Goal: Information Seeking & Learning: Learn about a topic

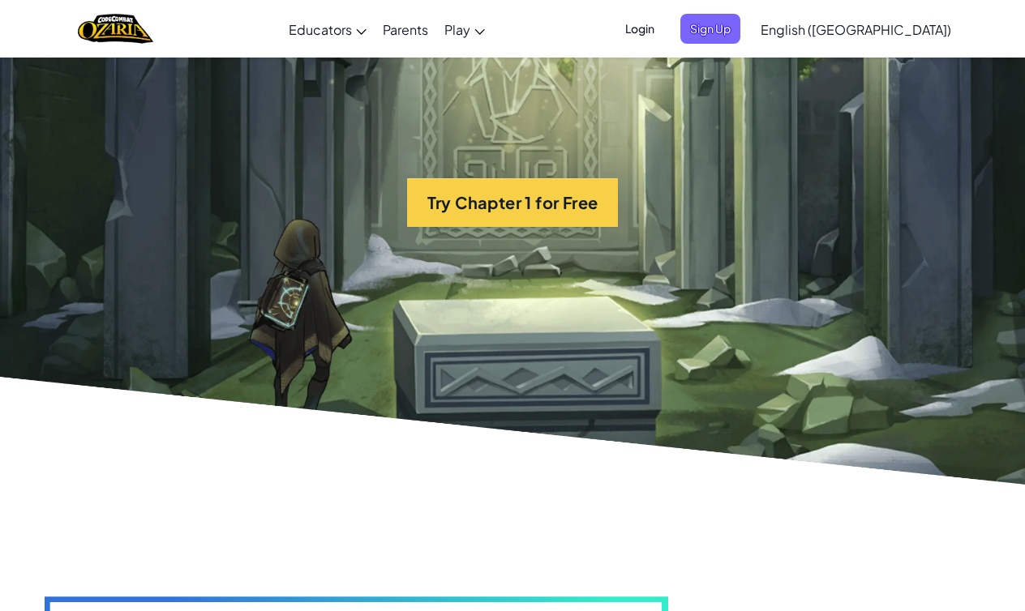
scroll to position [3400, 0]
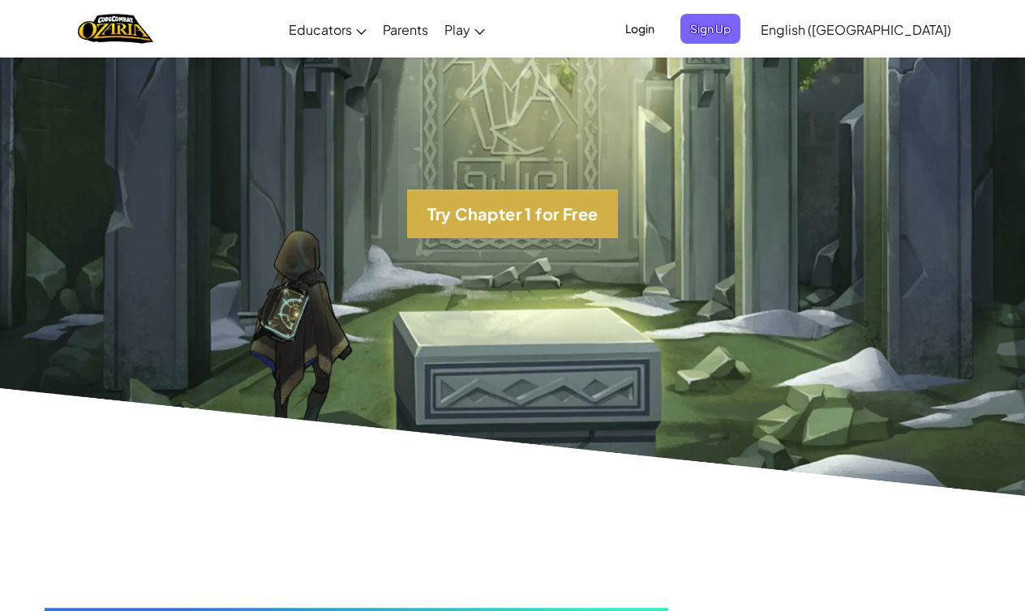
click at [516, 234] on button "Try Chapter 1 for Free" at bounding box center [512, 214] width 211 height 49
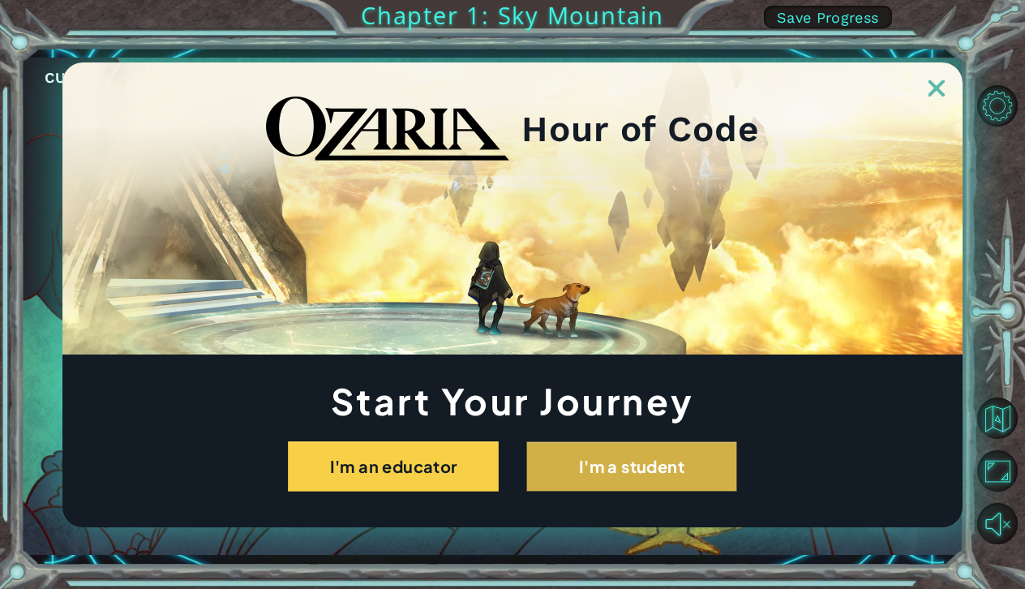
click at [579, 456] on button "I'm a student" at bounding box center [631, 466] width 211 height 50
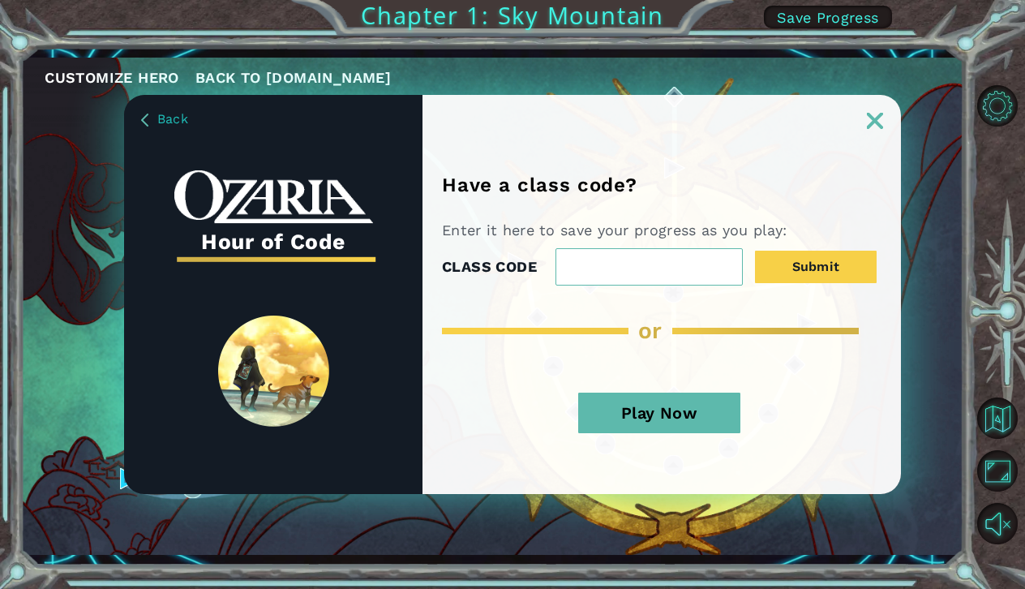
click at [589, 411] on button "Play Now" at bounding box center [659, 412] width 162 height 41
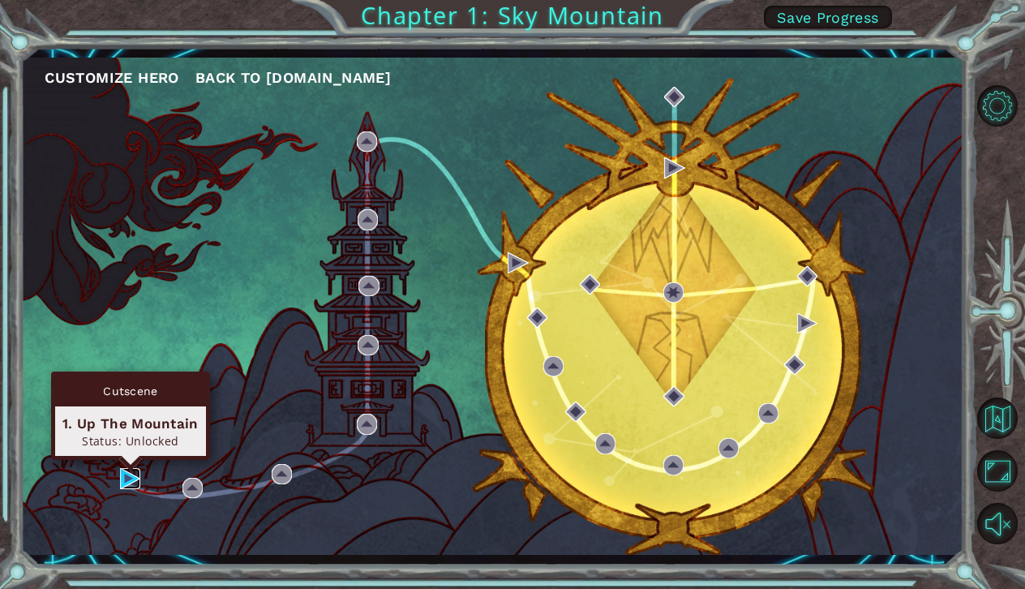
click at [120, 483] on img at bounding box center [130, 478] width 20 height 20
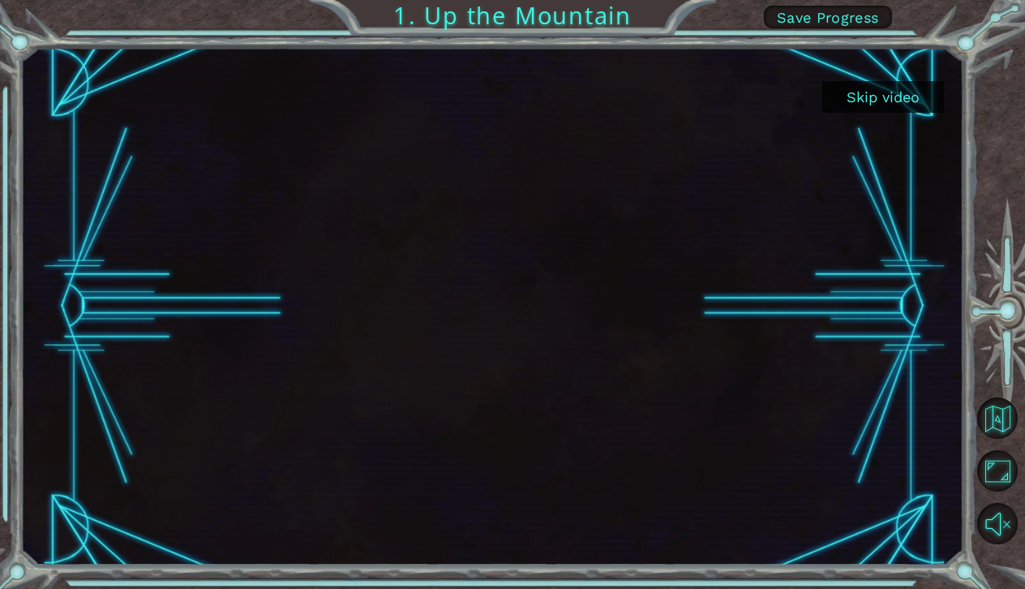
click at [901, 99] on button "Skip video" at bounding box center [883, 97] width 122 height 32
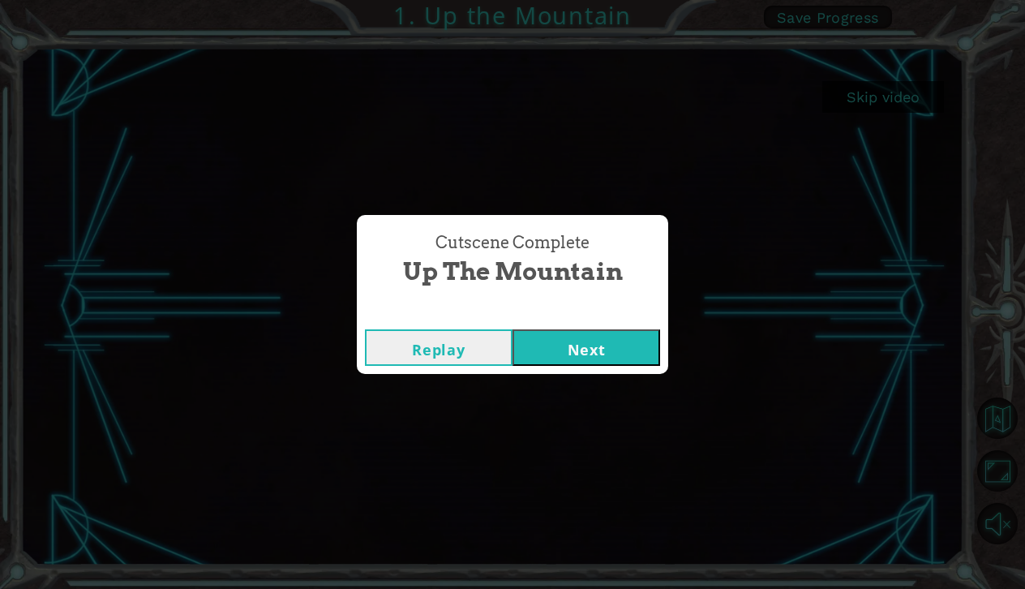
click at [608, 345] on button "Next" at bounding box center [586, 347] width 148 height 36
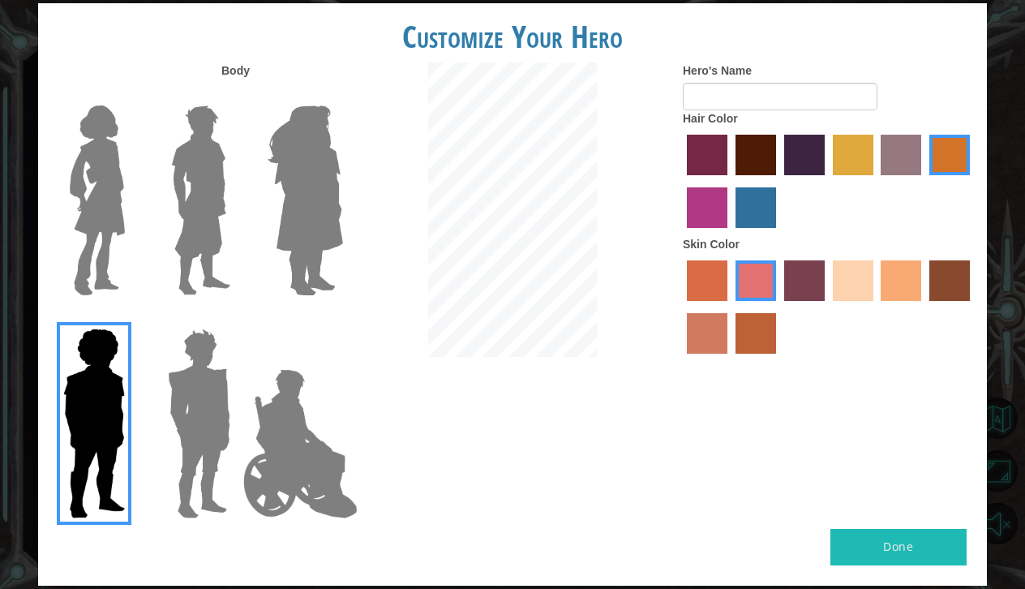
click at [114, 204] on img at bounding box center [97, 200] width 68 height 203
click at [131, 95] on input "Hero Connie" at bounding box center [131, 95] width 0 height 0
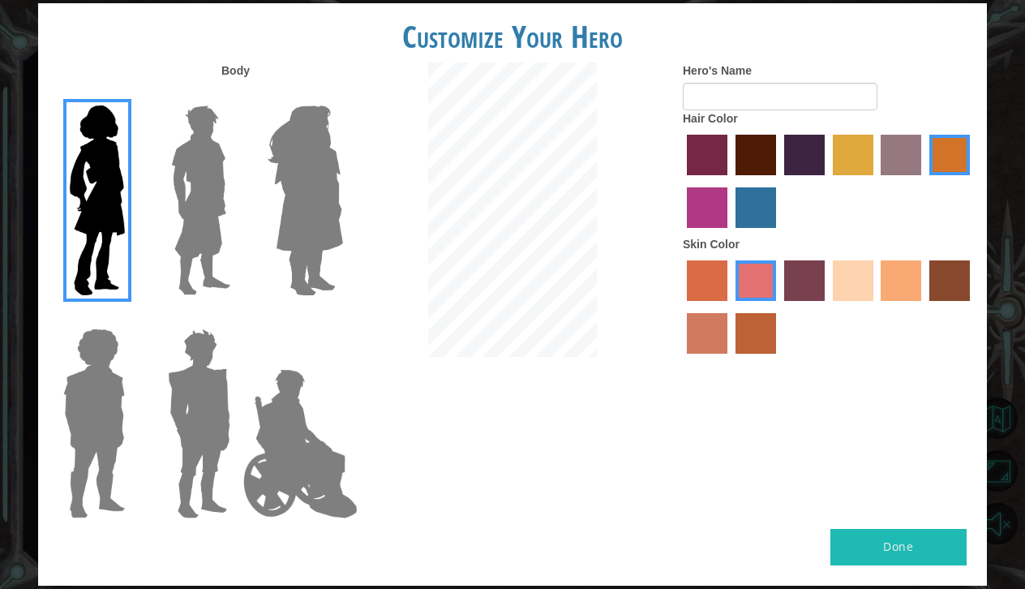
click at [858, 298] on label "sandy beach skin color" at bounding box center [853, 280] width 41 height 41
click at [827, 307] on input "sandy beach skin color" at bounding box center [827, 307] width 0 height 0
click at [897, 301] on label "tacao skin color" at bounding box center [901, 280] width 41 height 41
click at [876, 307] on input "tacao skin color" at bounding box center [876, 307] width 0 height 0
click at [868, 167] on label "tulip tree hair color" at bounding box center [853, 155] width 41 height 41
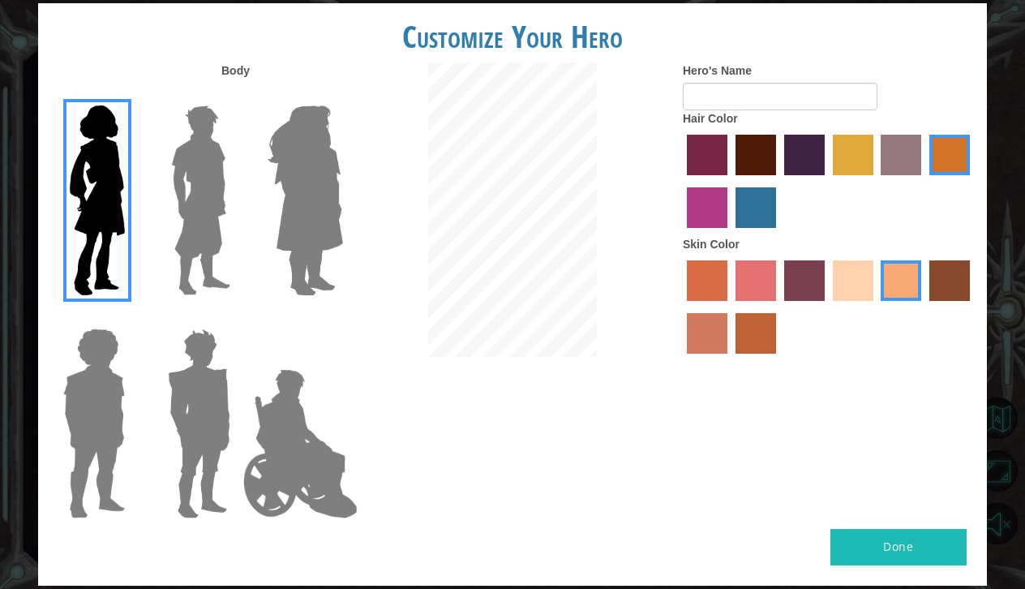
click at [827, 181] on input "tulip tree hair color" at bounding box center [827, 181] width 0 height 0
click at [947, 169] on label "gold drop hair color" at bounding box center [949, 155] width 41 height 41
click at [924, 181] on input "gold drop hair color" at bounding box center [924, 181] width 0 height 0
click at [843, 175] on label "tulip tree hair color" at bounding box center [853, 155] width 41 height 41
click at [827, 181] on input "tulip tree hair color" at bounding box center [827, 181] width 0 height 0
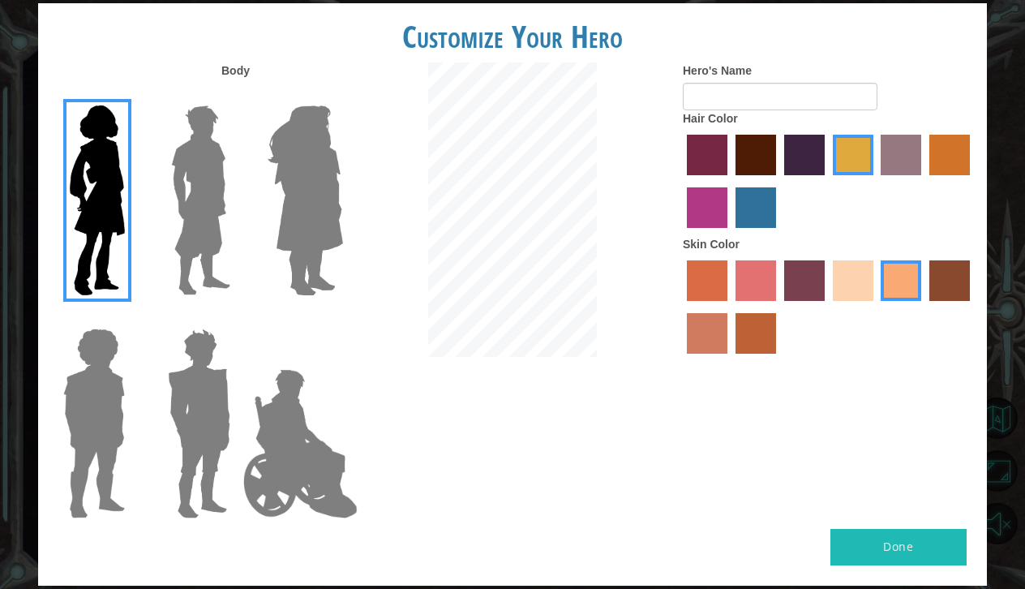
click at [758, 171] on label "maroon hair color" at bounding box center [755, 155] width 41 height 41
click at [730, 181] on input "maroon hair color" at bounding box center [730, 181] width 0 height 0
click at [855, 174] on label "tulip tree hair color" at bounding box center [853, 155] width 41 height 41
click at [827, 181] on input "tulip tree hair color" at bounding box center [827, 181] width 0 height 0
click at [869, 529] on button "Done" at bounding box center [898, 547] width 136 height 36
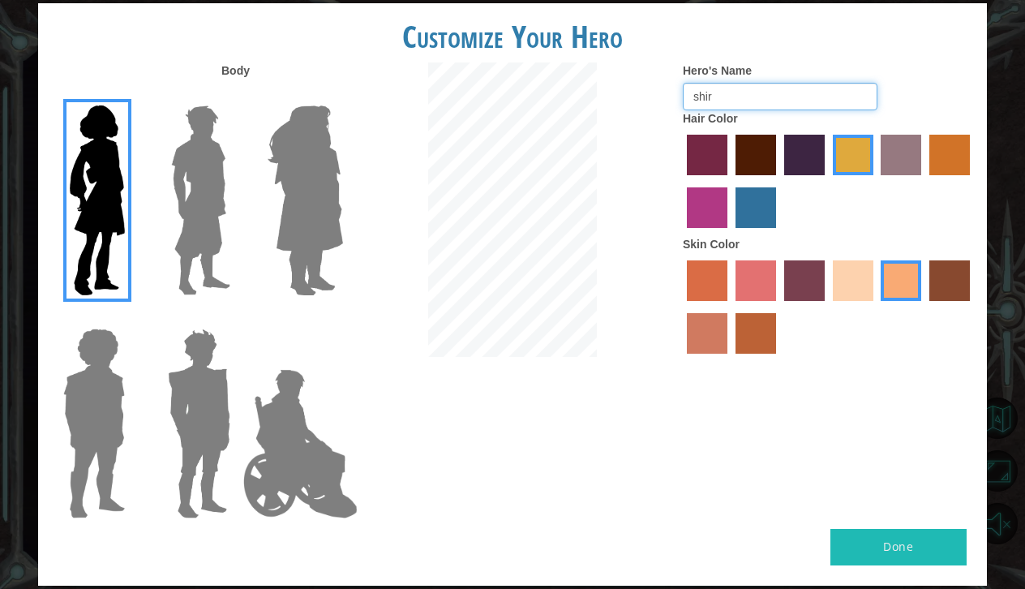
type input "shir"
click at [847, 529] on button "Done" at bounding box center [898, 547] width 136 height 36
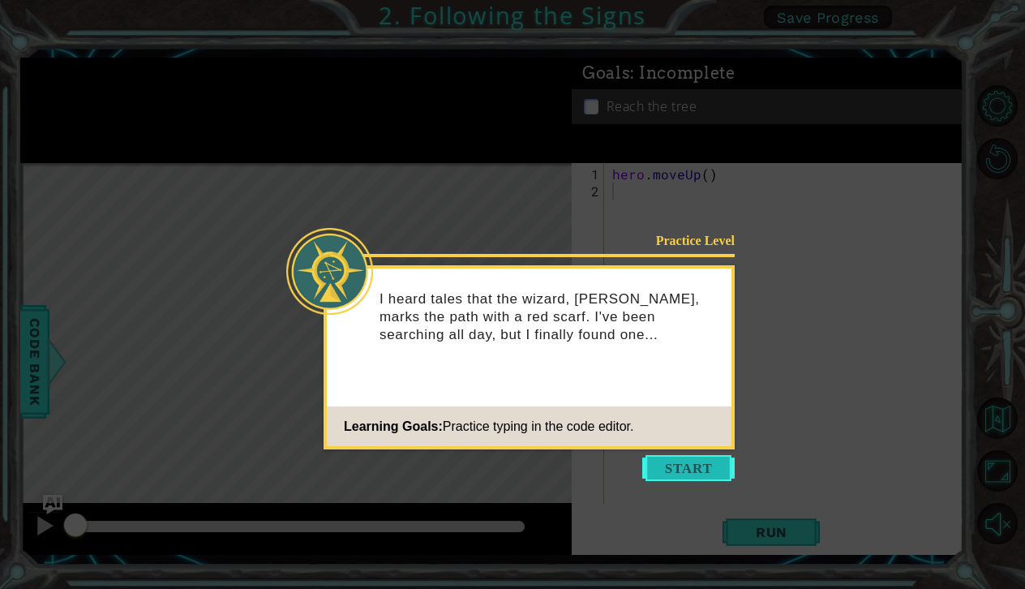
click at [692, 464] on button "Start" at bounding box center [688, 468] width 92 height 26
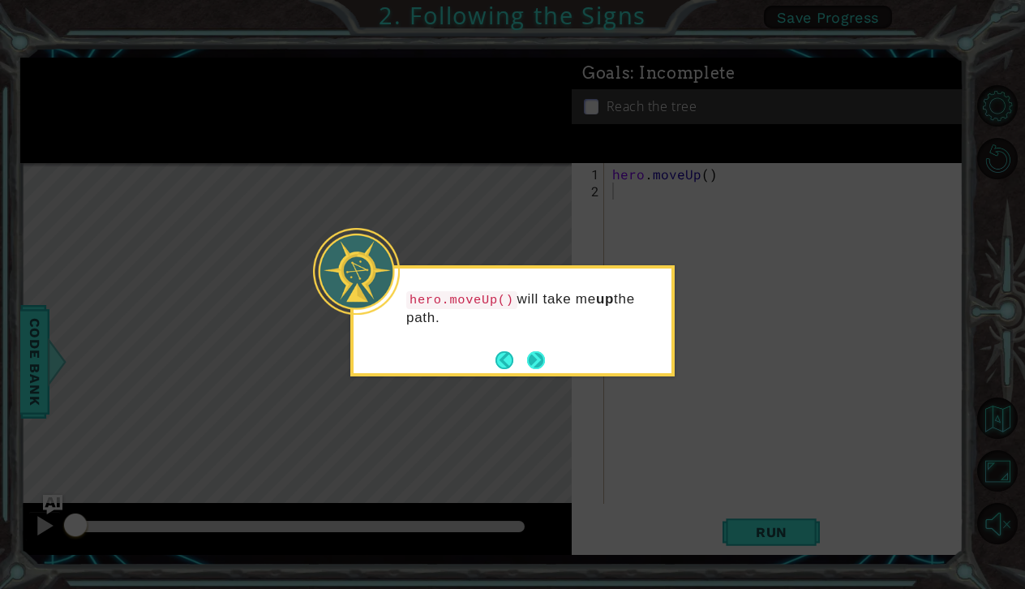
click at [533, 359] on button "Next" at bounding box center [536, 360] width 18 height 18
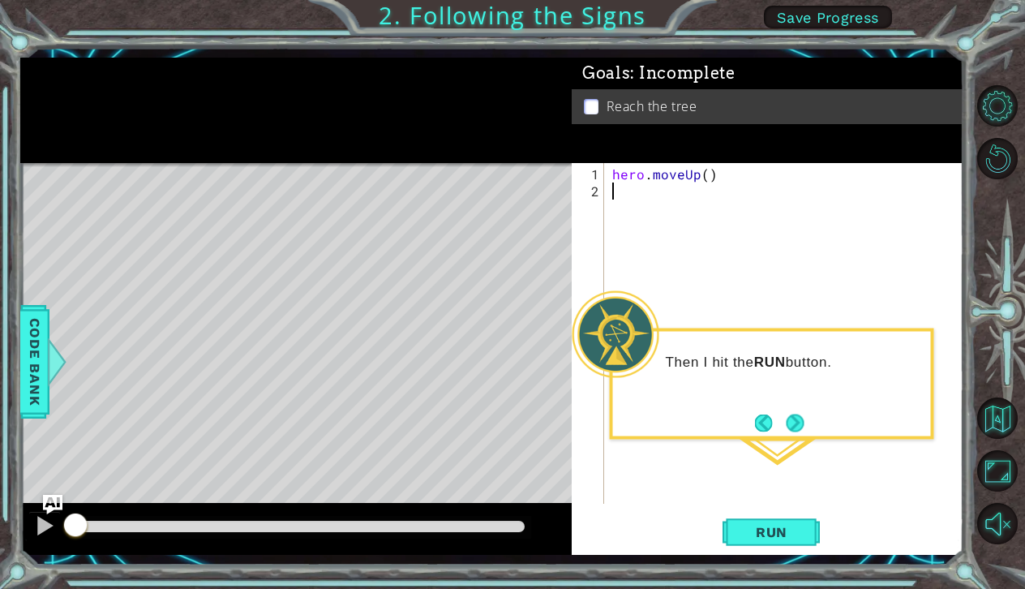
click at [705, 174] on div "hero . moveUp ( )" at bounding box center [788, 352] width 358 height 375
click at [775, 539] on span "Run" at bounding box center [772, 532] width 64 height 16
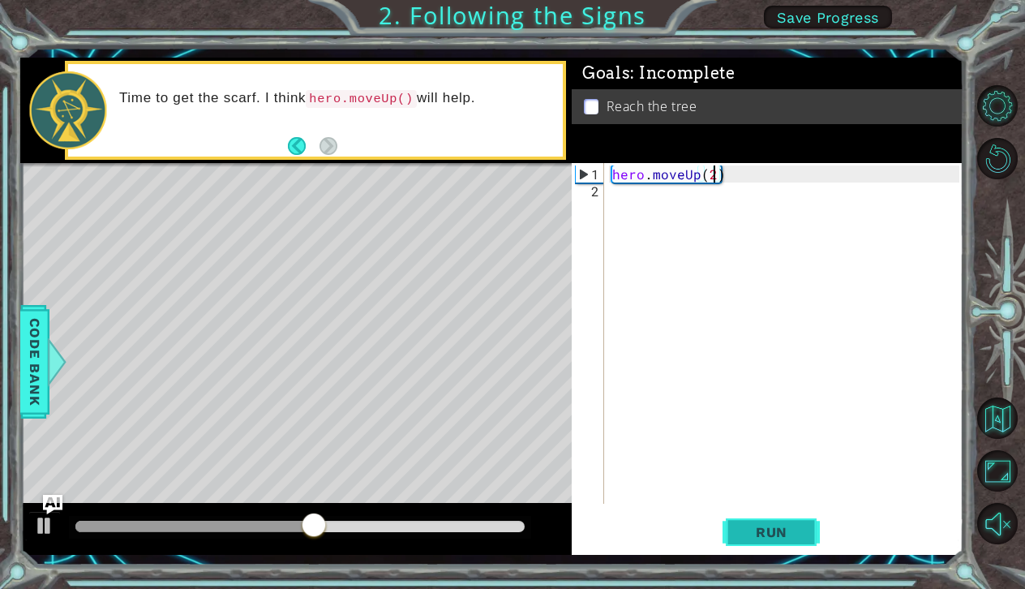
type textarea "hero.moveUp(2)"
click at [753, 538] on span "Run" at bounding box center [772, 532] width 64 height 16
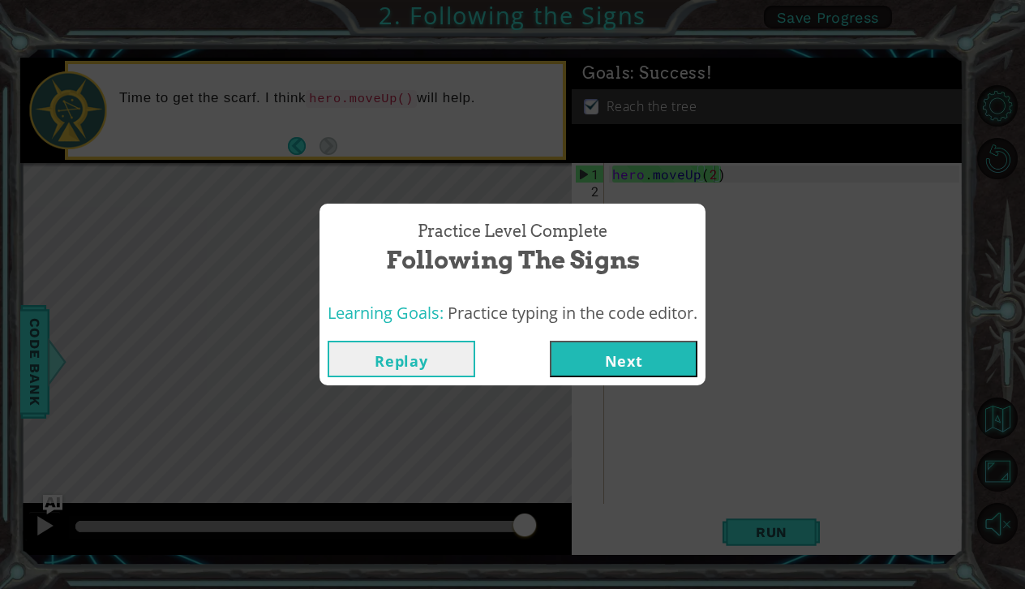
click at [645, 364] on button "Next" at bounding box center [624, 359] width 148 height 36
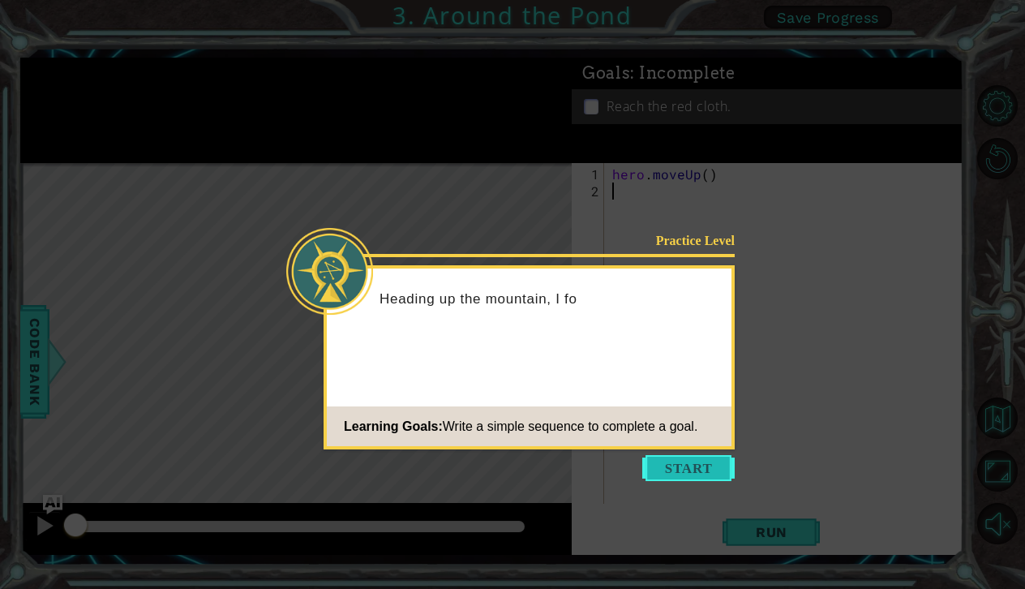
click at [684, 459] on button "Start" at bounding box center [688, 468] width 92 height 26
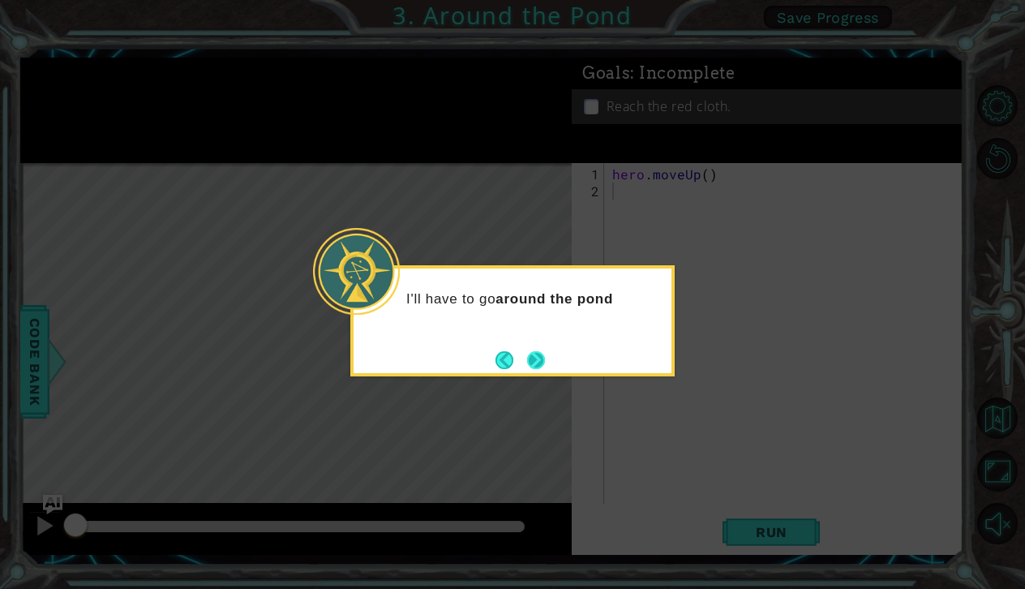
click at [544, 365] on button "Next" at bounding box center [536, 360] width 18 height 18
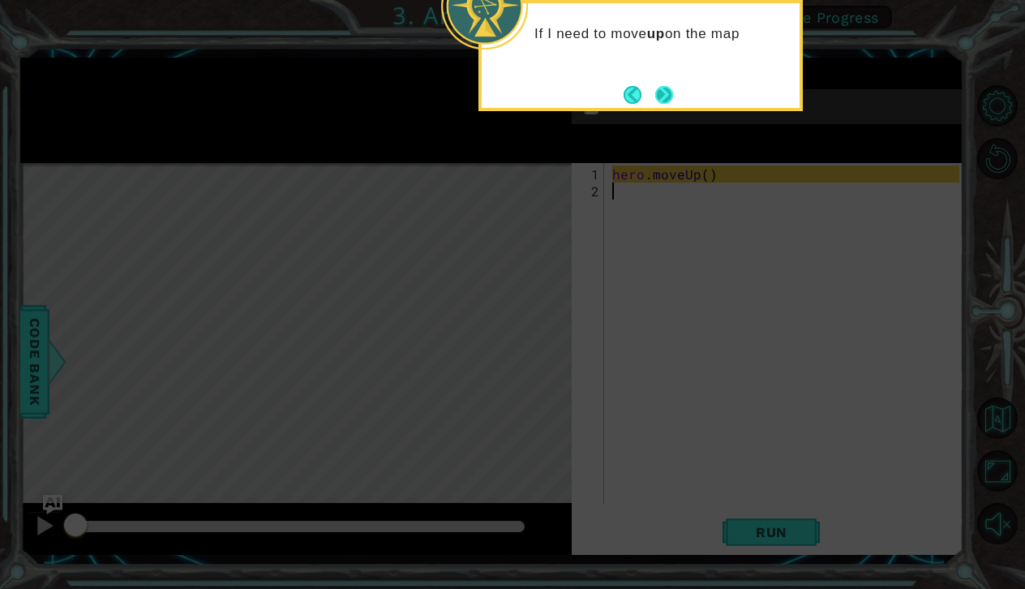
click at [662, 98] on button "Next" at bounding box center [664, 95] width 18 height 18
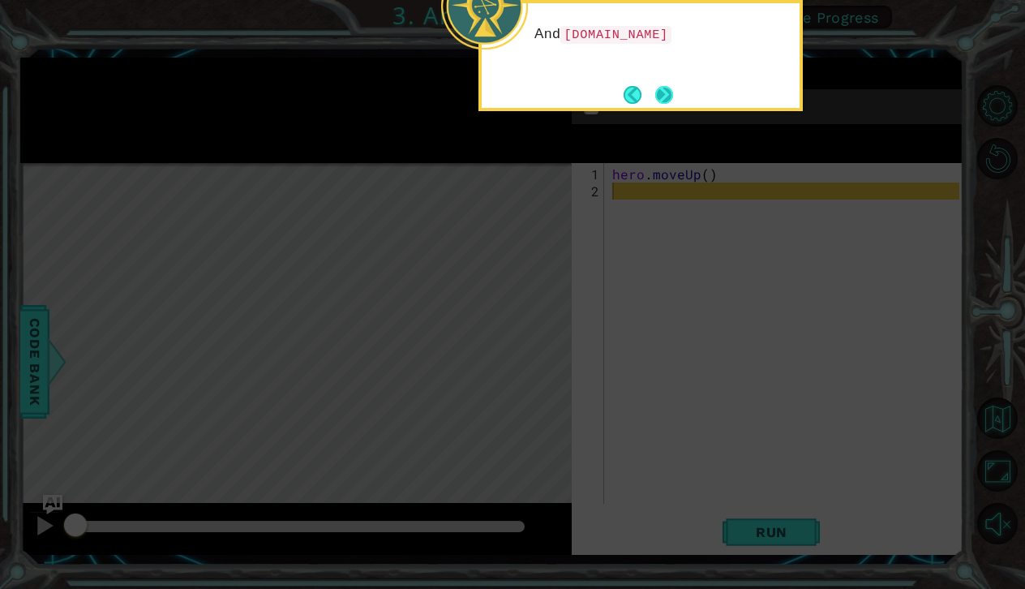
click at [662, 98] on button "Next" at bounding box center [664, 94] width 19 height 19
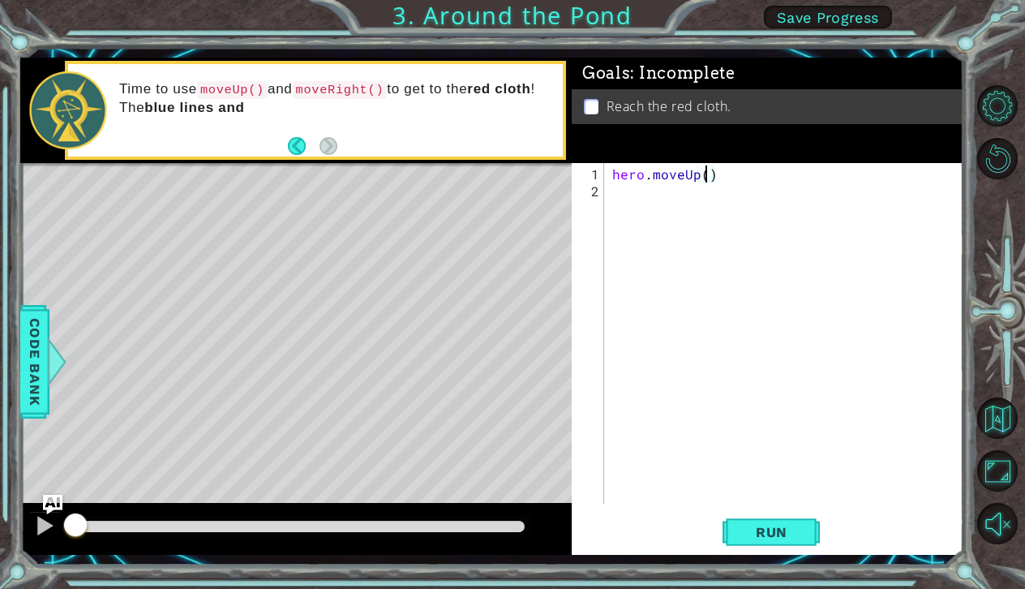
click at [705, 178] on div "hero . moveUp ( )" at bounding box center [788, 352] width 358 height 375
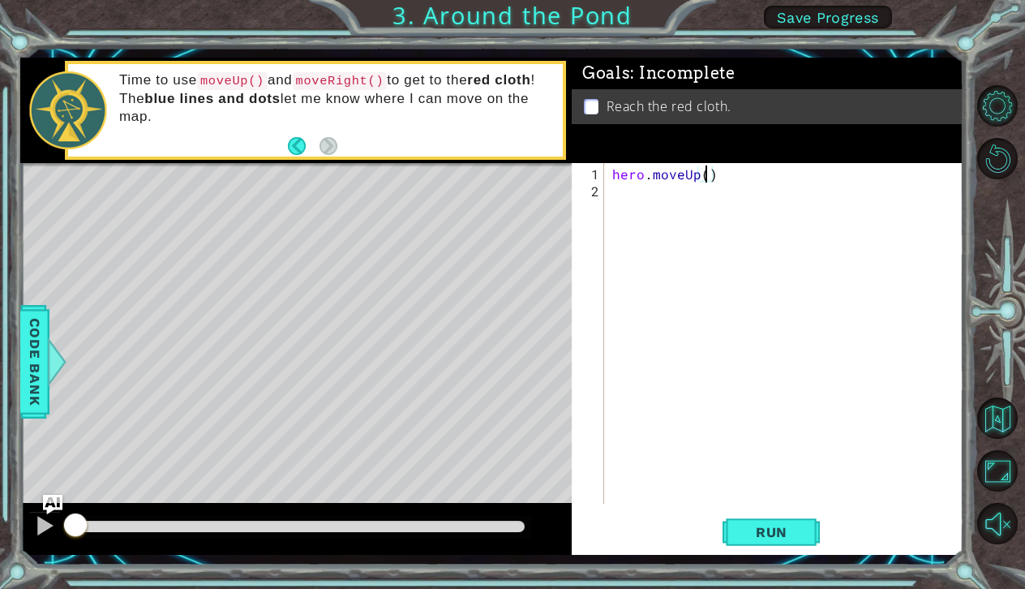
type textarea "hero.moveUp(2)"
click at [617, 192] on div "hero . moveUp ( 2 )" at bounding box center [788, 352] width 358 height 375
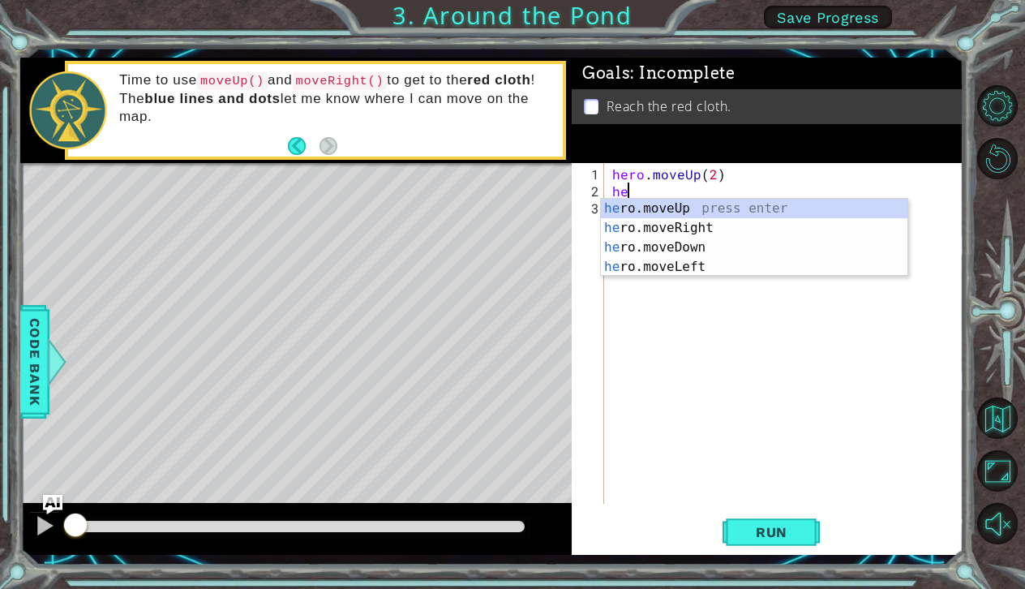
type textarea "her"
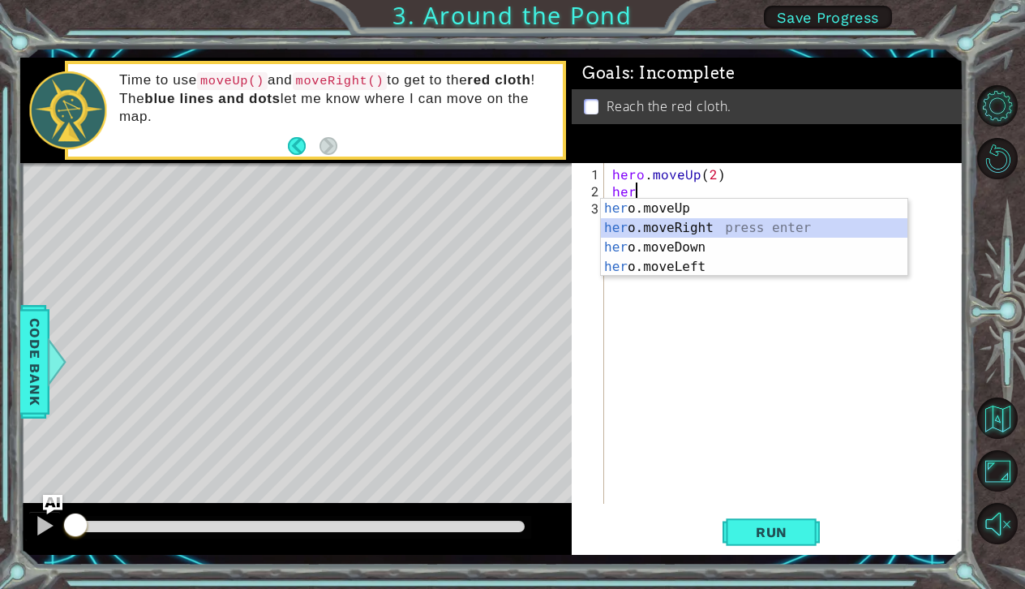
click at [616, 227] on div "her o.moveUp press enter her o.moveRight press enter her o.moveDown press enter…" at bounding box center [754, 257] width 307 height 117
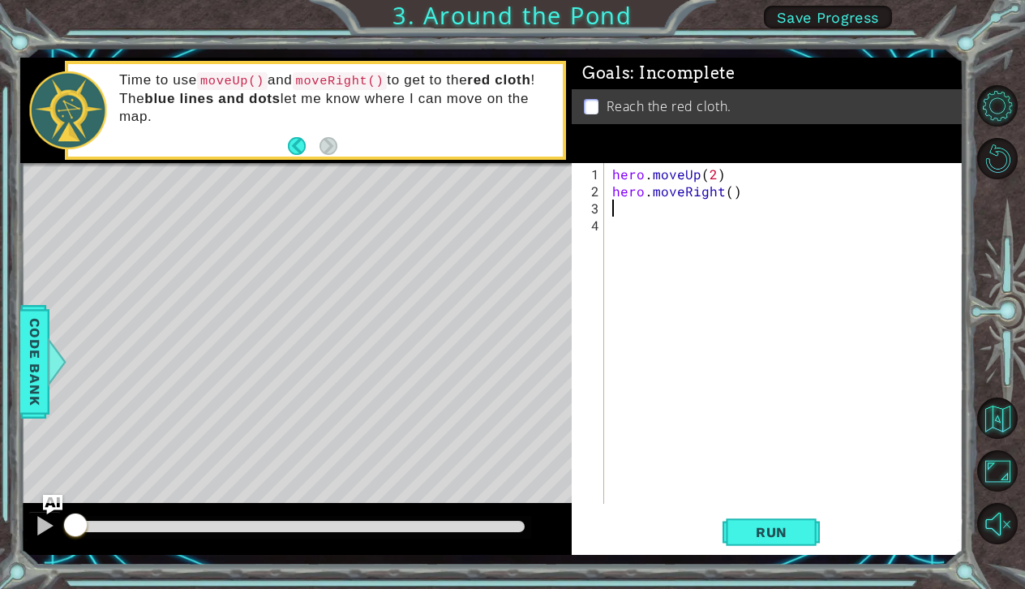
click at [731, 193] on div "hero . moveUp ( 2 ) hero . moveRight ( )" at bounding box center [788, 352] width 358 height 375
type textarea "hero.moveRight(1)"
click at [614, 211] on div "hero . moveUp ( 2 ) hero . moveRight ( 1 )" at bounding box center [788, 352] width 358 height 375
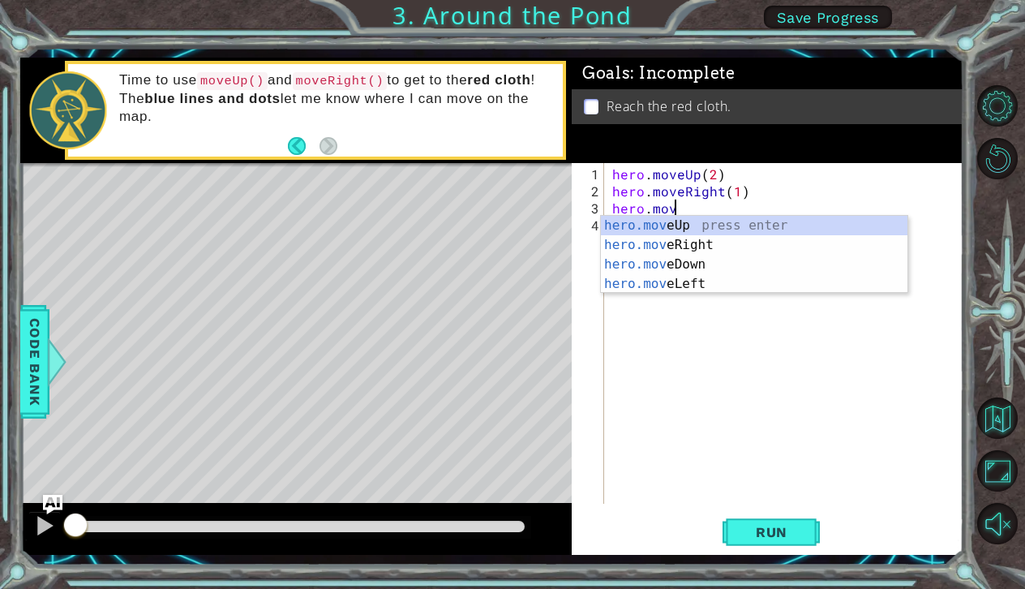
scroll to position [0, 3]
type textarea "hero.moveU"
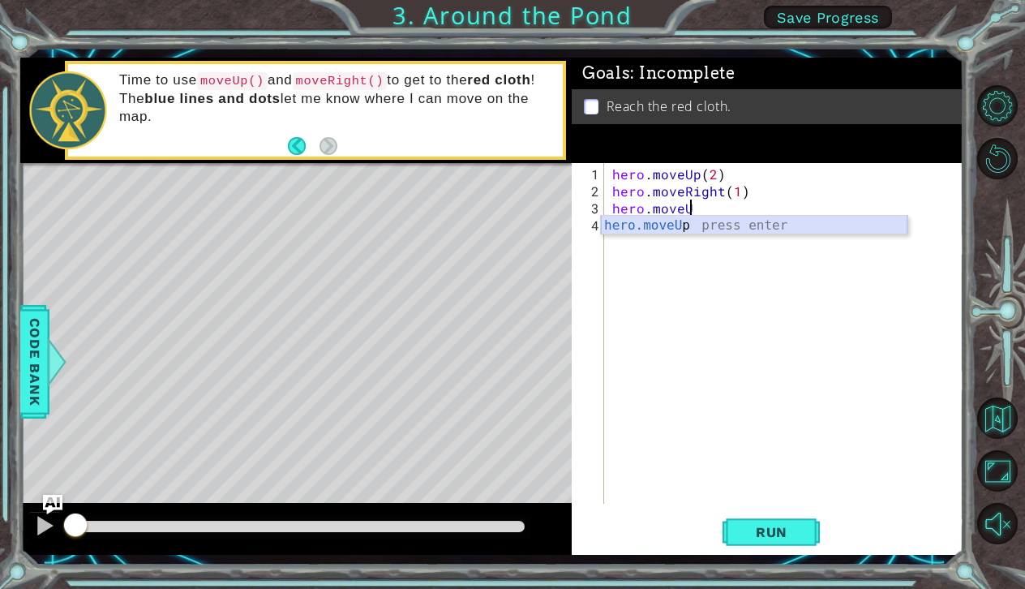
click at [647, 224] on div "hero.moveU p press enter" at bounding box center [754, 245] width 307 height 58
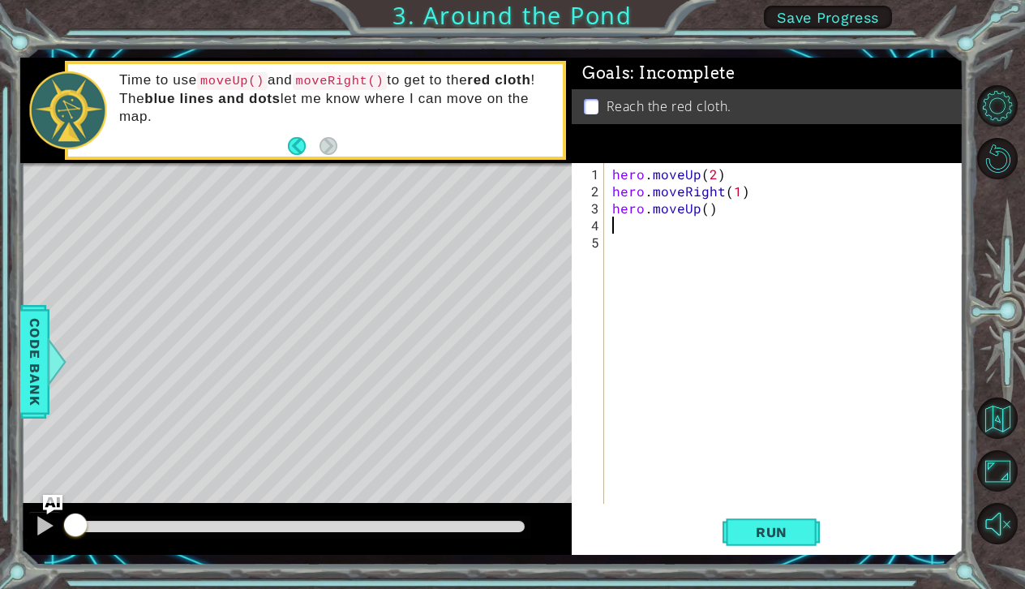
scroll to position [0, 0]
click at [705, 214] on div "hero . moveUp ( 2 ) hero . moveRight ( 1 ) hero . moveUp ( )" at bounding box center [788, 352] width 358 height 375
type textarea "hero.moveUp(1)"
click at [757, 523] on button "Run" at bounding box center [770, 531] width 97 height 39
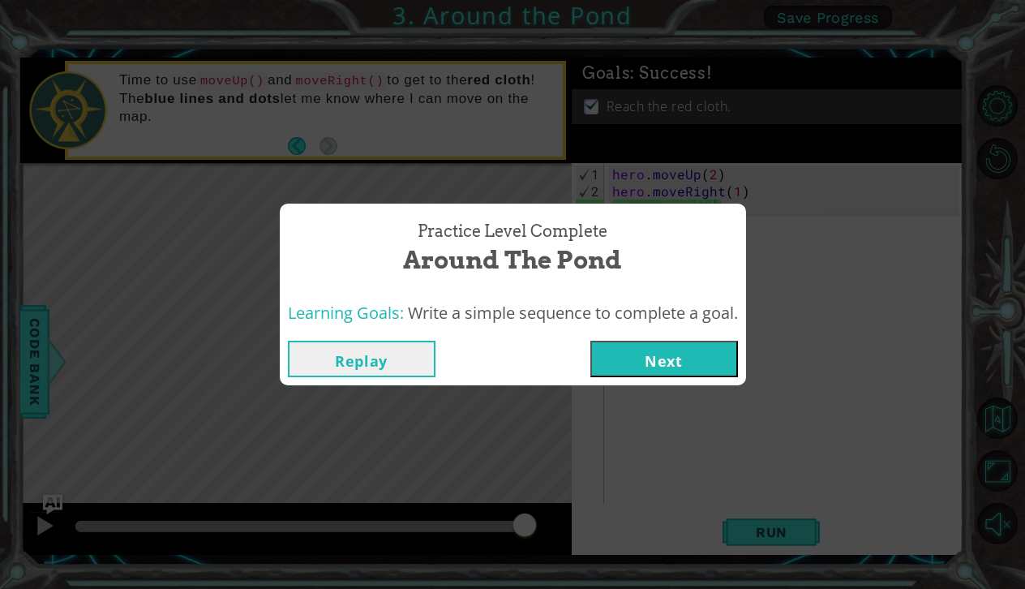
click at [677, 357] on button "Next" at bounding box center [664, 359] width 148 height 36
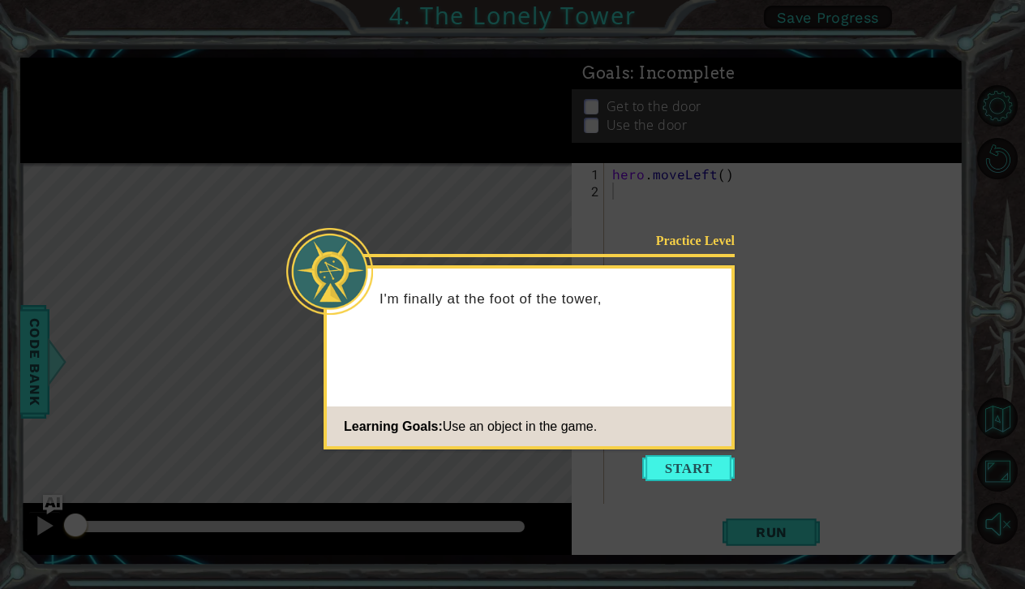
click at [699, 450] on icon at bounding box center [512, 294] width 1025 height 589
click at [701, 465] on button "Start" at bounding box center [688, 468] width 92 height 26
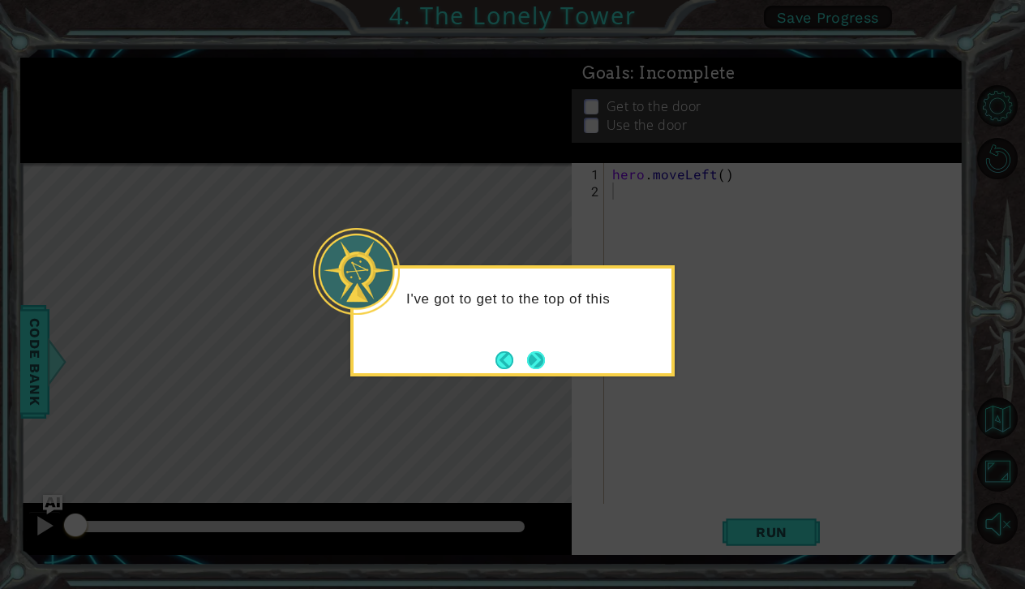
click at [545, 360] on button "Next" at bounding box center [536, 360] width 18 height 18
click at [544, 360] on button "Next" at bounding box center [536, 360] width 18 height 18
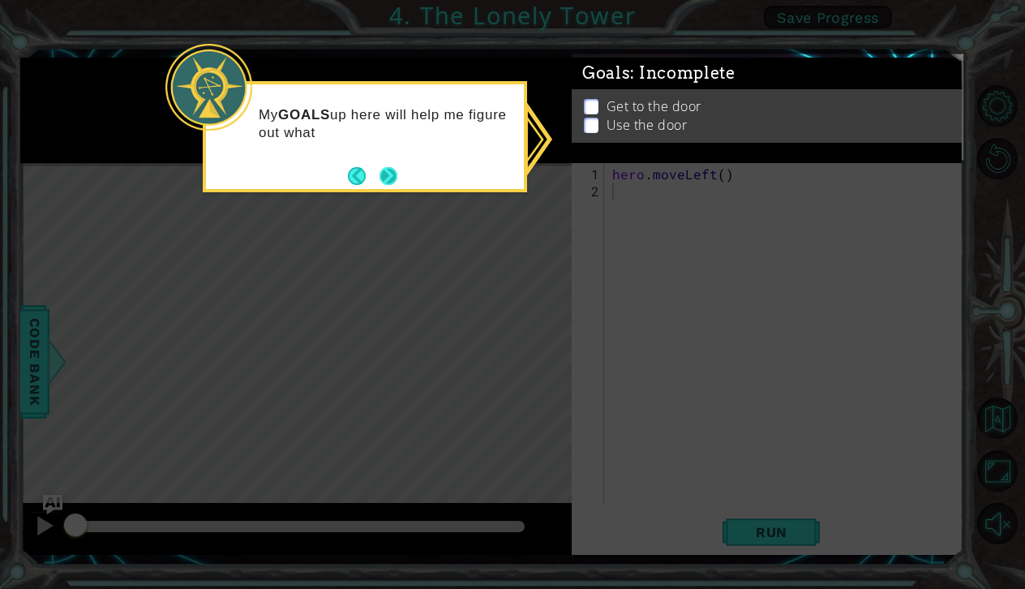
click at [383, 176] on button "Next" at bounding box center [388, 176] width 18 height 18
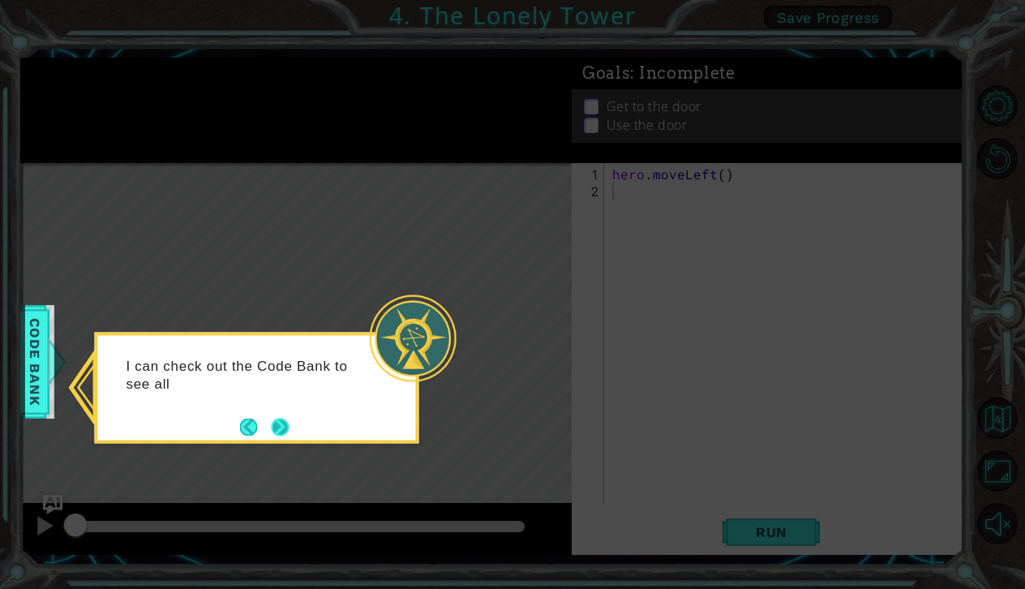
click at [275, 418] on button "Next" at bounding box center [281, 427] width 18 height 18
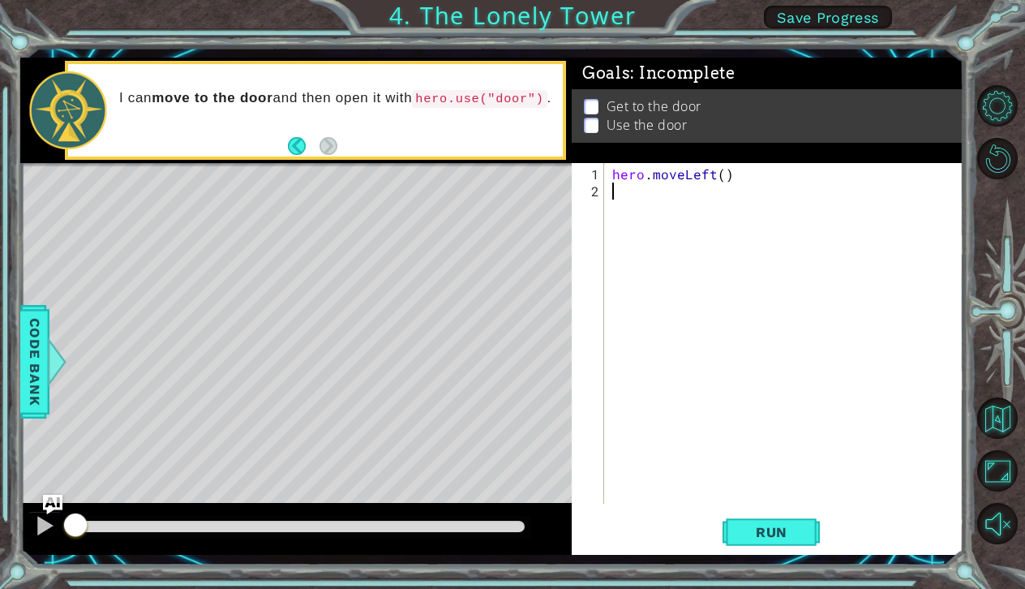
click at [708, 188] on div "hero . moveLeft ( )" at bounding box center [788, 352] width 358 height 375
click at [723, 176] on div "hero . moveLeft ( )" at bounding box center [788, 352] width 358 height 375
type textarea "hero.moveLeft(2)"
click at [767, 542] on button "Run" at bounding box center [770, 531] width 97 height 39
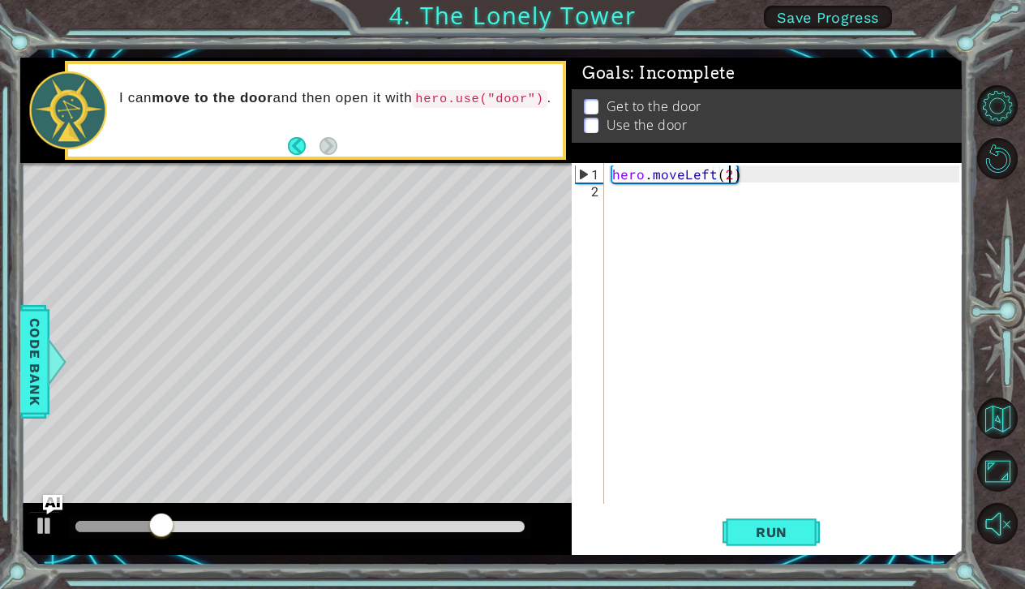
click at [623, 192] on div "hero . moveLeft ( 2 )" at bounding box center [788, 352] width 358 height 375
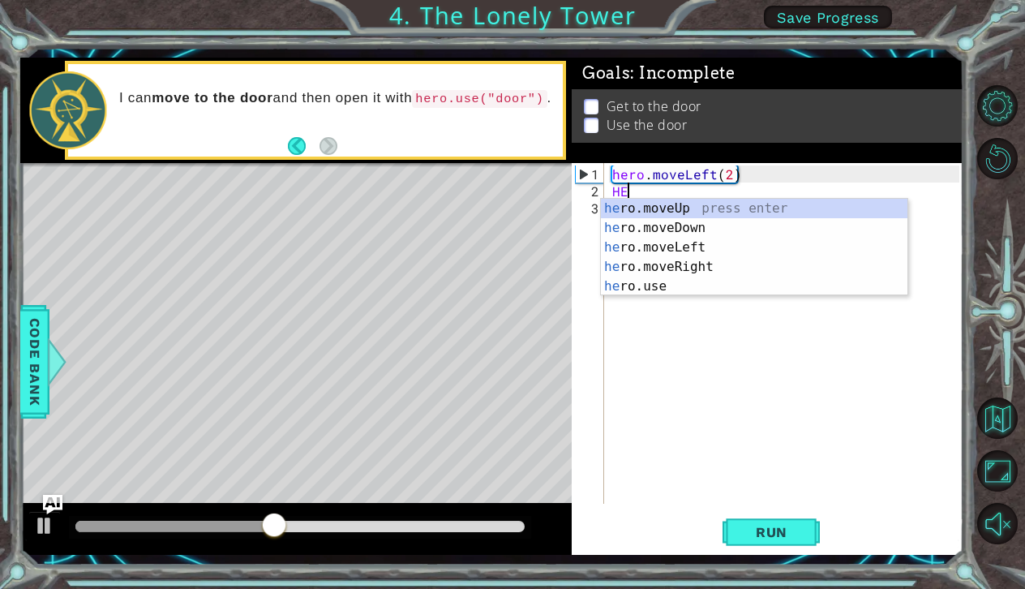
type textarea "H"
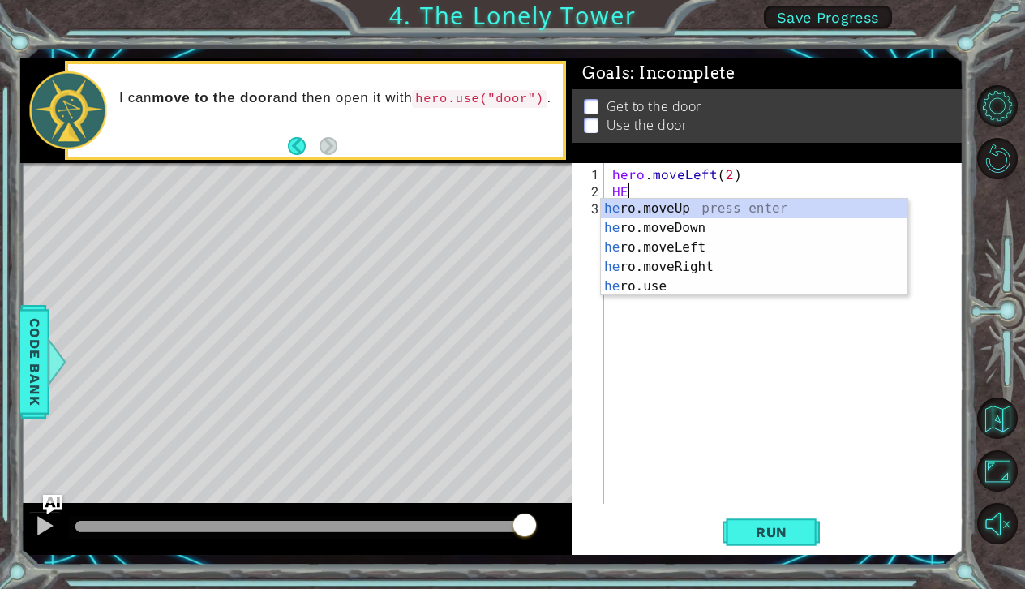
type textarea "H"
type textarea "hero."
click at [732, 208] on div "hero. moveUp press enter hero. moveDown press enter hero. moveLeft press enter …" at bounding box center [754, 267] width 307 height 136
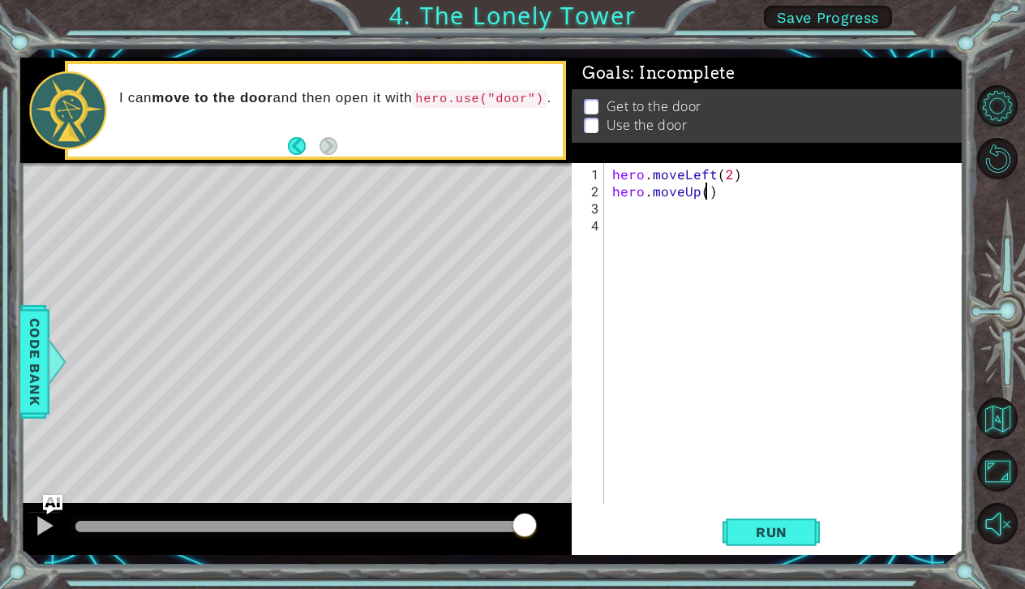
click at [705, 188] on div "hero . moveLeft ( 2 ) hero . moveUp ( )" at bounding box center [788, 352] width 358 height 375
type textarea "hero.moveUp(2)"
click at [615, 221] on div "hero . moveLeft ( 2 ) hero . moveUp ( 2 )" at bounding box center [788, 352] width 358 height 375
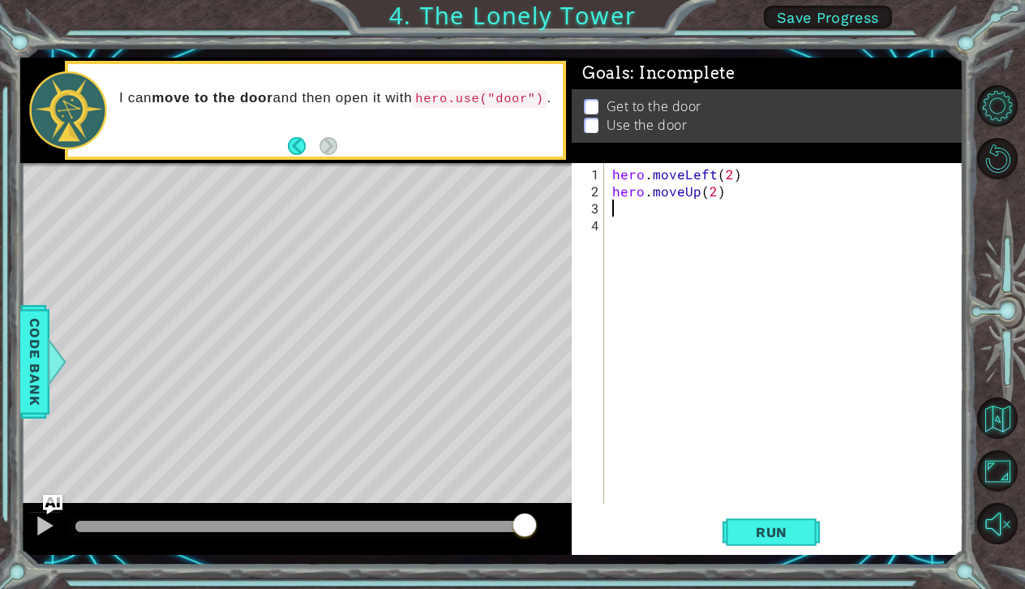
click at [612, 204] on div "hero . moveLeft ( 2 ) hero . moveUp ( 2 )" at bounding box center [788, 352] width 358 height 375
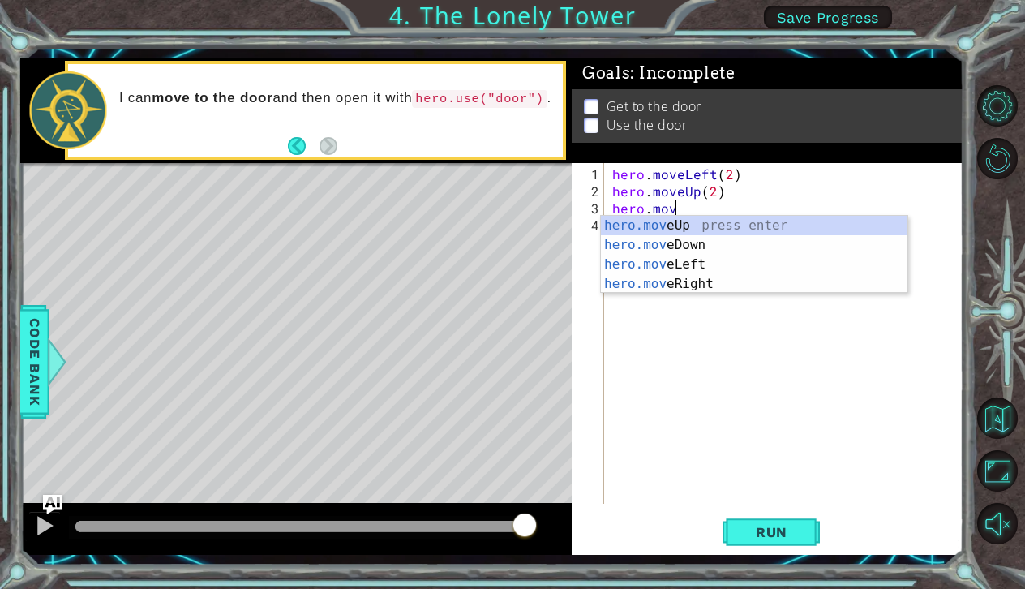
scroll to position [0, 3]
type textarea "hero.moveR"
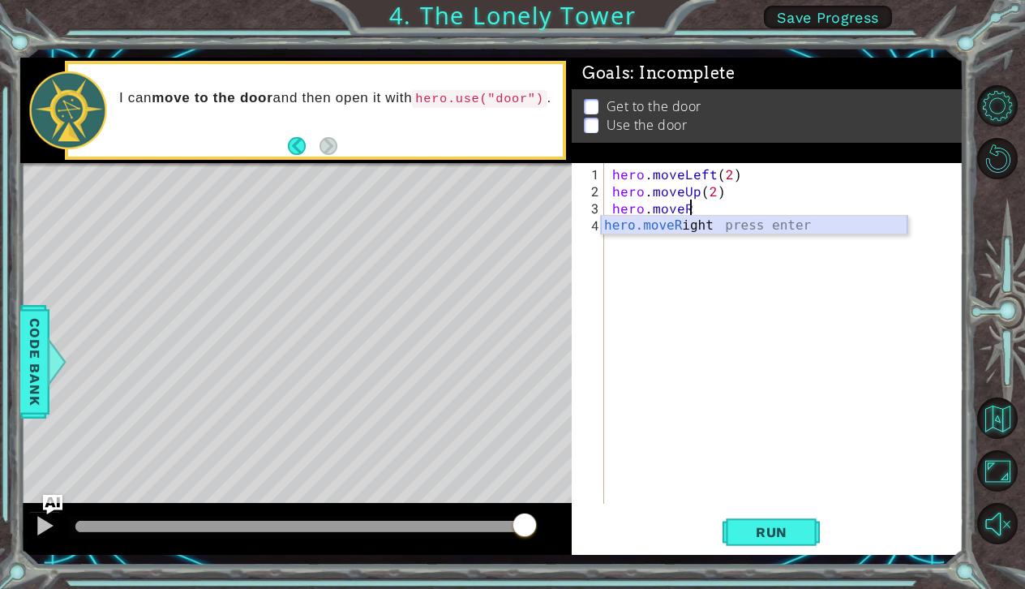
click at [616, 226] on div "hero.moveR ight press enter" at bounding box center [754, 245] width 307 height 58
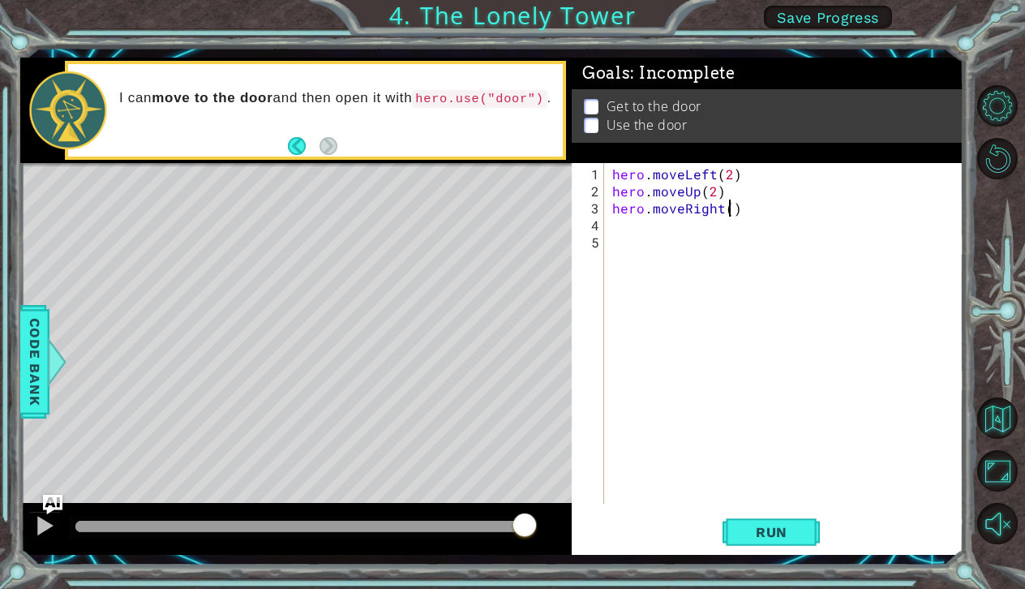
click at [727, 211] on div "hero . moveLeft ( 2 ) hero . moveUp ( 2 ) hero . moveRight ( )" at bounding box center [788, 352] width 358 height 375
type textarea "hero.moveRight(3)"
click at [753, 530] on span "Run" at bounding box center [772, 532] width 64 height 16
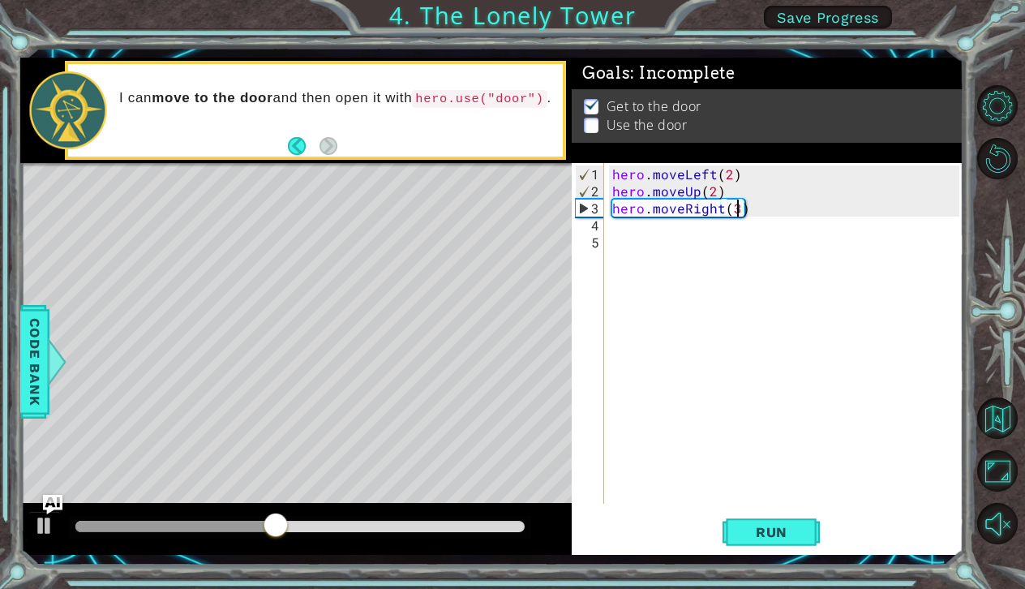
click at [701, 215] on div "hero . moveLeft ( 2 ) hero . moveUp ( 2 ) hero . moveRight ( 3 )" at bounding box center [788, 352] width 358 height 375
click at [737, 211] on div "hero . moveLeft ( 2 ) hero . moveUp ( 2 ) hero . moveRight ( 3 )" at bounding box center [788, 352] width 358 height 375
type textarea "hero.moveRight(2)"
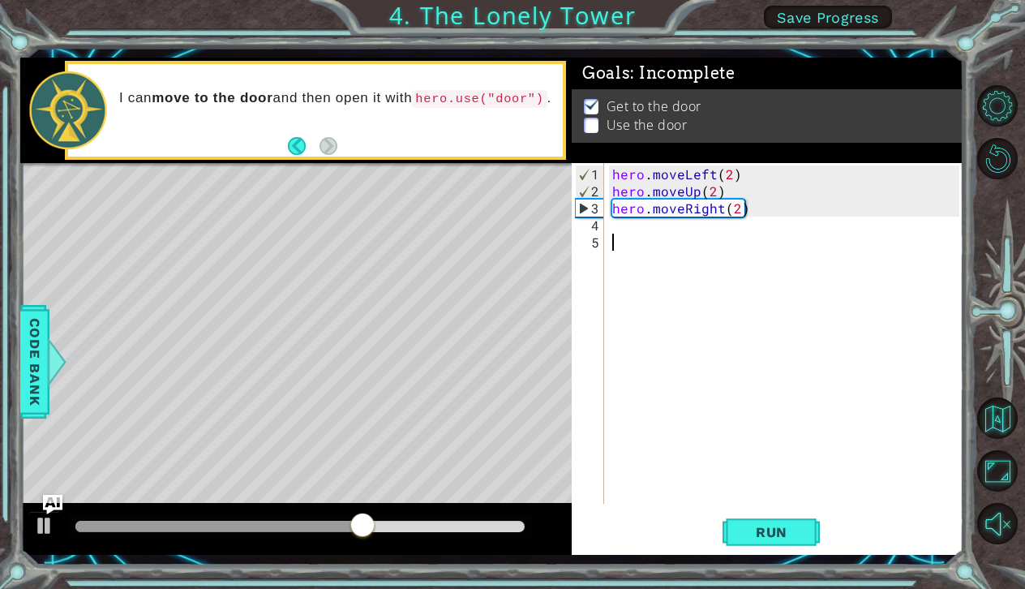
click at [621, 232] on div "hero . moveLeft ( 2 ) hero . moveUp ( 2 ) hero . moveRight ( 2 )" at bounding box center [788, 352] width 358 height 375
click at [615, 226] on div "hero . moveLeft ( 2 ) hero . moveUp ( 2 ) hero . moveRight ( 2 )" at bounding box center [788, 352] width 358 height 375
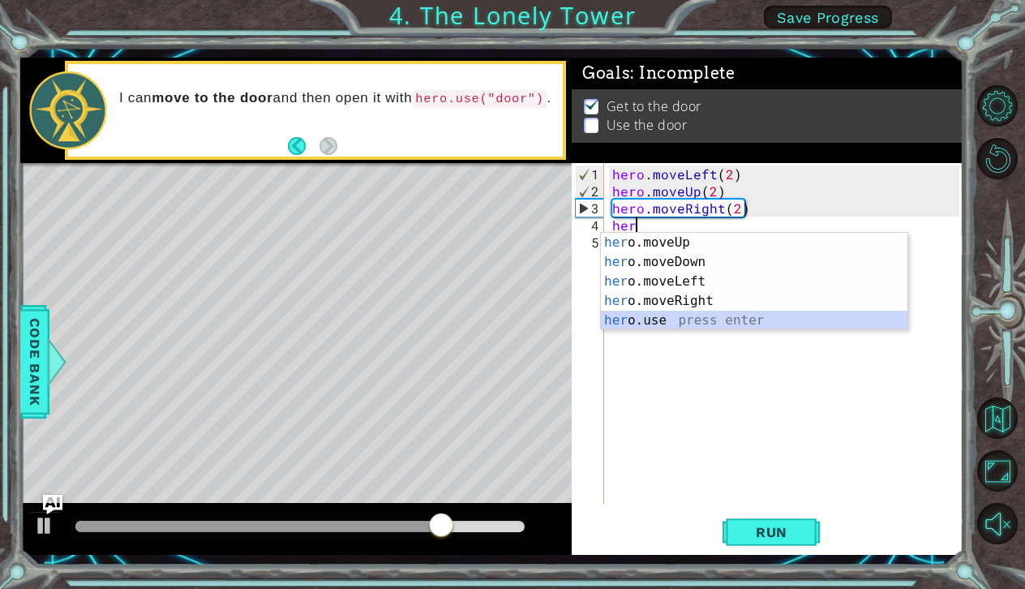
click at [621, 315] on div "her o.moveUp press enter her o.moveDown press enter her o.moveLeft press enter …" at bounding box center [754, 301] width 307 height 136
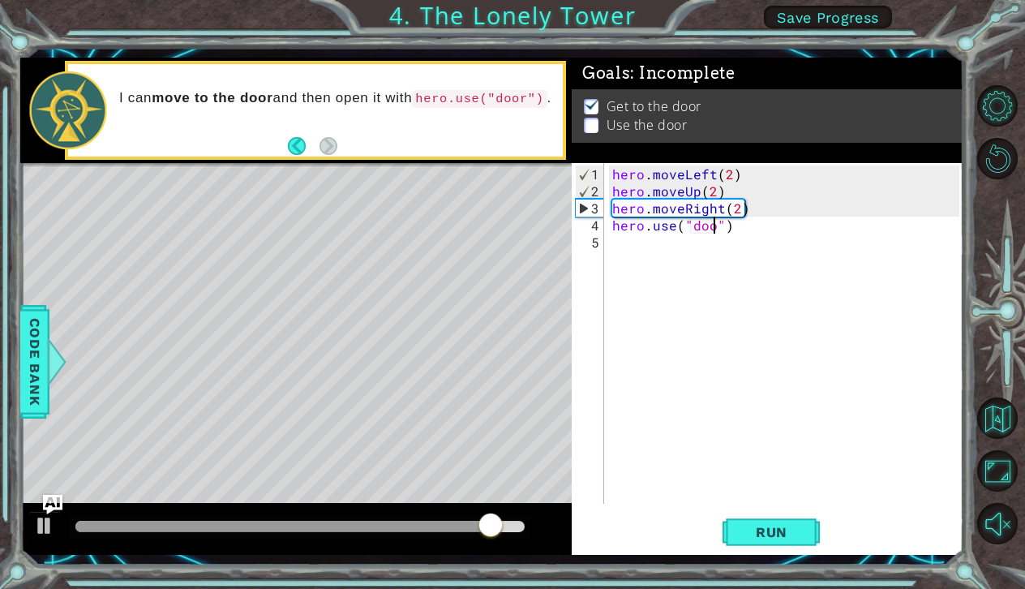
scroll to position [0, 6]
type textarea "hero.use("door")"
click at [756, 536] on span "Run" at bounding box center [772, 532] width 64 height 16
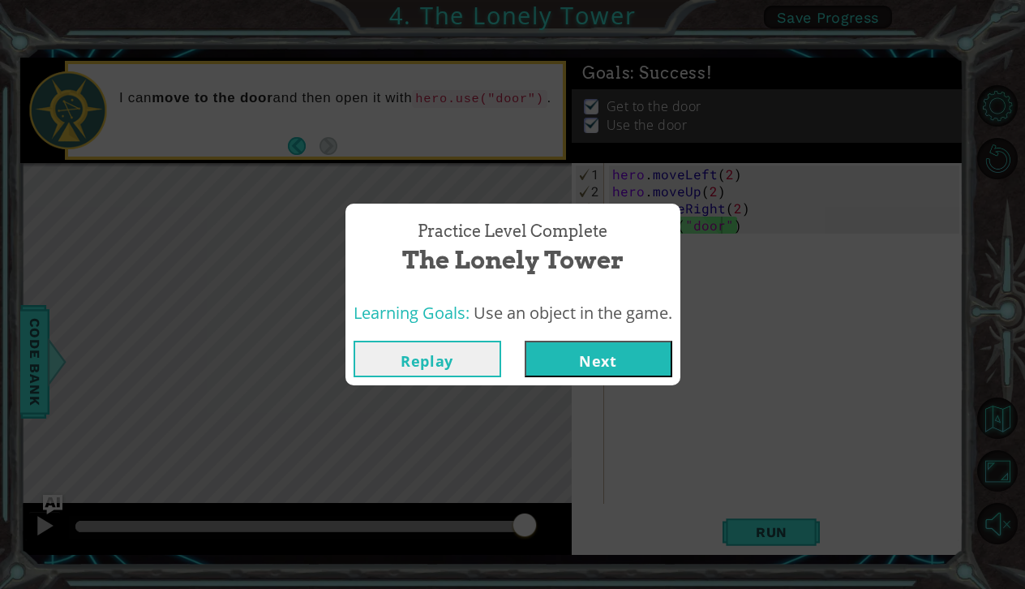
click at [557, 364] on button "Next" at bounding box center [599, 359] width 148 height 36
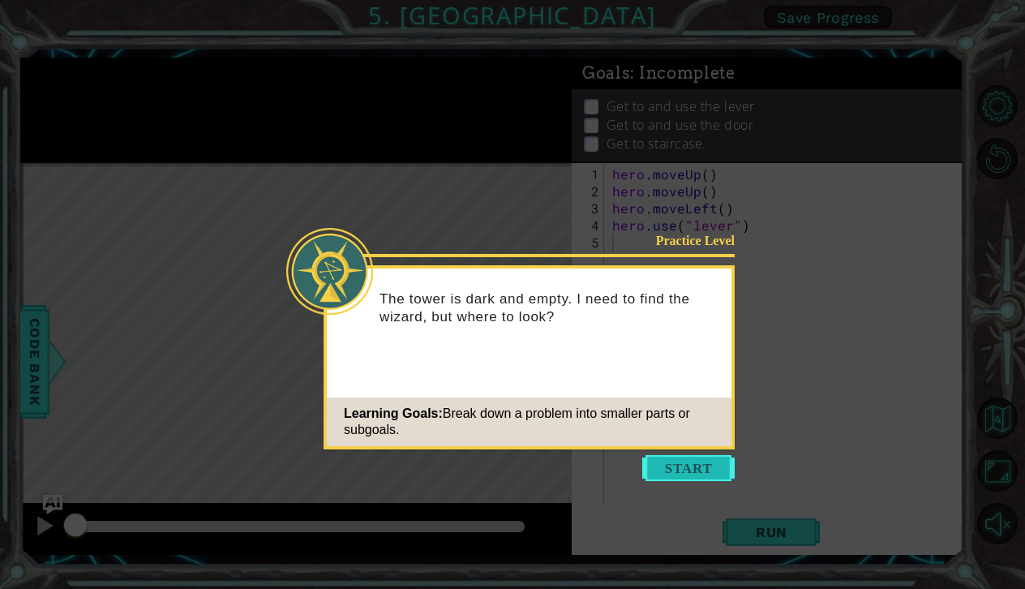
click at [669, 465] on button "Start" at bounding box center [688, 468] width 92 height 26
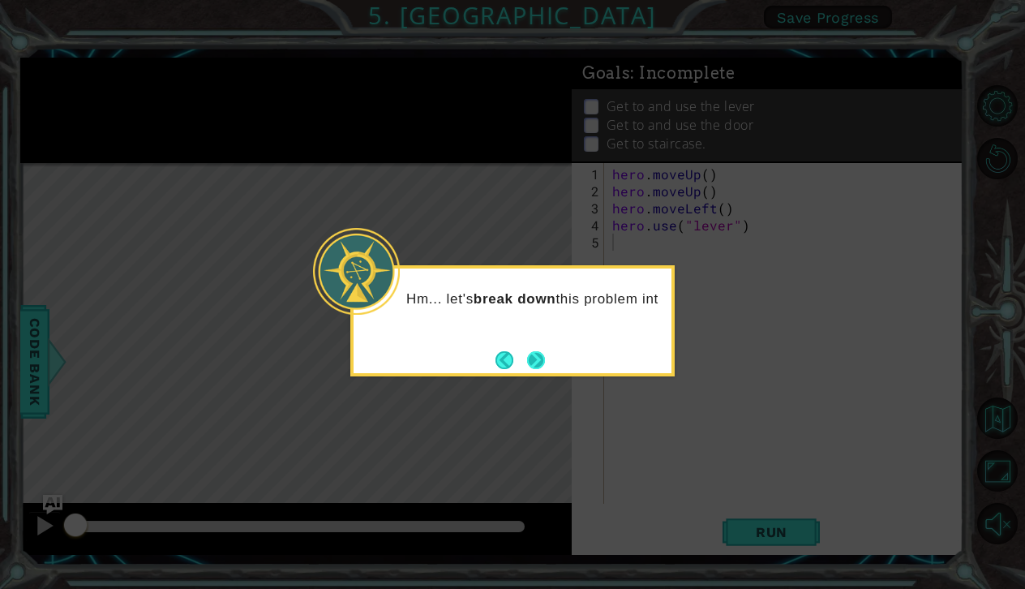
click at [534, 351] on button "Next" at bounding box center [536, 360] width 18 height 18
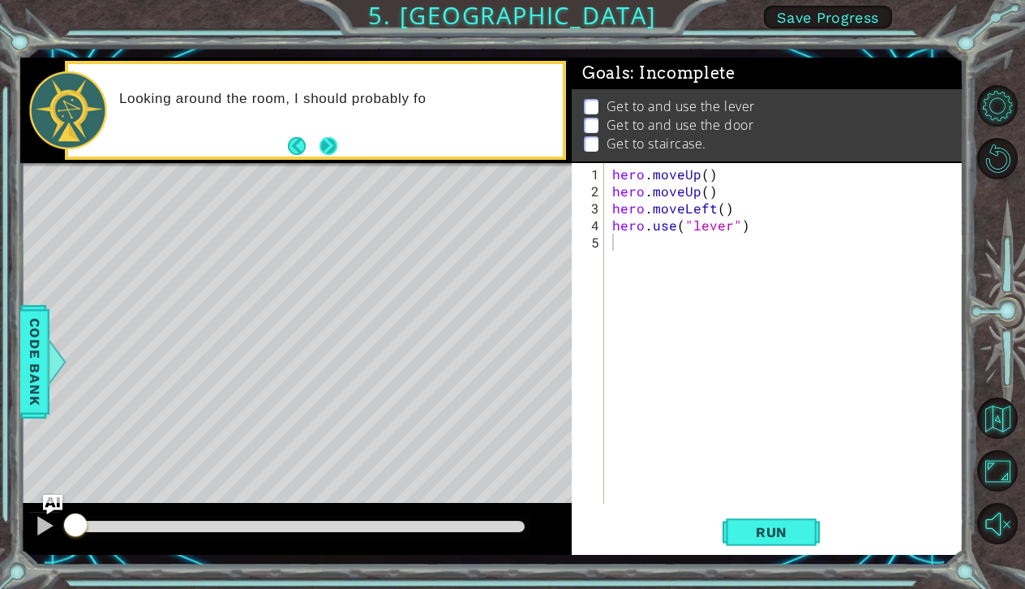
click at [320, 154] on button "Next" at bounding box center [328, 146] width 18 height 18
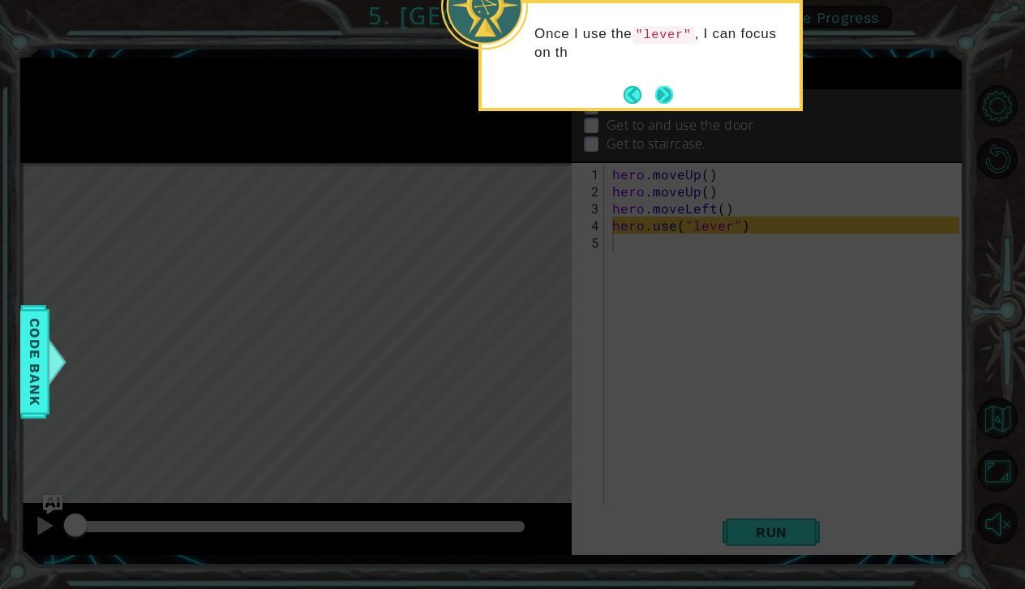
click at [658, 92] on button "Next" at bounding box center [664, 95] width 18 height 18
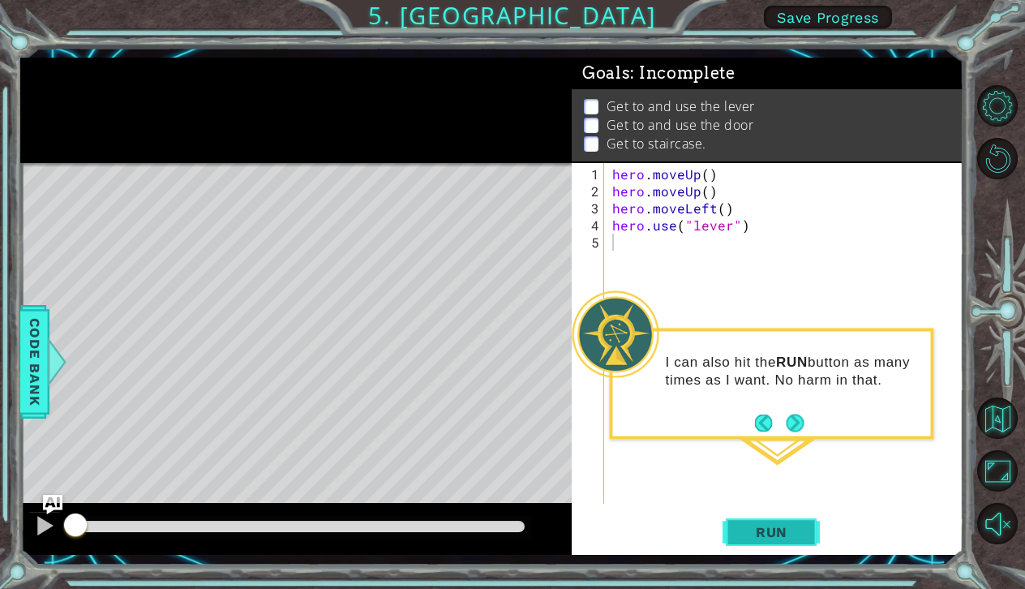
click at [771, 519] on button "Run" at bounding box center [770, 531] width 97 height 39
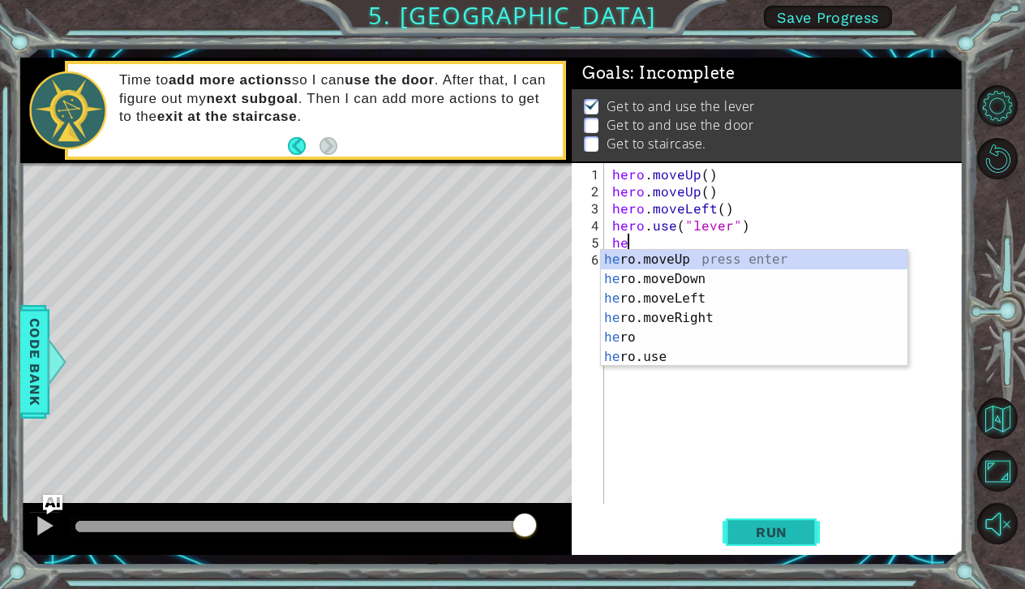
type textarea "her"
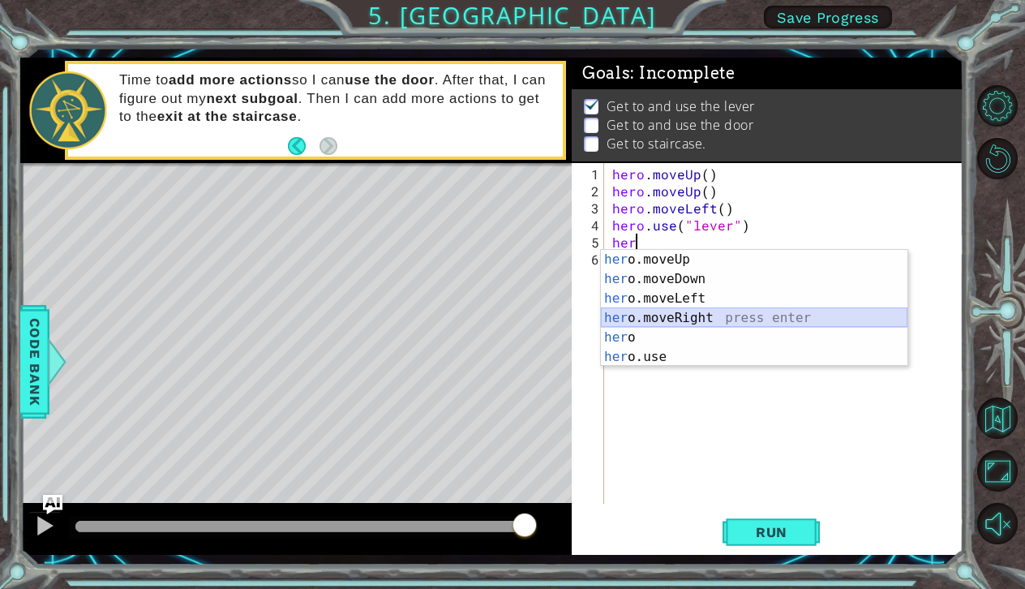
click at [689, 316] on div "her o.moveUp press enter her o.moveDown press enter her o.moveLeft press enter …" at bounding box center [754, 328] width 307 height 156
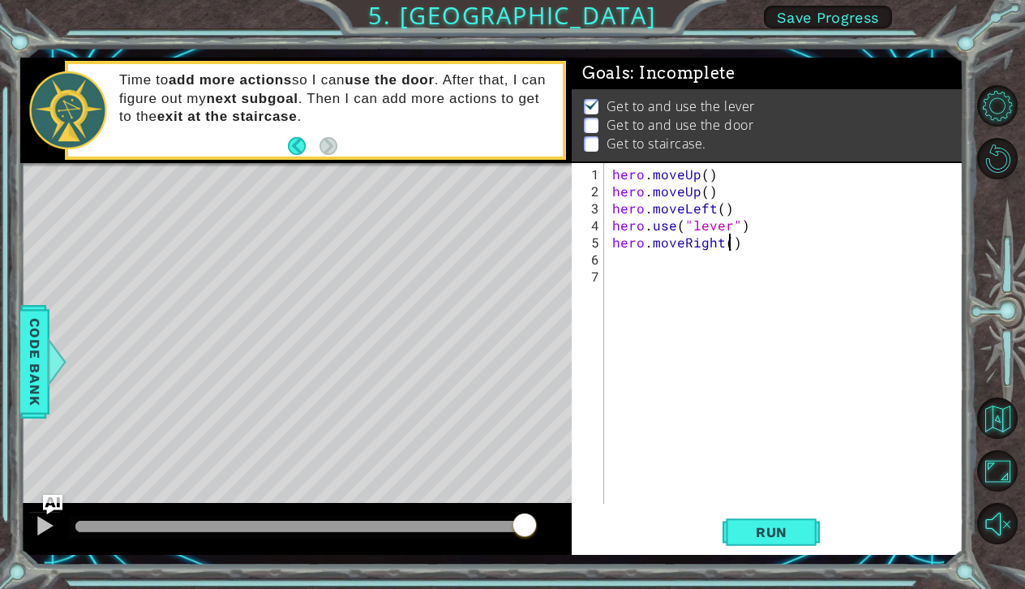
click at [729, 242] on div "hero . moveUp ( ) hero . moveUp ( ) hero . moveLeft ( ) hero . use ( "lever" ) …" at bounding box center [788, 352] width 358 height 375
type textarea "hero.moveRight(2)"
click at [609, 264] on div "hero . moveUp ( ) hero . moveUp ( ) hero . moveLeft ( ) hero . use ( "lever" ) …" at bounding box center [784, 333] width 350 height 341
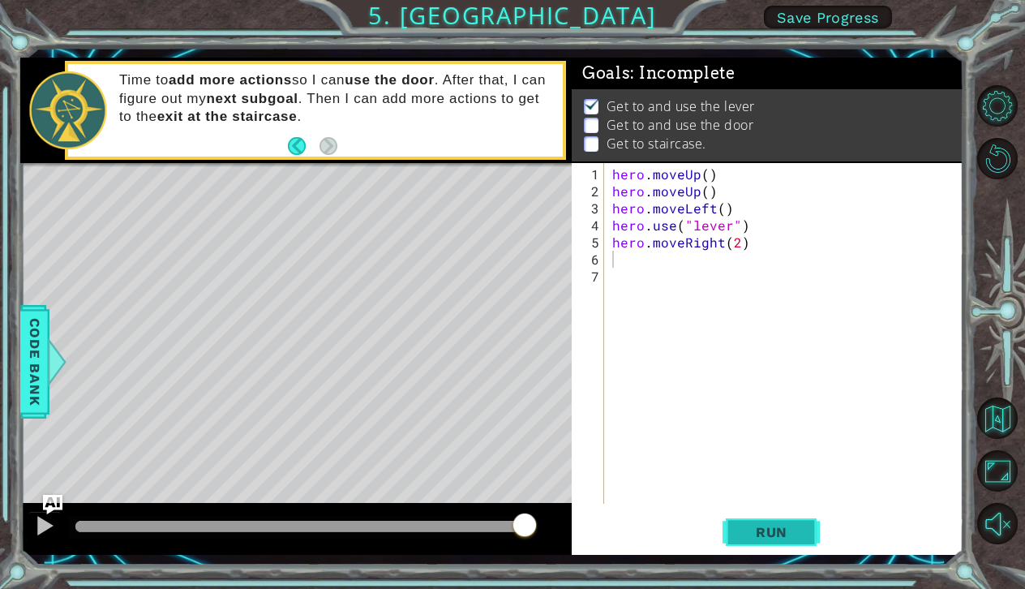
click at [758, 541] on button "Run" at bounding box center [770, 531] width 97 height 39
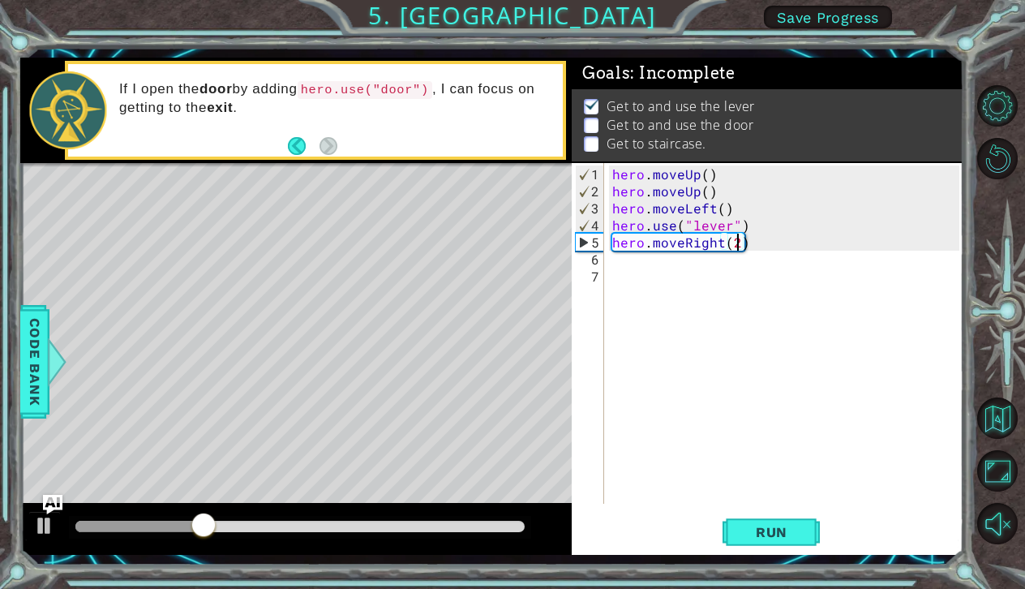
click at [736, 243] on div "hero . moveUp ( ) hero . moveUp ( ) hero . moveLeft ( ) hero . use ( "lever" ) …" at bounding box center [788, 352] width 358 height 375
type textarea "hero.moveRight(3)"
click at [624, 272] on div "hero . moveUp ( ) hero . moveUp ( ) hero . moveLeft ( ) hero . use ( "lever" ) …" at bounding box center [788, 352] width 358 height 375
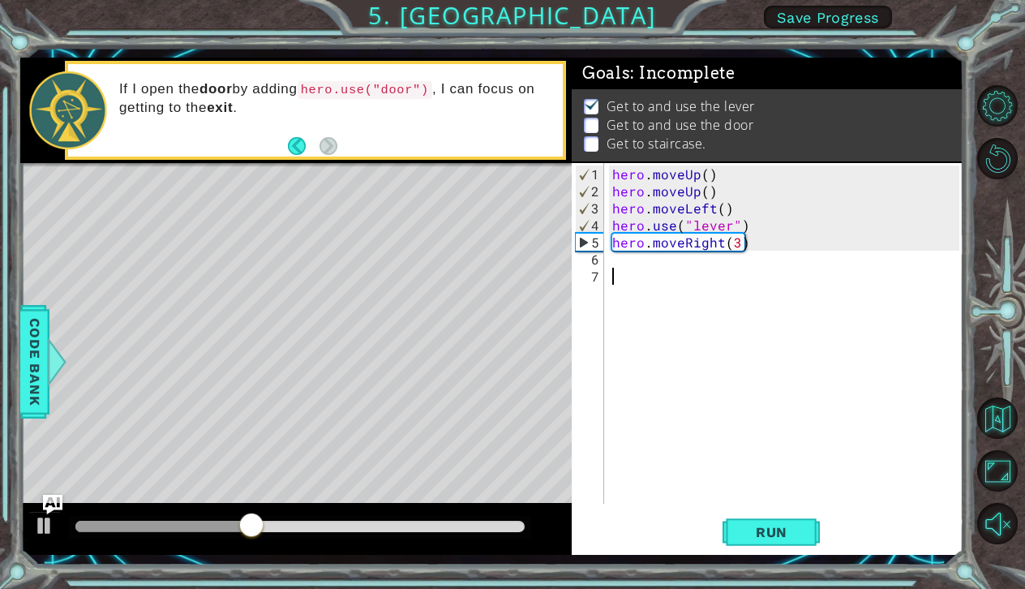
click at [621, 269] on div "hero . moveUp ( ) hero . moveUp ( ) hero . moveLeft ( ) hero . use ( "lever" ) …" at bounding box center [788, 352] width 358 height 375
click at [615, 263] on div "hero . moveUp ( ) hero . moveUp ( ) hero . moveLeft ( ) hero . use ( "lever" ) …" at bounding box center [788, 352] width 358 height 375
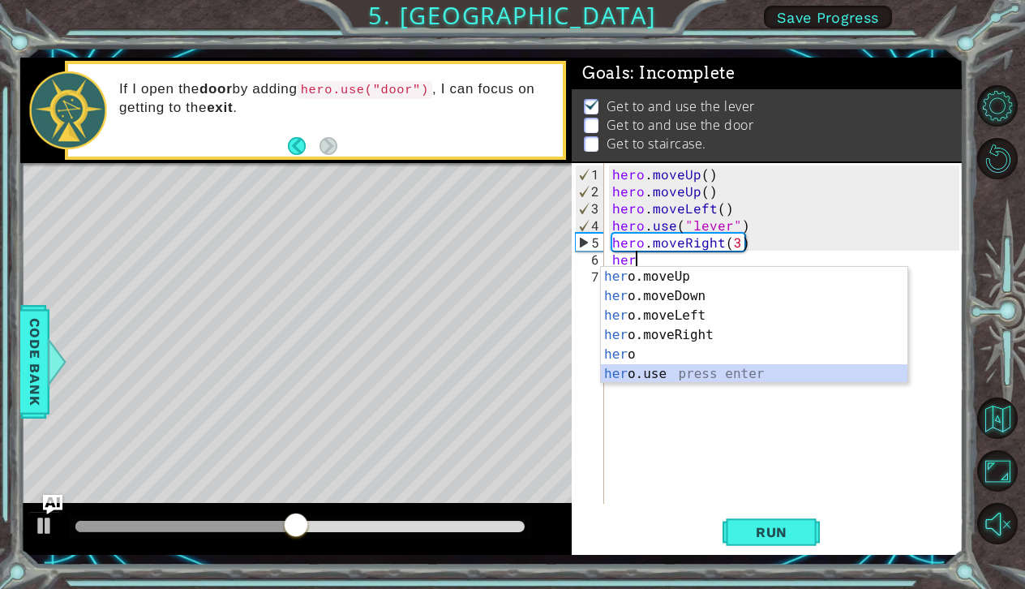
click at [610, 376] on div "her o.moveUp press enter her o.moveDown press enter her o.moveLeft press enter …" at bounding box center [754, 345] width 307 height 156
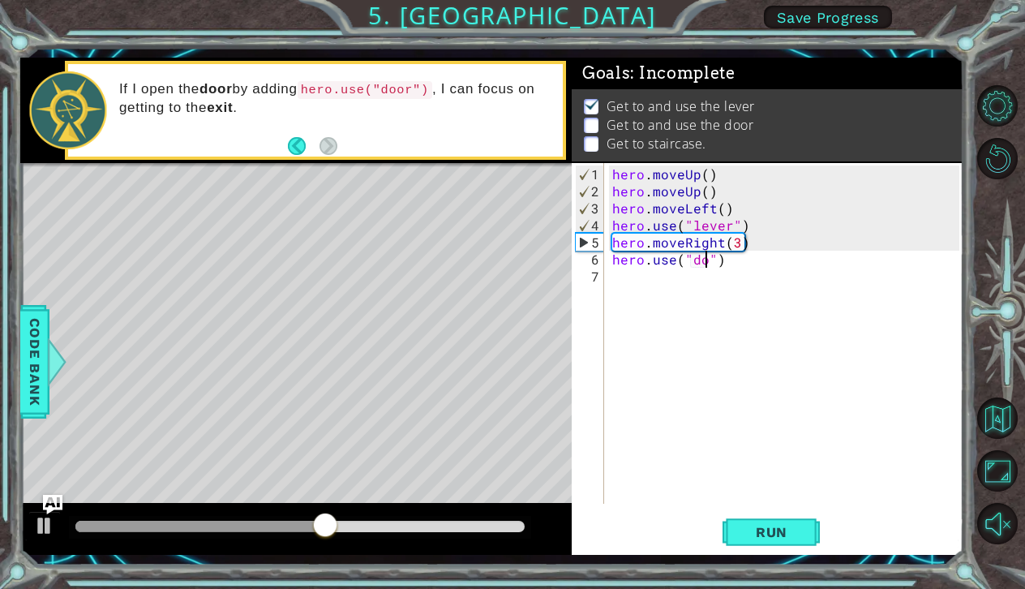
type textarea "hero.use("door")"
click at [618, 278] on div "hero . moveUp ( ) hero . moveUp ( ) hero . moveLeft ( ) hero . use ( "lever" ) …" at bounding box center [788, 352] width 358 height 375
click at [740, 536] on span "Run" at bounding box center [772, 532] width 64 height 16
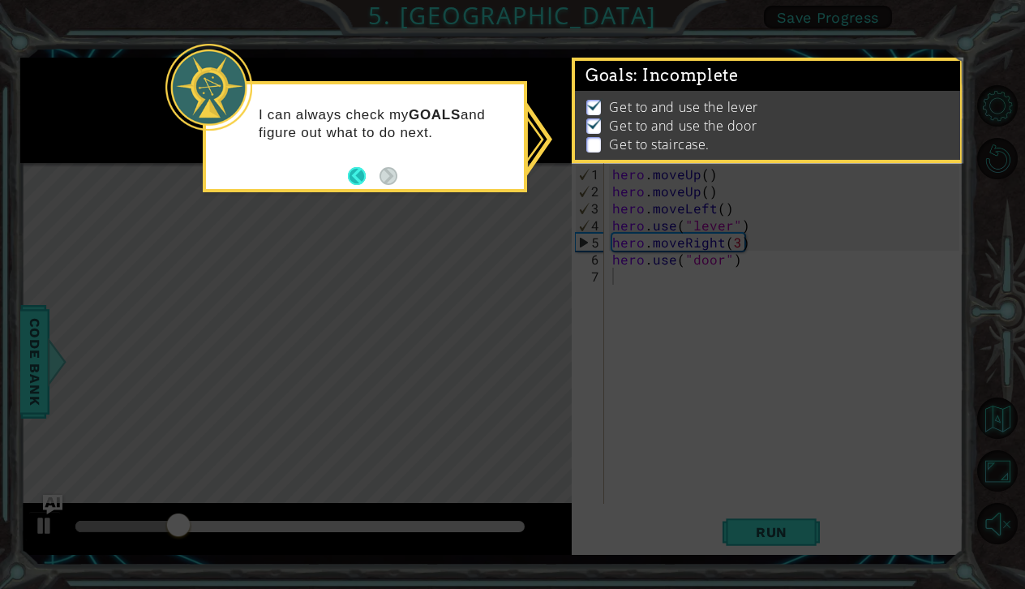
click at [357, 180] on button "Back" at bounding box center [364, 176] width 32 height 18
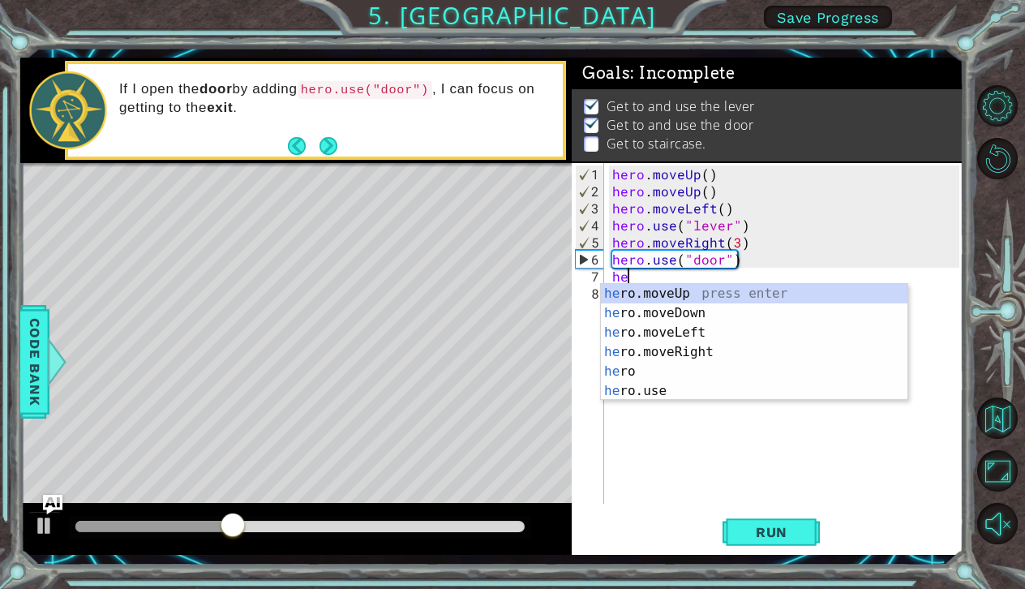
type textarea "her"
click at [630, 292] on div "her o.moveUp press enter her o.moveDown press enter her o.moveLeft press enter …" at bounding box center [754, 362] width 307 height 156
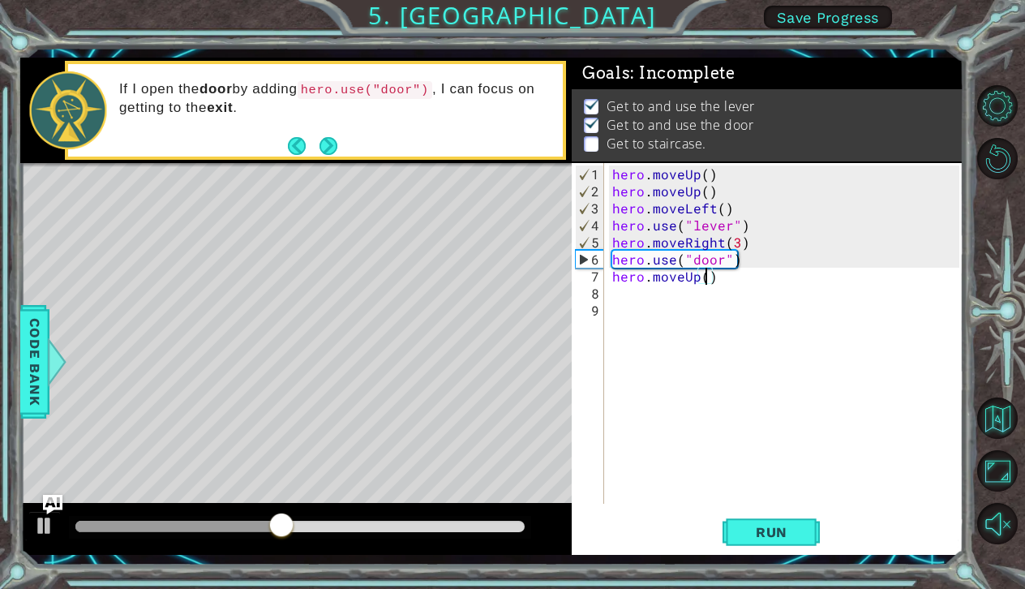
click at [707, 279] on div "hero . moveUp ( ) hero . moveUp ( ) hero . moveLeft ( ) hero . use ( "lever" ) …" at bounding box center [788, 352] width 358 height 375
type textarea "hero.moveUp(2)"
click at [618, 298] on div "hero . moveUp ( ) hero . moveUp ( ) hero . moveLeft ( ) hero . use ( "lever" ) …" at bounding box center [788, 352] width 358 height 375
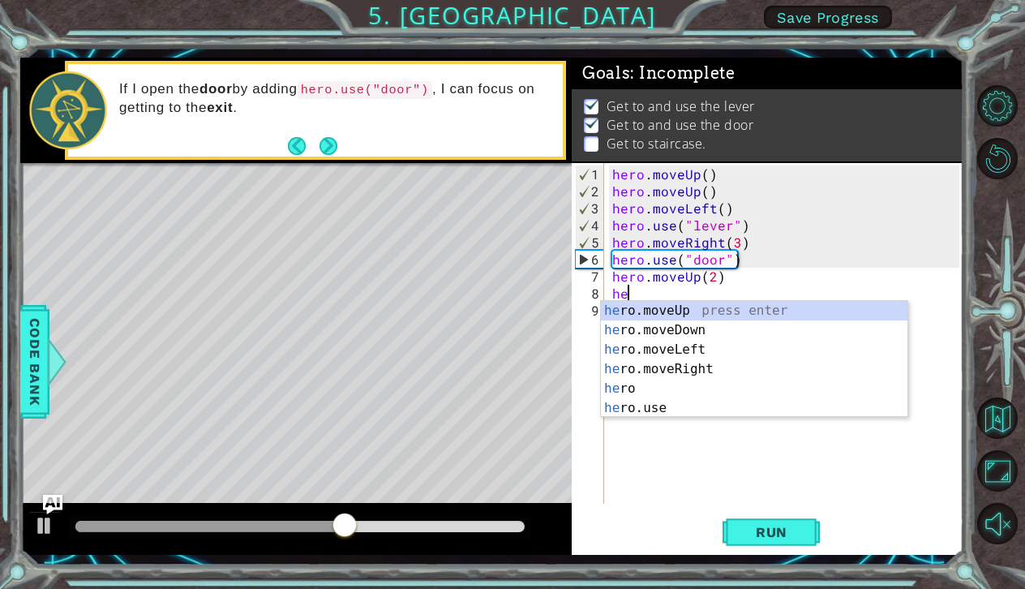
type textarea "her"
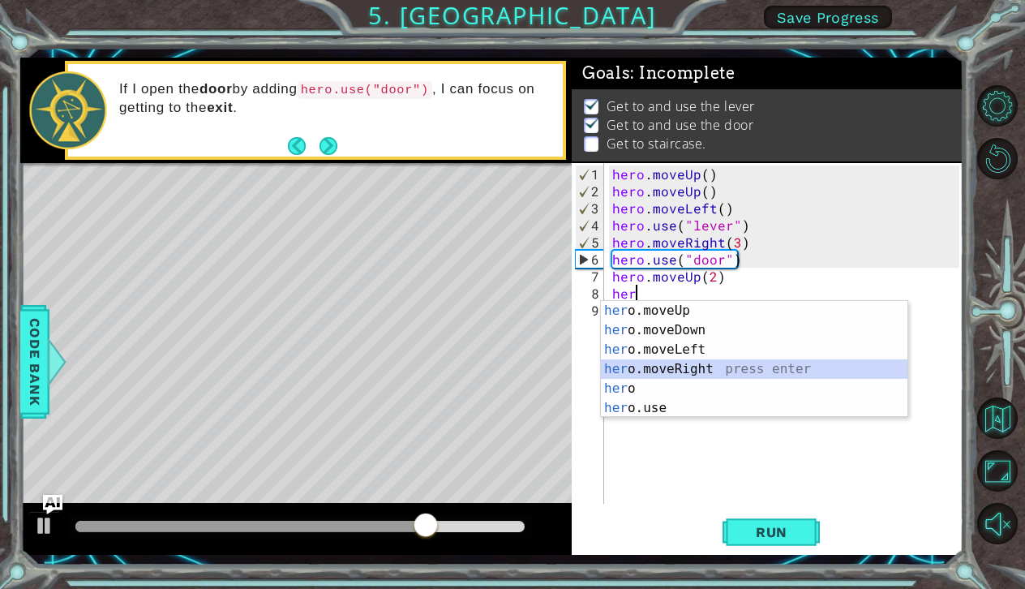
click at [652, 373] on div "her o.moveUp press enter her o.moveDown press enter her o.moveLeft press enter …" at bounding box center [754, 379] width 307 height 156
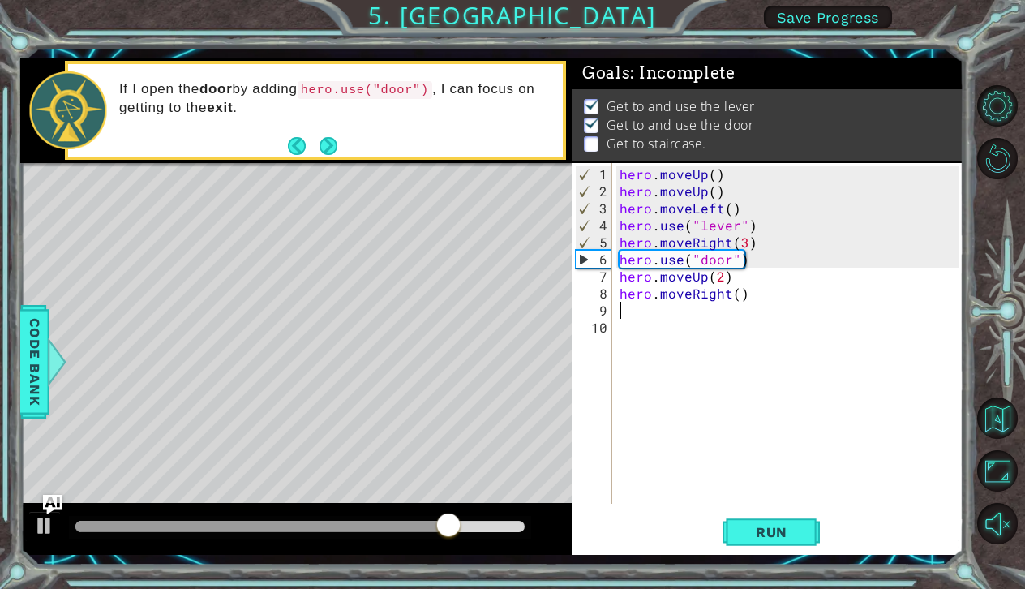
click at [733, 295] on div "hero . moveUp ( ) hero . moveUp ( ) hero . moveLeft ( ) hero . use ( "lever" ) …" at bounding box center [791, 352] width 351 height 375
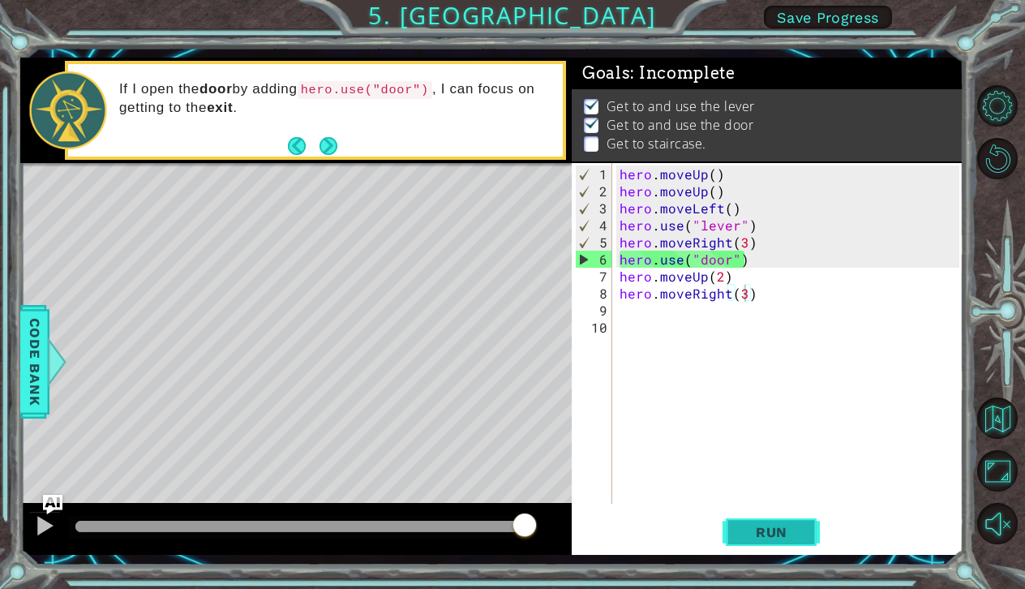
click at [752, 528] on span "Run" at bounding box center [772, 532] width 64 height 16
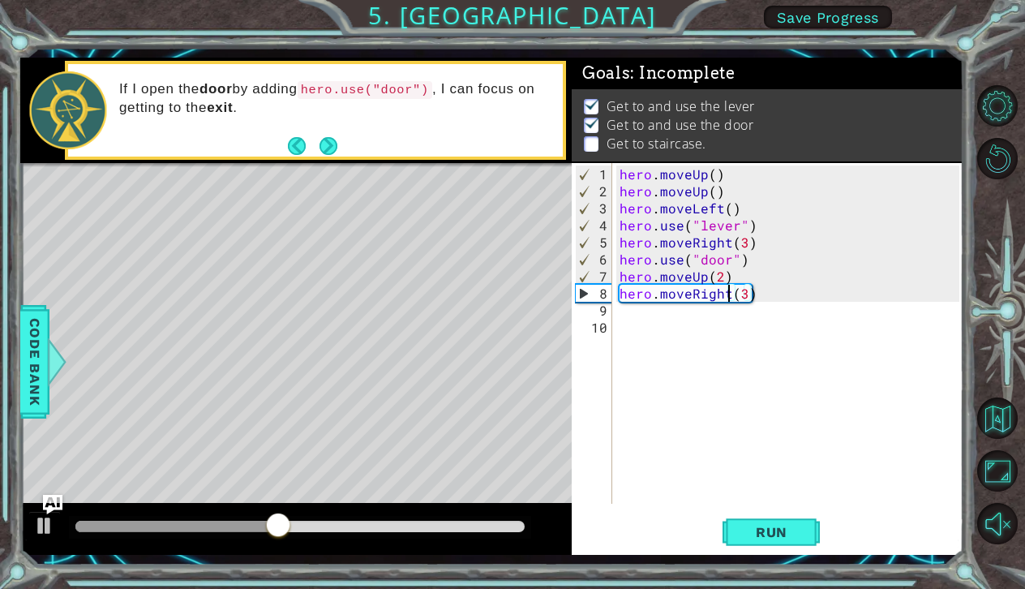
click at [726, 289] on div "hero . moveUp ( ) hero . moveUp ( ) hero . moveLeft ( ) hero . use ( "lever" ) …" at bounding box center [791, 352] width 351 height 375
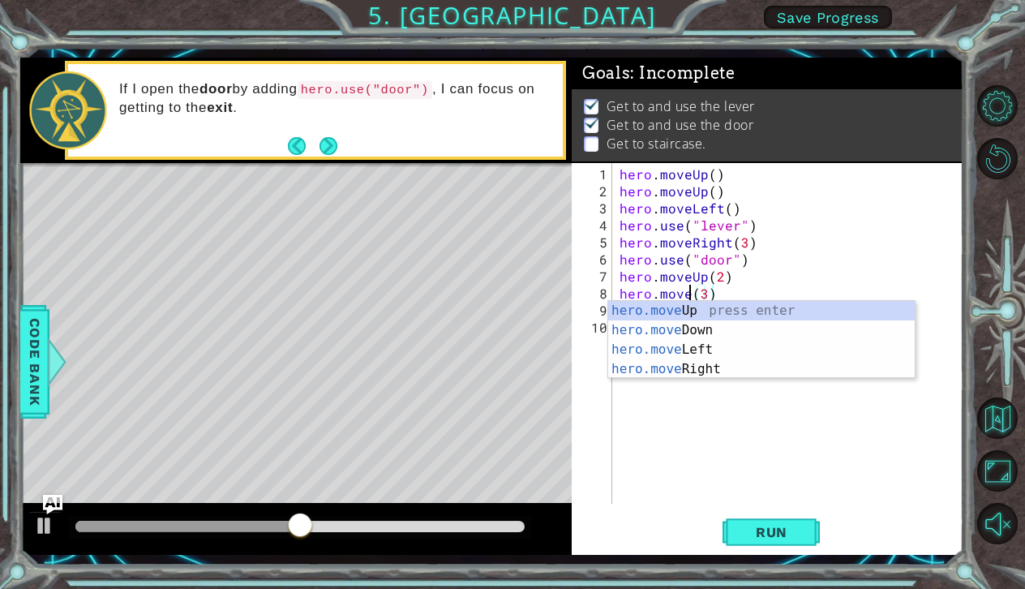
scroll to position [0, 5]
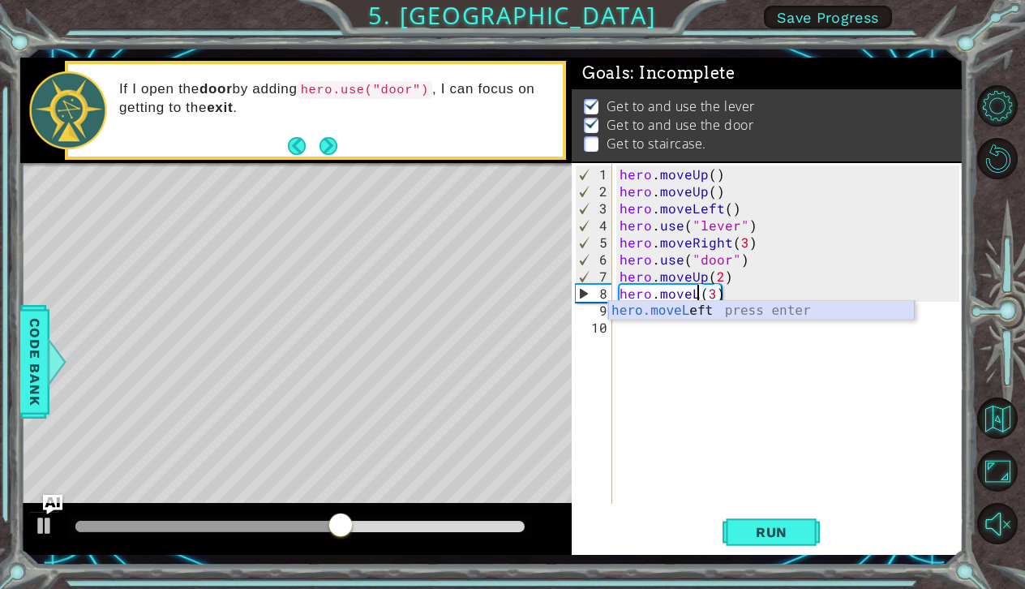
click at [705, 303] on div "hero.moveL eft press enter" at bounding box center [761, 330] width 307 height 58
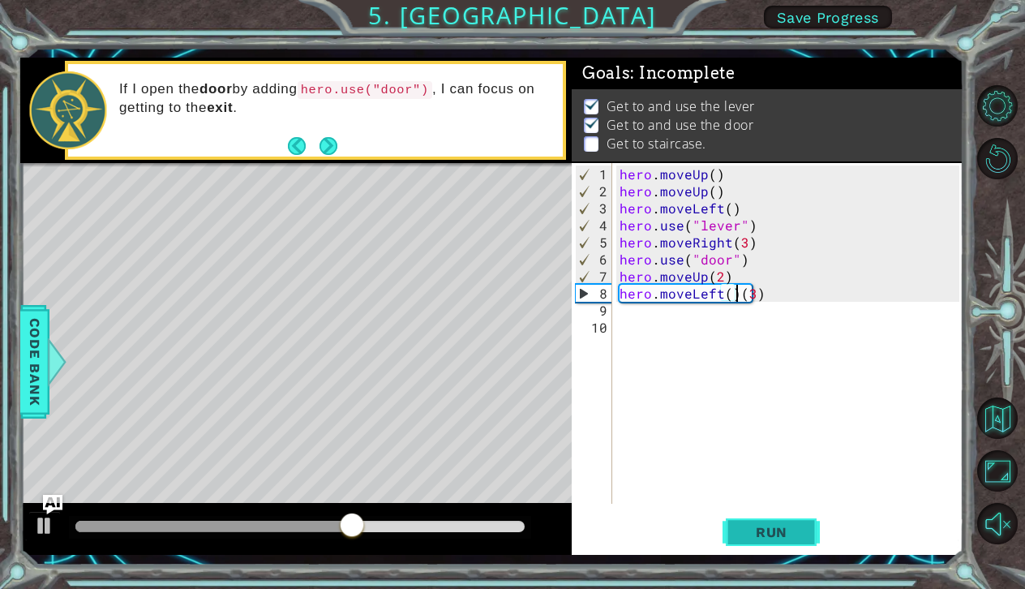
click at [757, 533] on span "Run" at bounding box center [772, 532] width 64 height 16
type textarea "hero.moveLeft(3)"
click at [782, 547] on button "Run" at bounding box center [770, 531] width 97 height 39
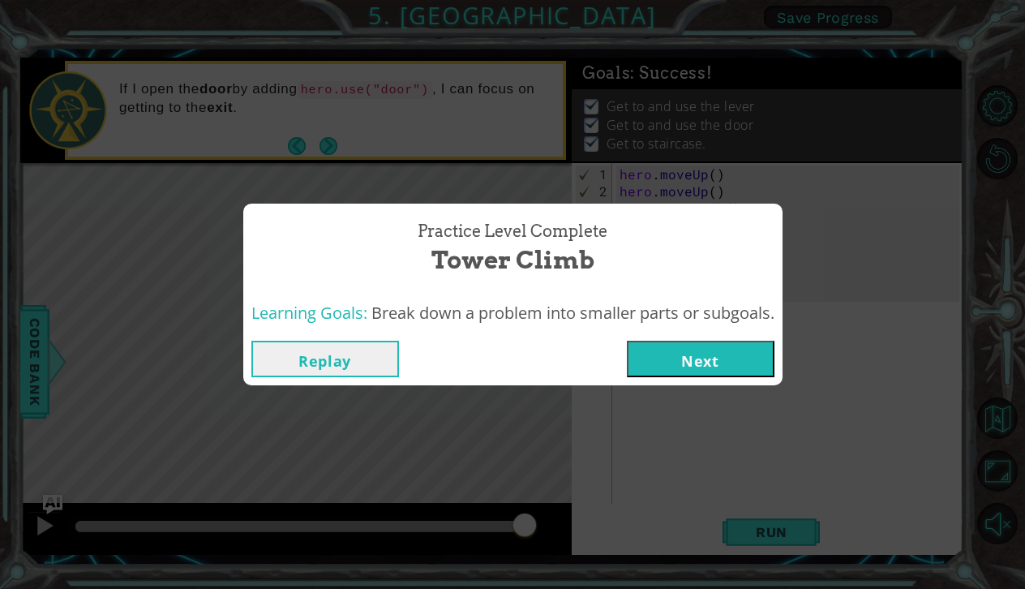
click at [663, 360] on button "Next" at bounding box center [701, 359] width 148 height 36
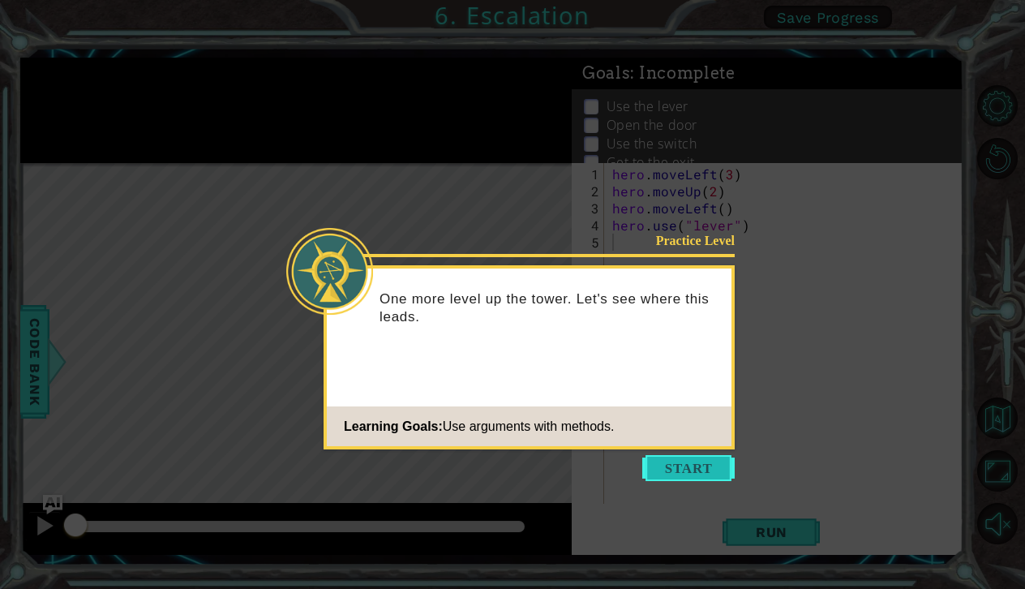
click at [680, 465] on button "Start" at bounding box center [688, 468] width 92 height 26
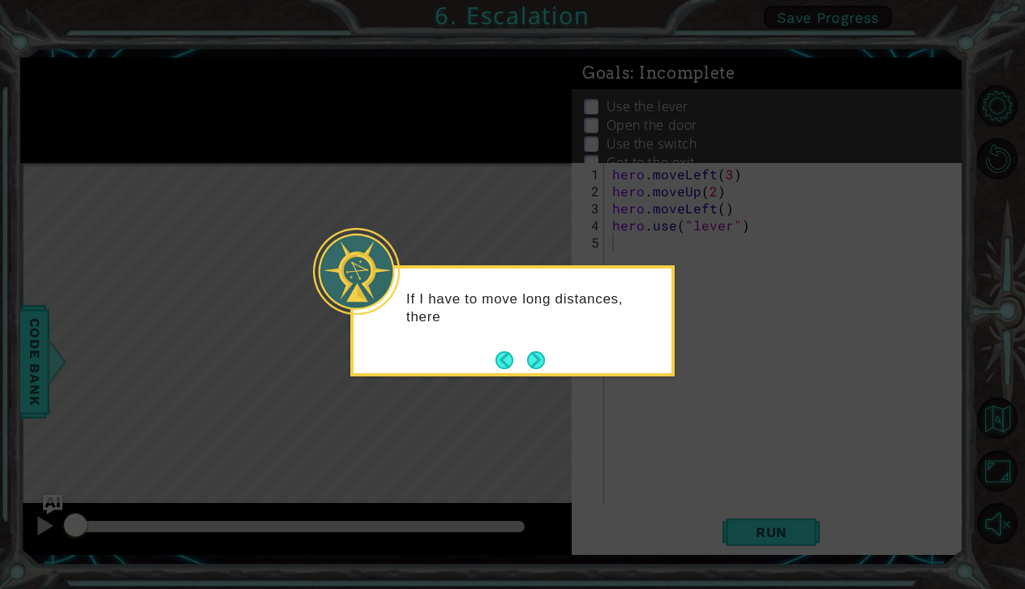
click at [536, 353] on button "Next" at bounding box center [536, 360] width 18 height 18
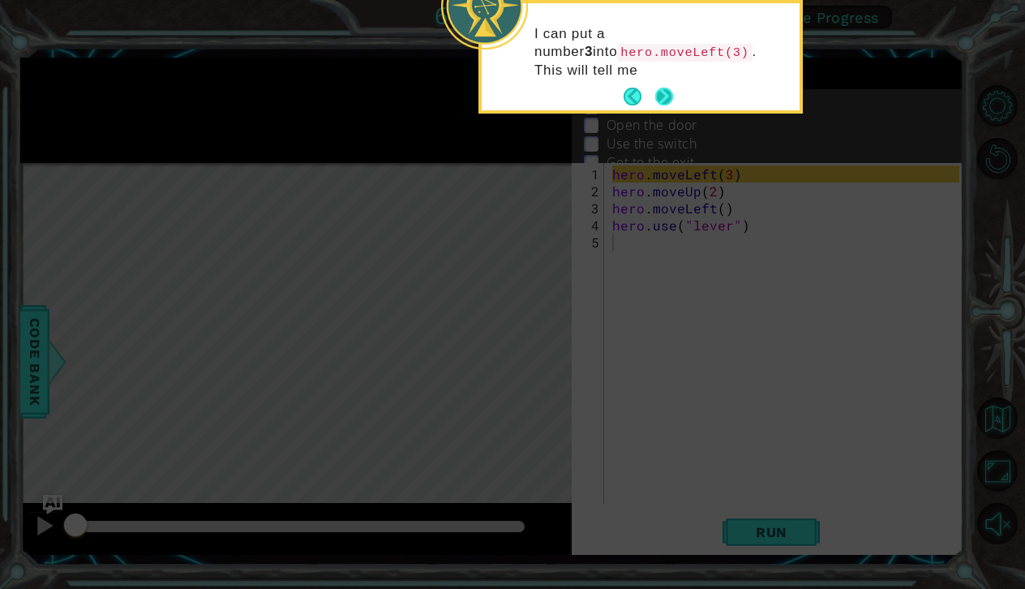
click at [657, 94] on button "Next" at bounding box center [664, 97] width 18 height 18
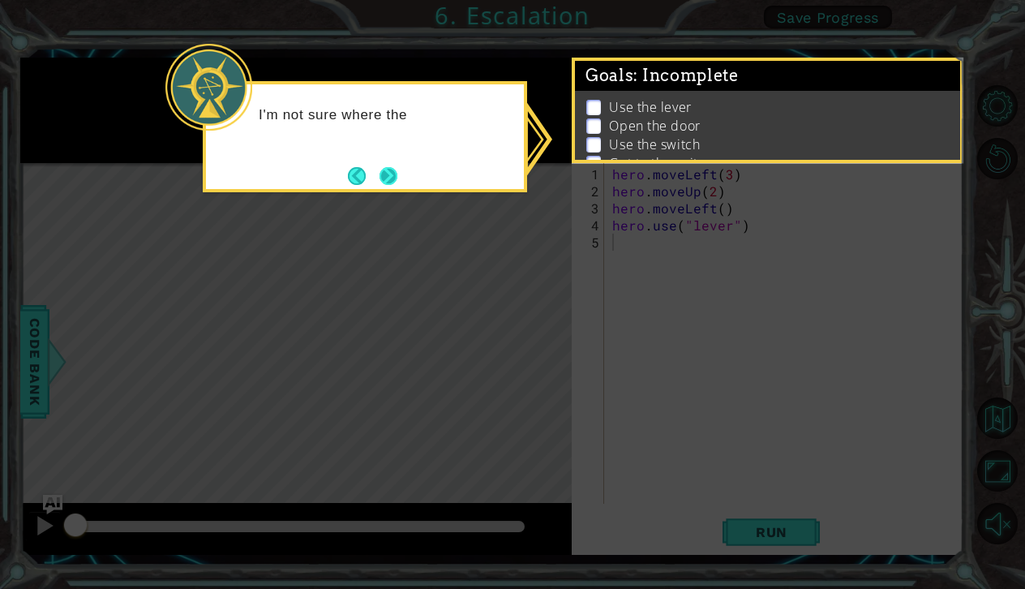
click at [394, 184] on button "Next" at bounding box center [388, 176] width 18 height 18
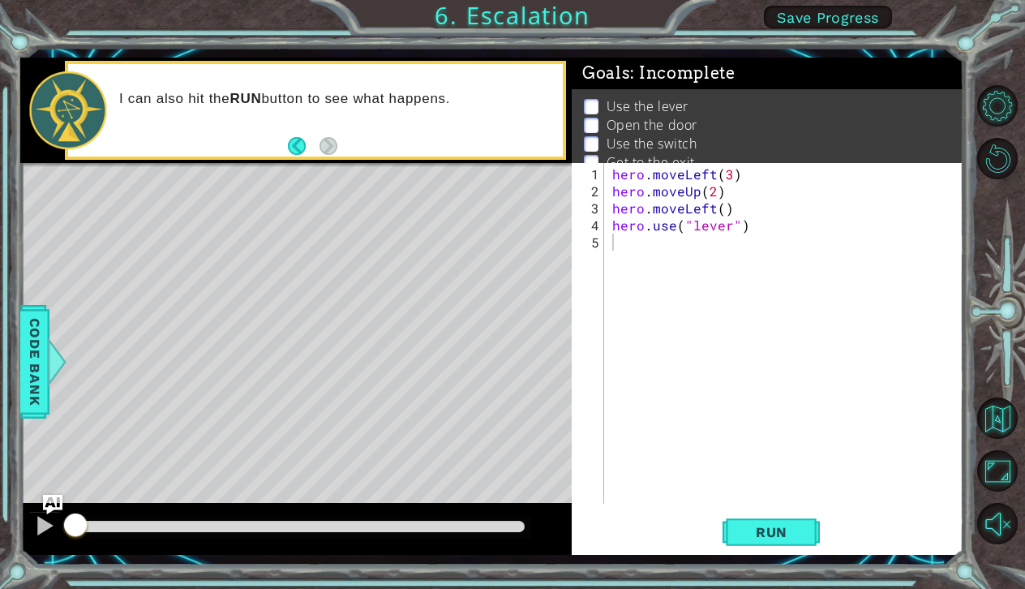
drag, startPoint x: 697, startPoint y: 123, endPoint x: 692, endPoint y: 116, distance: 8.3
click at [692, 116] on p "Open the door" at bounding box center [652, 125] width 91 height 18
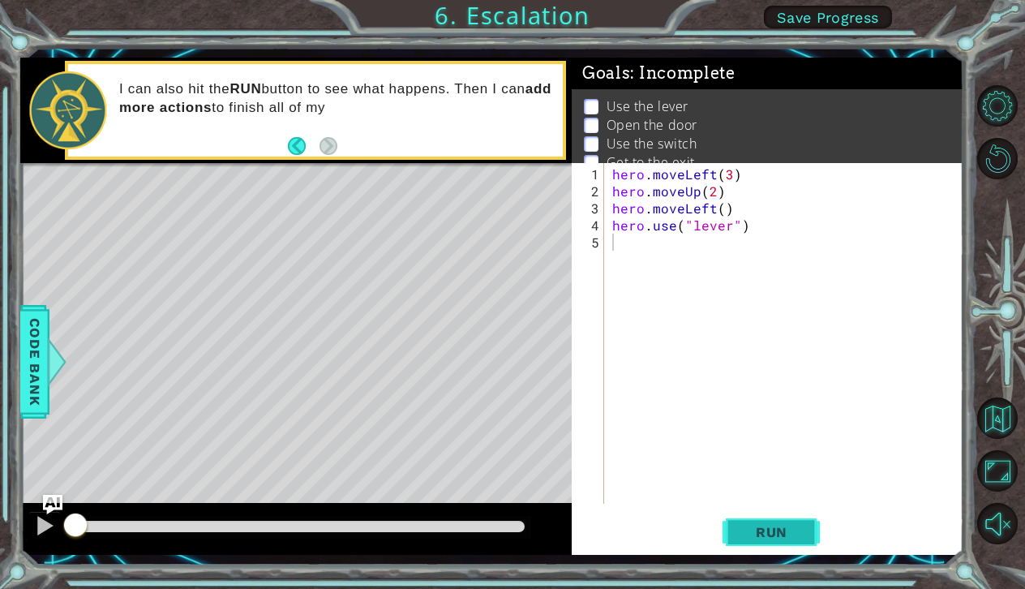
click at [754, 542] on button "Run" at bounding box center [770, 531] width 97 height 39
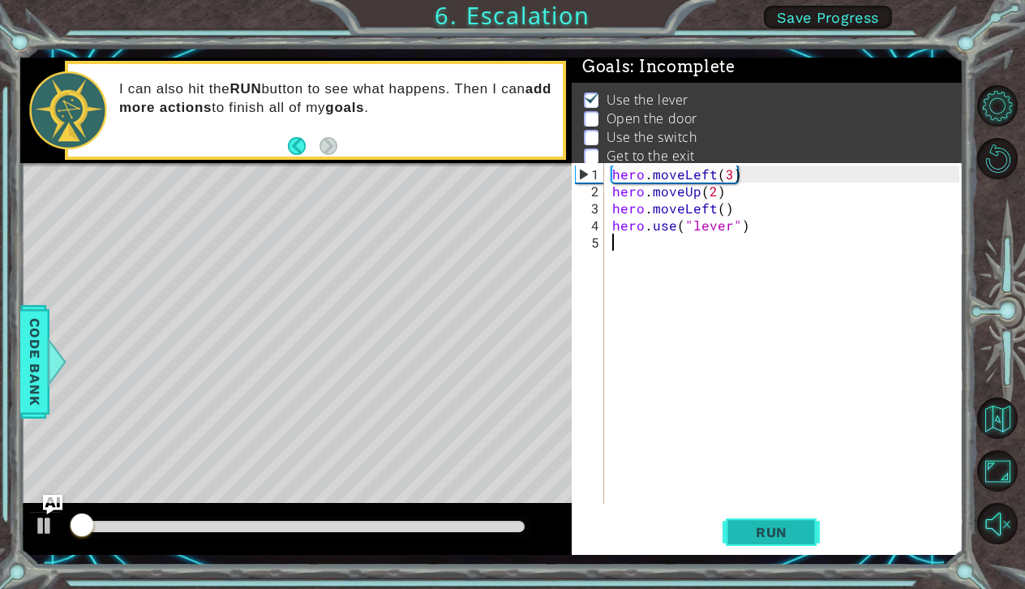
scroll to position [8, 0]
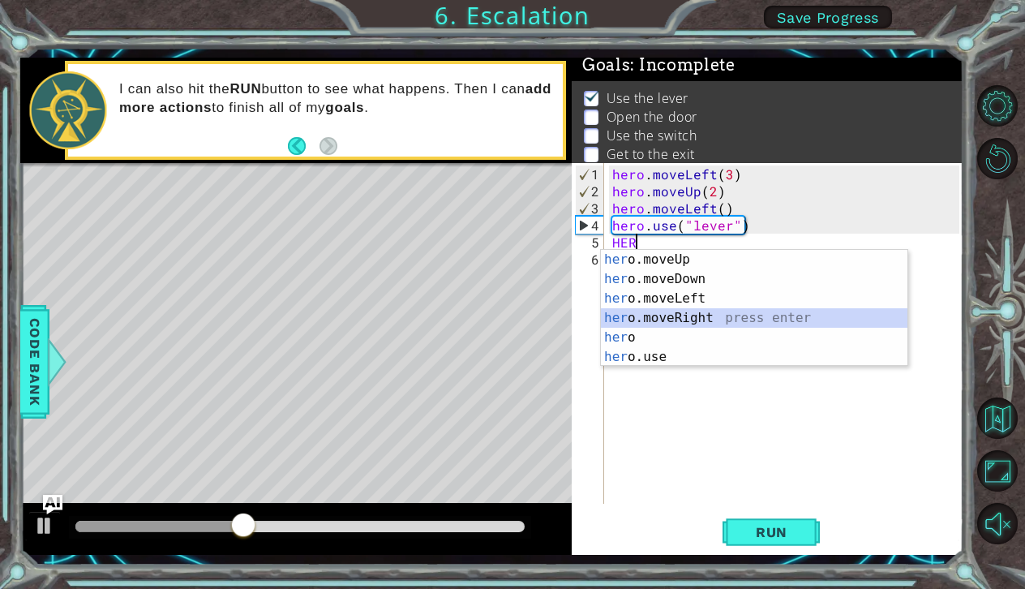
click at [665, 316] on div "her o.moveUp press enter her o.moveDown press enter her o.moveLeft press enter …" at bounding box center [754, 328] width 307 height 156
type textarea "hero.moveRight(1)"
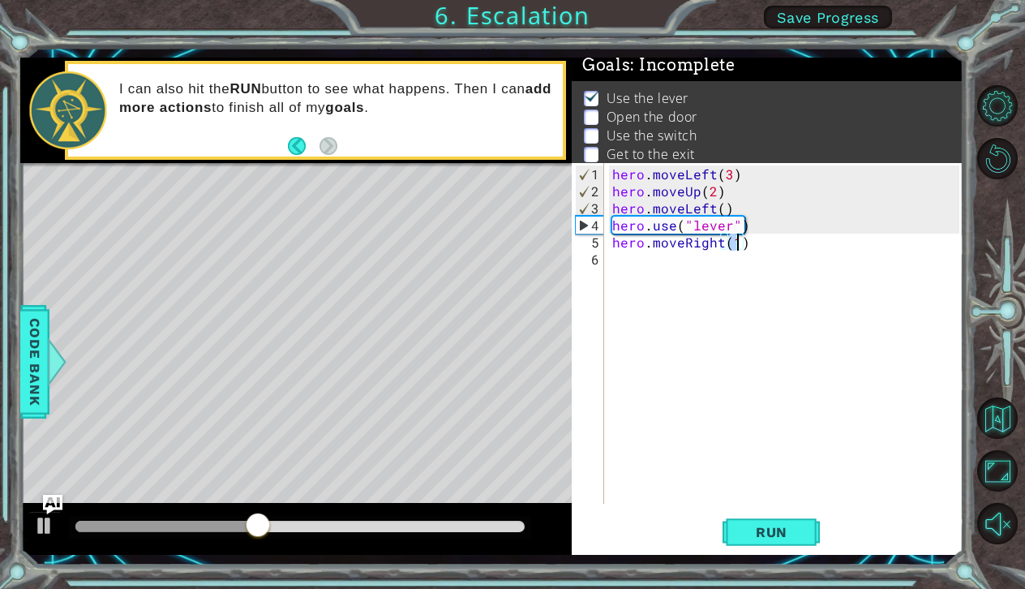
click at [624, 276] on div "hero . moveLeft ( 3 ) hero . moveUp ( 2 ) hero . moveLeft ( ) hero . use ( "lev…" at bounding box center [788, 352] width 358 height 375
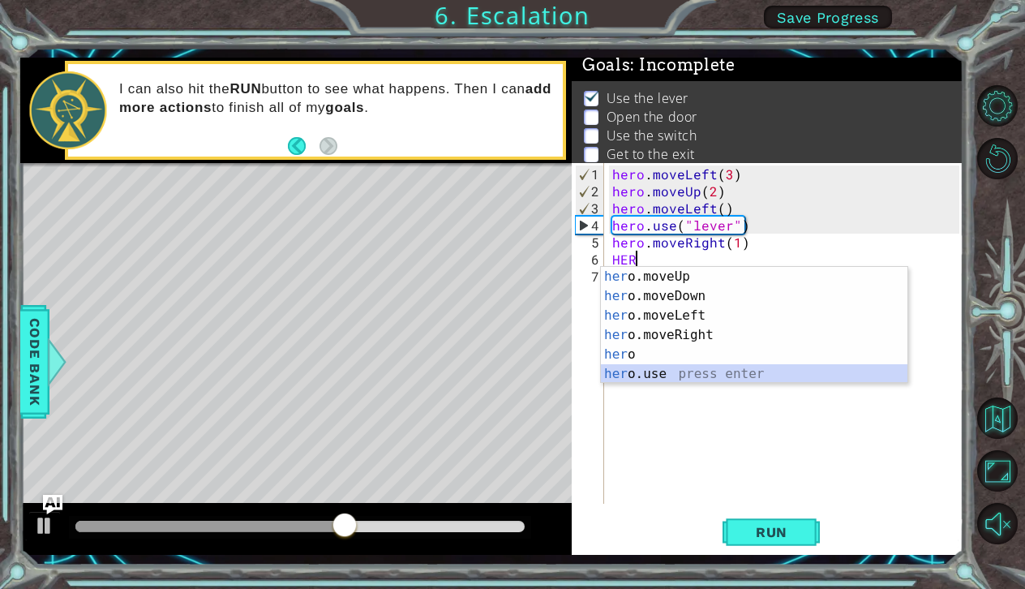
click at [631, 377] on div "her o.moveUp press enter her o.moveDown press enter her o.moveLeft press enter …" at bounding box center [754, 345] width 307 height 156
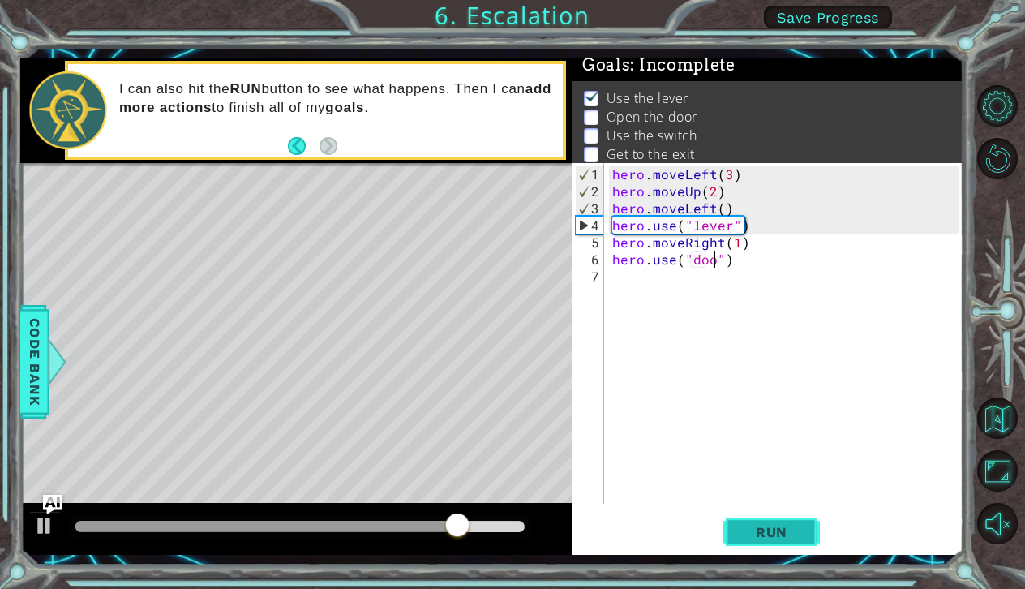
scroll to position [0, 6]
click at [786, 523] on button "Run" at bounding box center [770, 531] width 97 height 39
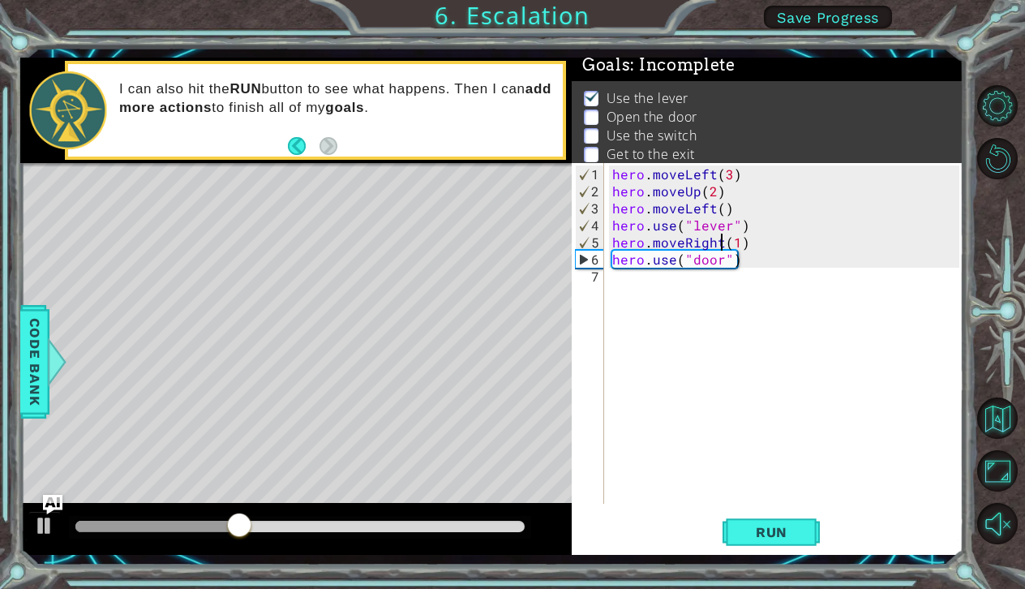
click at [721, 242] on div "hero . moveLeft ( 3 ) hero . moveUp ( 2 ) hero . moveLeft ( ) hero . use ( "lev…" at bounding box center [788, 352] width 358 height 375
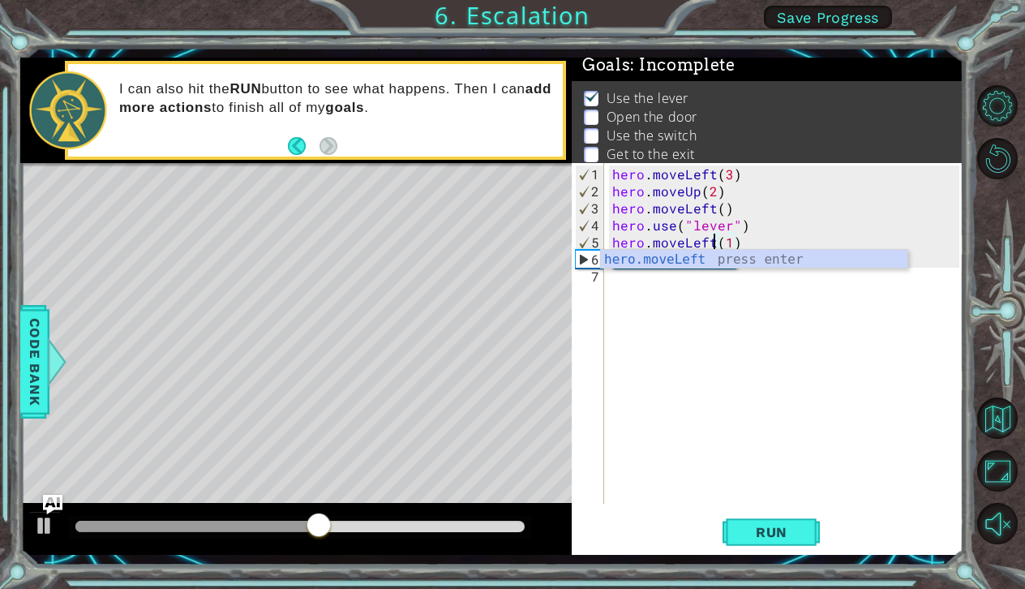
scroll to position [0, 6]
type textarea "hero.moveLeft(1)"
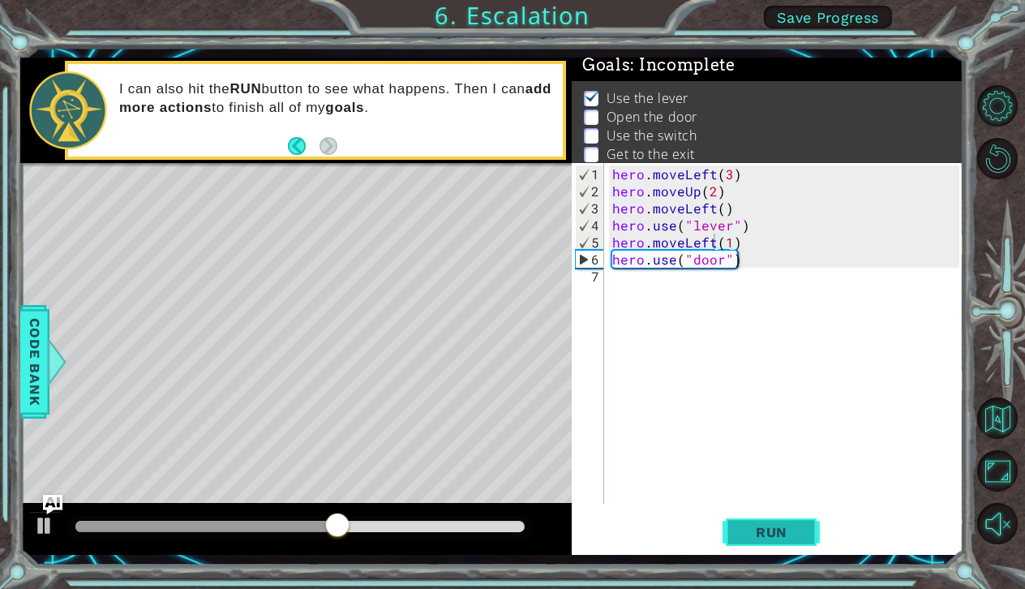
click at [740, 529] on span "Run" at bounding box center [772, 532] width 64 height 16
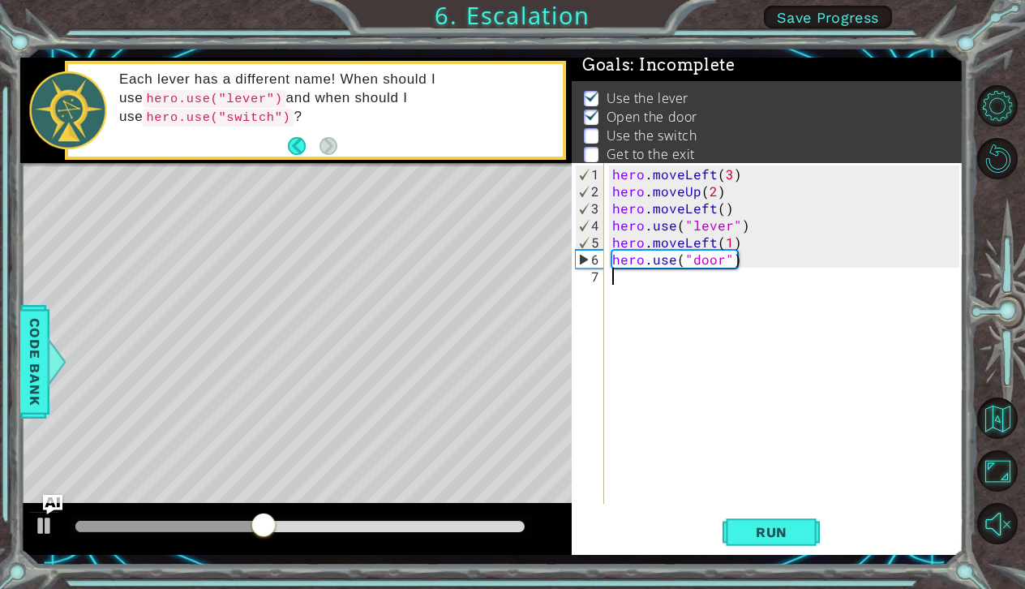
click at [613, 280] on div "hero . moveLeft ( 3 ) hero . moveUp ( 2 ) hero . moveLeft ( ) hero . use ( "lev…" at bounding box center [788, 352] width 358 height 375
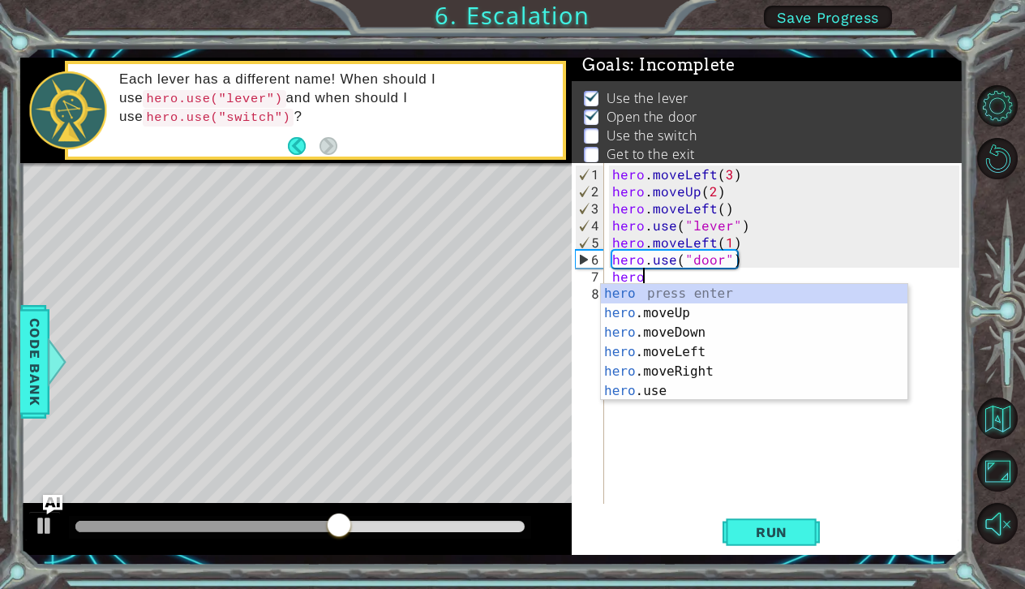
scroll to position [0, 1]
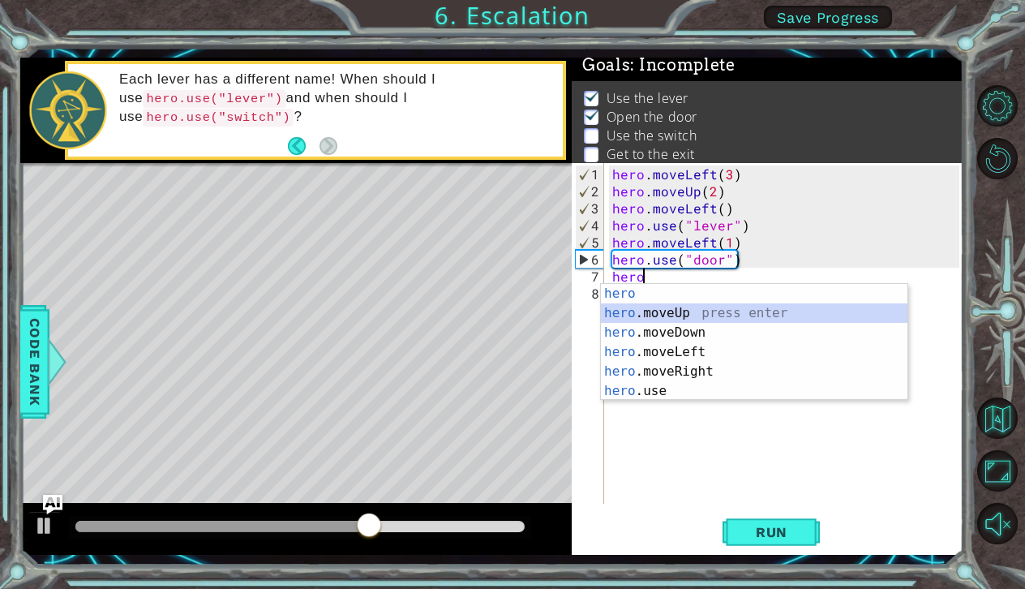
click at [652, 313] on div "hero press enter hero .moveUp press enter hero .moveDown press enter hero .move…" at bounding box center [754, 362] width 307 height 156
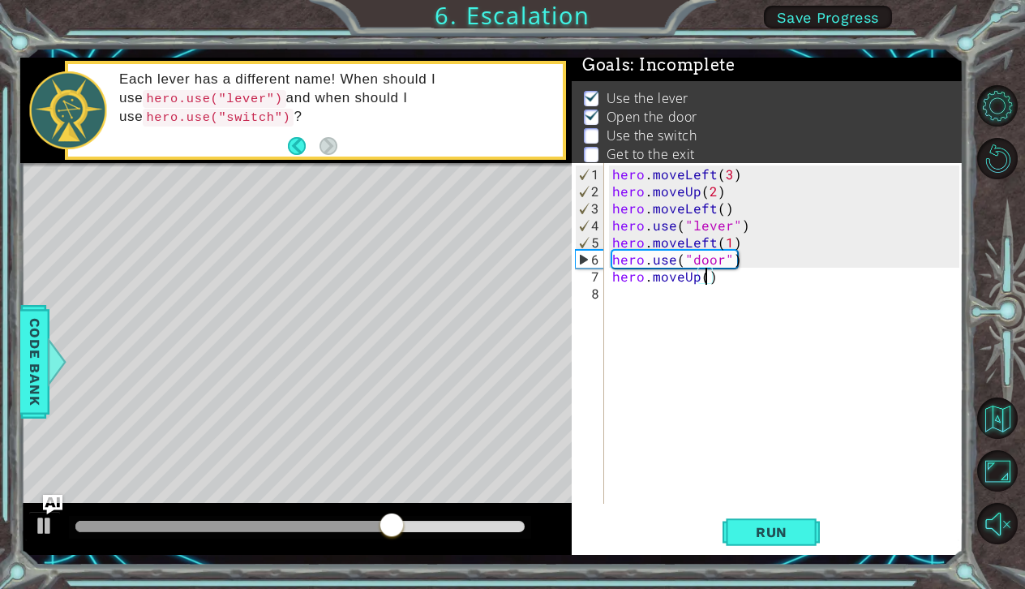
type textarea "hero.moveUp(2)"
click at [624, 298] on div "hero . moveLeft ( 3 ) hero . moveUp ( 2 ) hero . moveLeft ( ) hero . use ( "lev…" at bounding box center [788, 352] width 358 height 375
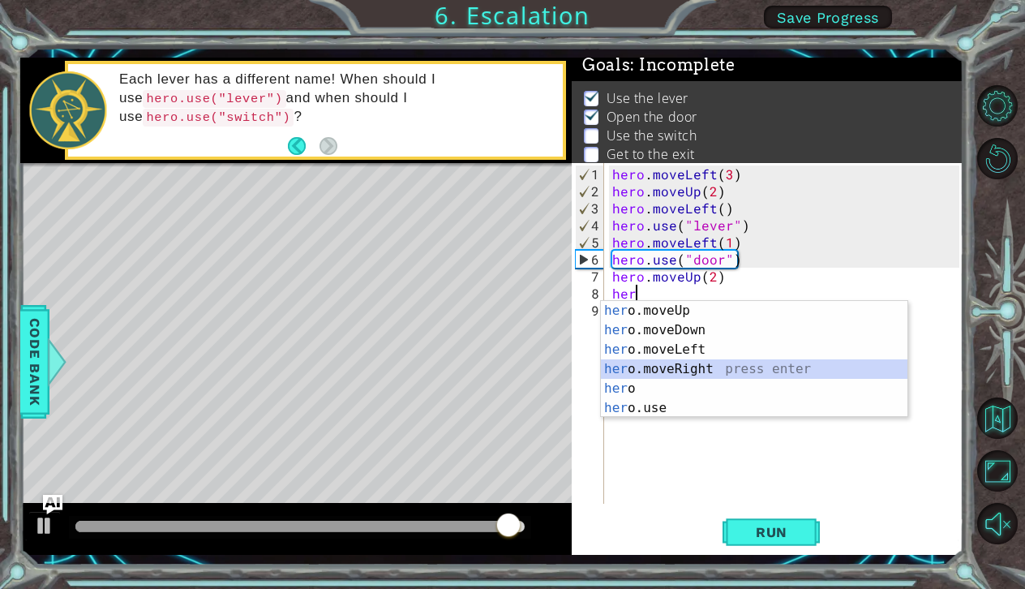
click at [627, 361] on div "her o.moveUp press enter her o.moveDown press enter her o.moveLeft press enter …" at bounding box center [754, 379] width 307 height 156
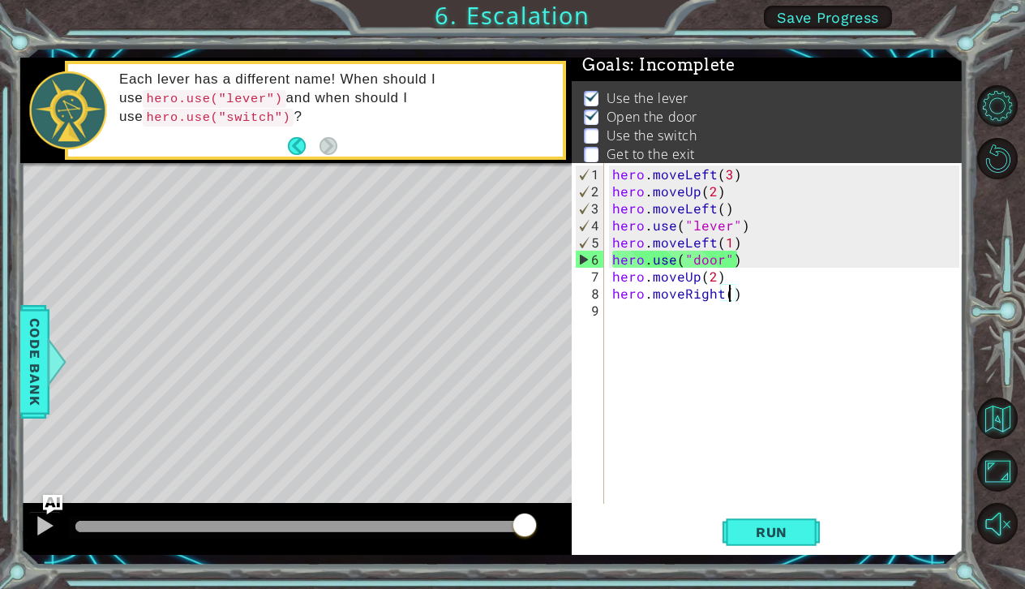
scroll to position [0, 7]
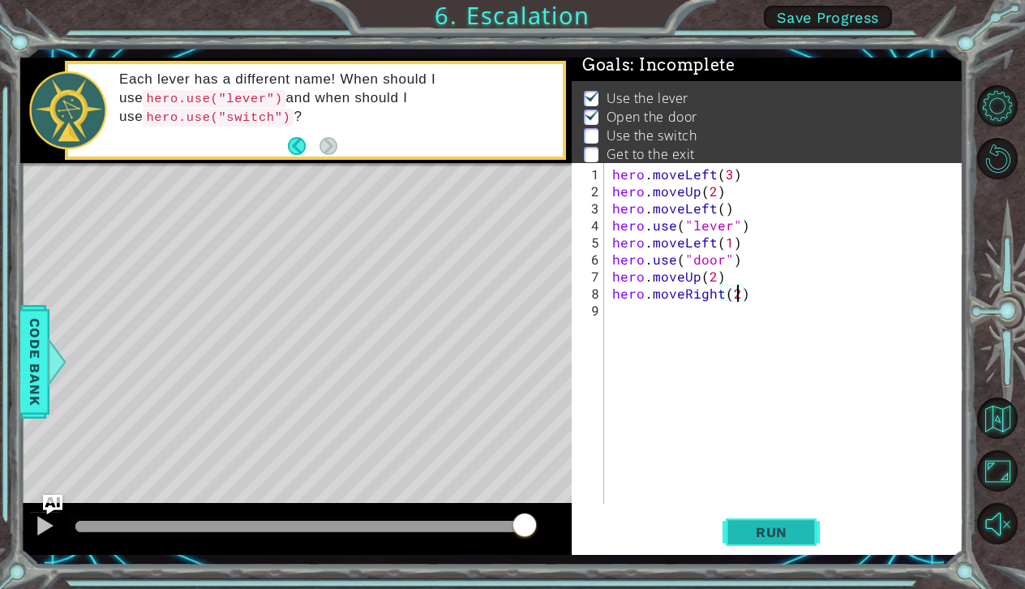
click at [760, 535] on span "Run" at bounding box center [772, 532] width 64 height 16
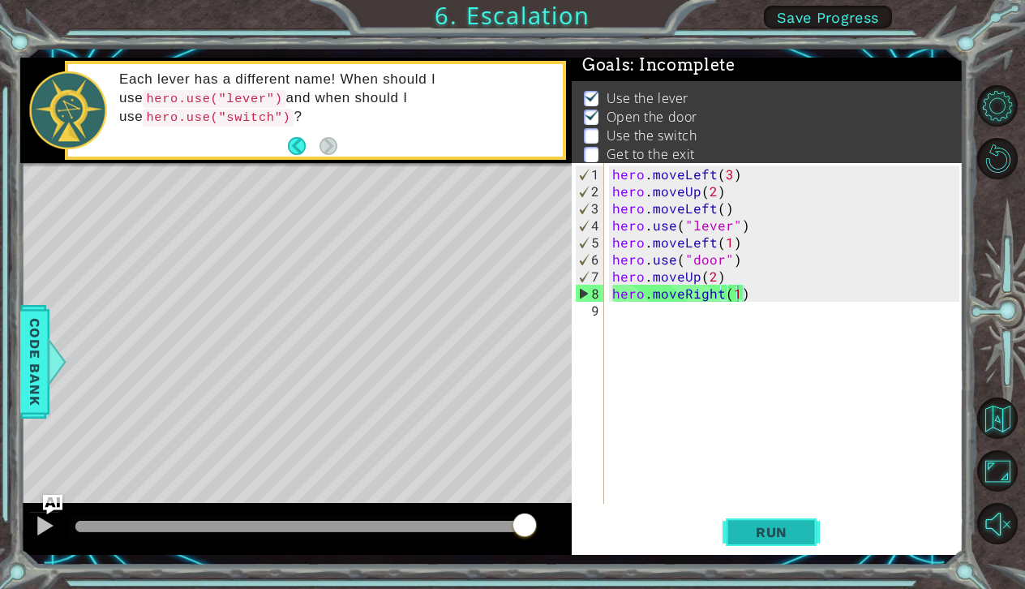
click at [771, 538] on span "Run" at bounding box center [772, 532] width 64 height 16
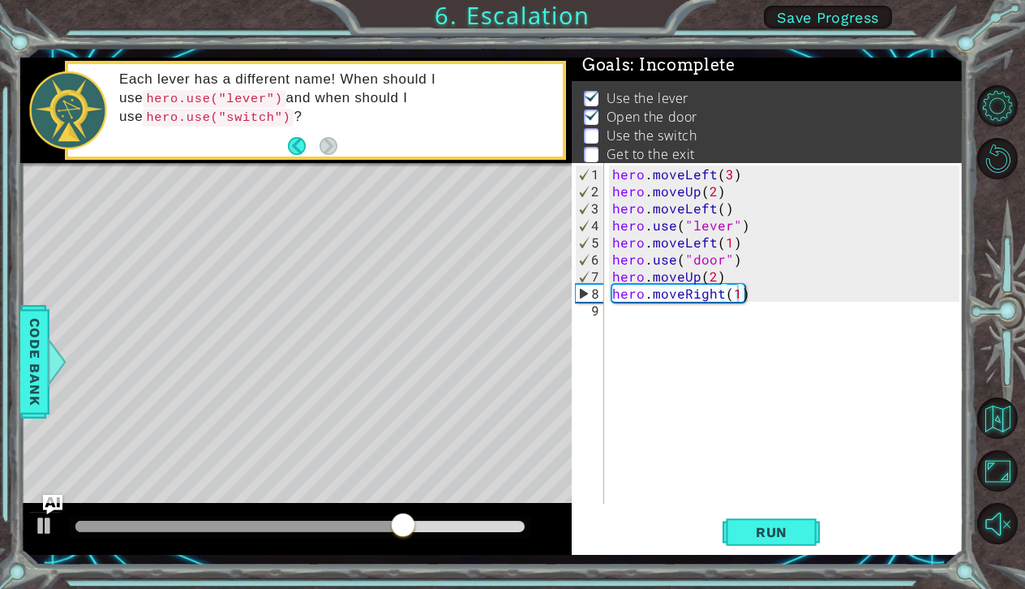
click at [330, 284] on div "Level Map" at bounding box center [394, 402] width 749 height 478
click at [255, 279] on div "Level Map" at bounding box center [394, 402] width 749 height 478
drag, startPoint x: 262, startPoint y: 277, endPoint x: 329, endPoint y: 291, distance: 68.9
click at [329, 291] on div "Level Map" at bounding box center [394, 402] width 749 height 478
click at [740, 291] on div "hero . moveLeft ( 3 ) hero . moveUp ( 2 ) hero . moveLeft ( ) hero . use ( "lev…" at bounding box center [788, 352] width 358 height 375
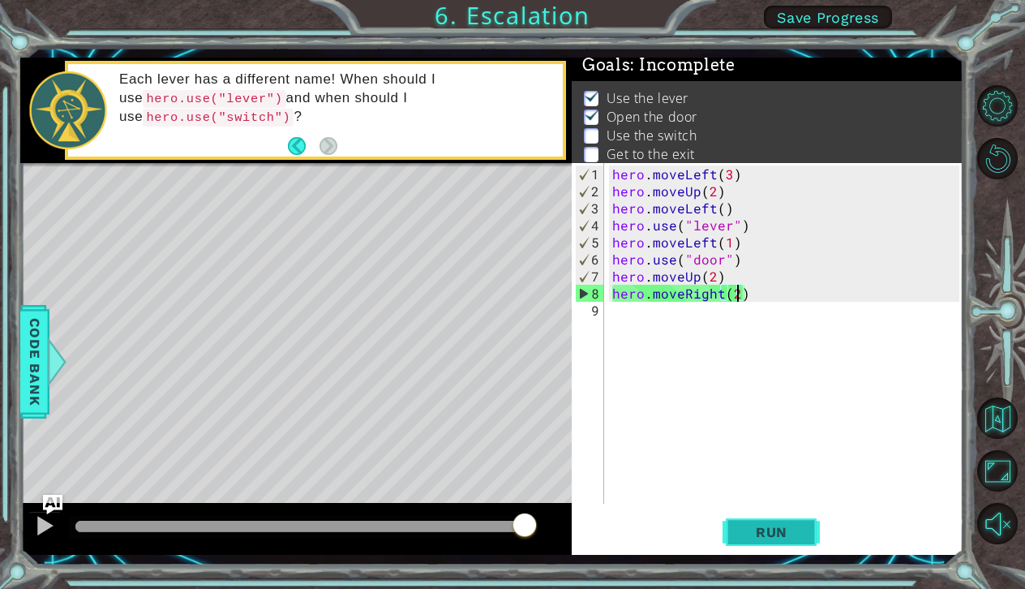
type textarea "hero.moveRight(2)"
click at [773, 530] on span "Run" at bounding box center [772, 532] width 64 height 16
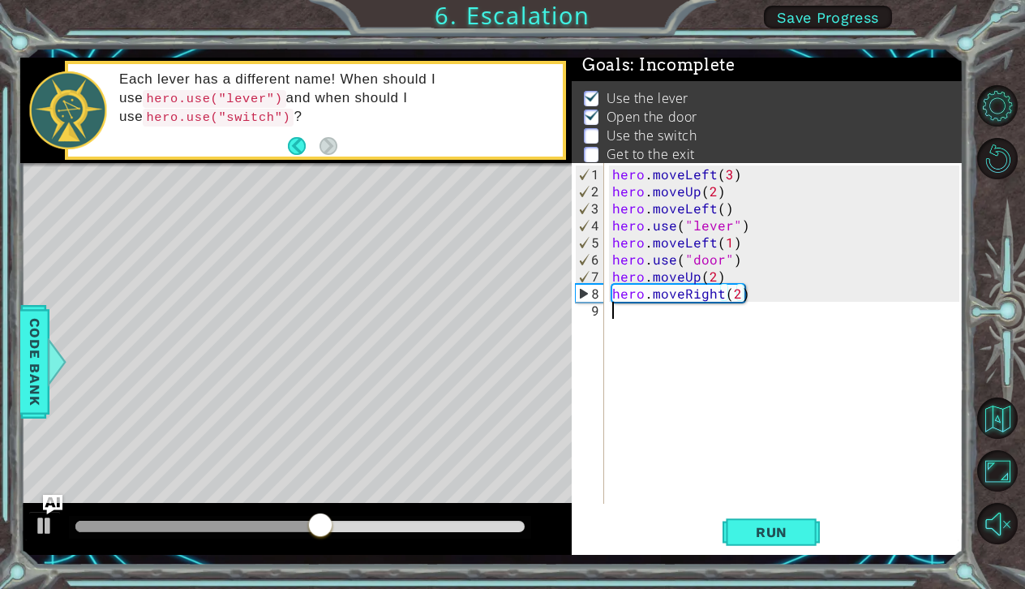
click at [635, 310] on div "hero . moveLeft ( 3 ) hero . moveUp ( 2 ) hero . moveLeft ( ) hero . use ( "lev…" at bounding box center [788, 352] width 358 height 375
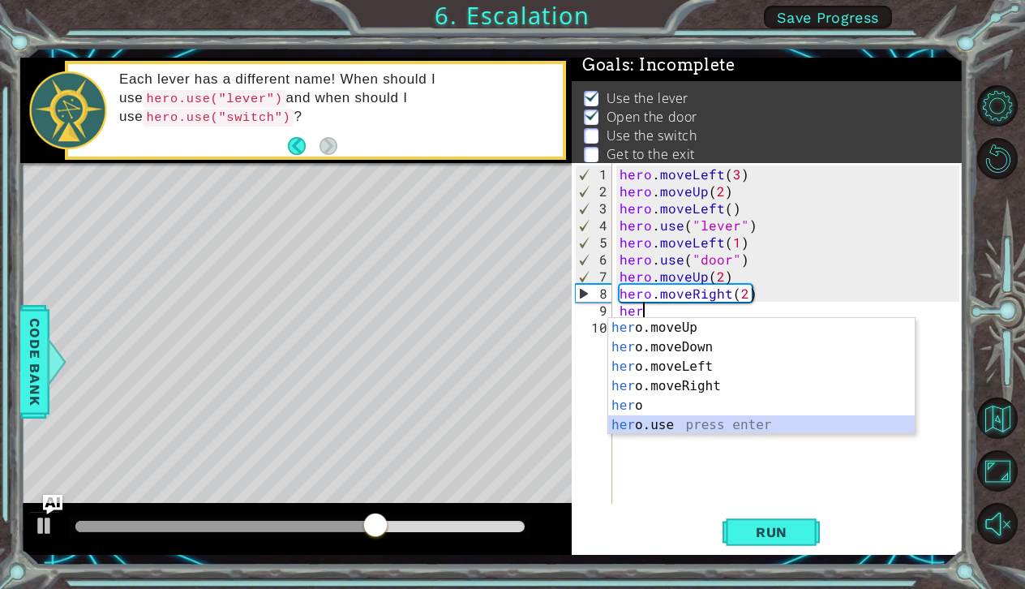
click at [627, 427] on div "her o.moveUp press enter her o.moveDown press enter her o.moveLeft press enter …" at bounding box center [761, 396] width 307 height 156
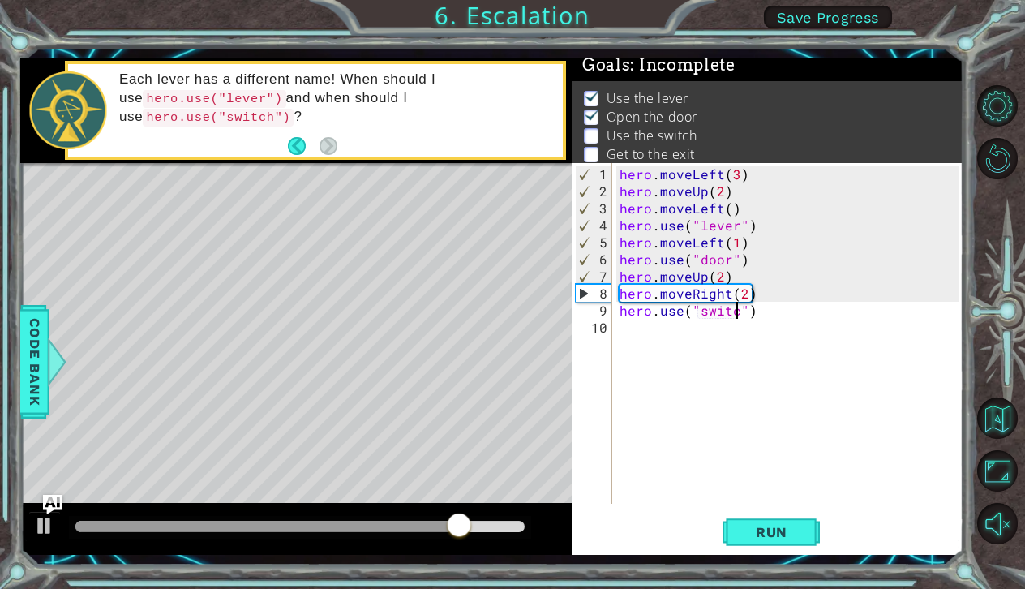
scroll to position [0, 7]
type textarea "hero.use("switch")"
click at [752, 521] on button "Run" at bounding box center [770, 531] width 97 height 39
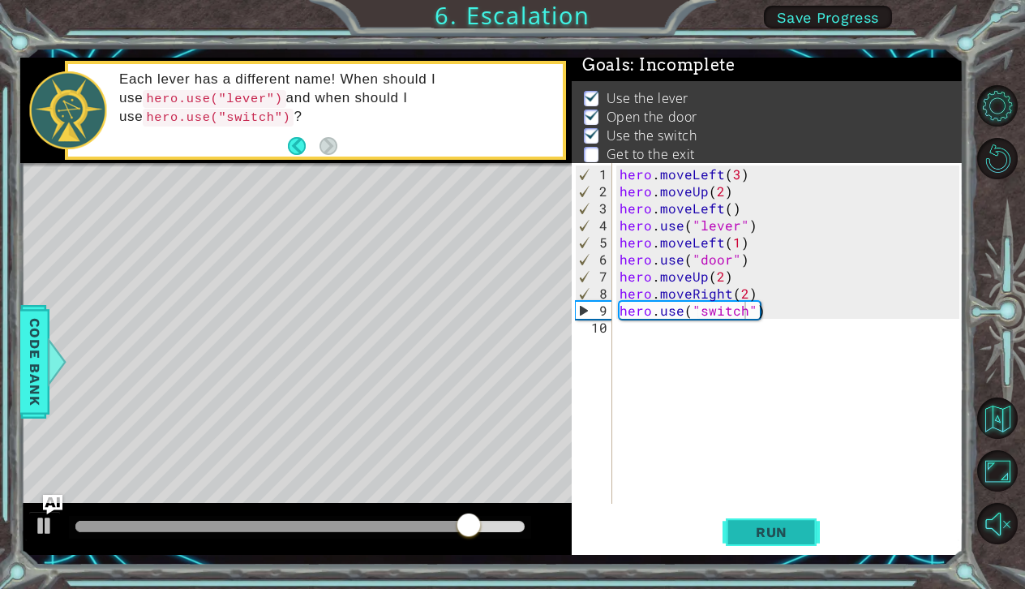
click at [740, 529] on span "Run" at bounding box center [772, 532] width 64 height 16
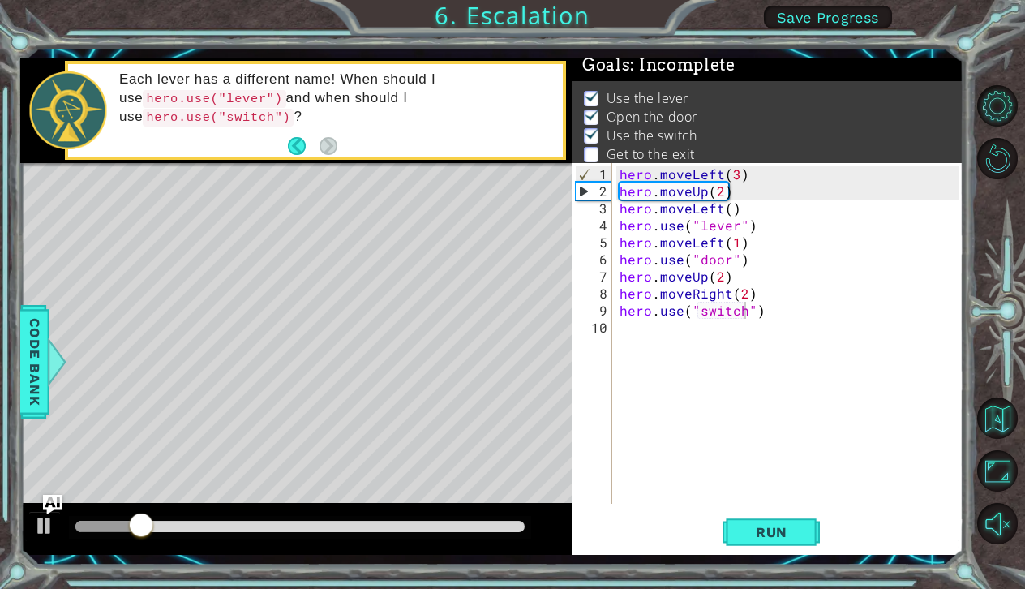
click at [614, 331] on div "hero.use("switch") 1 2 3 4 5 6 7 8 9 10 hero . moveLeft ( 3 ) hero . moveUp ( 2…" at bounding box center [766, 333] width 388 height 341
click at [624, 328] on div "hero . moveLeft ( 3 ) hero . moveUp ( 2 ) hero . moveLeft ( ) hero . use ( "lev…" at bounding box center [791, 352] width 351 height 375
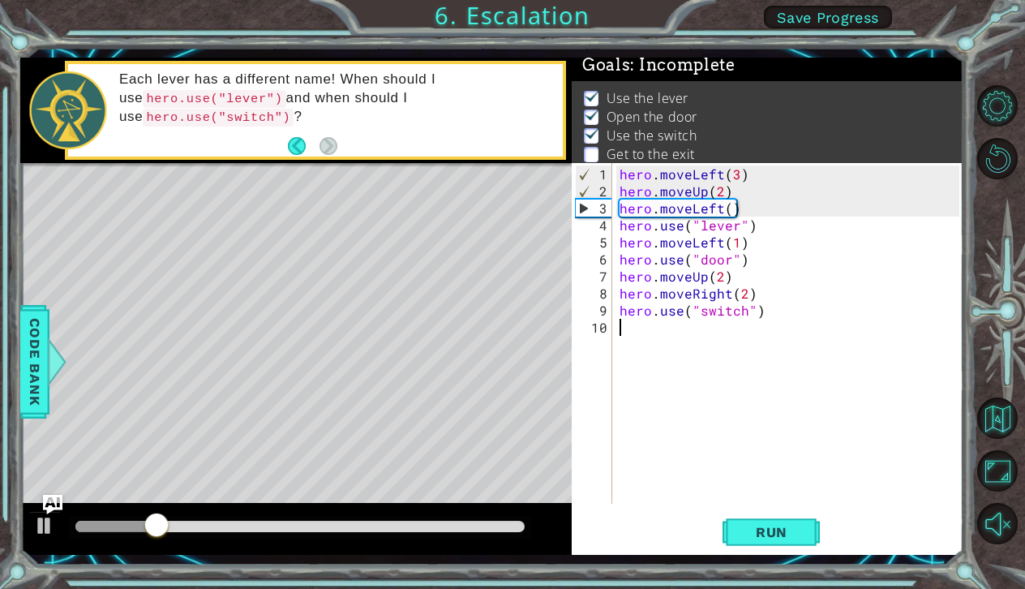
scroll to position [0, 0]
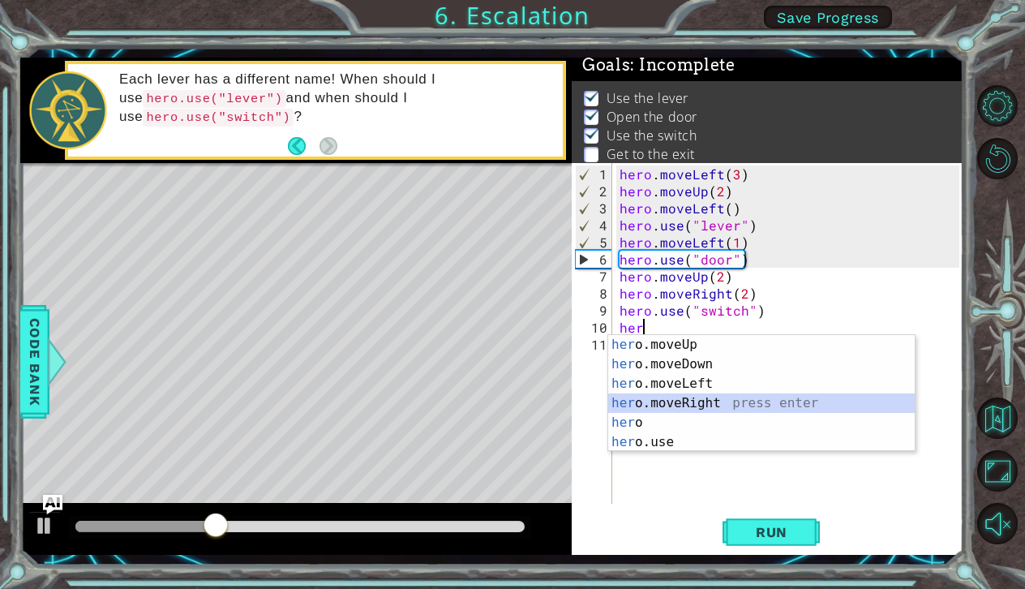
click at [657, 409] on div "her o.moveUp press enter her o.moveDown press enter her o.moveLeft press enter …" at bounding box center [761, 413] width 307 height 156
type textarea "hero.moveRight(1)"
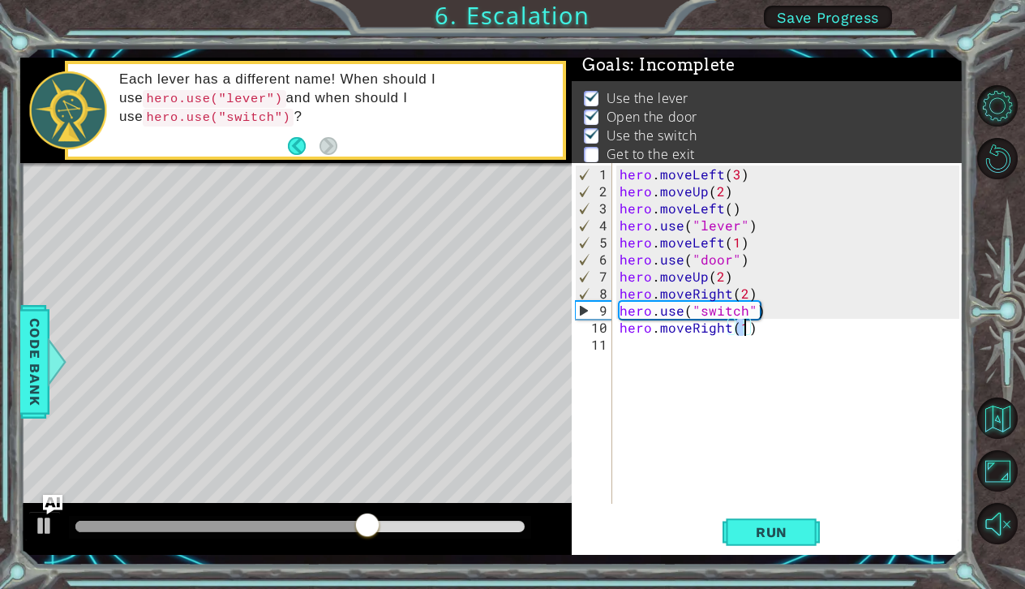
click at [696, 416] on div "hero . moveLeft ( 3 ) hero . moveUp ( 2 ) hero . moveLeft ( ) hero . use ( "lev…" at bounding box center [791, 352] width 351 height 375
click at [759, 524] on span "Run" at bounding box center [772, 532] width 64 height 16
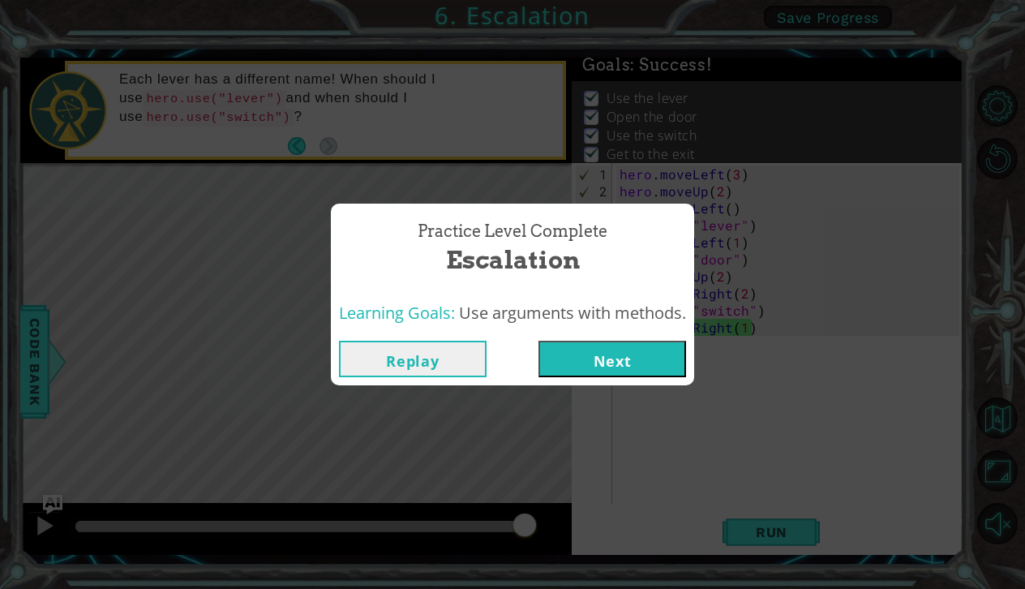
click at [608, 357] on button "Next" at bounding box center [612, 359] width 148 height 36
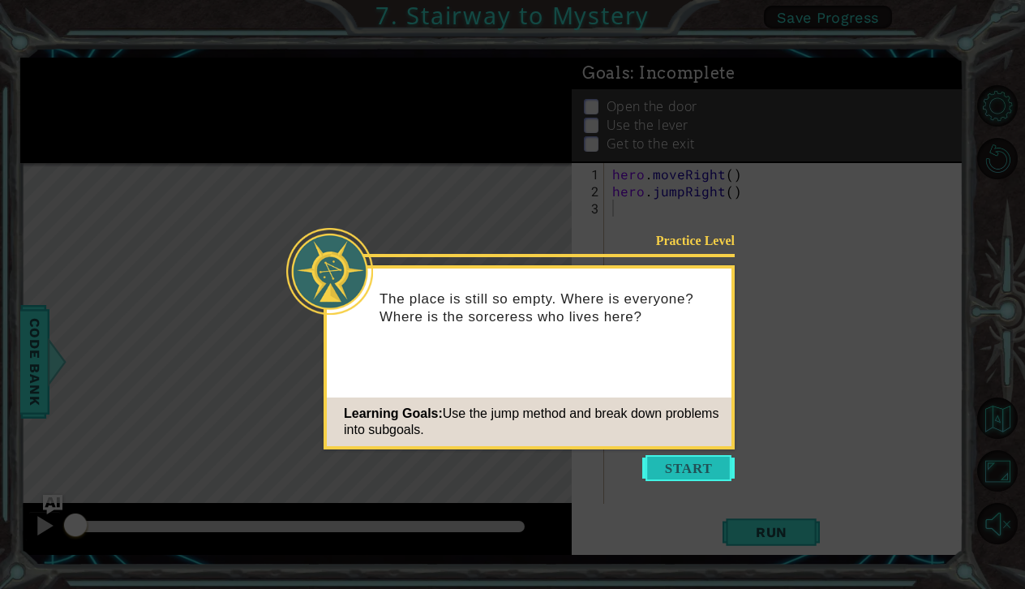
click at [657, 461] on button "Start" at bounding box center [688, 468] width 92 height 26
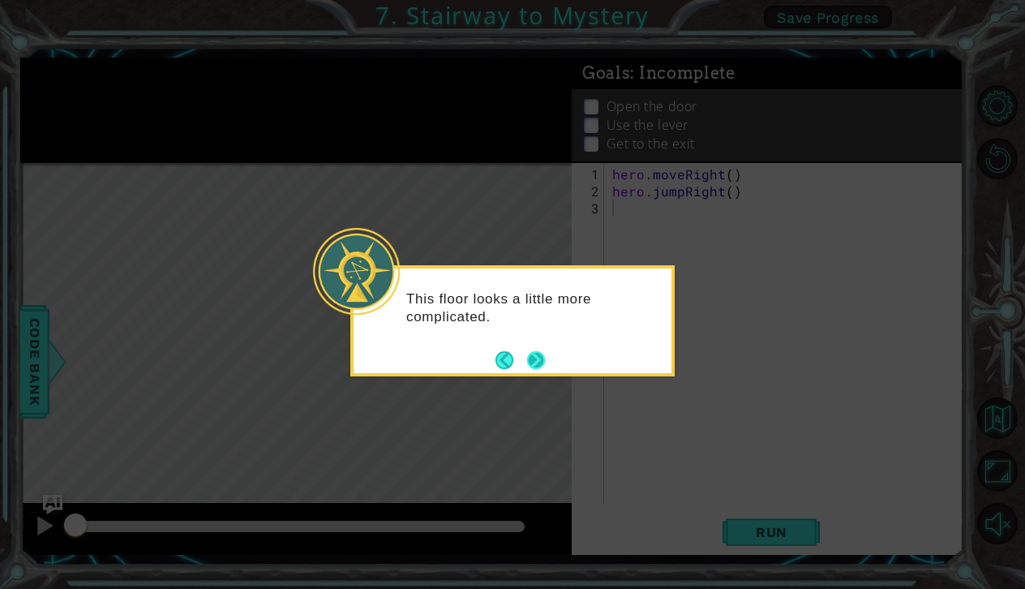
click at [536, 355] on button "Next" at bounding box center [536, 360] width 18 height 18
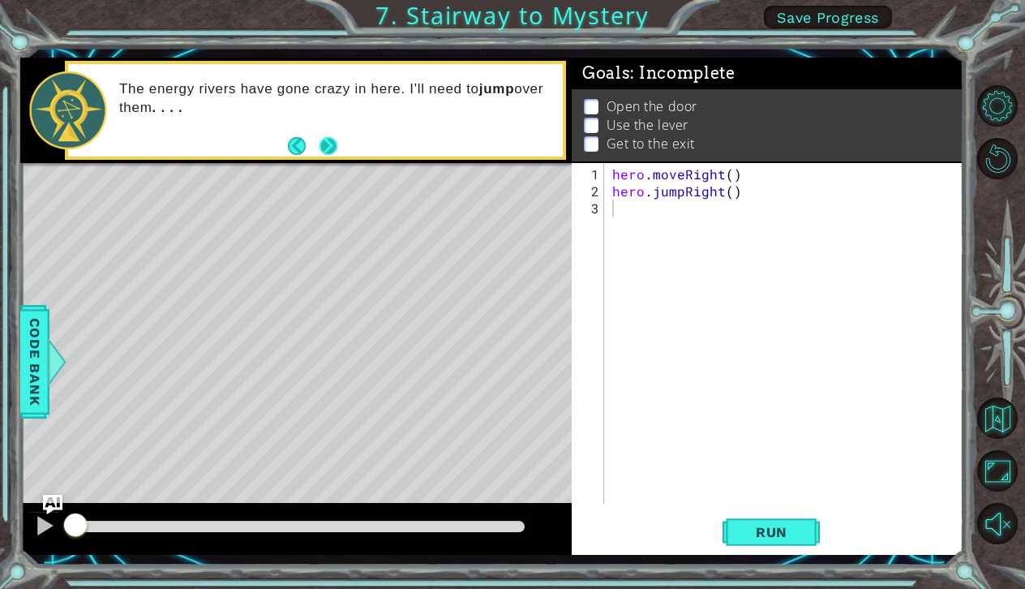
click at [320, 144] on button "Next" at bounding box center [328, 146] width 18 height 18
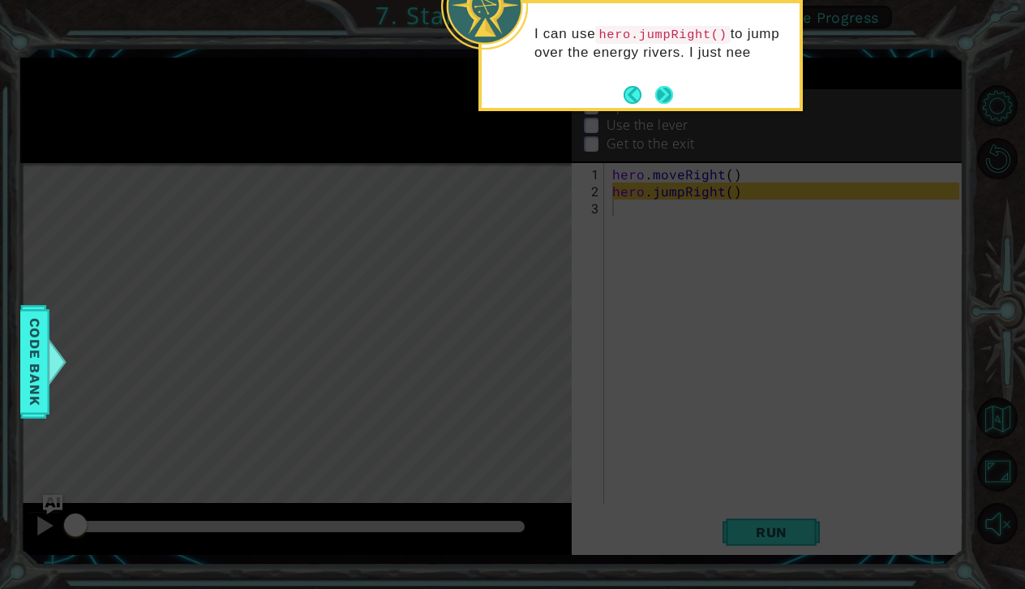
click at [668, 92] on button "Next" at bounding box center [664, 95] width 18 height 18
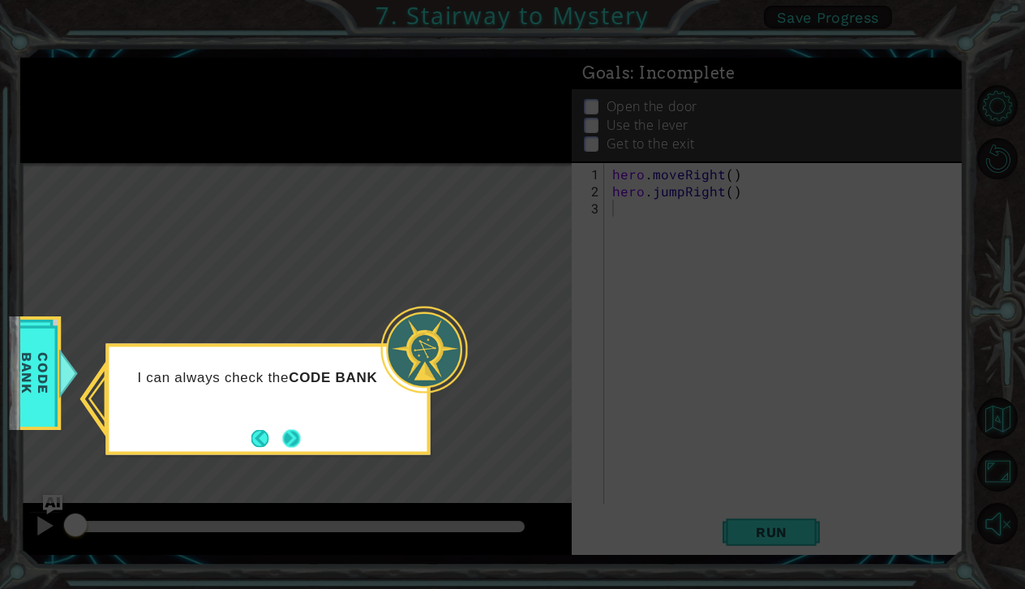
click at [284, 435] on button "Next" at bounding box center [291, 438] width 18 height 18
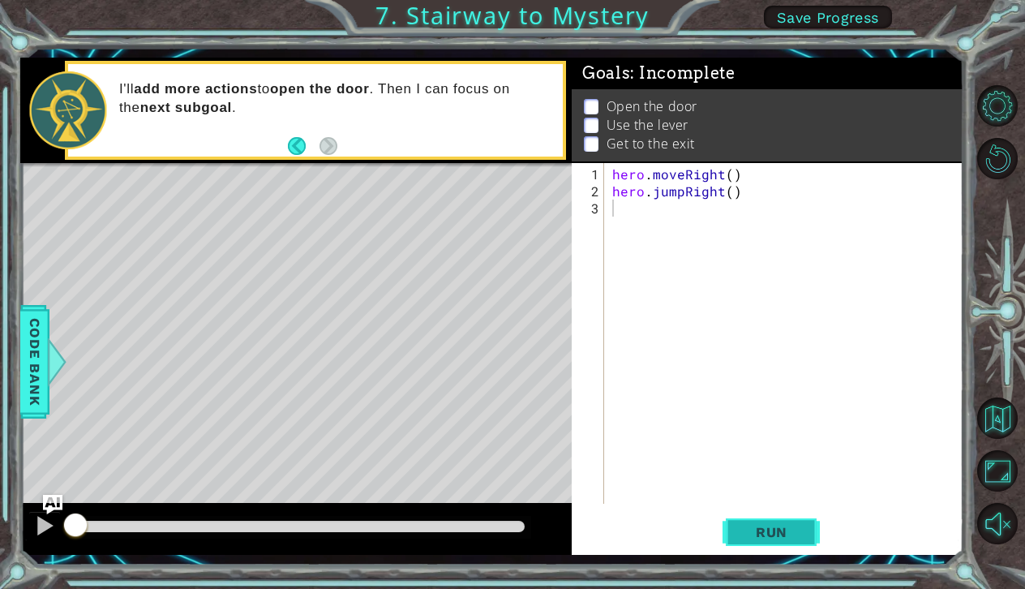
click at [784, 537] on span "Run" at bounding box center [772, 532] width 64 height 16
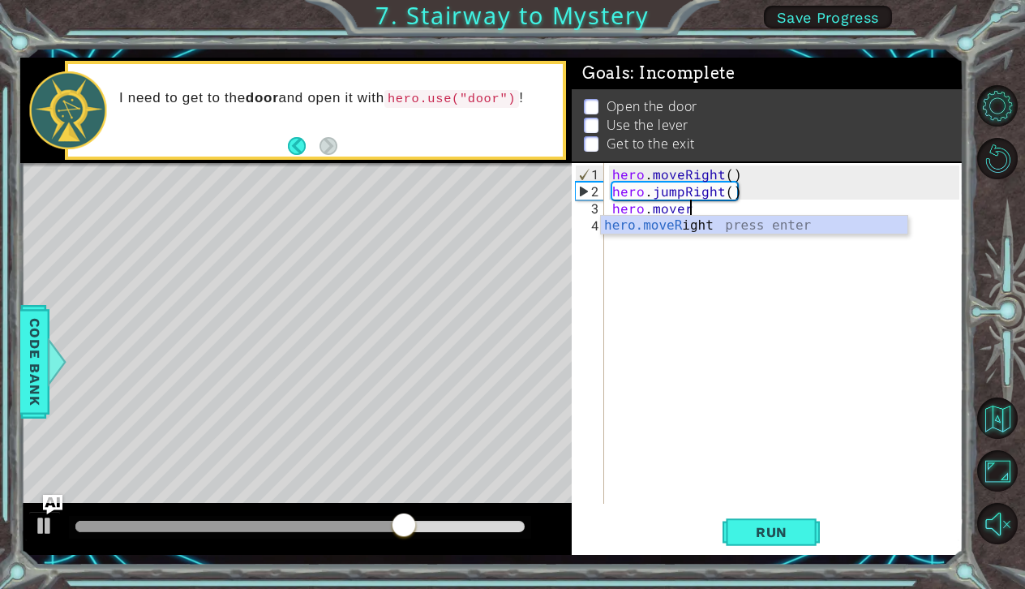
scroll to position [0, 4]
click at [637, 234] on div "hero.moveR ight press enter" at bounding box center [754, 245] width 307 height 58
type textarea "hero.moveRight(1)"
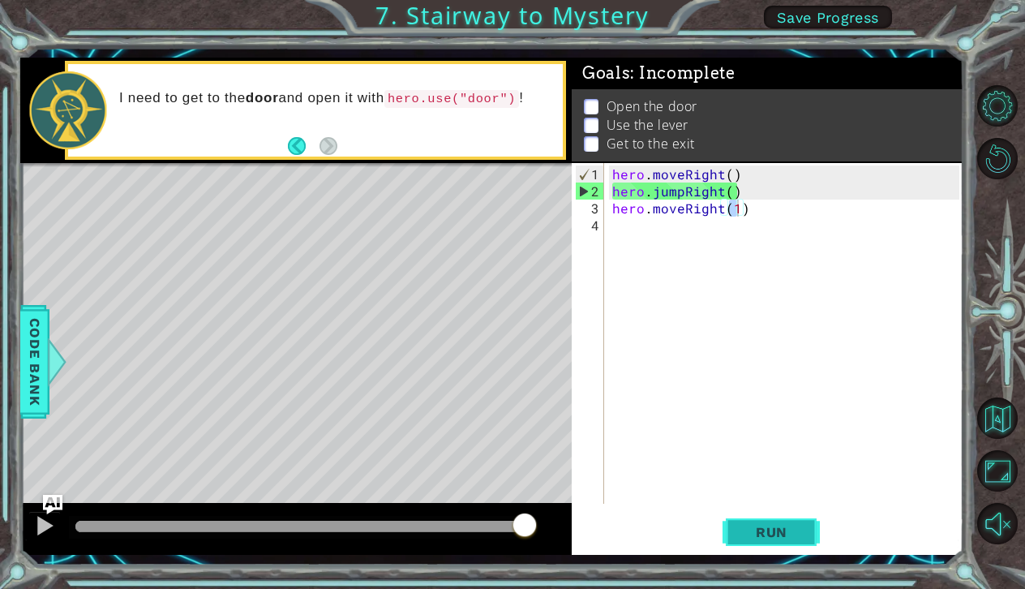
click at [766, 521] on button "Run" at bounding box center [770, 531] width 97 height 39
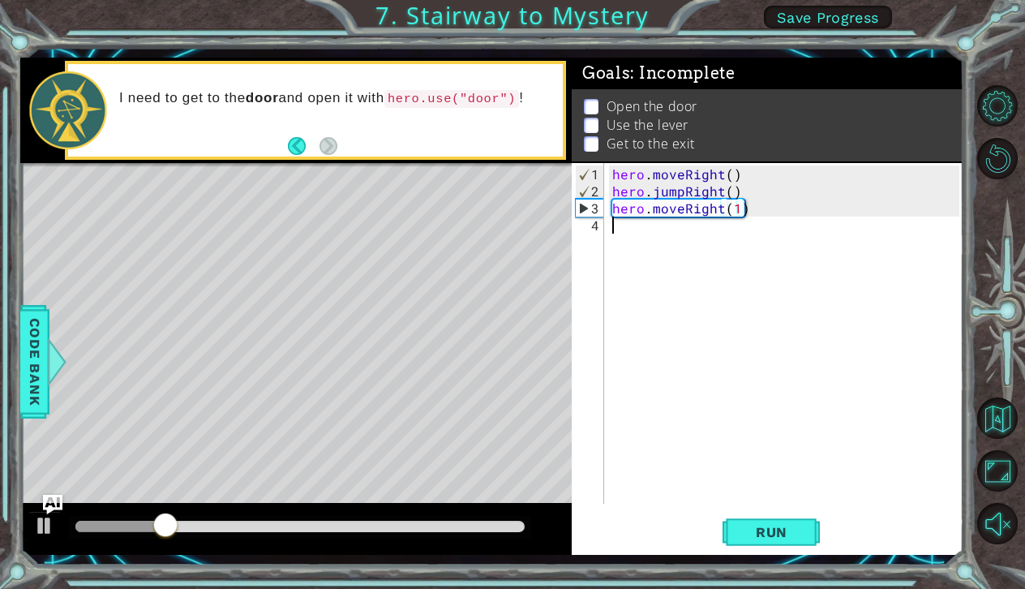
click at [616, 230] on div "hero . moveRight ( ) hero . jumpRight ( ) hero . moveRight ( 1 )" at bounding box center [788, 352] width 358 height 375
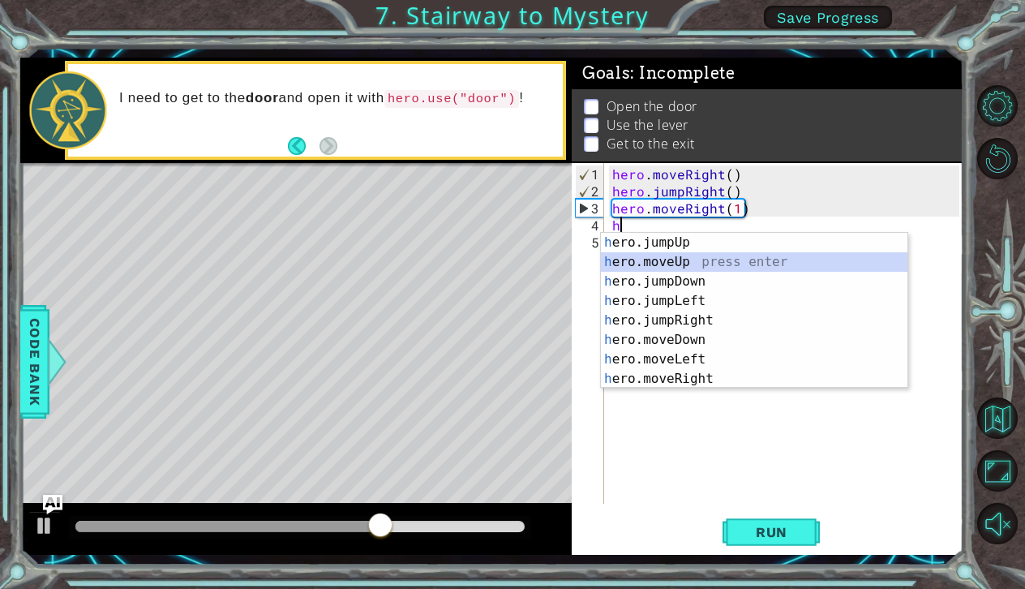
click at [618, 262] on div "h ero.jumpUp press enter h ero.moveUp press enter h ero.jumpDown press enter h …" at bounding box center [754, 330] width 307 height 195
type textarea "hero.moveUp(1)"
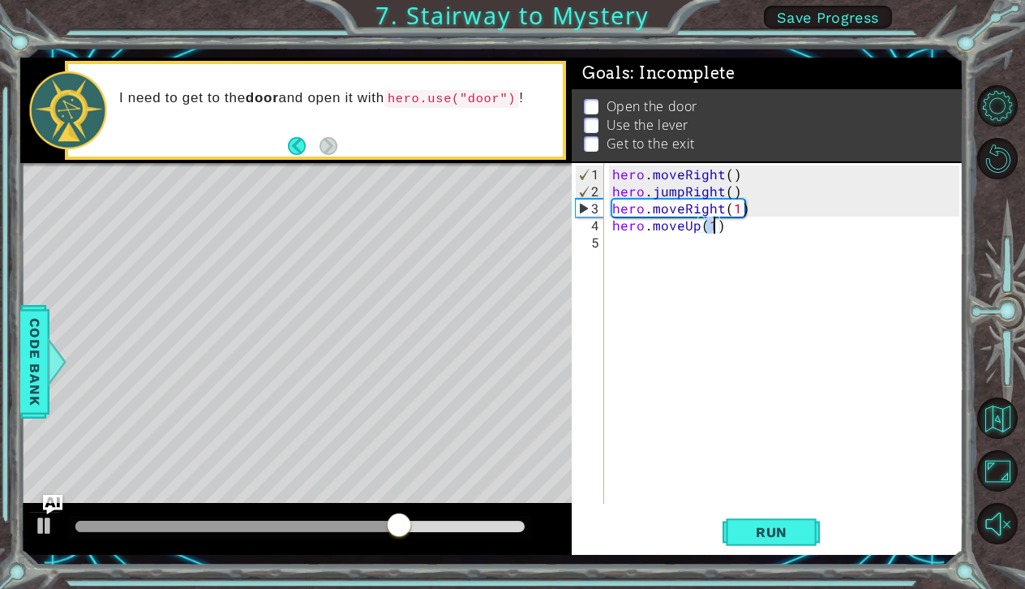
click at [630, 255] on div "hero . moveRight ( ) hero . jumpRight ( ) hero . moveRight ( 1 ) hero . moveUp …" at bounding box center [788, 352] width 358 height 375
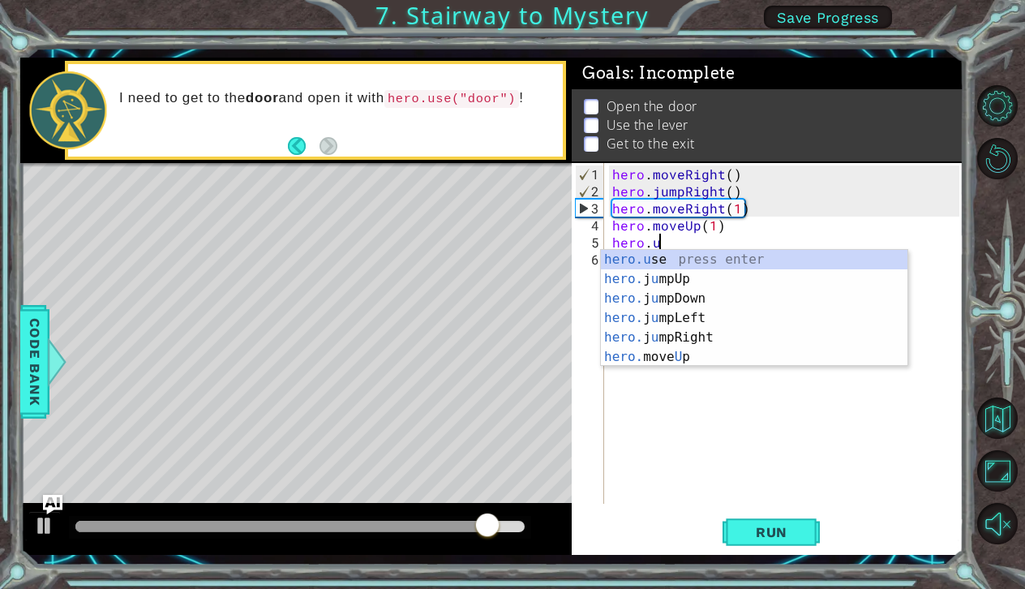
scroll to position [0, 2]
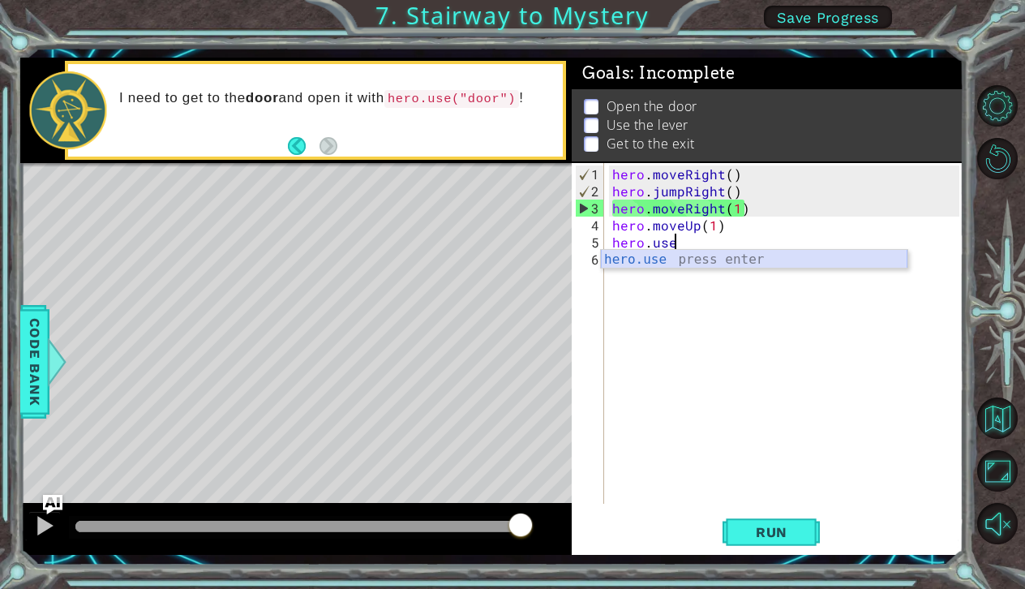
click at [671, 263] on div "hero.use press enter" at bounding box center [754, 279] width 307 height 58
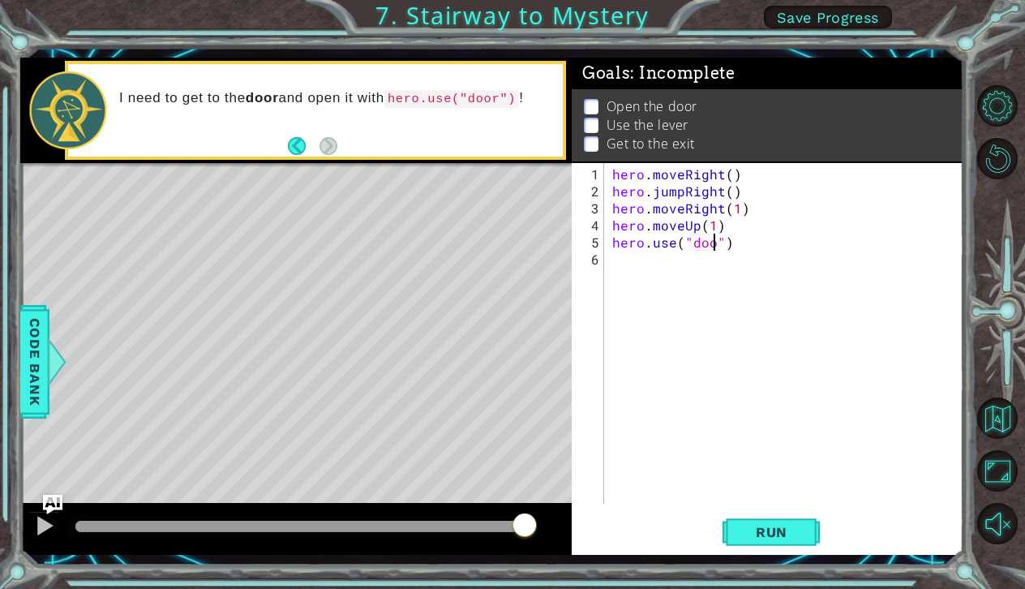
scroll to position [0, 6]
type textarea "hero.use("door")"
click at [791, 537] on span "Run" at bounding box center [772, 532] width 64 height 16
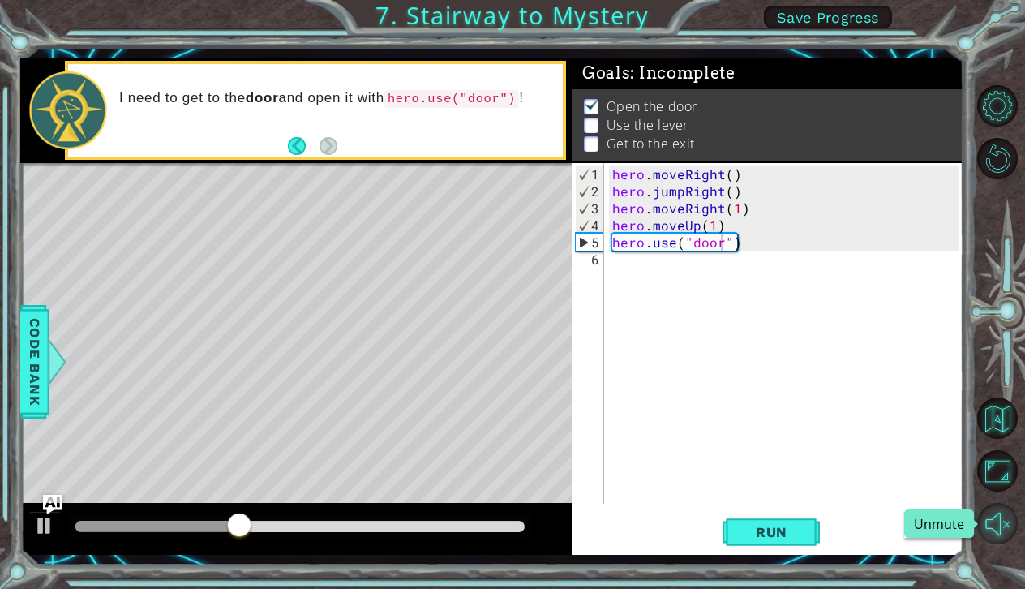
click at [1005, 517] on button "Unmute" at bounding box center [997, 523] width 41 height 41
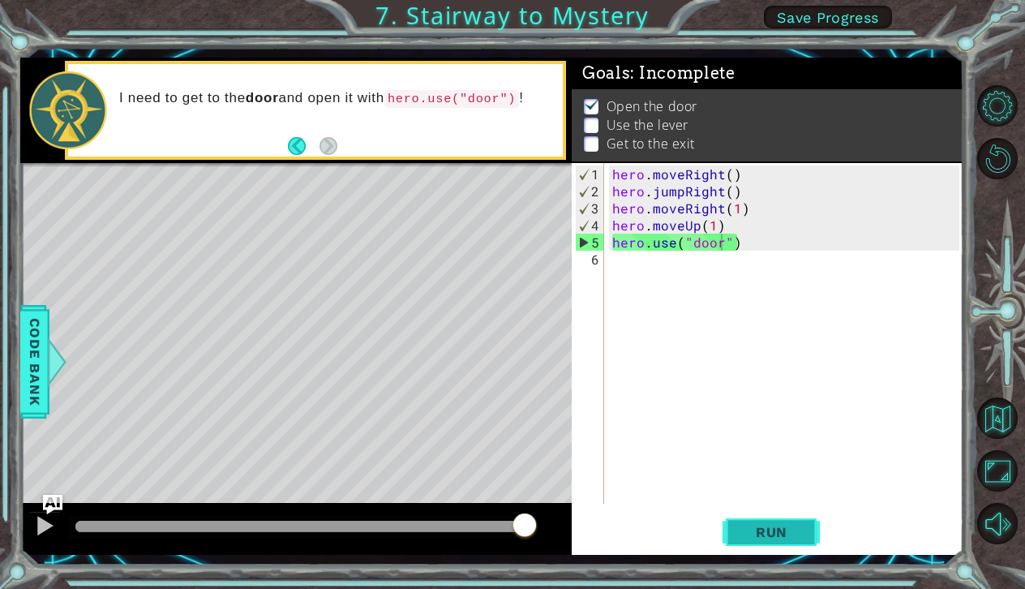
click at [759, 532] on span "Run" at bounding box center [772, 532] width 64 height 16
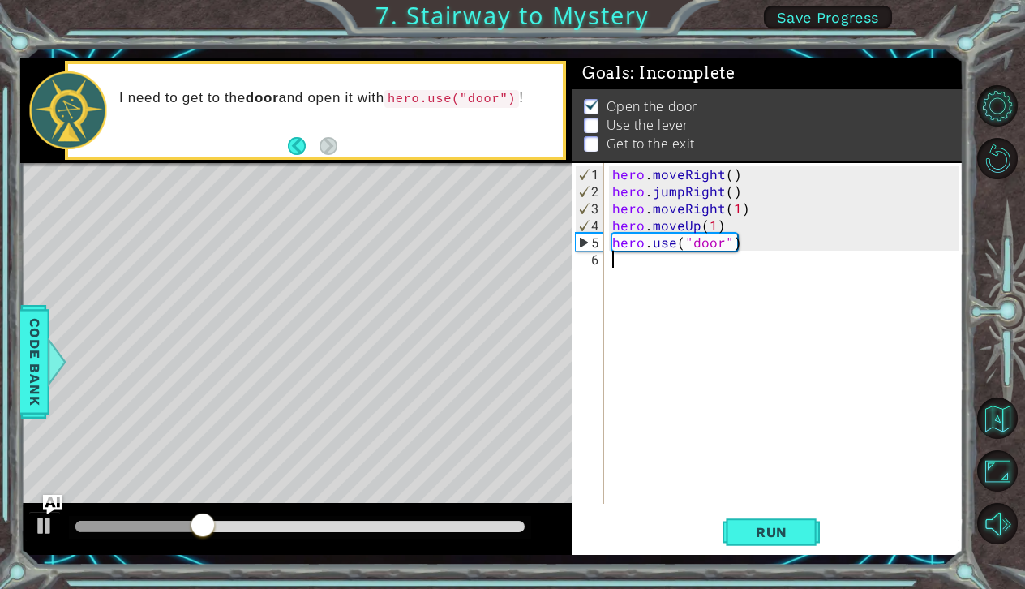
click at [624, 264] on div "hero . moveRight ( ) hero . jumpRight ( ) hero . moveRight ( 1 ) hero . moveUp …" at bounding box center [788, 352] width 358 height 375
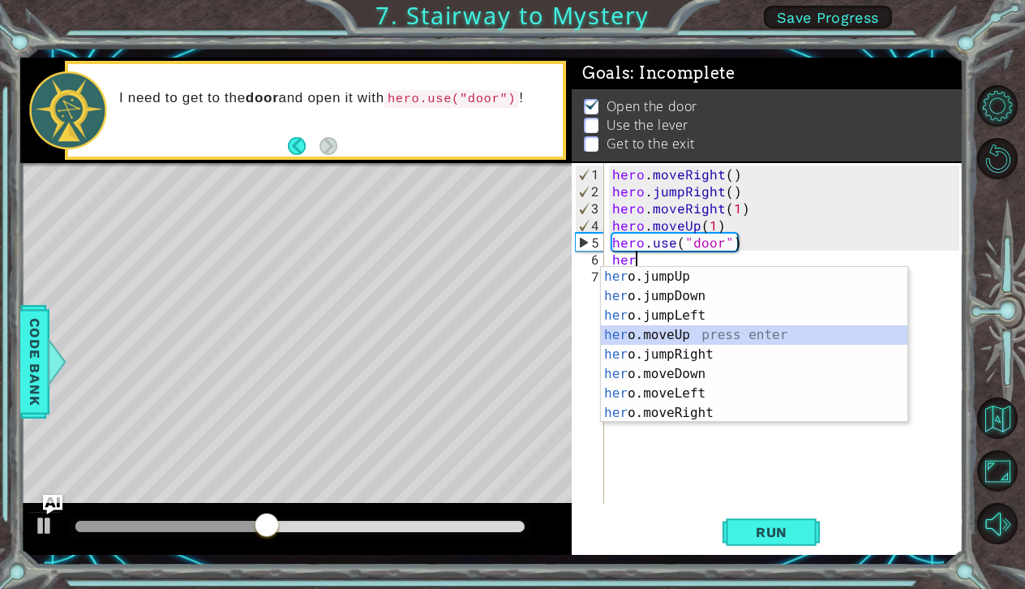
click at [617, 330] on div "her o.jumpUp press enter her o.jumpDown press enter her o.jumpLeft press enter …" at bounding box center [754, 364] width 307 height 195
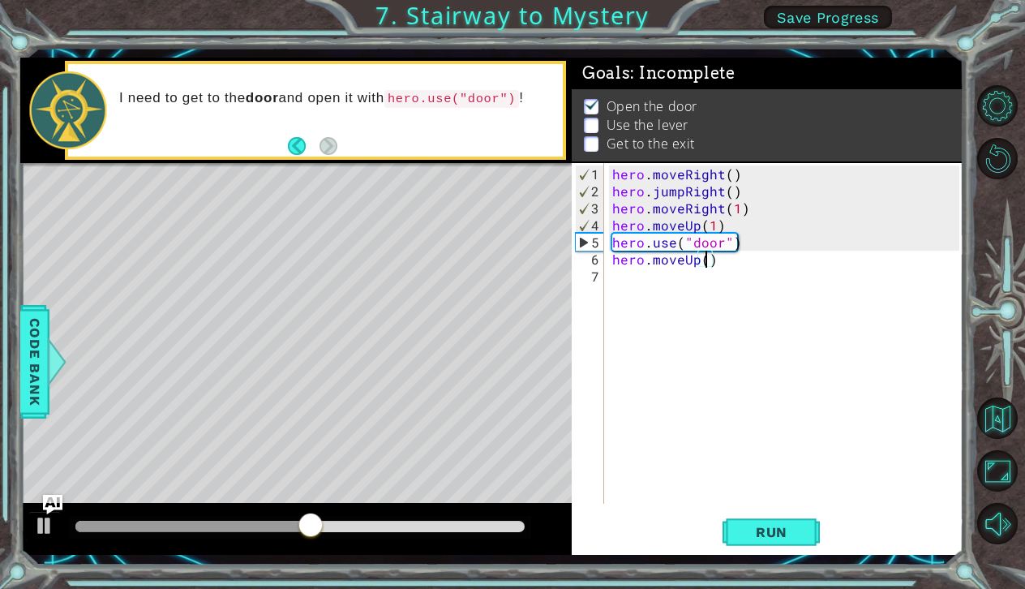
type textarea "hero.moveUp(2)"
click at [628, 294] on div "hero . moveRight ( ) hero . jumpRight ( ) hero . moveRight ( 1 ) hero . moveUp …" at bounding box center [788, 352] width 358 height 375
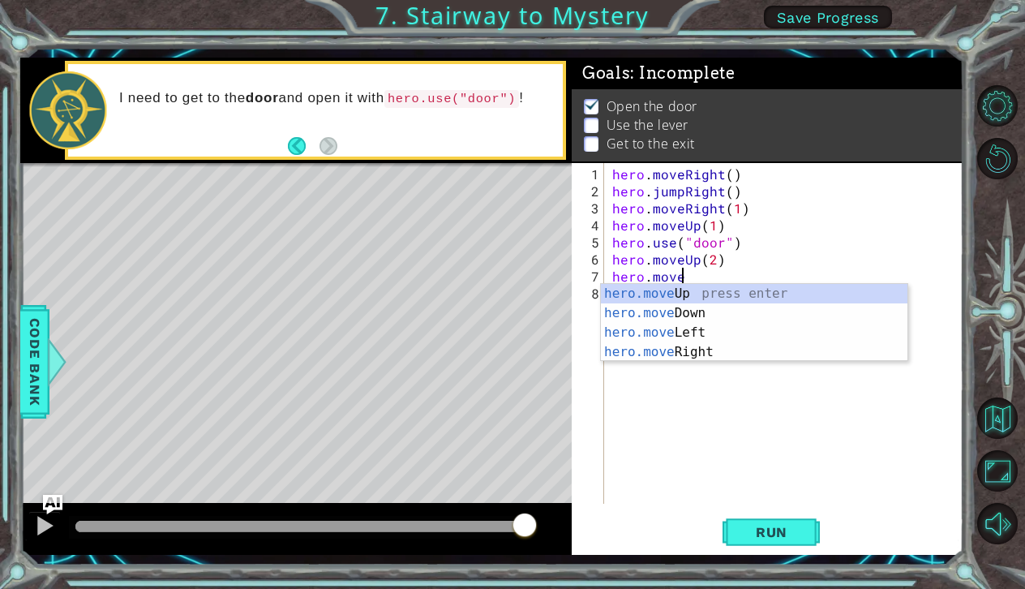
scroll to position [0, 3]
click at [656, 329] on div "hero.move Up press enter hero.move Down press enter hero.move Left press enter …" at bounding box center [754, 342] width 307 height 117
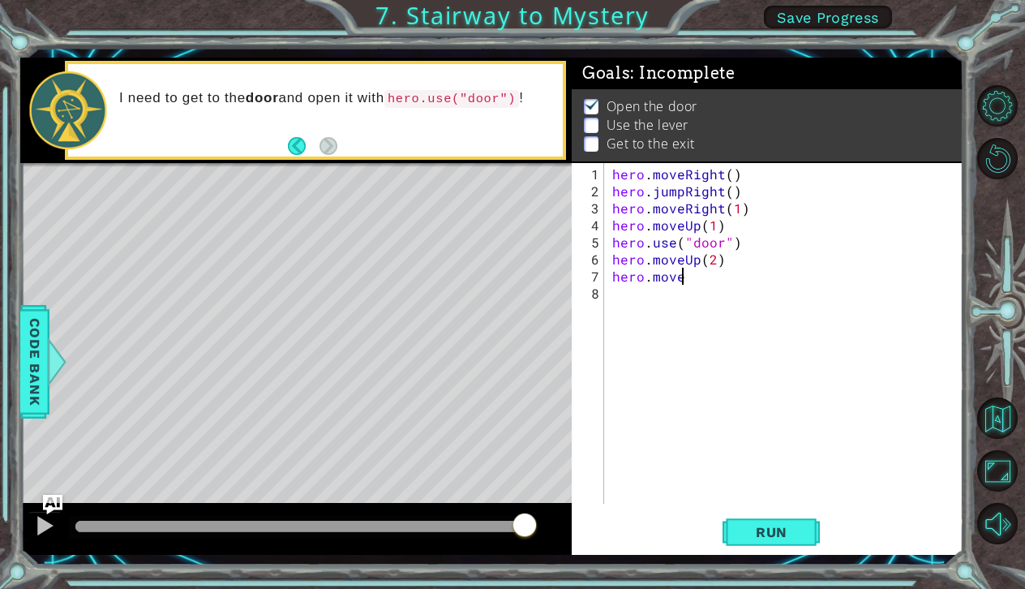
type textarea "hero.moveLeft(1)"
click at [624, 294] on div "hero . moveRight ( ) hero . jumpRight ( ) hero . moveRight ( 1 ) hero . moveUp …" at bounding box center [788, 352] width 358 height 375
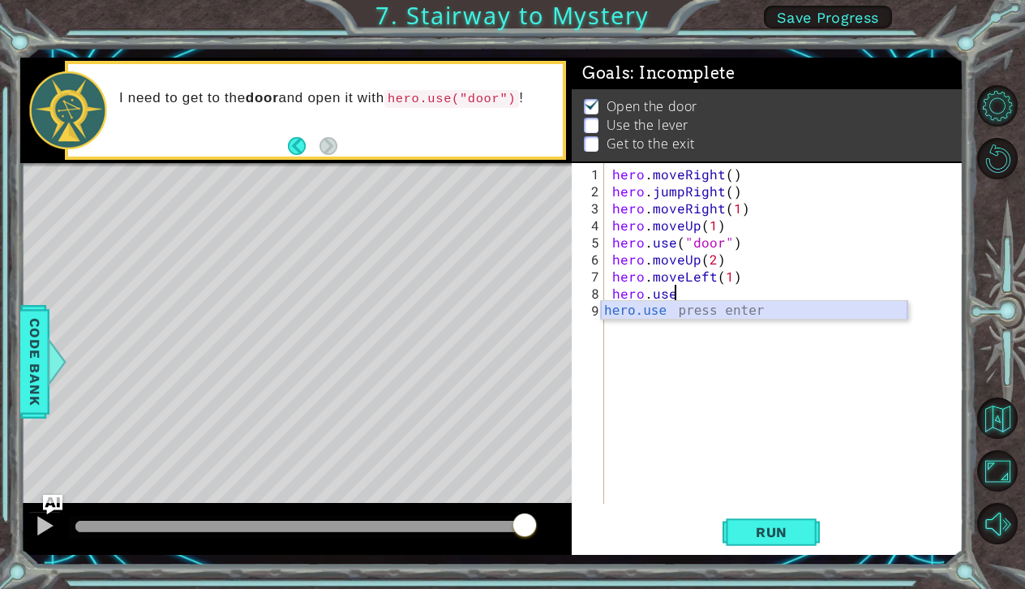
click at [624, 307] on div "hero.use press enter" at bounding box center [754, 330] width 307 height 58
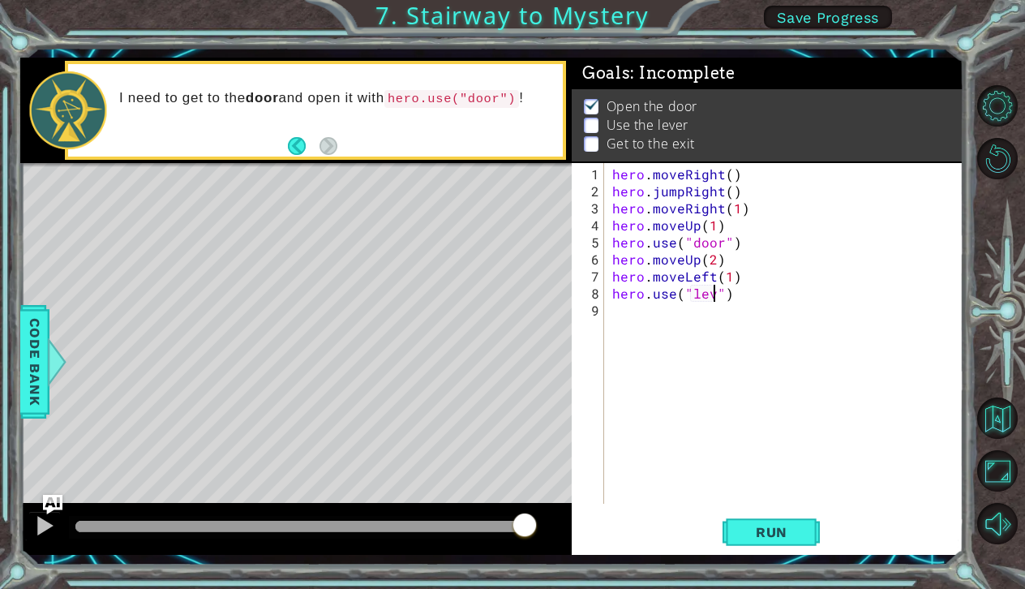
scroll to position [0, 6]
type textarea "hero.use("lever")"
click at [754, 513] on button "Run" at bounding box center [770, 531] width 97 height 39
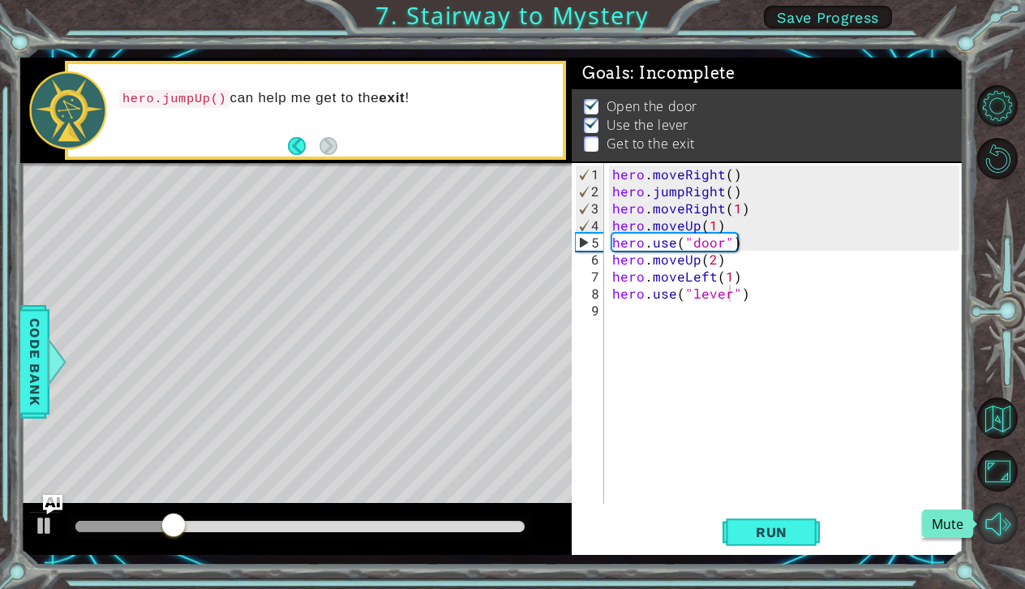
click at [994, 530] on button "Mute" at bounding box center [997, 523] width 41 height 41
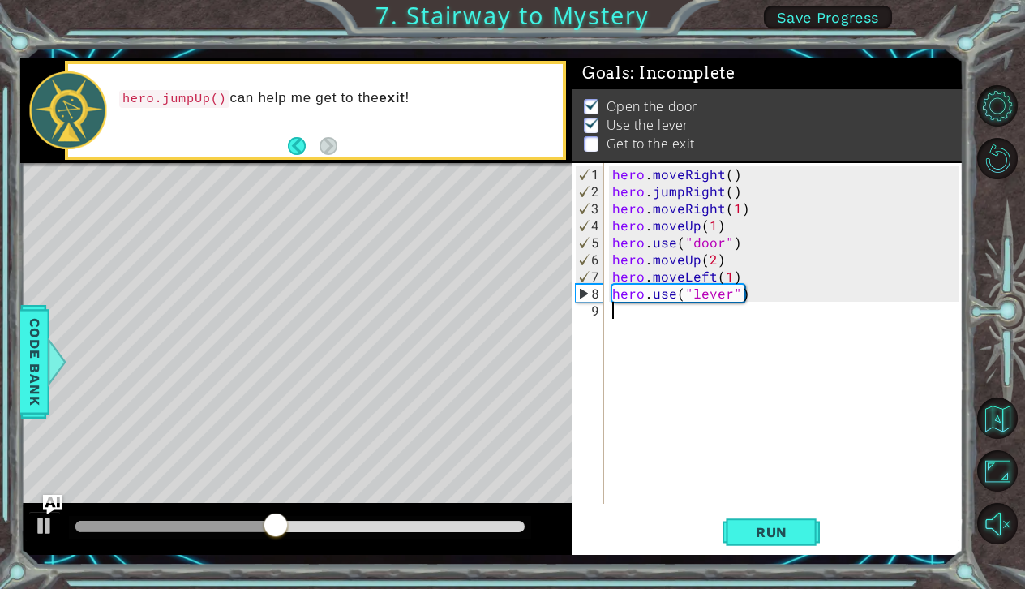
scroll to position [0, 0]
click at [626, 319] on div "hero . moveRight ( ) hero . jumpRight ( ) hero . moveRight ( 1 ) hero . moveUp …" at bounding box center [788, 352] width 358 height 375
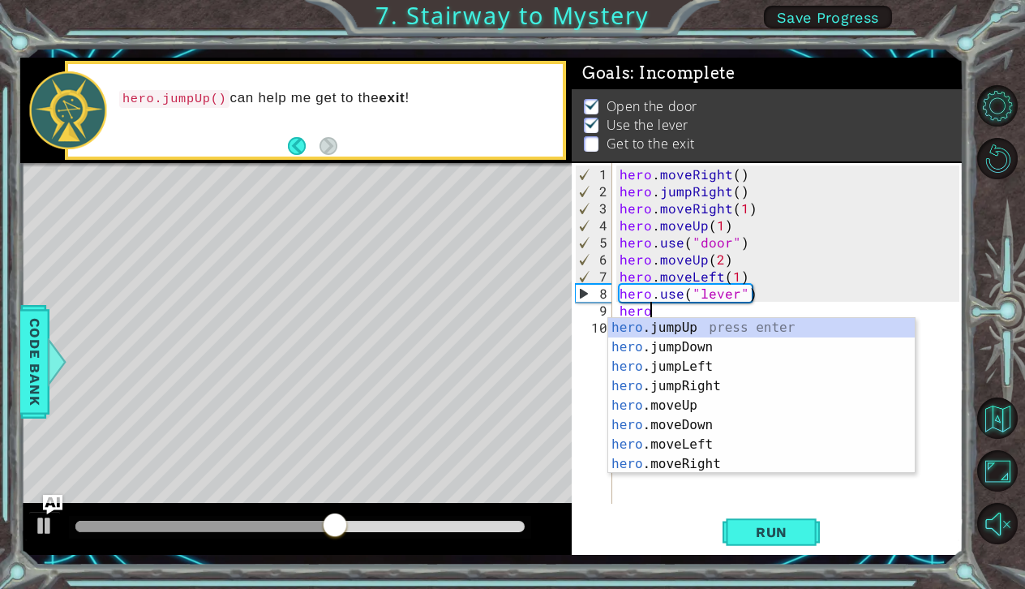
scroll to position [0, 2]
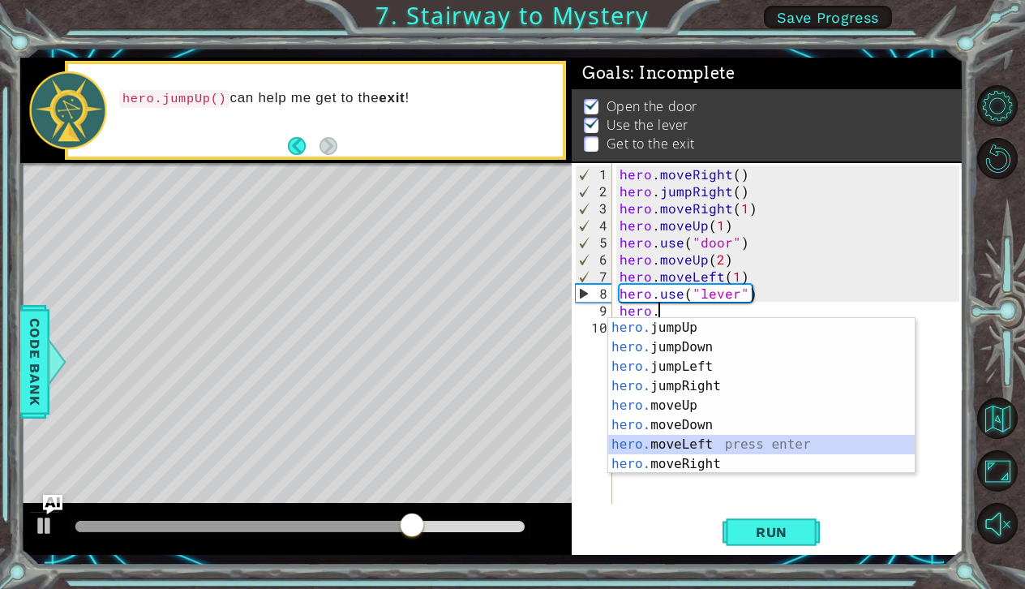
click at [682, 446] on div "hero. jumpUp press enter hero. jumpDown press enter hero. jumpLeft press enter …" at bounding box center [761, 415] width 307 height 195
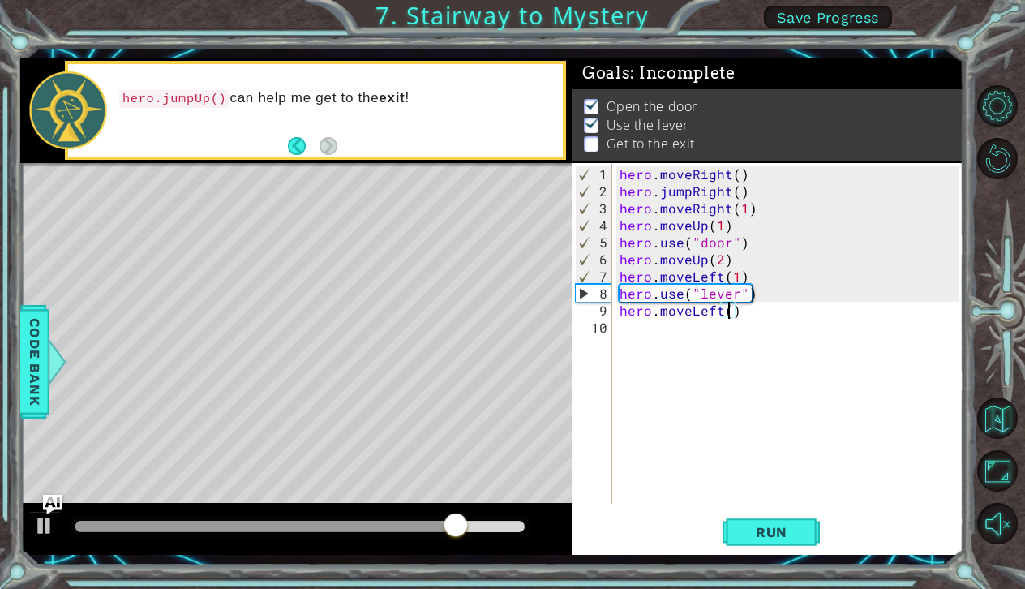
type textarea "hero.moveLeft(2)"
click at [630, 340] on div "hero . moveRight ( ) hero . jumpRight ( ) hero . moveRight ( 1 ) hero . moveUp …" at bounding box center [791, 352] width 351 height 375
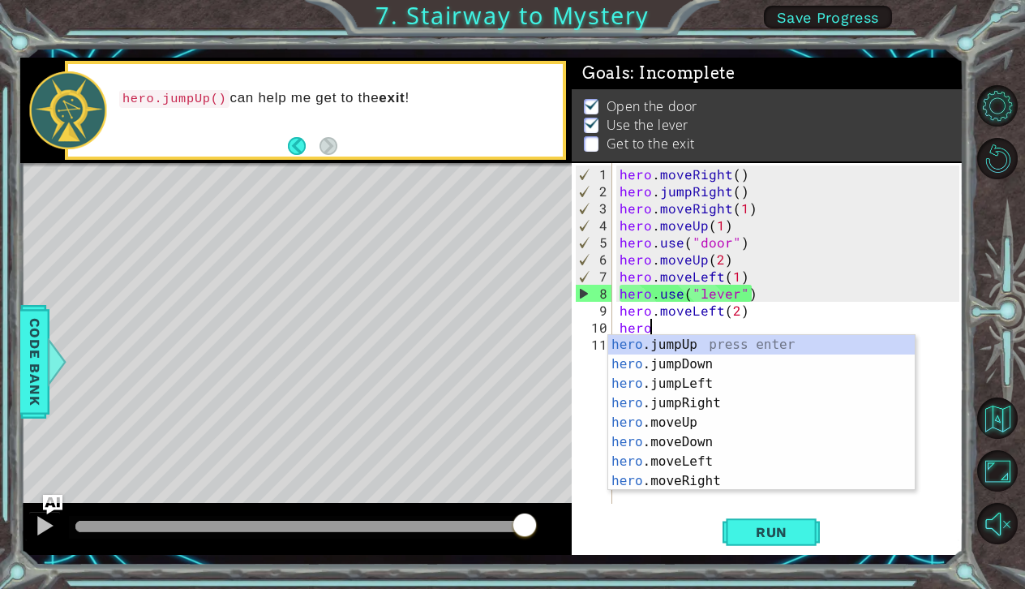
scroll to position [0, 2]
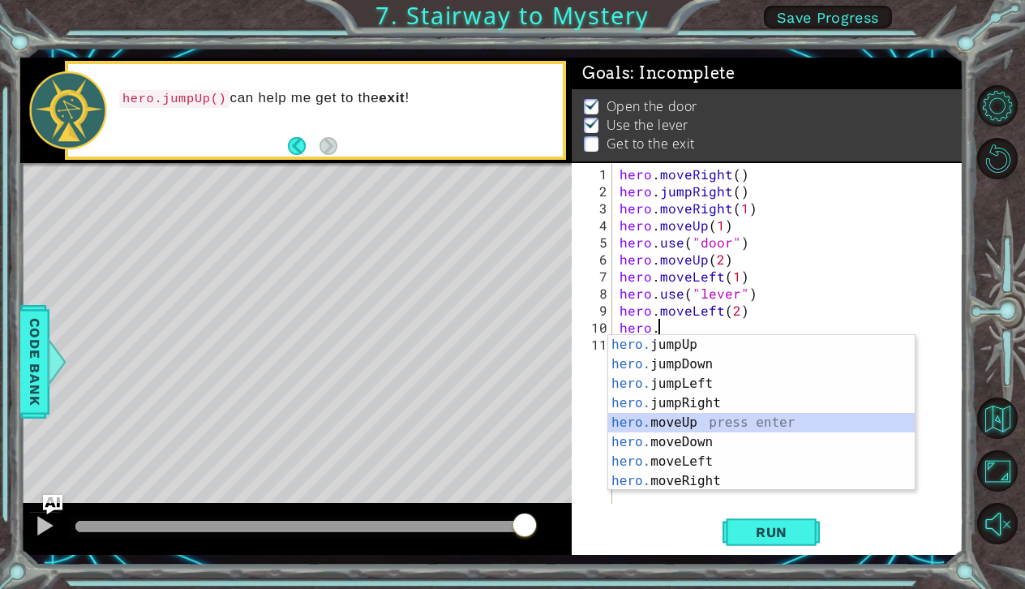
click at [672, 423] on div "hero. jumpUp press enter hero. jumpDown press enter hero. jumpLeft press enter …" at bounding box center [761, 432] width 307 height 195
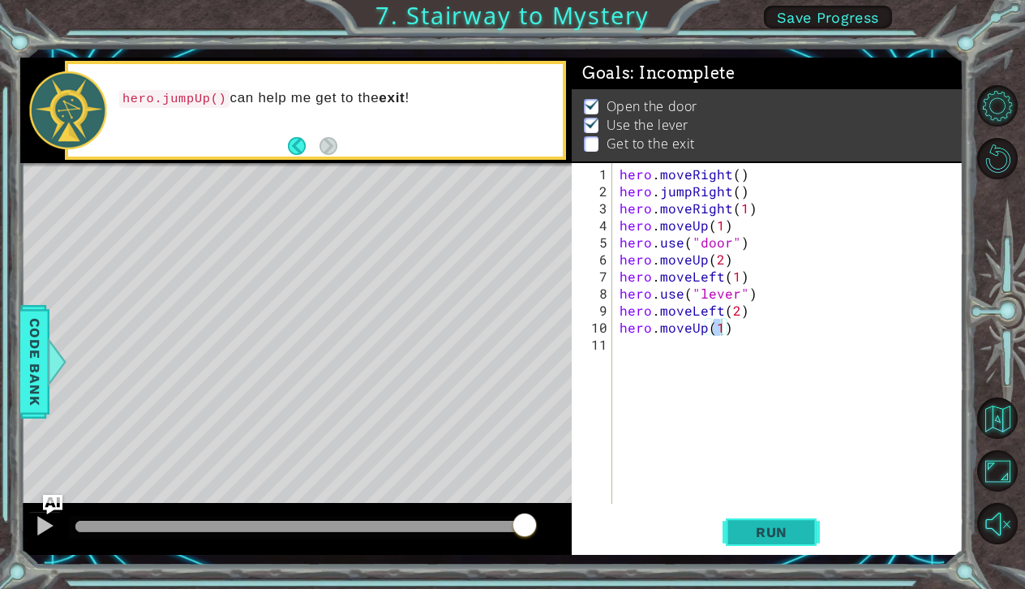
click at [774, 541] on button "Run" at bounding box center [770, 531] width 97 height 39
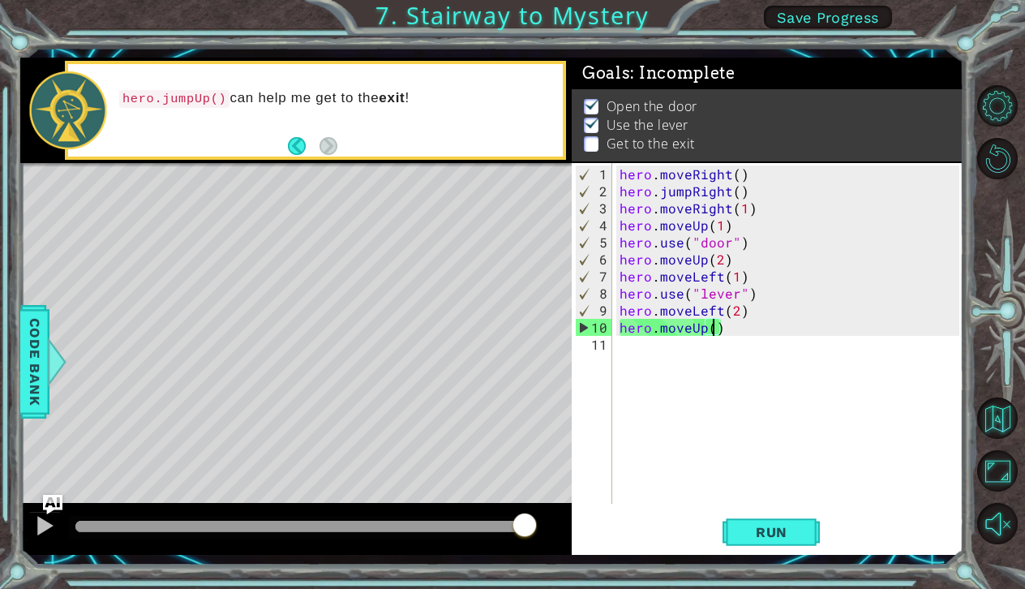
click at [741, 330] on div "hero . moveRight ( ) hero . jumpRight ( ) hero . moveRight ( 1 ) hero . moveUp …" at bounding box center [791, 352] width 351 height 375
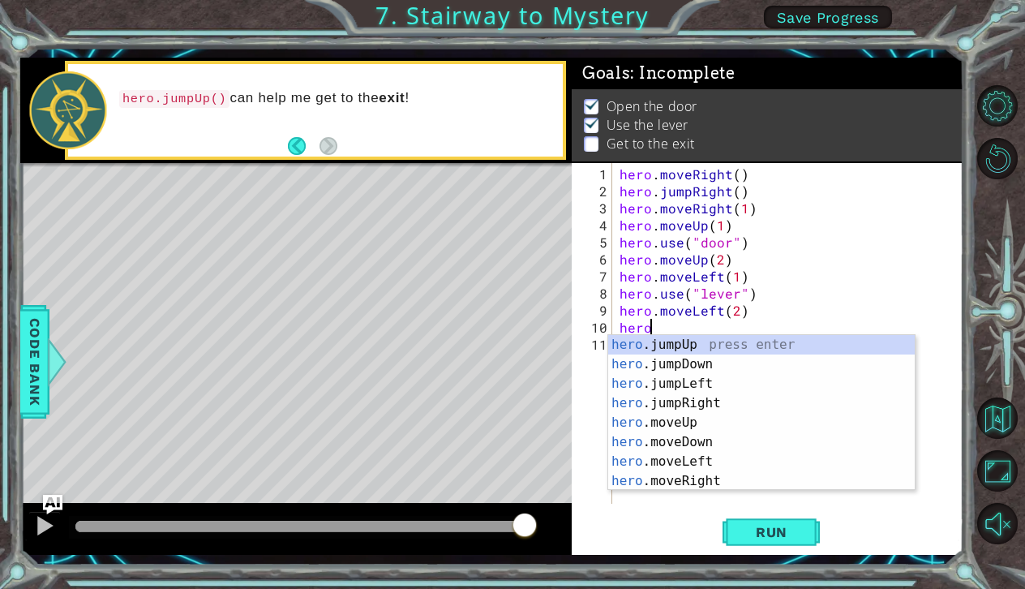
scroll to position [0, 1]
type textarea "h"
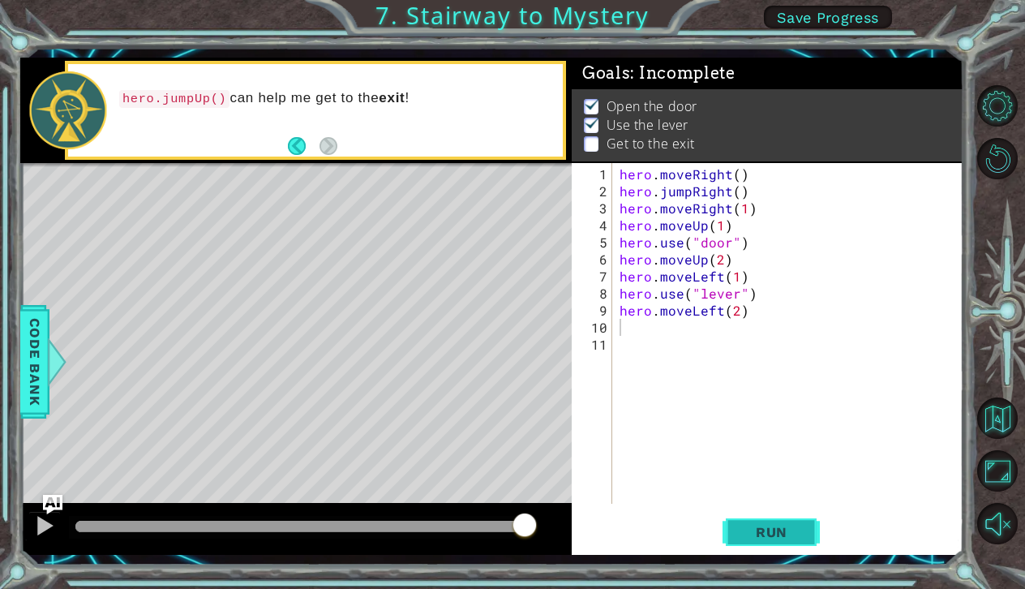
click at [750, 526] on span "Run" at bounding box center [772, 532] width 64 height 16
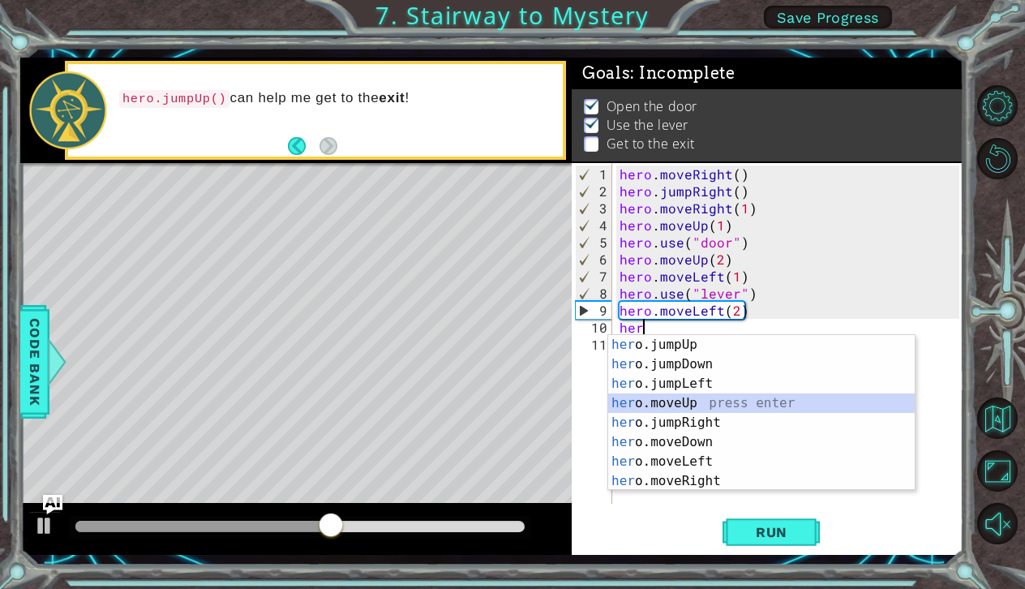
click at [675, 405] on div "her o.jumpUp press enter her o.jumpDown press enter her o.jumpLeft press enter …" at bounding box center [761, 432] width 307 height 195
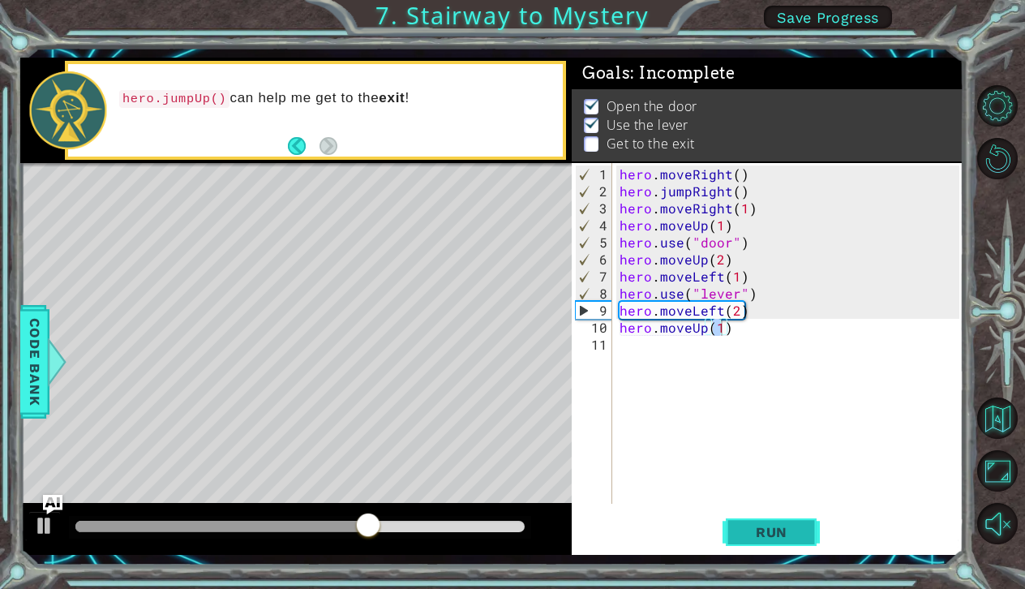
click at [744, 534] on span "Run" at bounding box center [772, 532] width 64 height 16
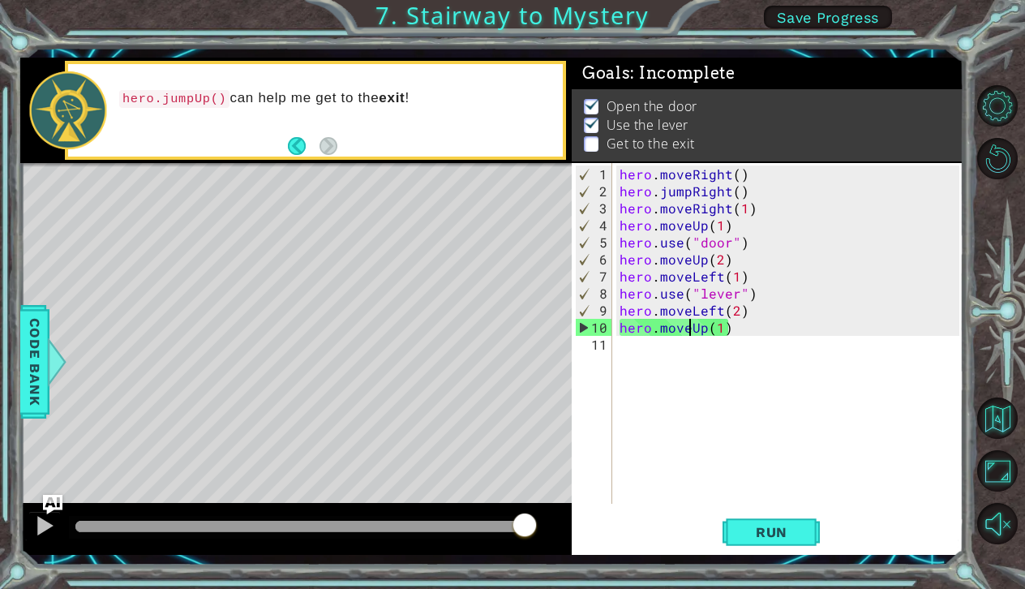
click at [686, 329] on div "hero . moveRight ( ) hero . jumpRight ( ) hero . moveRight ( 1 ) hero . moveUp …" at bounding box center [791, 352] width 351 height 375
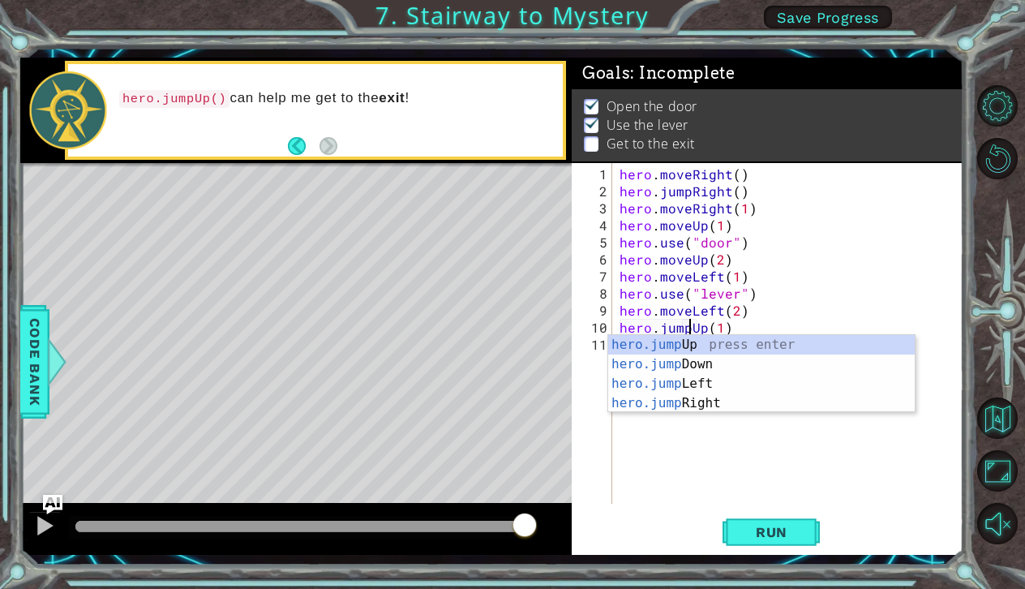
scroll to position [0, 4]
click at [664, 349] on div "hero.jump Up press enter hero.jump Down press enter hero.jump Left press enter …" at bounding box center [761, 393] width 307 height 117
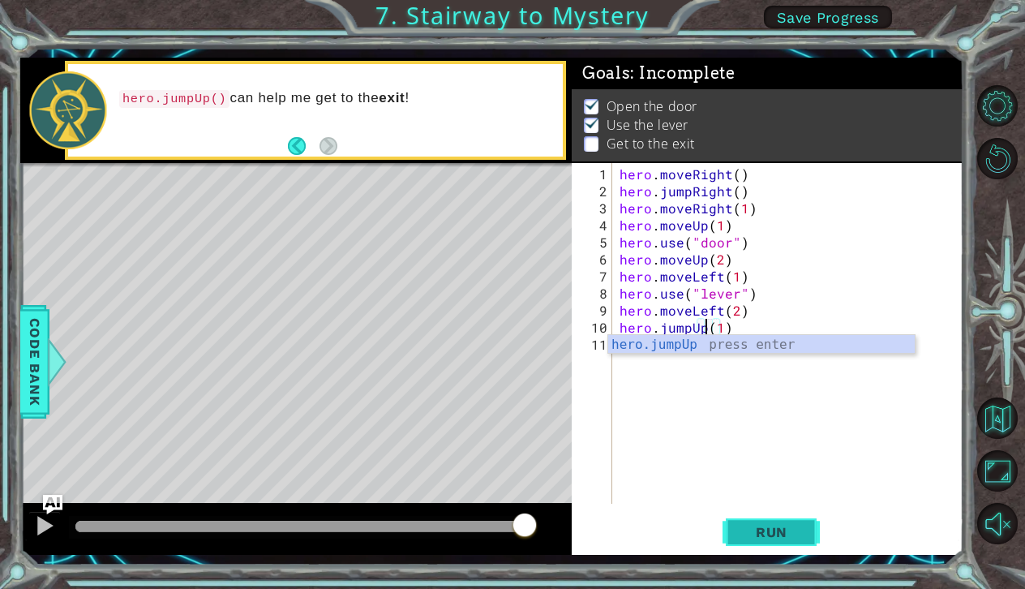
scroll to position [0, 5]
type textarea "hero.jumpUp(1)"
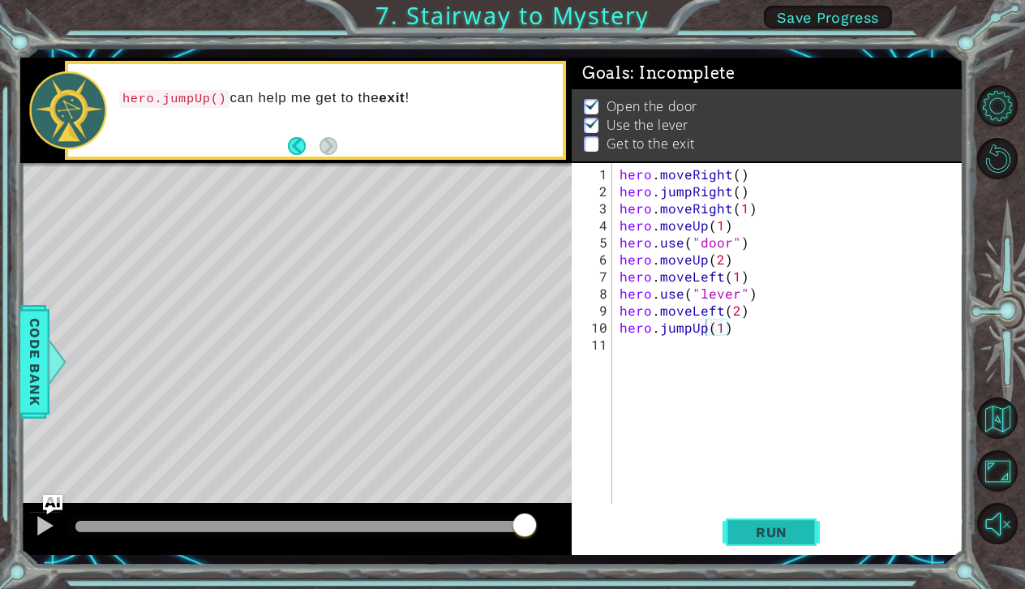
click at [765, 523] on button "Run" at bounding box center [770, 531] width 97 height 39
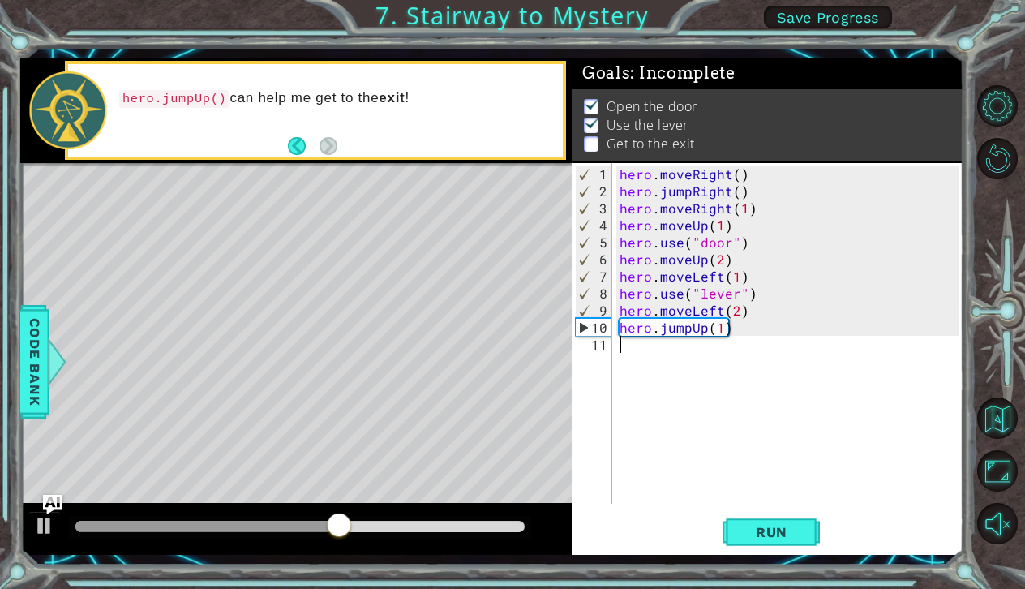
click at [637, 360] on div "hero . moveRight ( ) hero . jumpRight ( ) hero . moveRight ( 1 ) hero . moveUp …" at bounding box center [791, 352] width 351 height 375
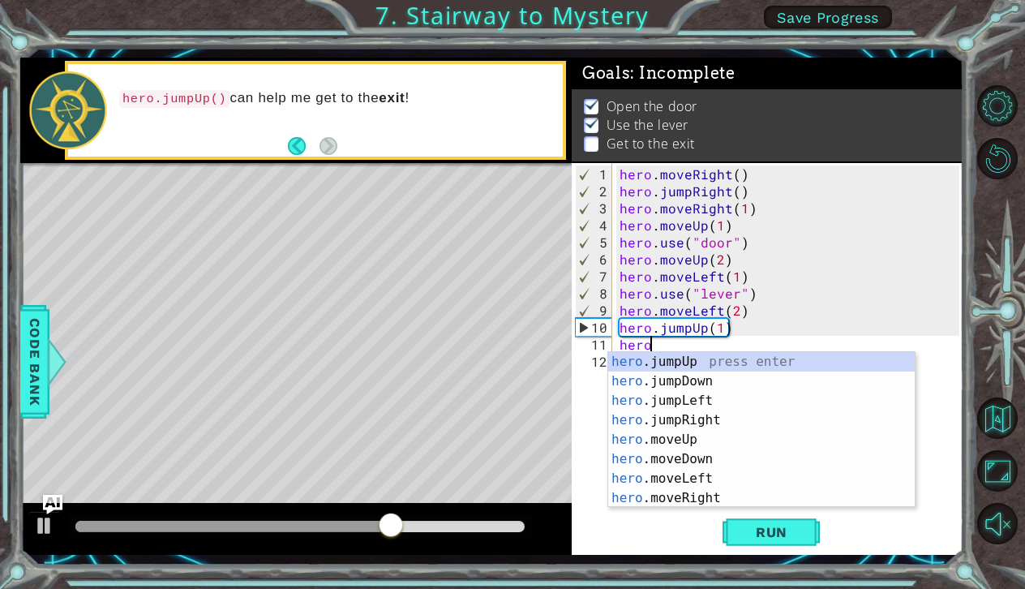
type textarea "hero."
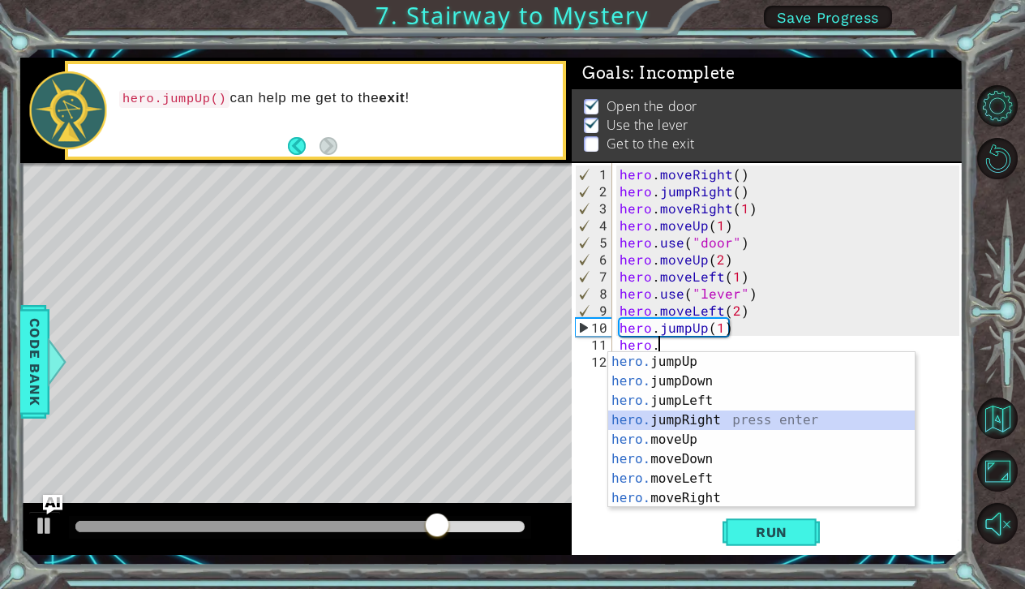
click at [676, 415] on div "hero. jumpUp press enter hero. jumpDown press enter hero. jumpLeft press enter …" at bounding box center [761, 449] width 307 height 195
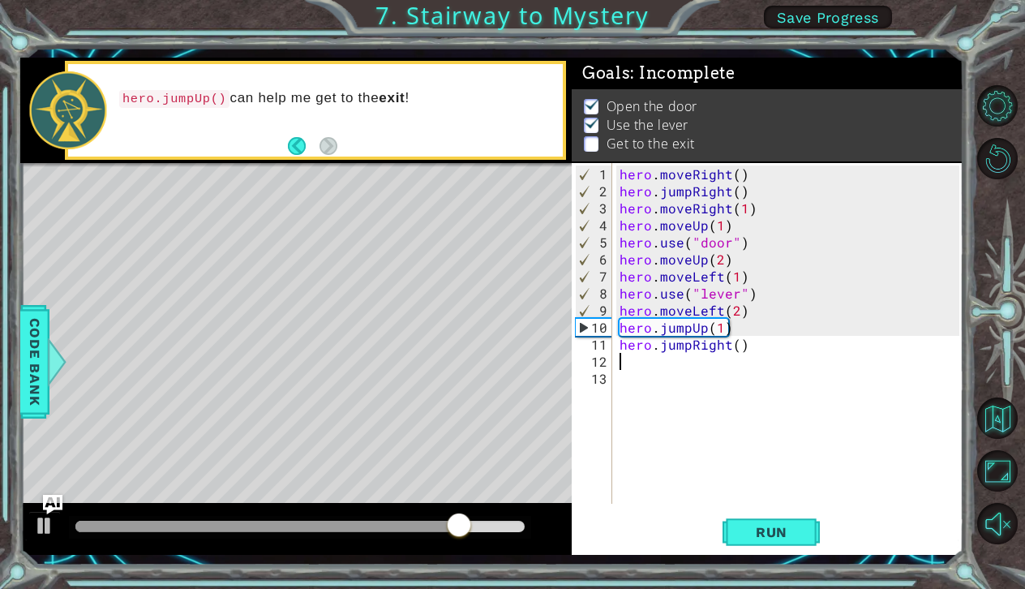
click at [735, 339] on div "hero . moveRight ( ) hero . jumpRight ( ) hero . moveRight ( 1 ) hero . moveUp …" at bounding box center [791, 352] width 351 height 375
type textarea "hero.jumpRight(2)"
click at [740, 521] on button "Run" at bounding box center [770, 531] width 97 height 39
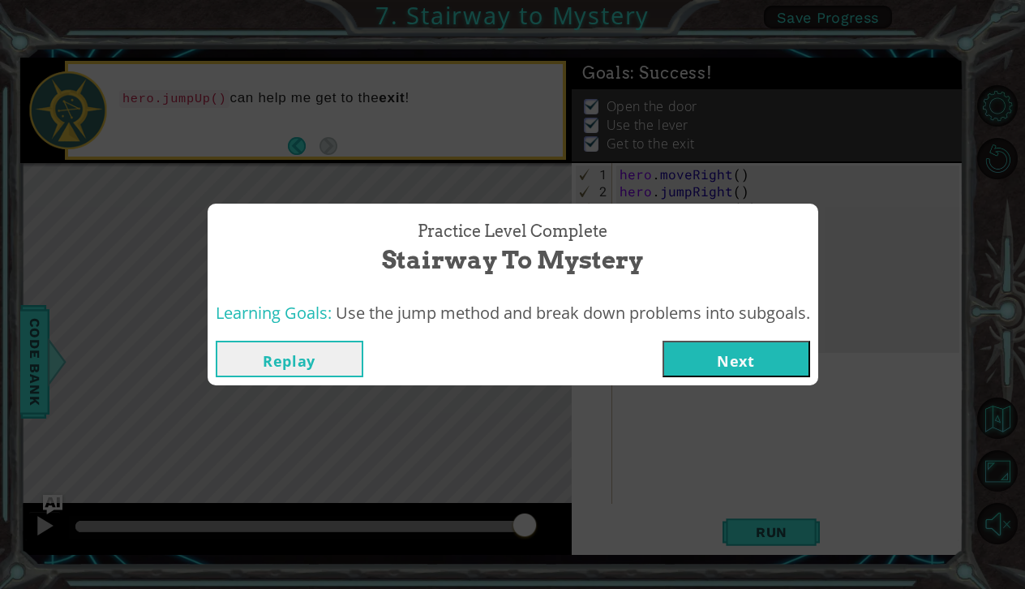
click at [743, 350] on button "Next" at bounding box center [736, 359] width 148 height 36
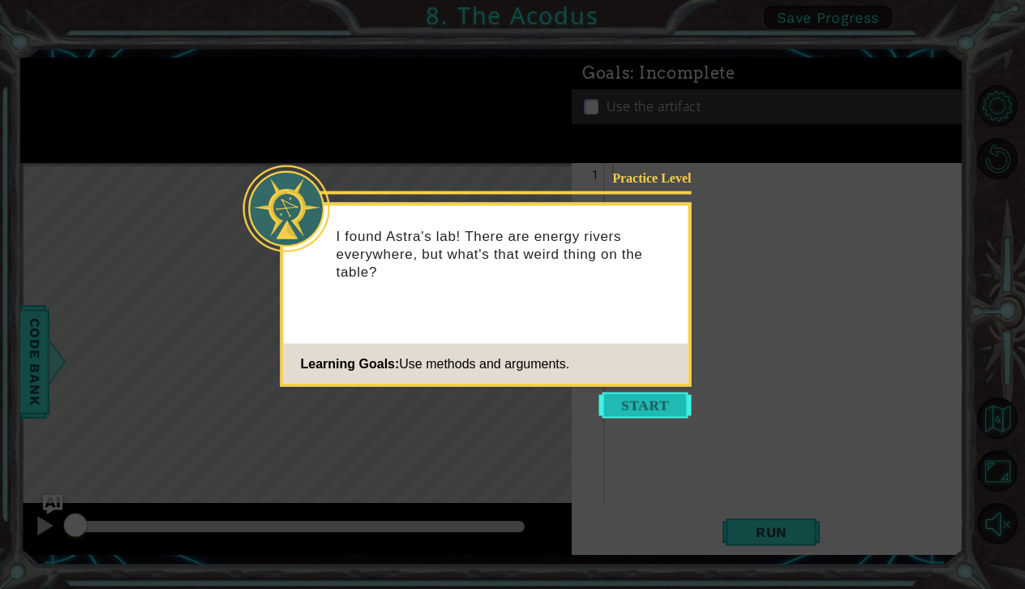
click at [658, 400] on button "Start" at bounding box center [645, 405] width 92 height 26
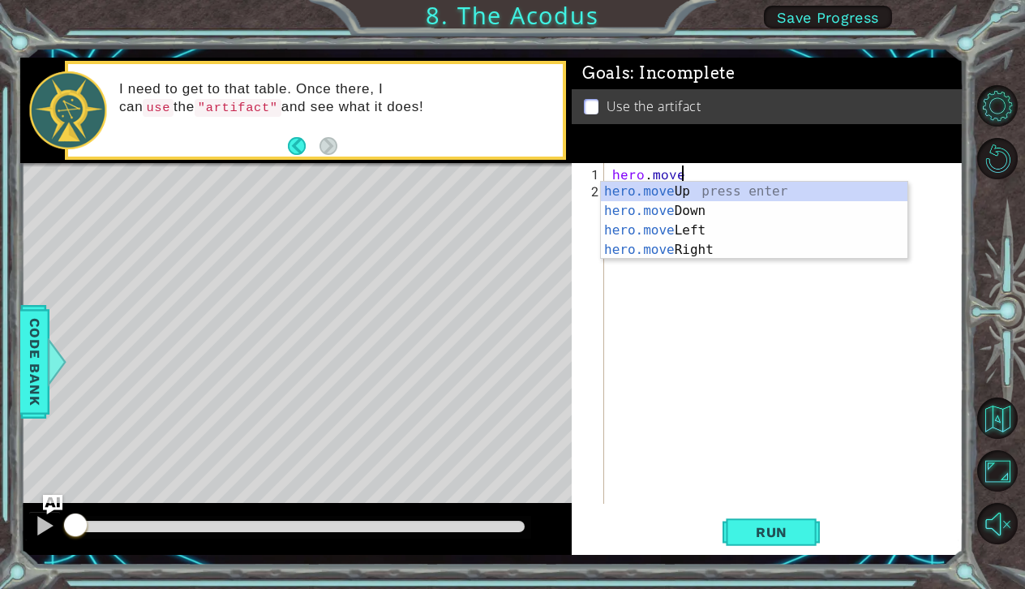
scroll to position [0, 4]
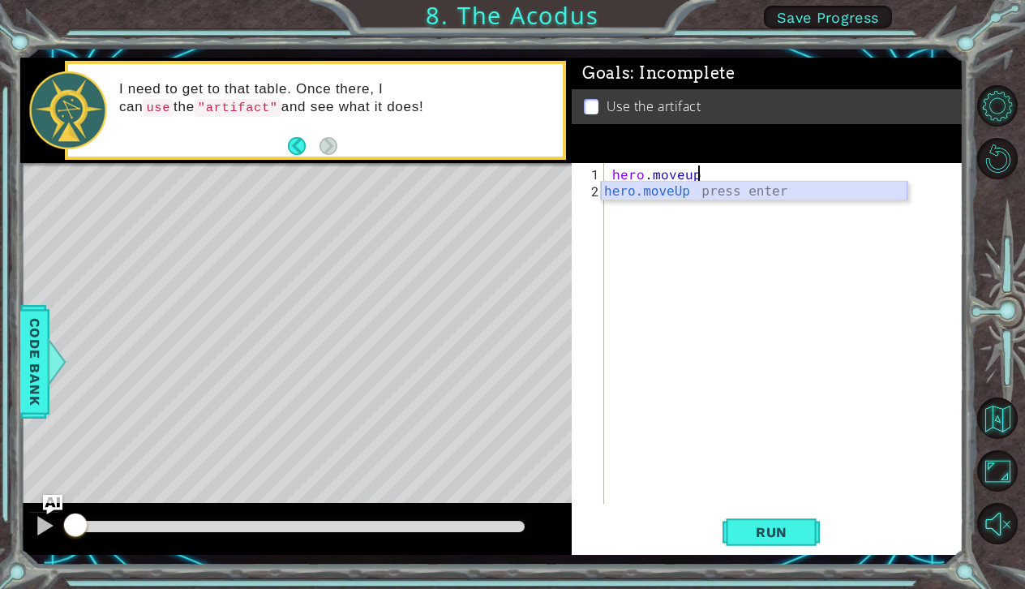
click at [658, 196] on div "hero.moveUp press enter" at bounding box center [754, 211] width 307 height 58
type textarea "hero.moveUp(2)"
click at [632, 199] on div "hero . moveUp ( 2 )" at bounding box center [788, 352] width 358 height 375
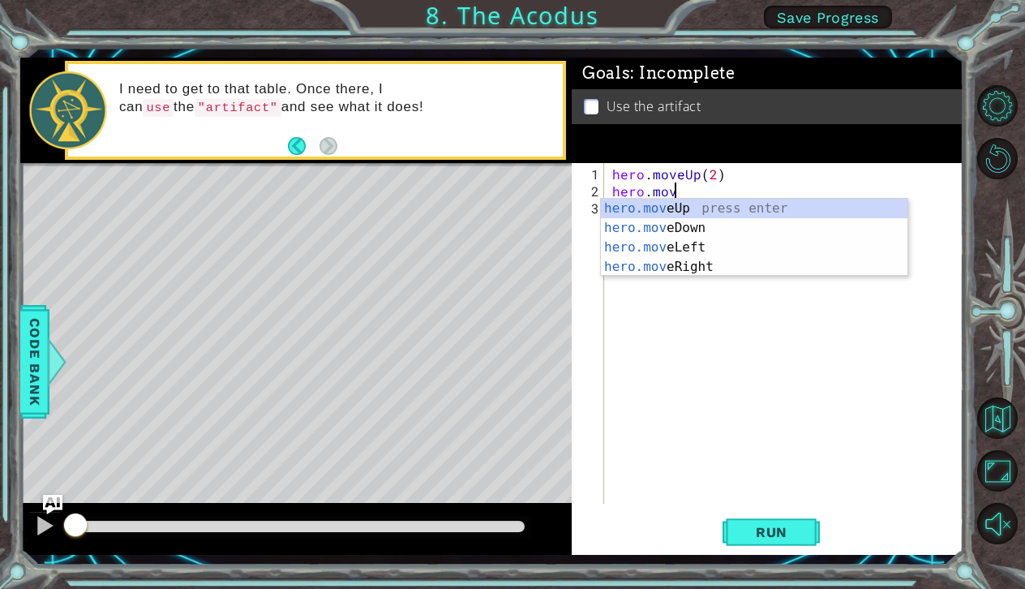
scroll to position [0, 3]
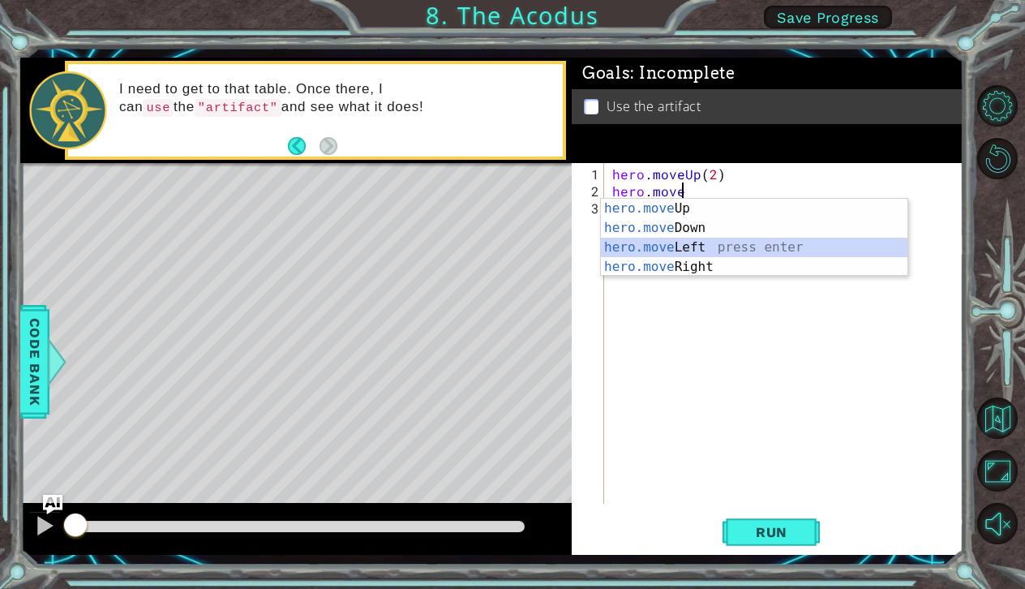
click at [625, 247] on div "hero.move Up press enter hero.move Down press enter hero.move Left press enter …" at bounding box center [754, 257] width 307 height 117
type textarea "hero.moveLeft(1)"
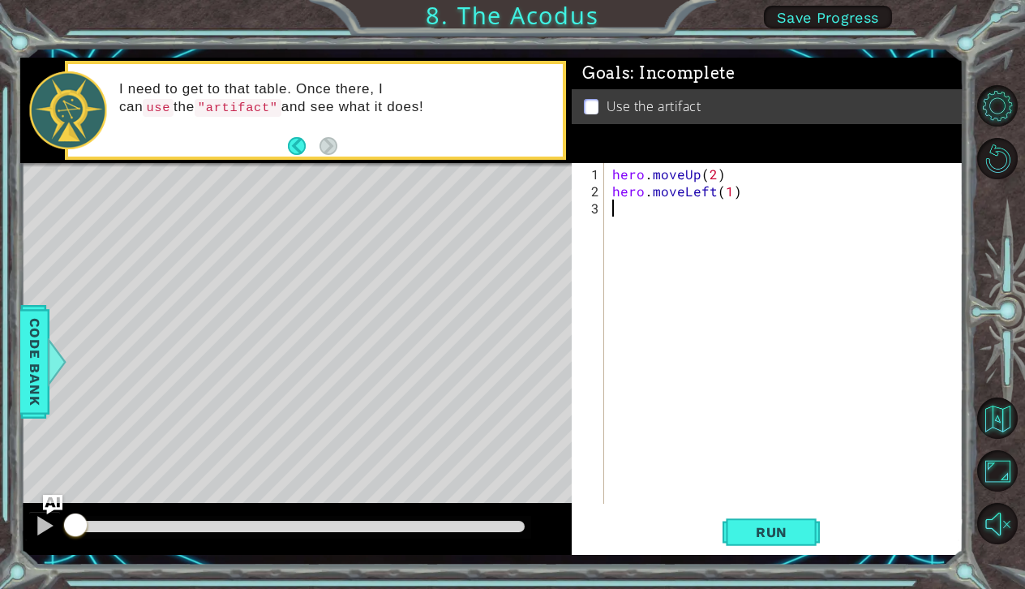
click at [623, 222] on div "hero . moveUp ( 2 ) hero . moveLeft ( 1 )" at bounding box center [788, 352] width 358 height 375
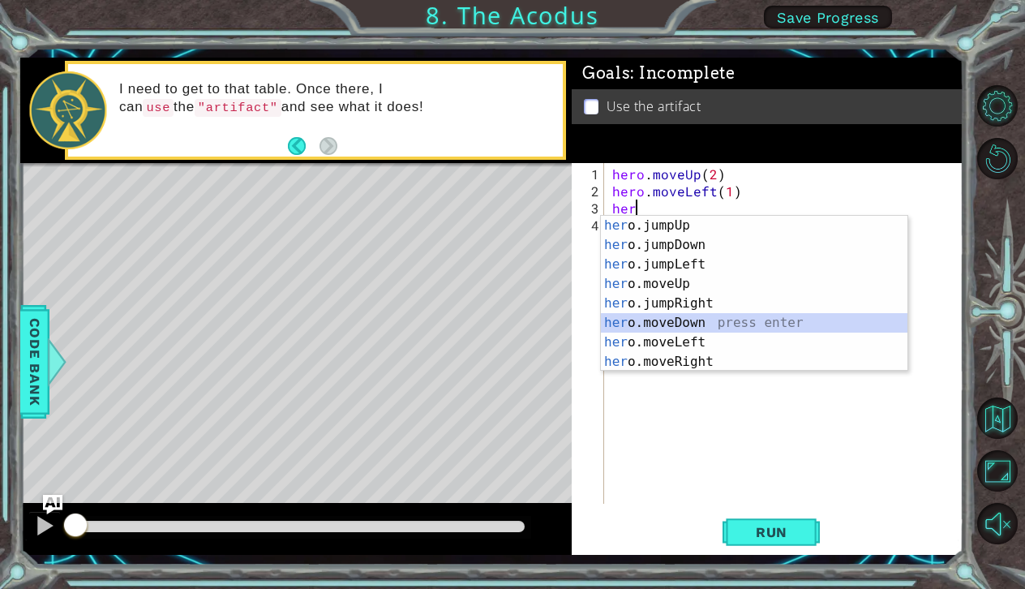
click at [628, 324] on div "her o.jumpUp press enter her o.jumpDown press enter her o.jumpLeft press enter …" at bounding box center [754, 313] width 307 height 195
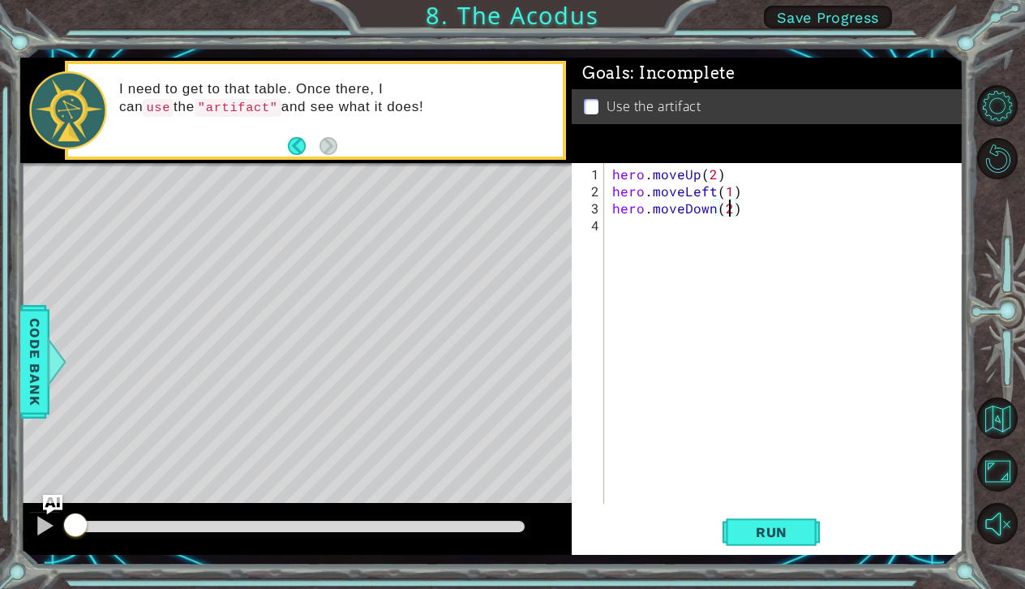
scroll to position [0, 7]
type textarea "hero.moveDown(2)"
click at [750, 536] on span "Run" at bounding box center [772, 532] width 64 height 16
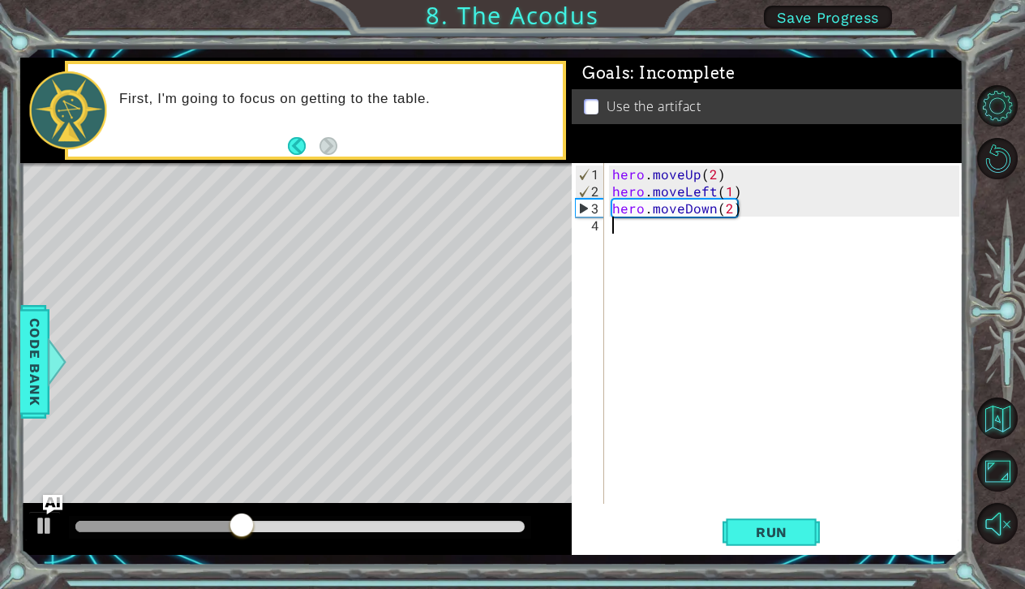
click at [622, 225] on div "hero . moveUp ( 2 ) hero . moveLeft ( 1 ) hero . moveDown ( 2 )" at bounding box center [788, 352] width 358 height 375
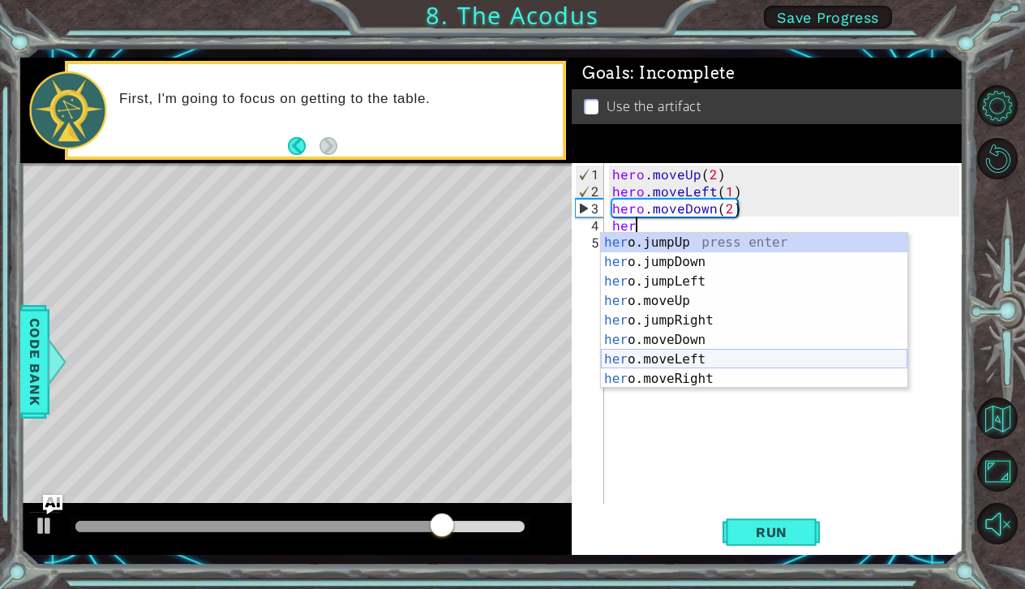
click at [615, 354] on div "her o.jumpUp press enter her o.jumpDown press enter her o.jumpLeft press enter …" at bounding box center [754, 330] width 307 height 195
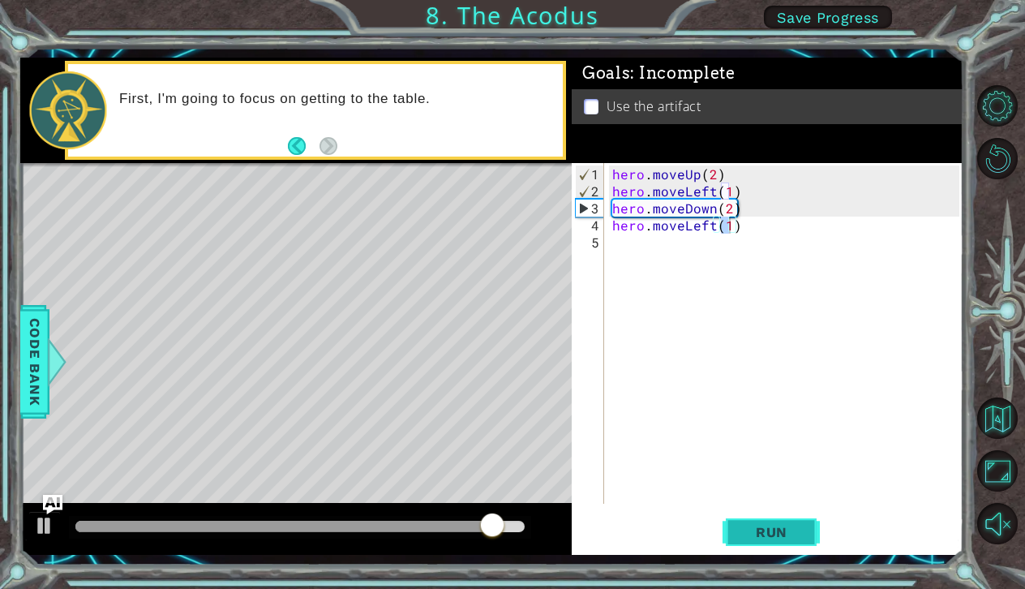
click at [769, 547] on button "Run" at bounding box center [770, 531] width 97 height 39
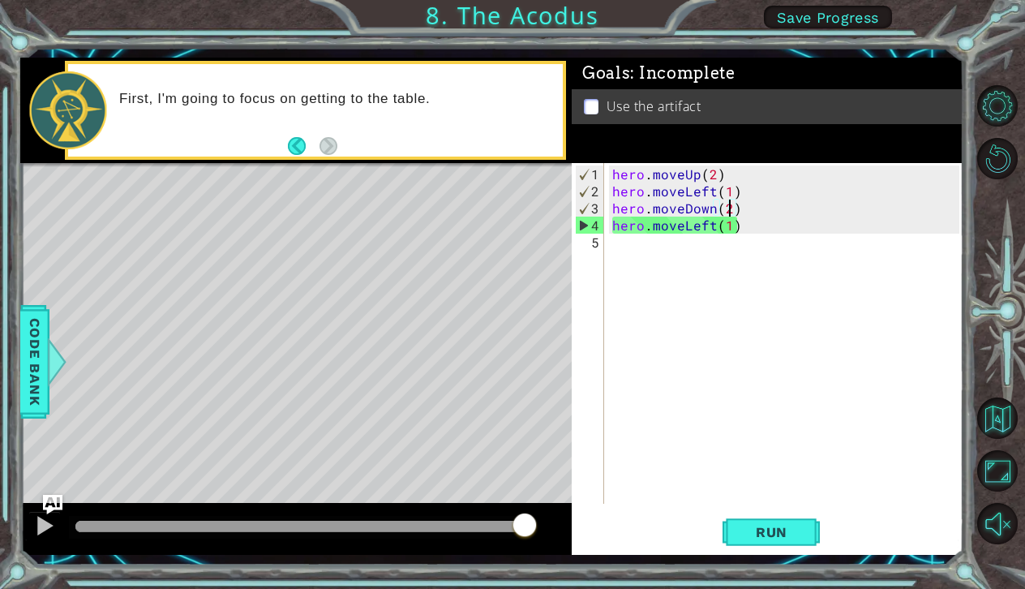
click at [728, 204] on div "hero . moveUp ( 2 ) hero . moveLeft ( 1 ) hero . moveDown ( 2 ) hero . moveLeft…" at bounding box center [788, 352] width 358 height 375
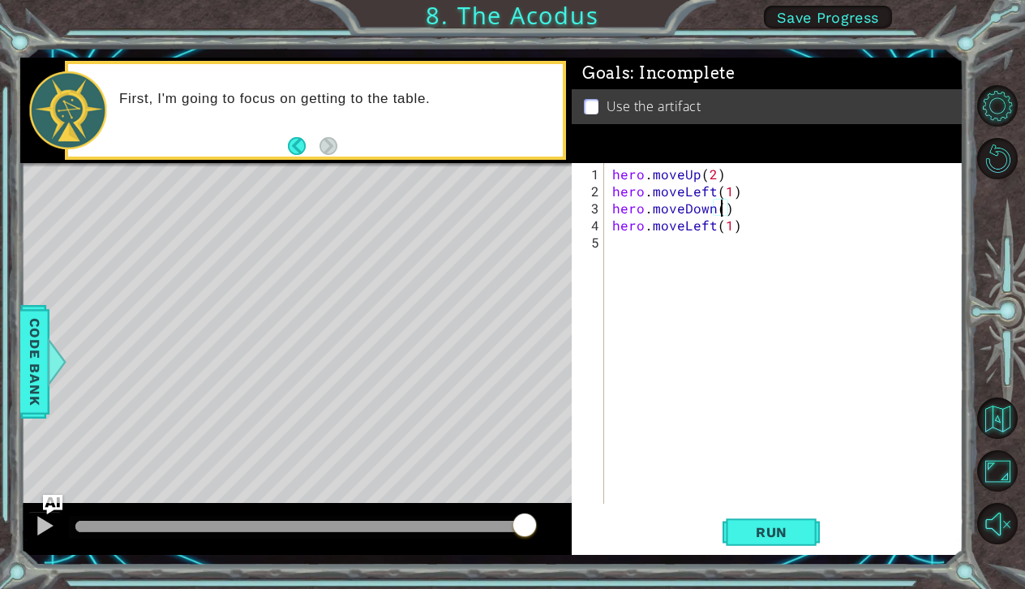
scroll to position [0, 7]
click at [786, 547] on button "Run" at bounding box center [770, 531] width 97 height 39
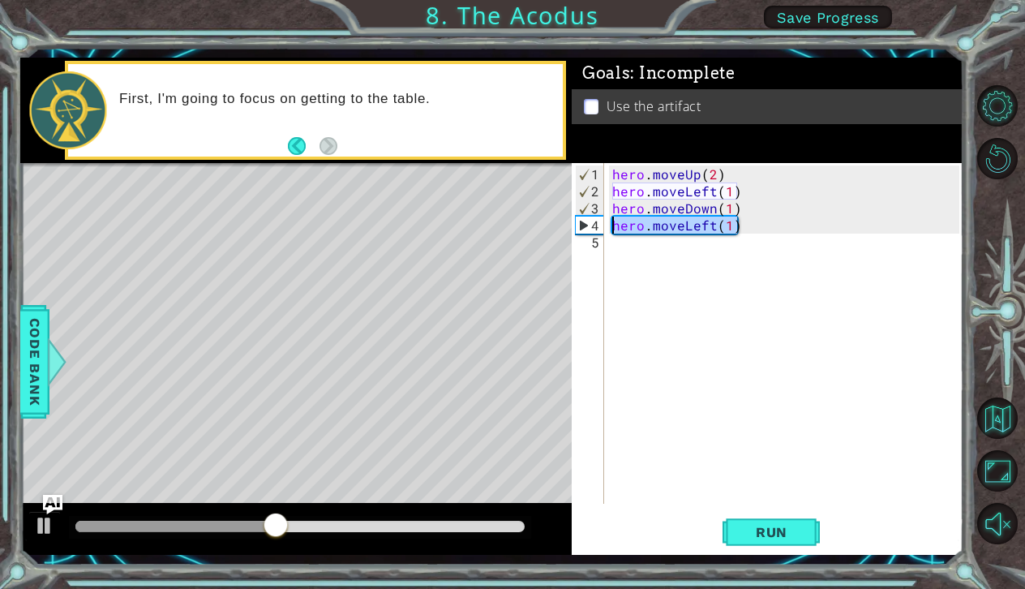
drag, startPoint x: 738, startPoint y: 222, endPoint x: 608, endPoint y: 235, distance: 130.4
click at [609, 235] on div "hero . moveUp ( 2 ) hero . moveLeft ( 1 ) hero . moveDown ( 1 ) hero . moveLeft…" at bounding box center [784, 333] width 350 height 341
click at [681, 225] on div "hero . moveUp ( 2 ) hero . moveLeft ( 1 ) hero . moveDown ( 1 ) hero . moveLeft…" at bounding box center [788, 352] width 358 height 375
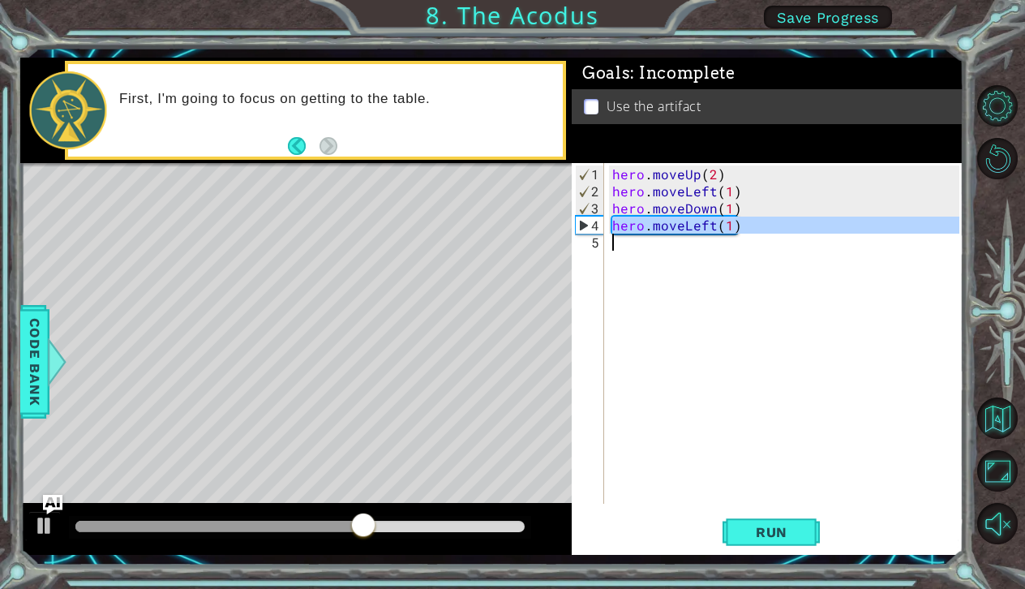
drag, startPoint x: 615, startPoint y: 227, endPoint x: 754, endPoint y: 238, distance: 139.9
click at [754, 238] on div "hero . moveUp ( 2 ) hero . moveLeft ( 1 ) hero . moveDown ( 1 ) hero . moveLeft…" at bounding box center [788, 352] width 358 height 375
type textarea "hero.moveLeft(1)"
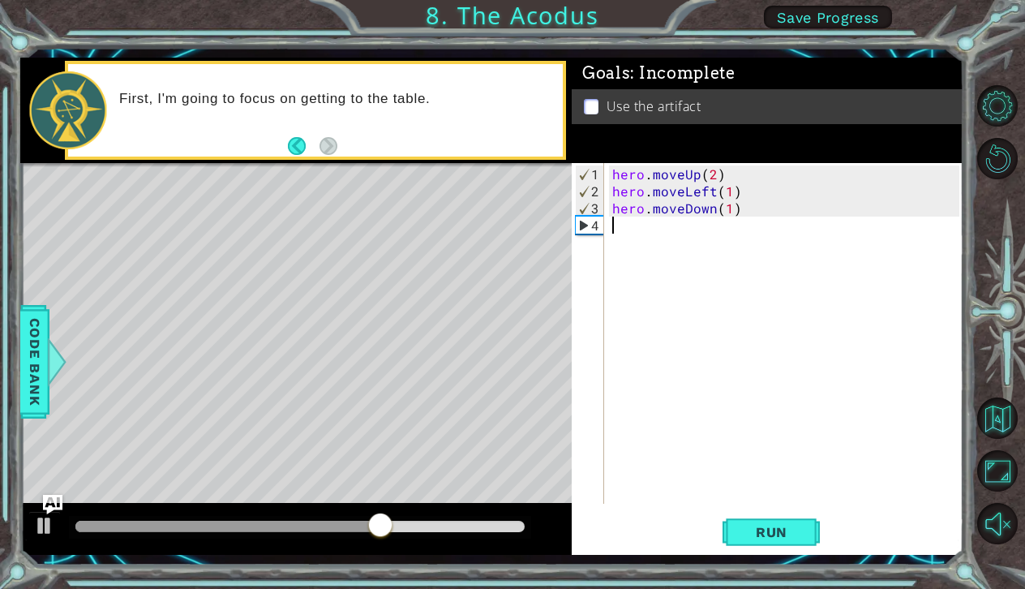
scroll to position [0, 0]
click at [726, 207] on div "hero . moveUp ( 2 ) hero . moveLeft ( 1 ) hero . moveDown ( 1 )" at bounding box center [788, 352] width 358 height 375
type textarea "hero.moveDown(2)"
click at [625, 236] on div "hero . moveUp ( 2 ) hero . moveLeft ( 1 ) hero . moveDown ( 2 )" at bounding box center [788, 352] width 358 height 375
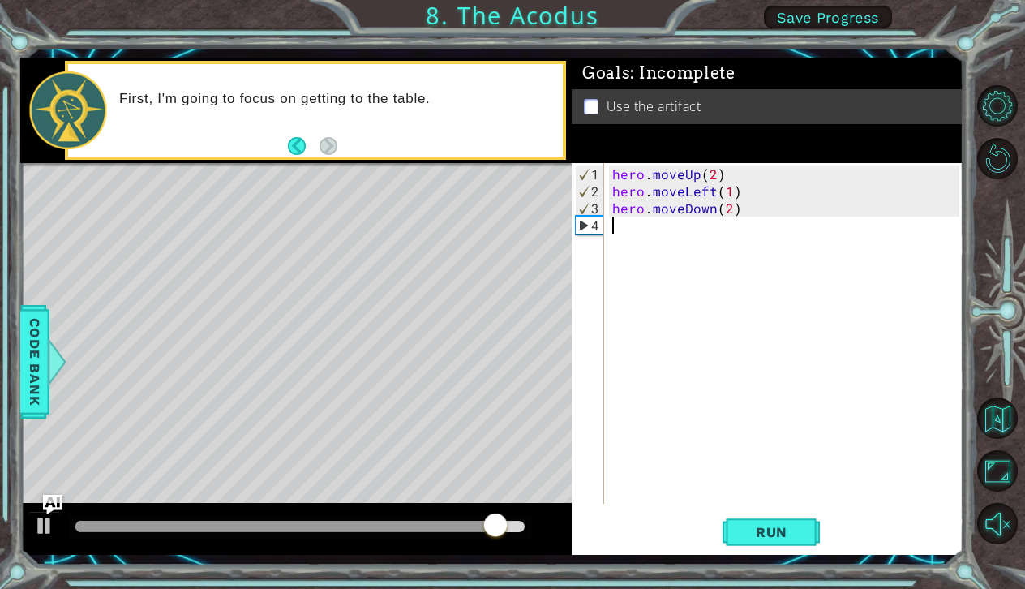
scroll to position [0, 0]
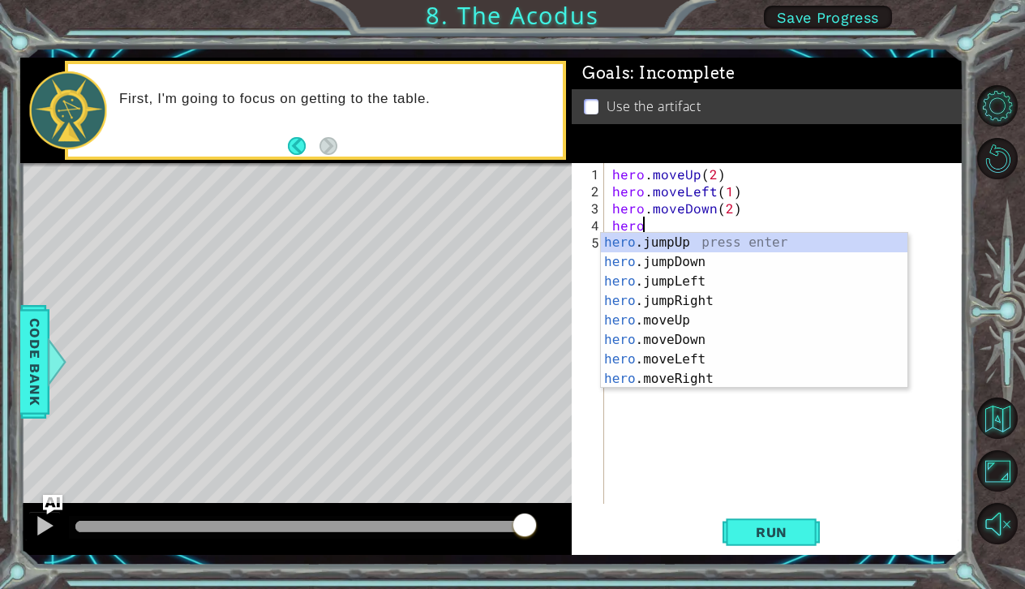
type textarea "hero."
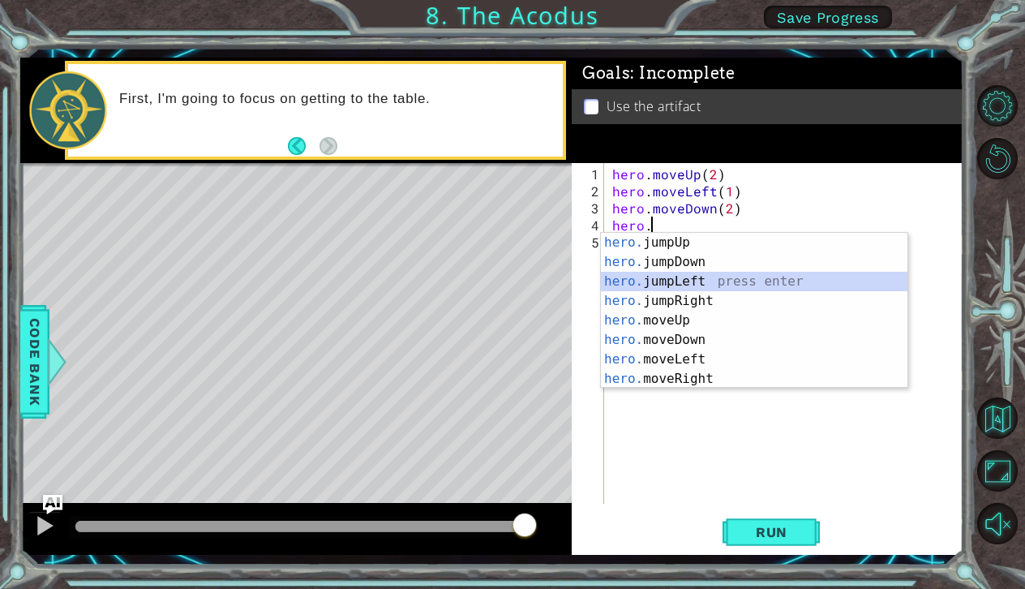
click at [632, 284] on div "hero. jumpUp press enter hero. jumpDown press enter hero. jumpLeft press enter …" at bounding box center [754, 330] width 307 height 195
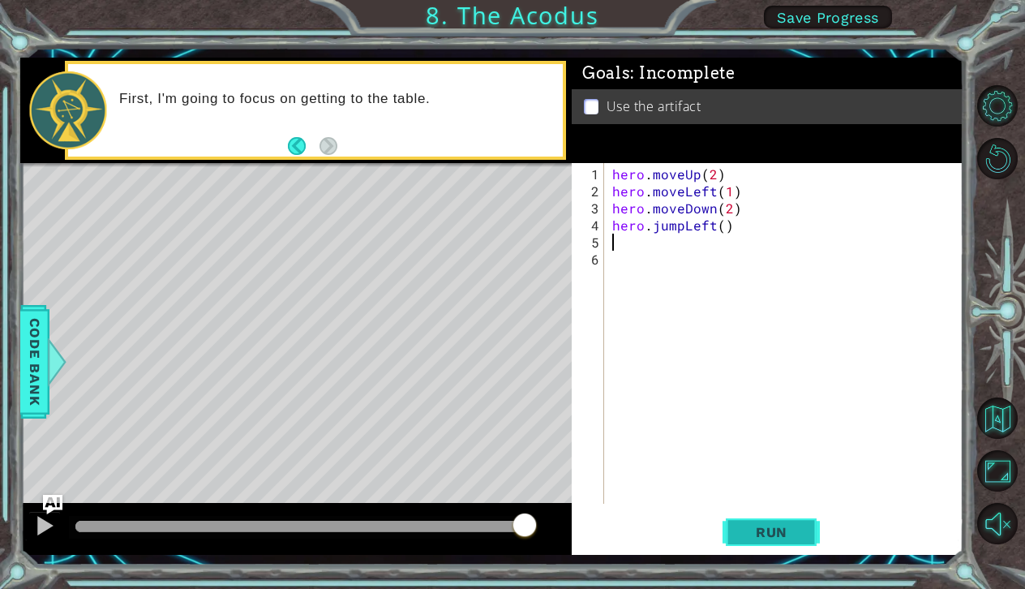
click at [762, 534] on span "Run" at bounding box center [772, 532] width 64 height 16
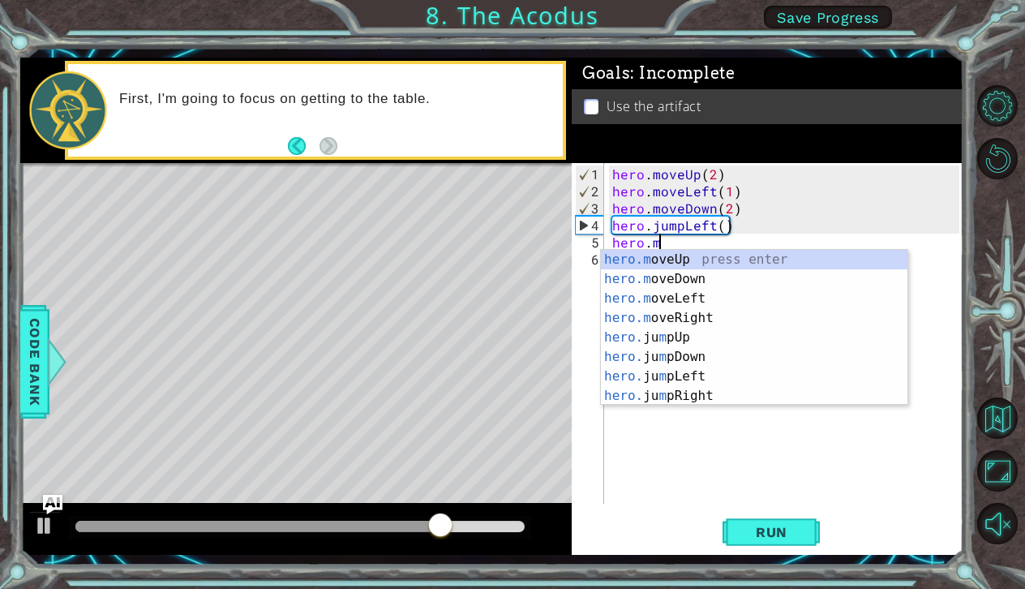
scroll to position [0, 2]
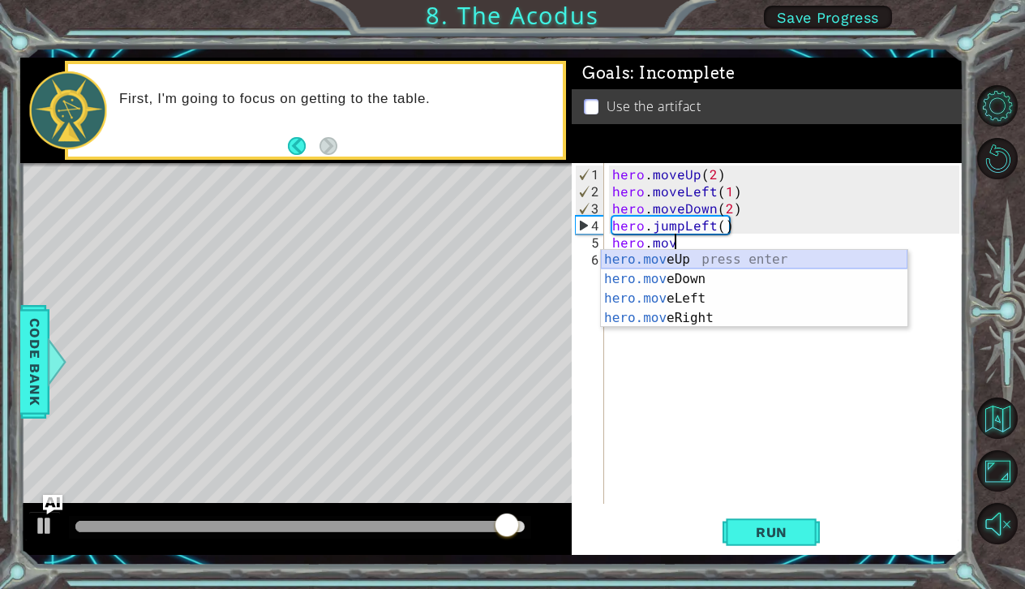
click at [786, 256] on div "hero.mov eUp press enter hero.mov eDown press enter hero.mov eLeft press enter …" at bounding box center [754, 308] width 307 height 117
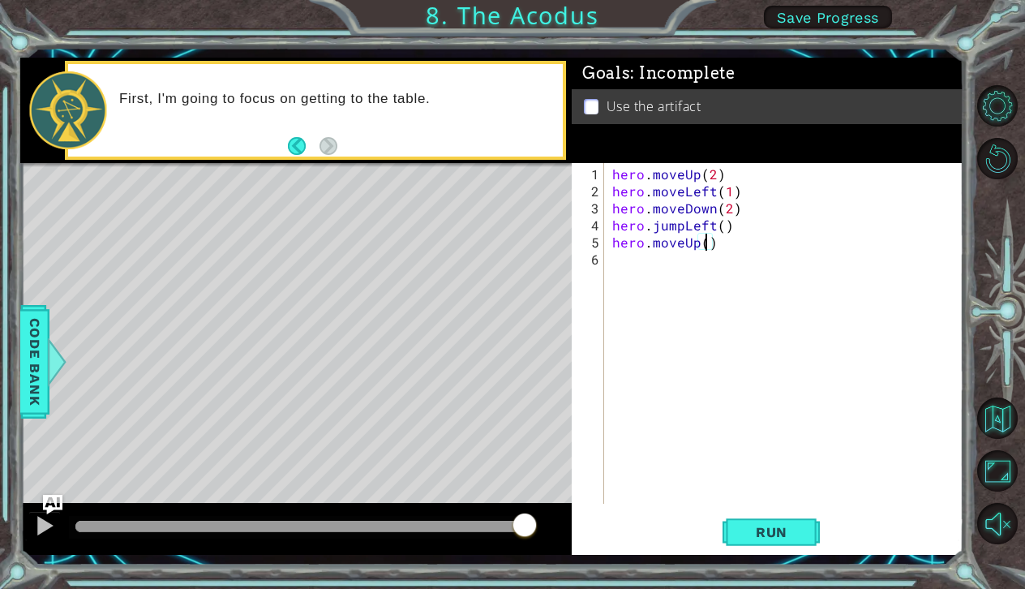
scroll to position [0, 6]
type textarea "hero.moveUp(2)"
click at [790, 534] on span "Run" at bounding box center [772, 532] width 64 height 16
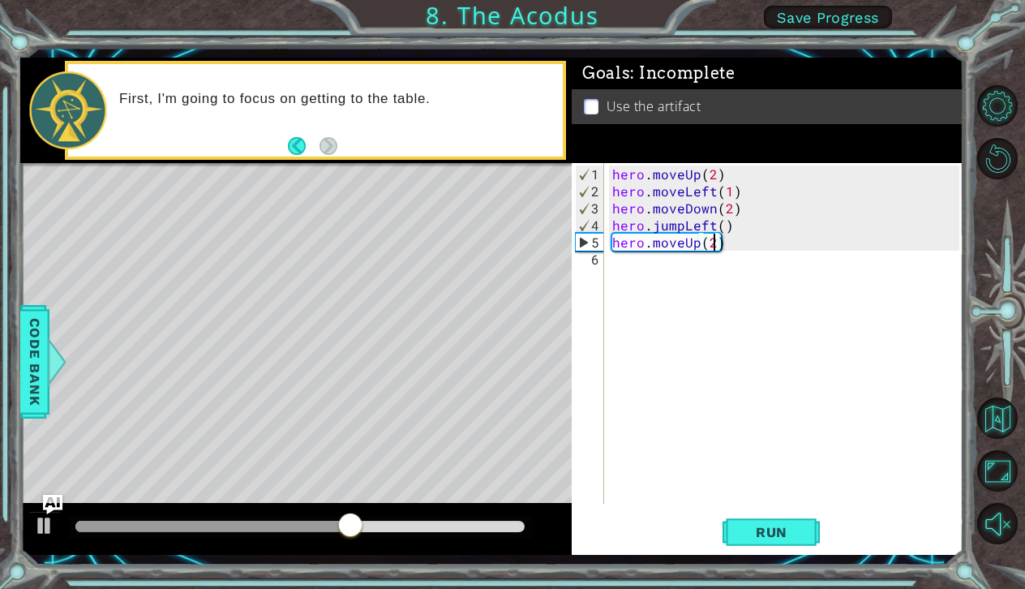
click at [626, 264] on div "hero . moveUp ( 2 ) hero . moveLeft ( 1 ) hero . moveDown ( 2 ) hero . jumpLeft…" at bounding box center [788, 352] width 358 height 375
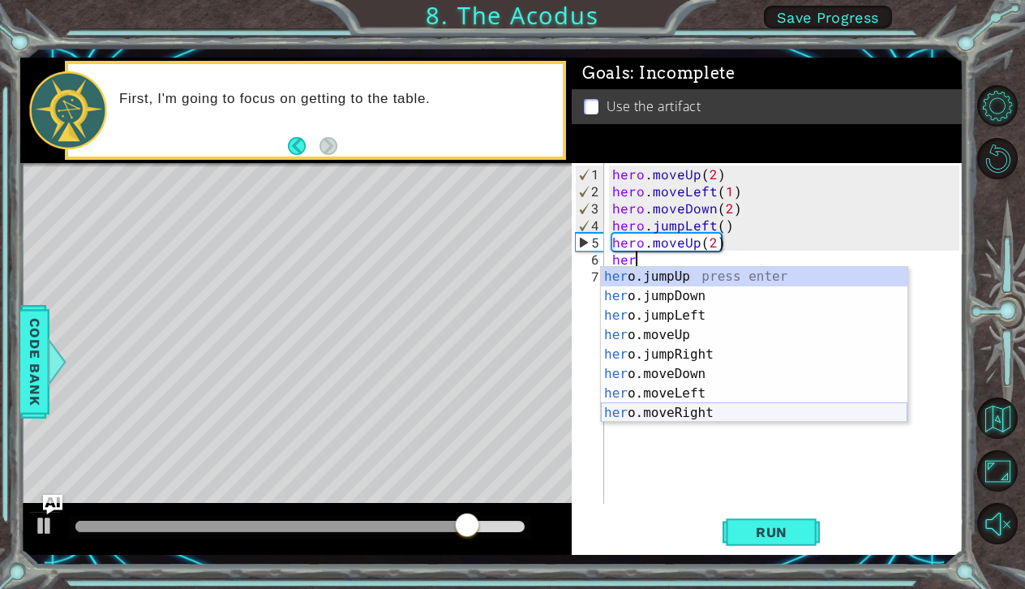
click at [642, 412] on div "her o.jumpUp press enter her o.jumpDown press enter her o.jumpLeft press enter …" at bounding box center [754, 364] width 307 height 195
type textarea "hero.moveRight(1)"
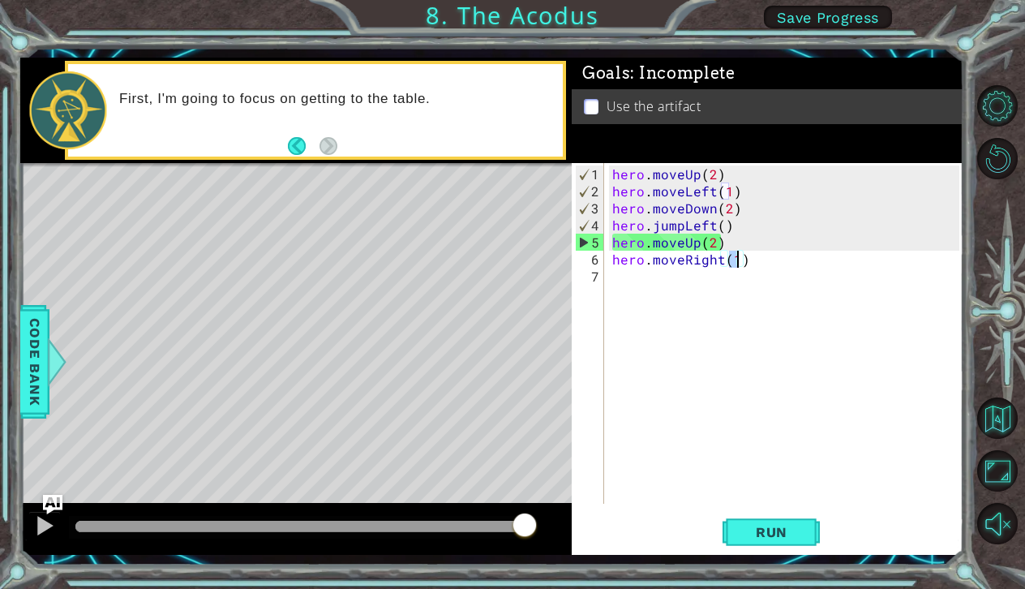
click at [623, 281] on div "hero . moveUp ( 2 ) hero . moveLeft ( 1 ) hero . moveDown ( 2 ) hero . jumpLeft…" at bounding box center [788, 352] width 358 height 375
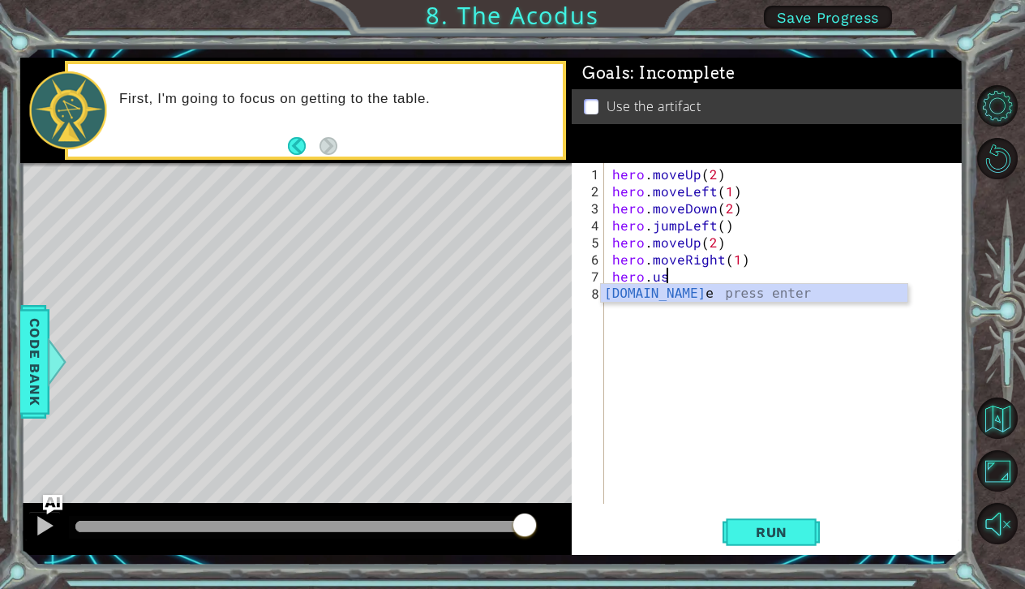
scroll to position [0, 2]
click at [632, 293] on div "hero.use press enter" at bounding box center [754, 313] width 307 height 58
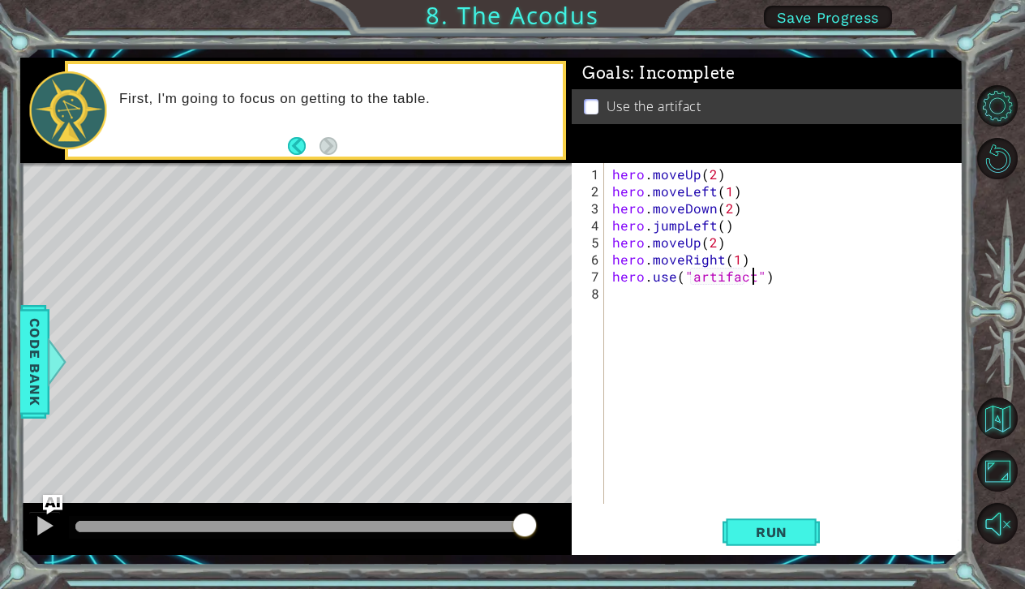
scroll to position [0, 8]
type textarea "hero.use("artifact")"
click at [751, 531] on span "Run" at bounding box center [772, 532] width 64 height 16
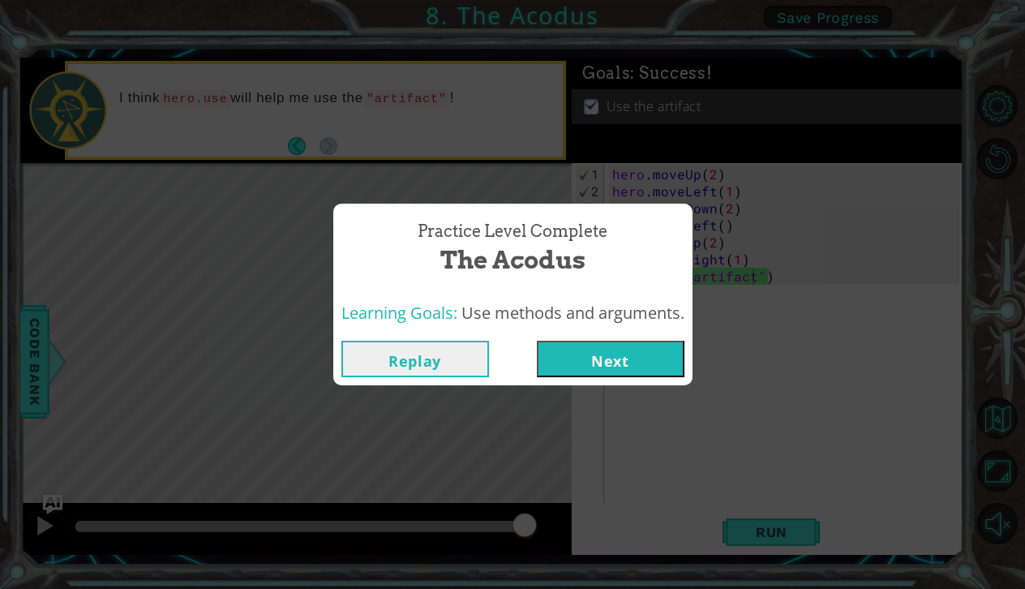
click at [634, 362] on button "Next" at bounding box center [611, 359] width 148 height 36
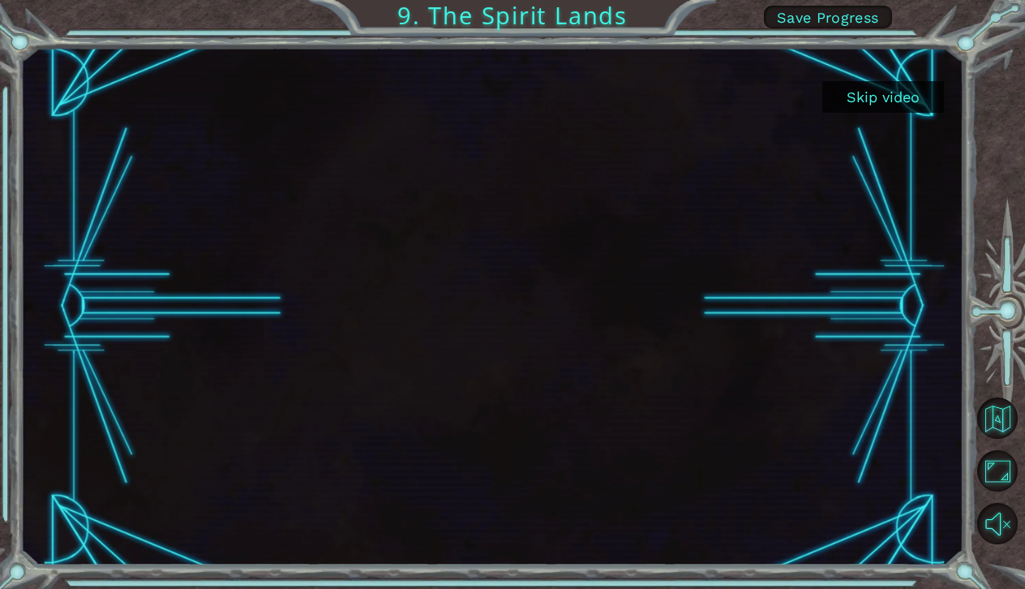
click at [912, 102] on button "Skip video" at bounding box center [883, 97] width 122 height 32
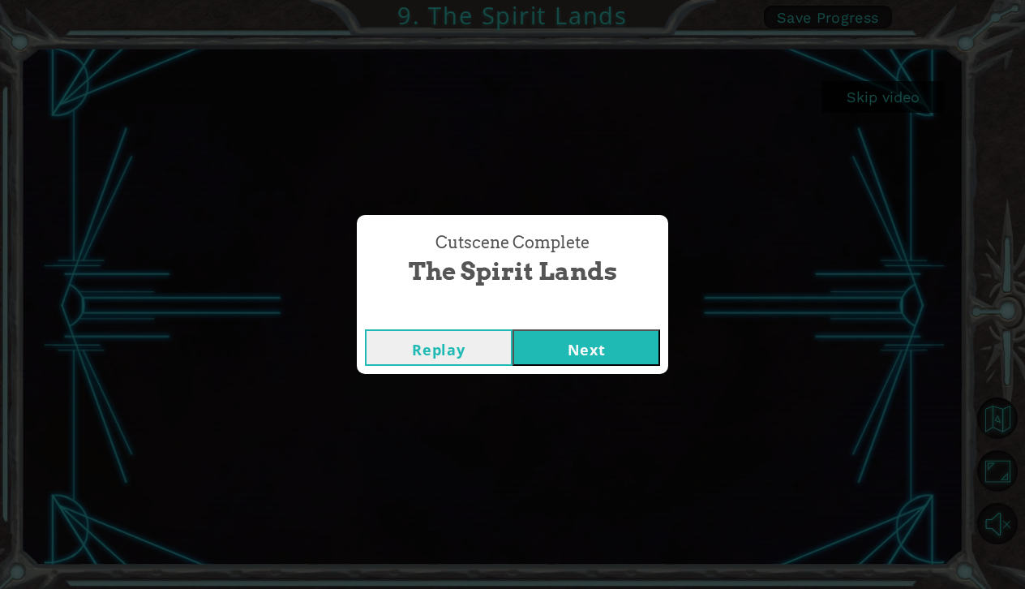
click at [575, 354] on button "Next" at bounding box center [586, 347] width 148 height 36
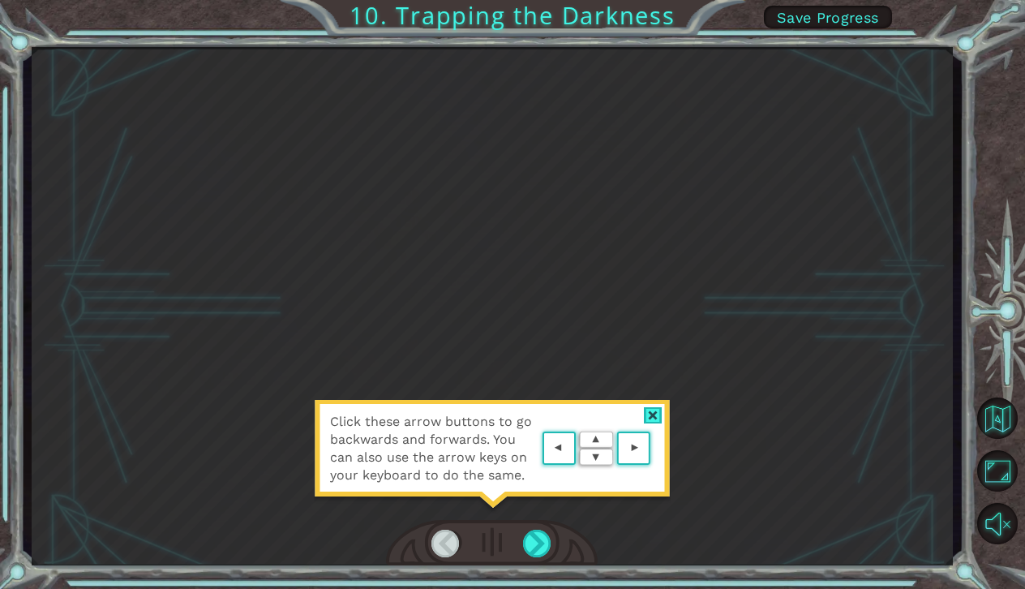
click at [654, 448] on area at bounding box center [654, 448] width 0 height 0
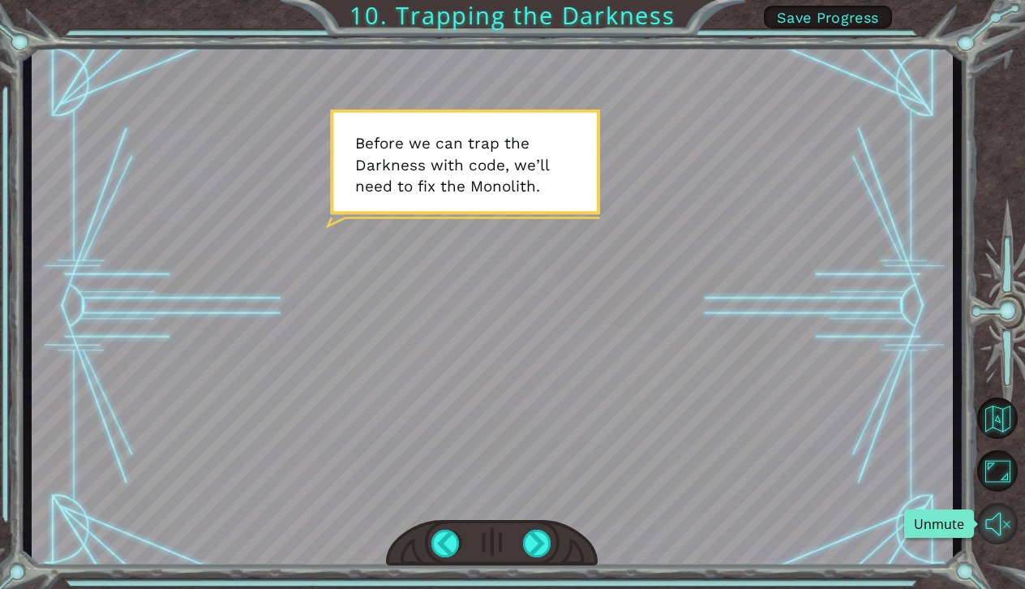
click at [1003, 517] on button "Unmute" at bounding box center [997, 523] width 41 height 41
click at [438, 553] on div at bounding box center [445, 544] width 29 height 28
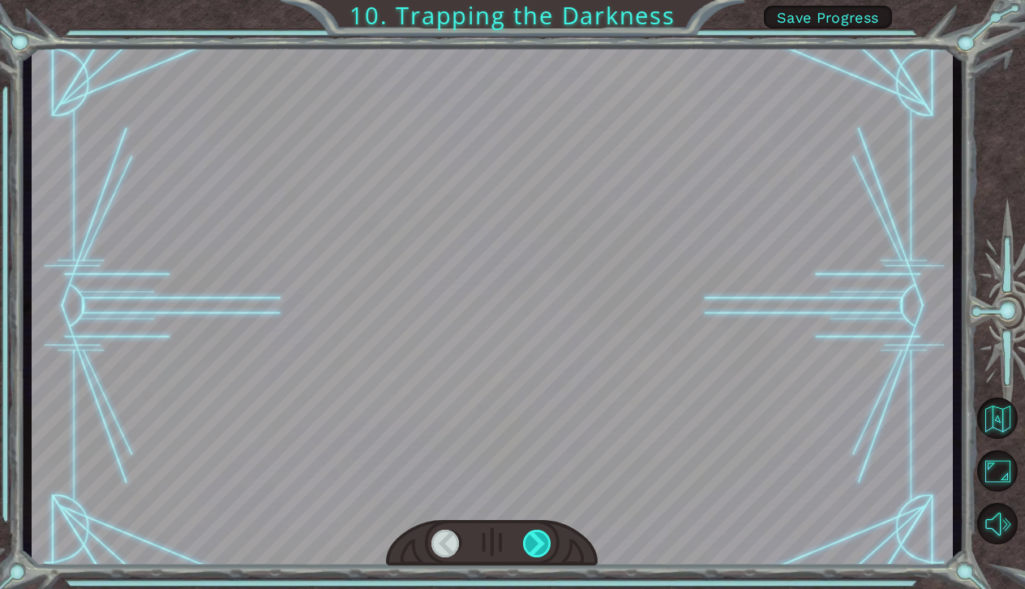
click at [532, 541] on div at bounding box center [537, 544] width 29 height 28
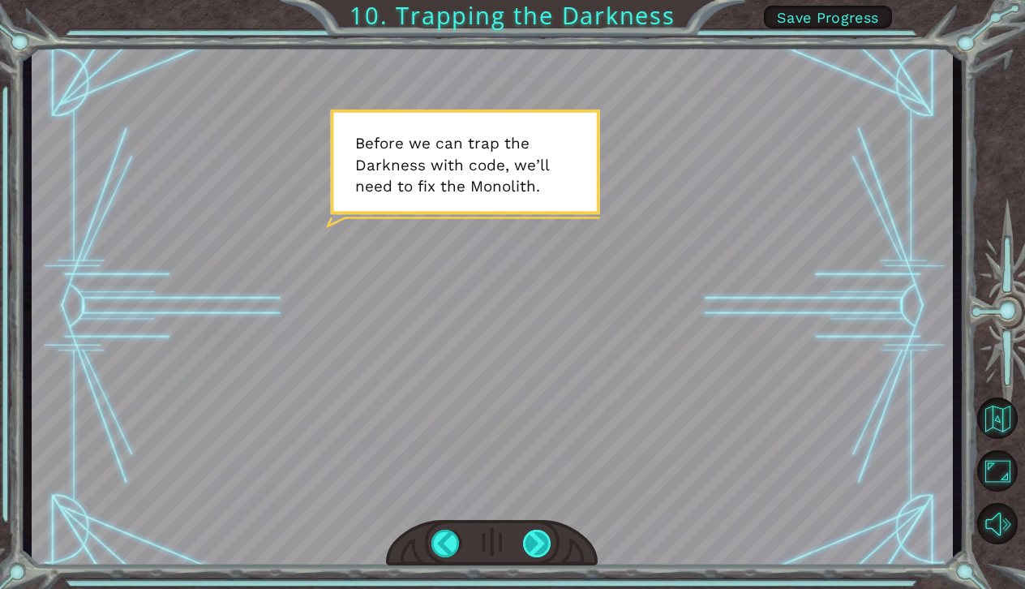
click at [533, 547] on div at bounding box center [537, 544] width 29 height 28
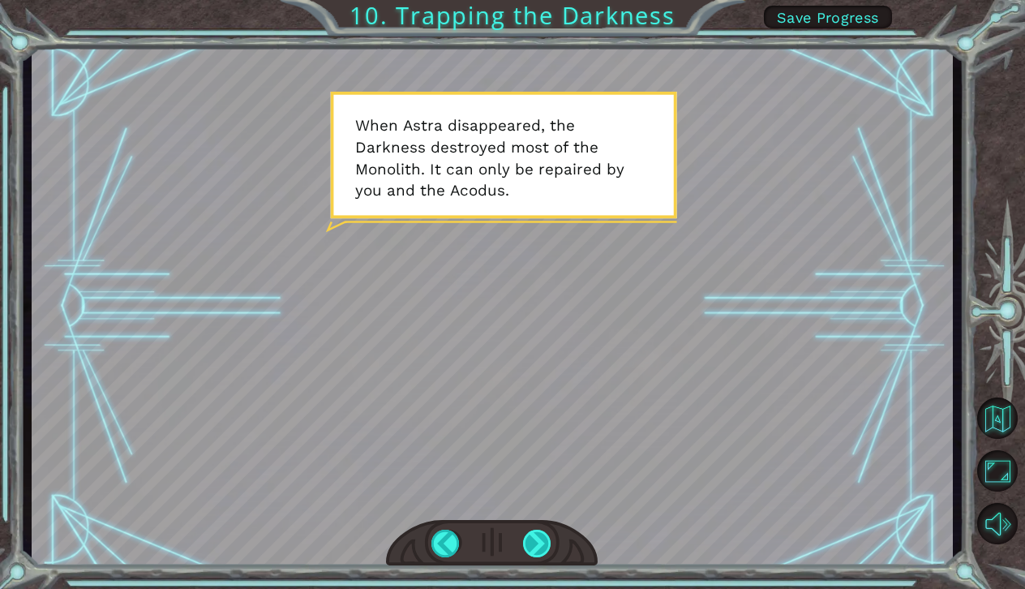
click at [534, 545] on div at bounding box center [537, 544] width 29 height 28
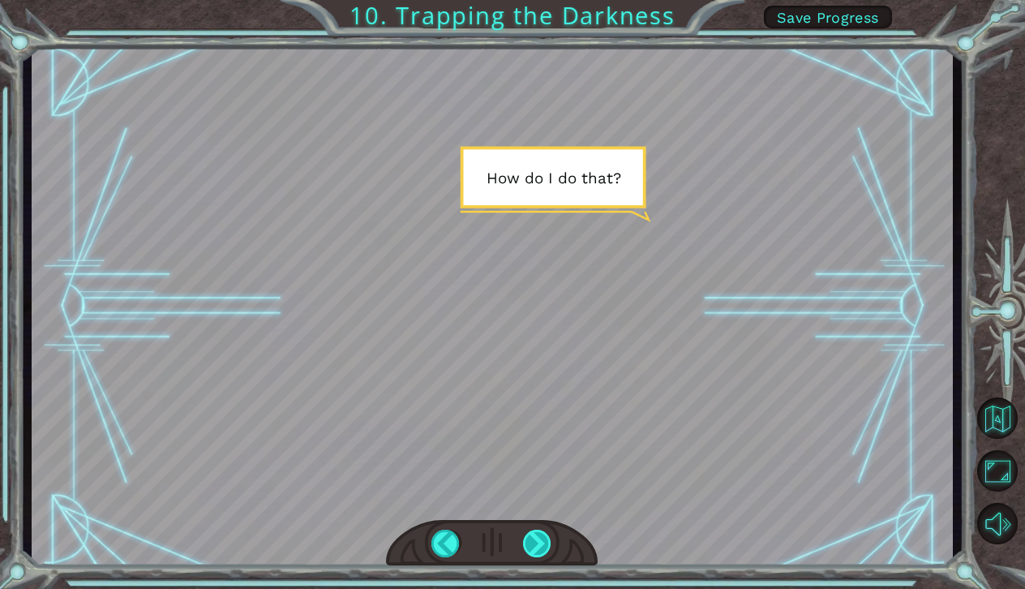
click at [534, 545] on div at bounding box center [537, 544] width 29 height 28
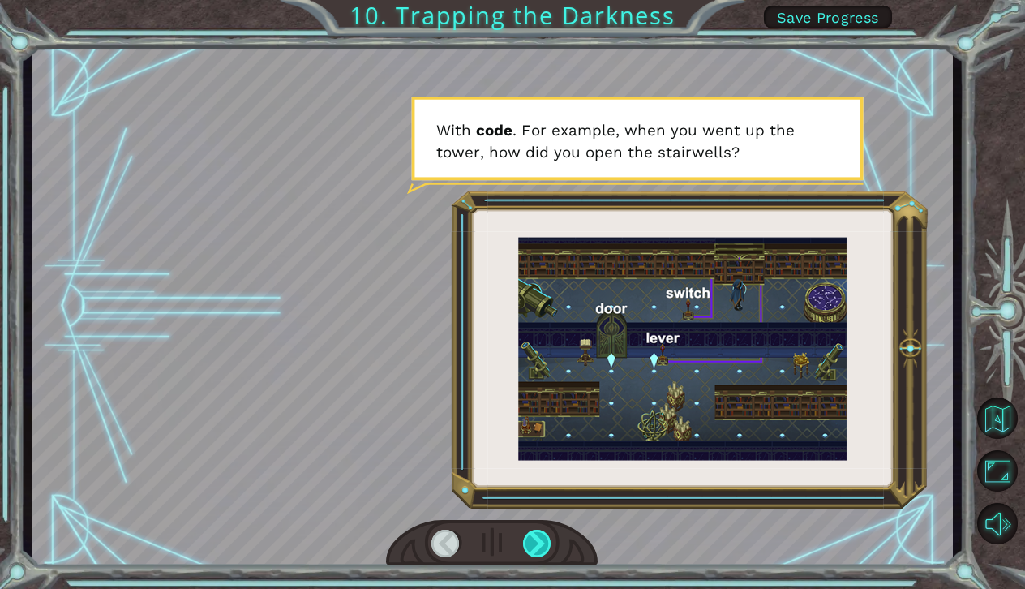
click at [535, 552] on div at bounding box center [537, 544] width 29 height 28
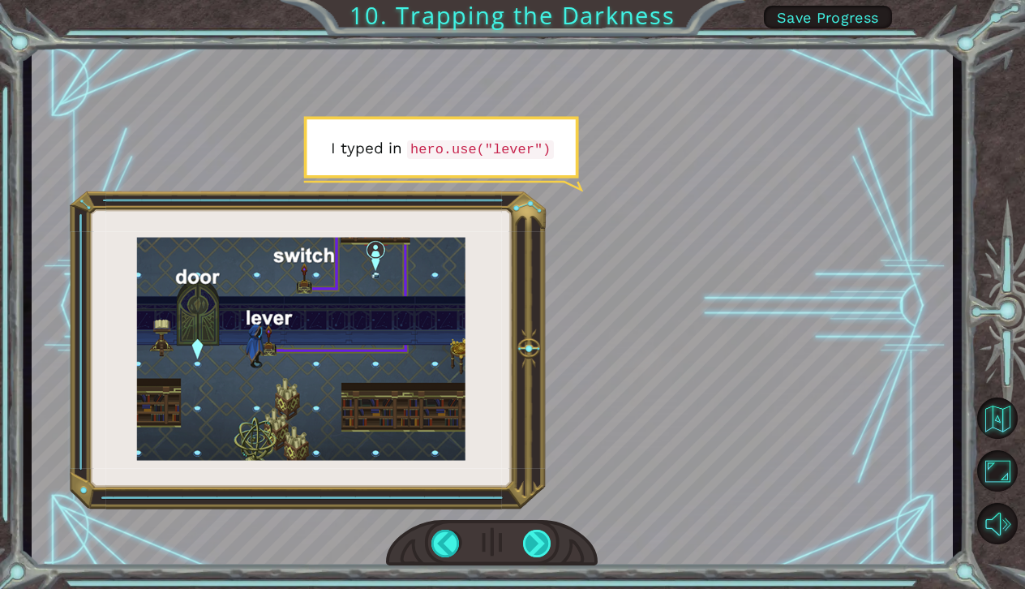
click at [535, 551] on div at bounding box center [537, 544] width 29 height 28
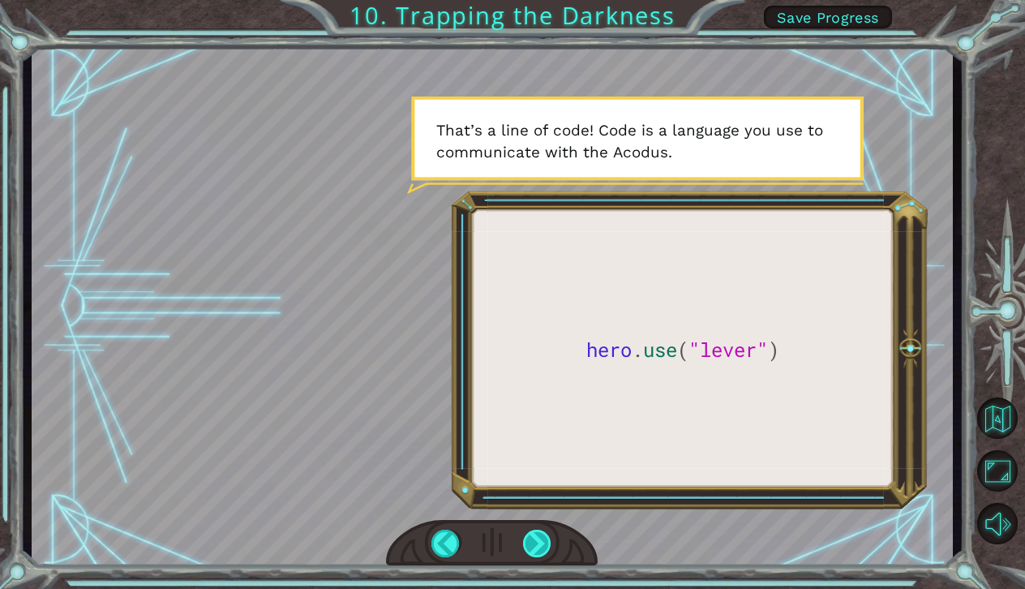
click at [535, 551] on div at bounding box center [537, 544] width 29 height 28
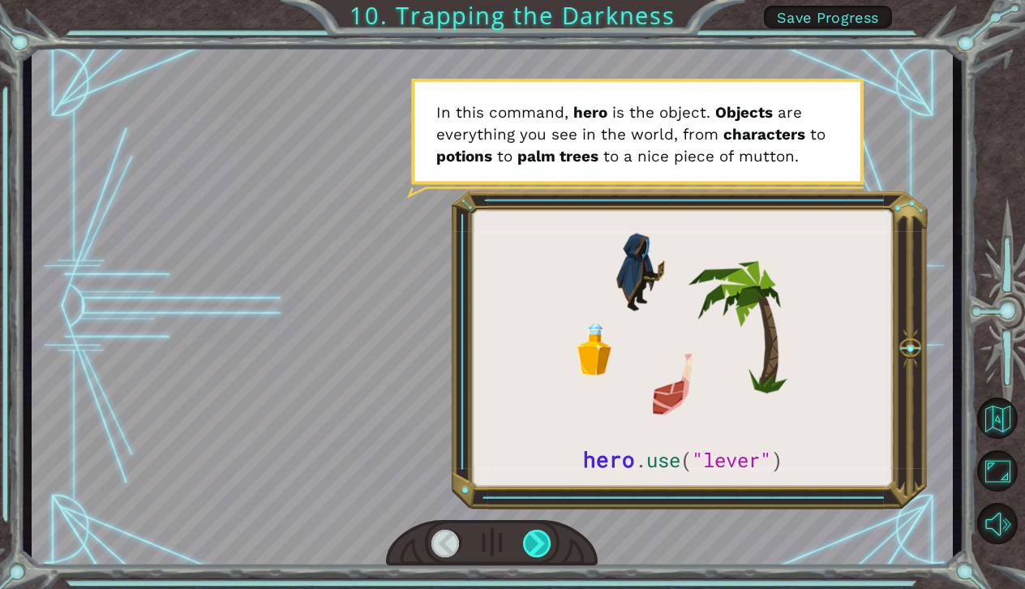
click at [534, 551] on div at bounding box center [537, 544] width 29 height 28
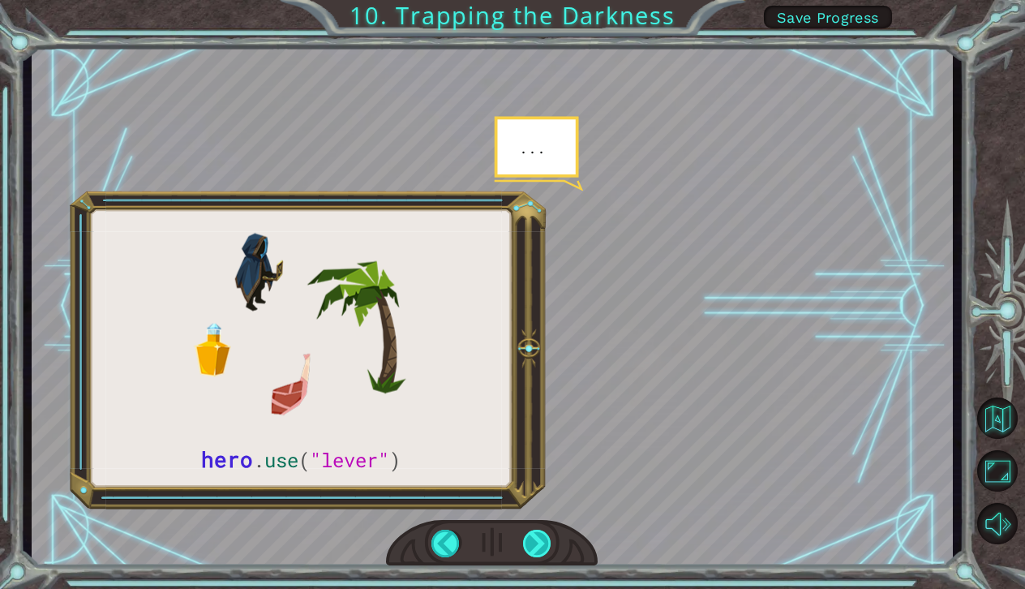
click at [534, 551] on div at bounding box center [537, 544] width 29 height 28
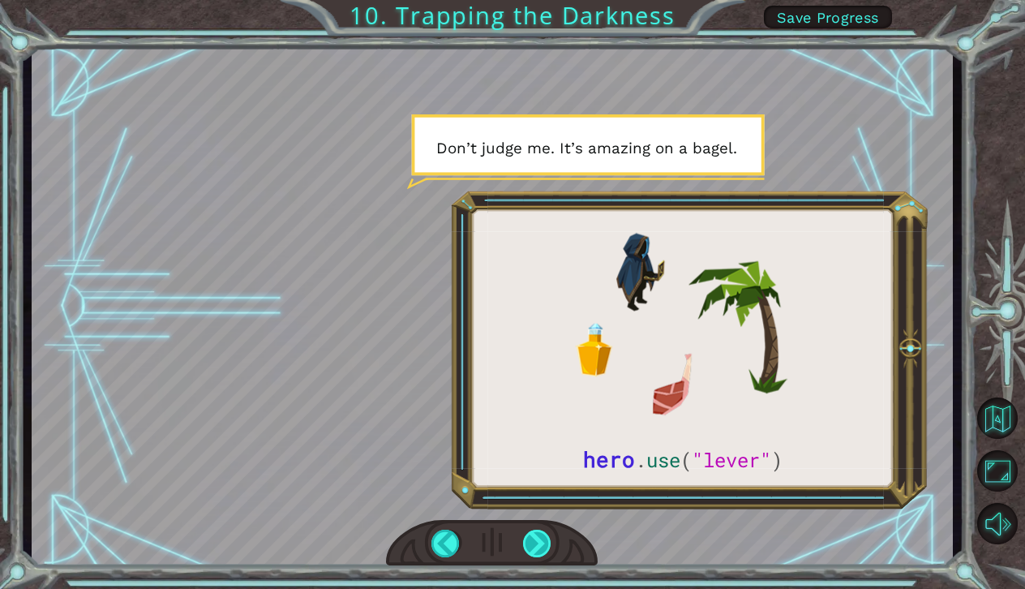
click at [534, 551] on div at bounding box center [537, 544] width 29 height 28
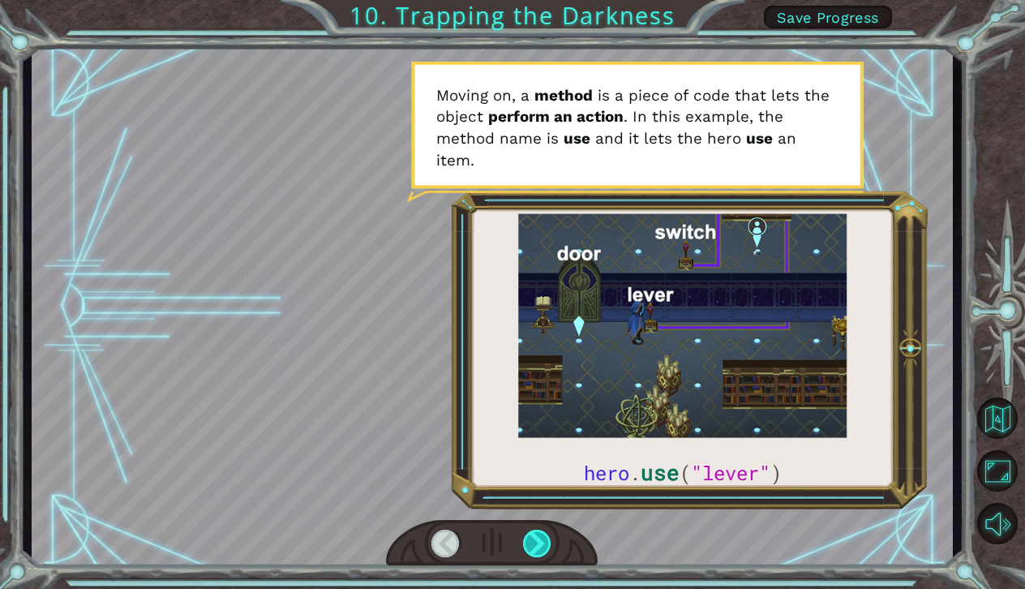
click at [533, 543] on div at bounding box center [537, 544] width 29 height 28
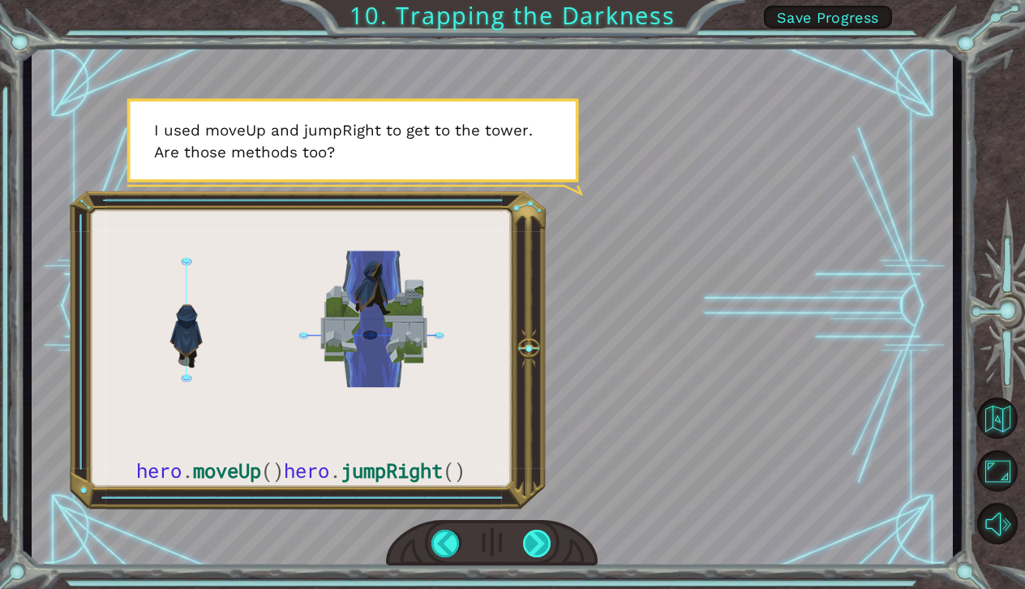
click at [533, 543] on div at bounding box center [537, 544] width 29 height 28
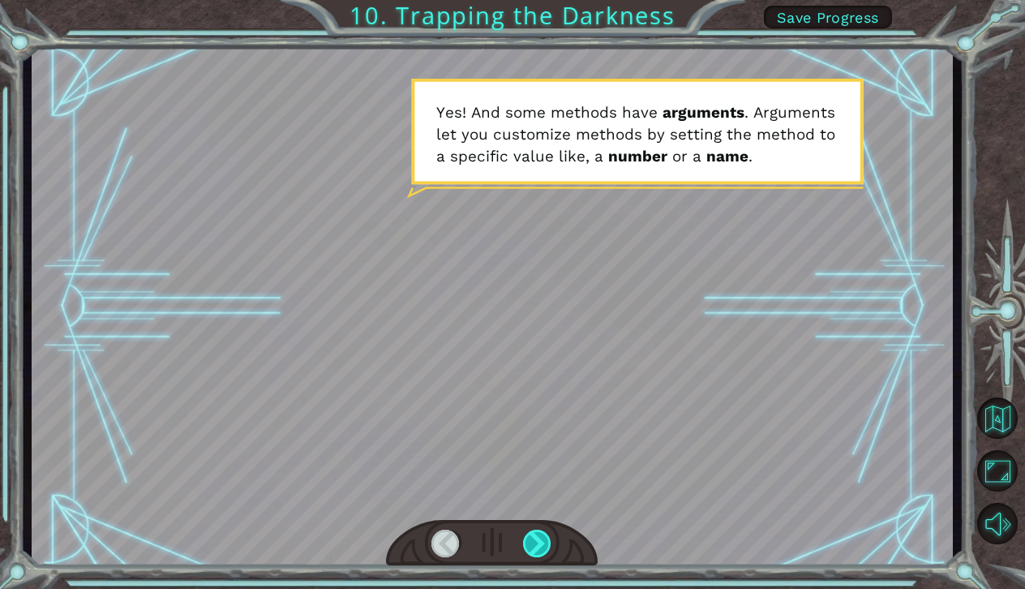
click at [533, 543] on div at bounding box center [537, 544] width 29 height 28
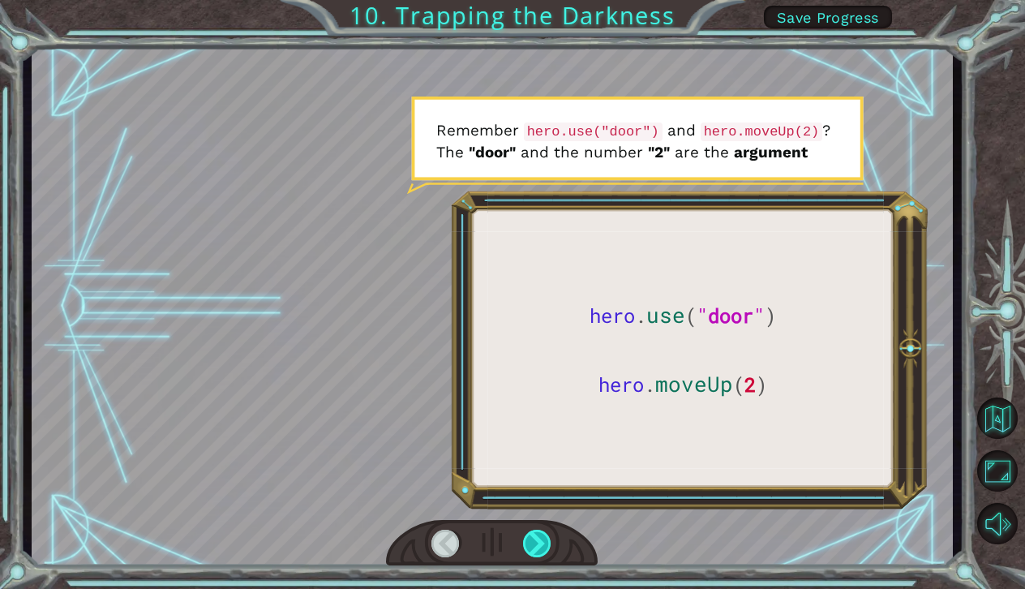
click at [533, 543] on div at bounding box center [537, 544] width 29 height 28
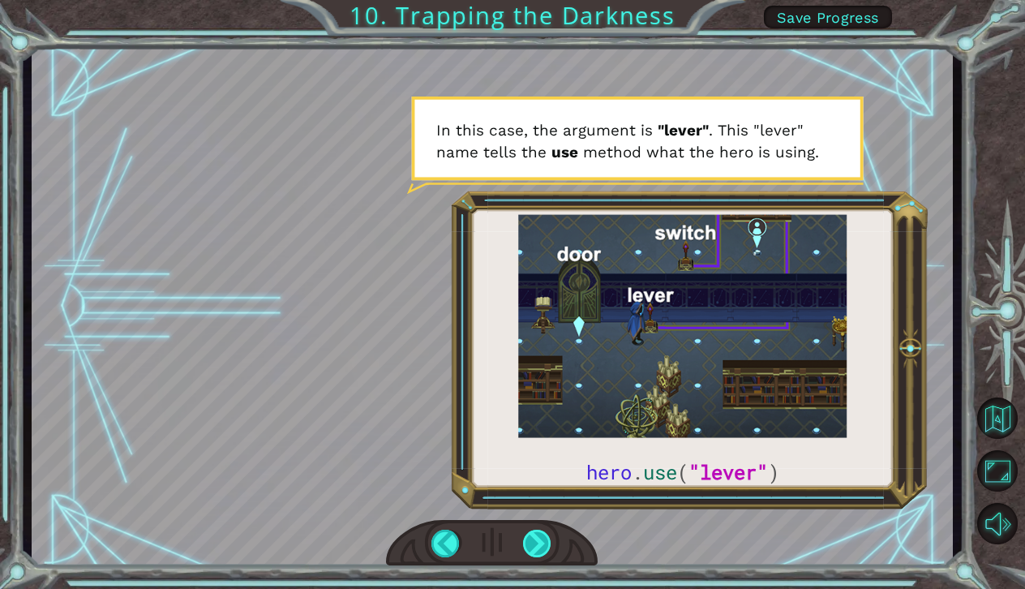
click at [541, 551] on div at bounding box center [537, 544] width 29 height 28
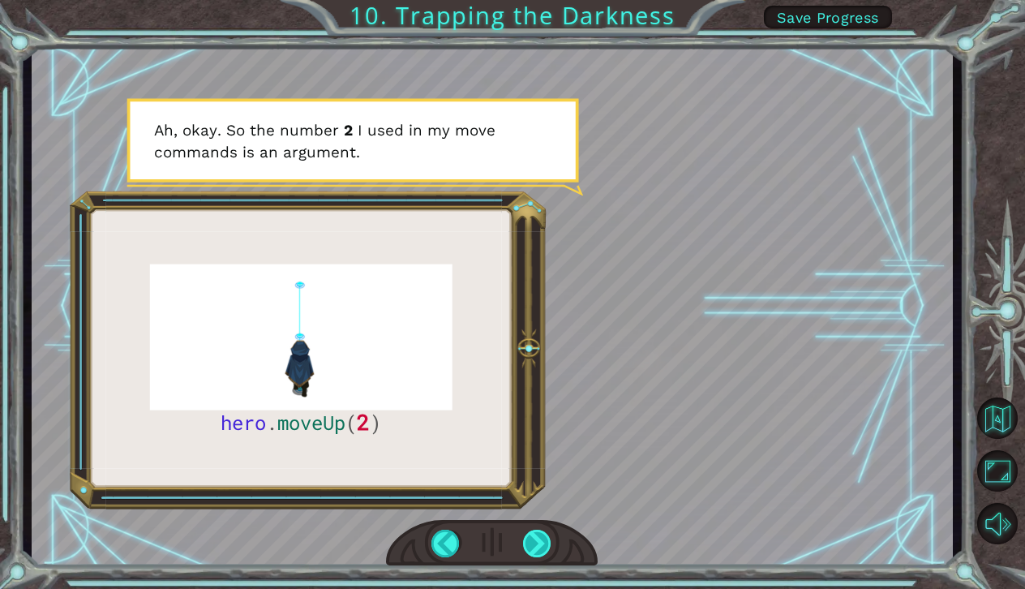
click at [541, 551] on div at bounding box center [537, 544] width 29 height 28
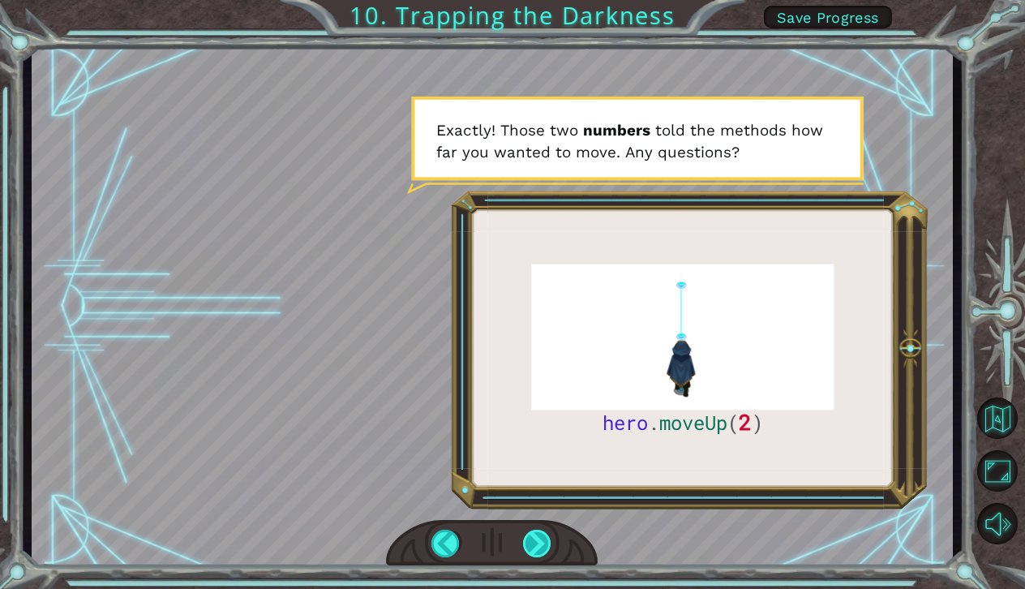
click at [541, 551] on div at bounding box center [537, 544] width 29 height 28
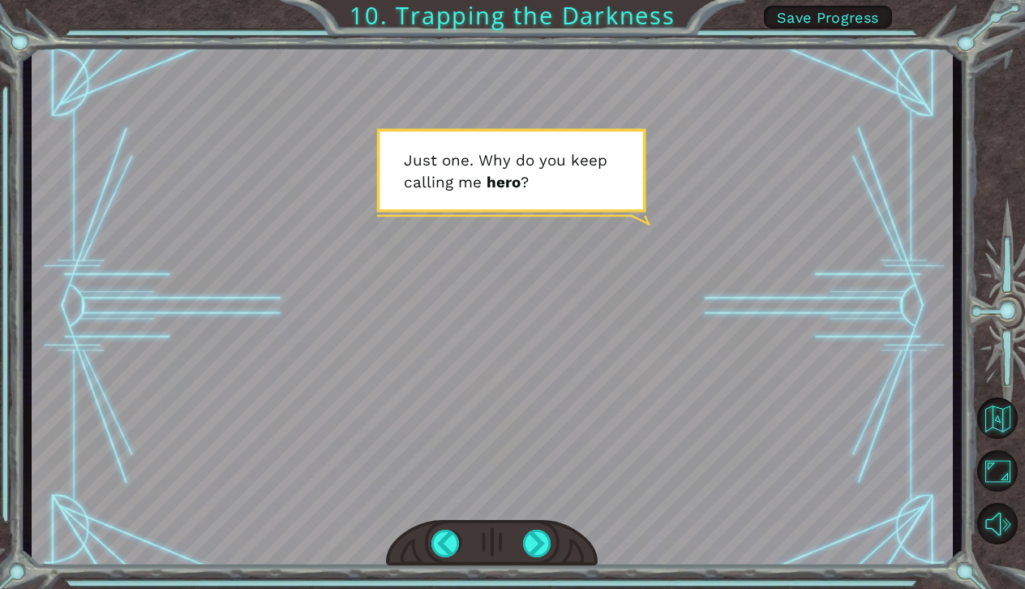
click at [541, 560] on div at bounding box center [492, 543] width 212 height 47
click at [540, 550] on div at bounding box center [537, 544] width 29 height 28
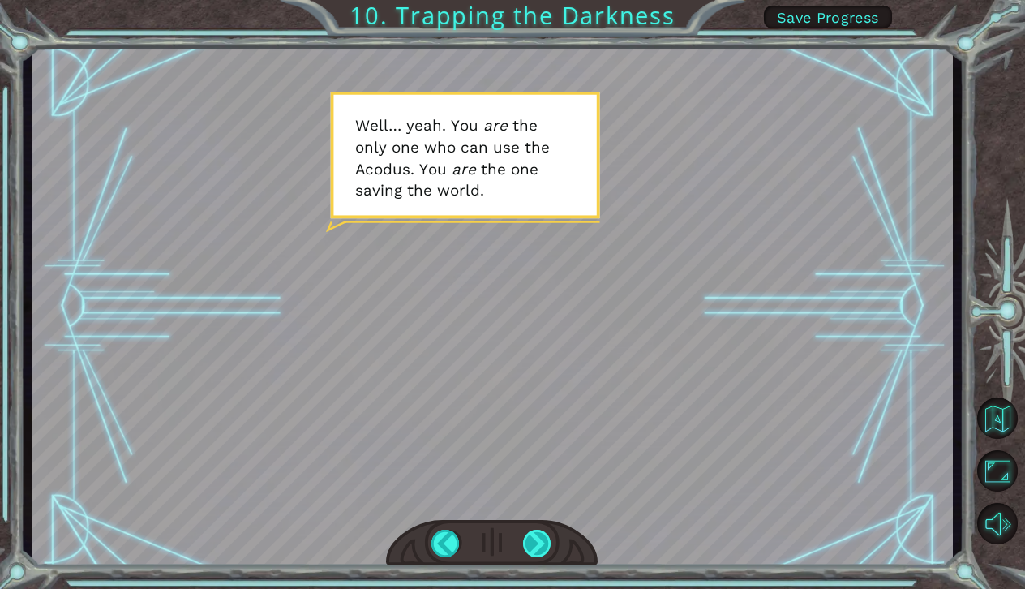
click at [540, 550] on div at bounding box center [537, 544] width 29 height 28
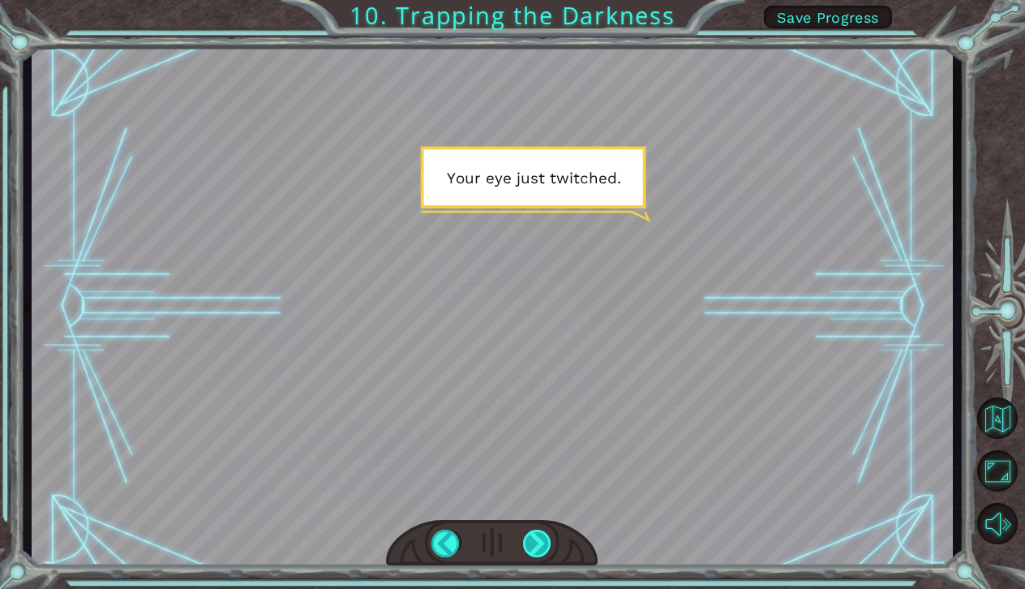
click at [540, 544] on div at bounding box center [537, 544] width 29 height 28
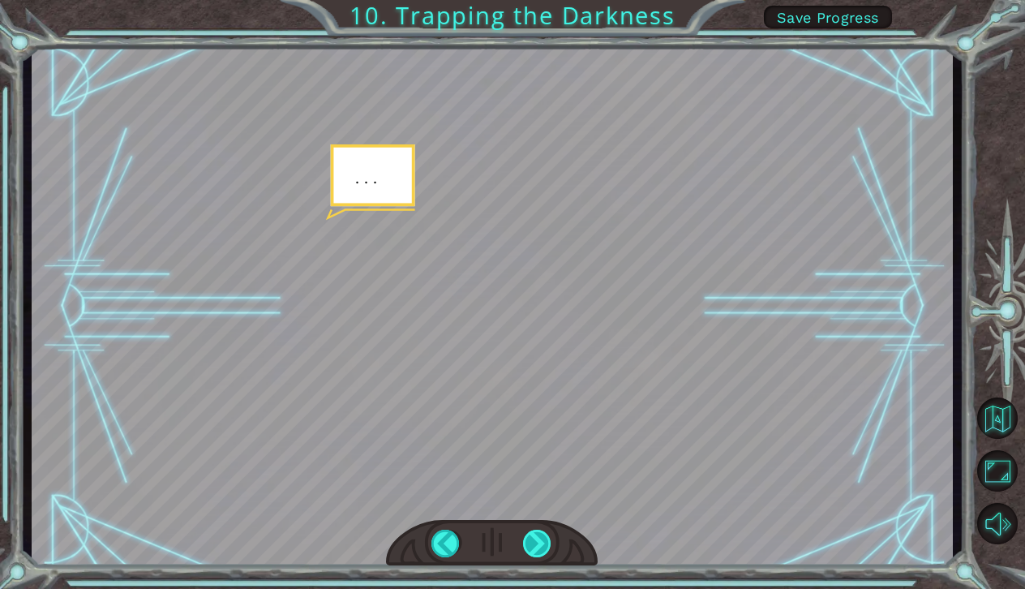
click at [540, 544] on div at bounding box center [537, 544] width 29 height 28
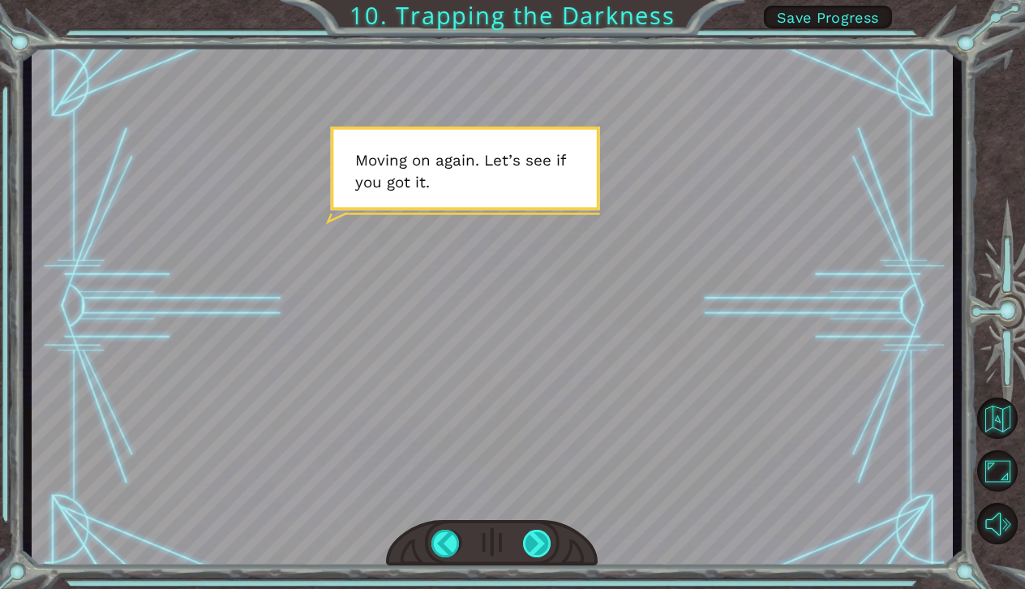
click at [540, 544] on div at bounding box center [537, 544] width 29 height 28
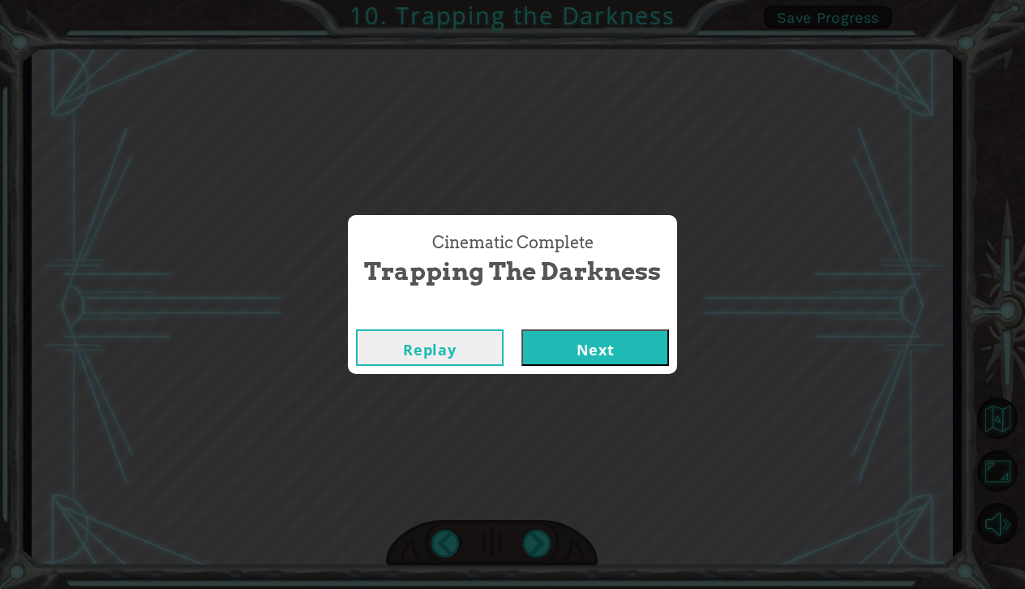
click at [575, 361] on button "Next" at bounding box center [595, 347] width 148 height 36
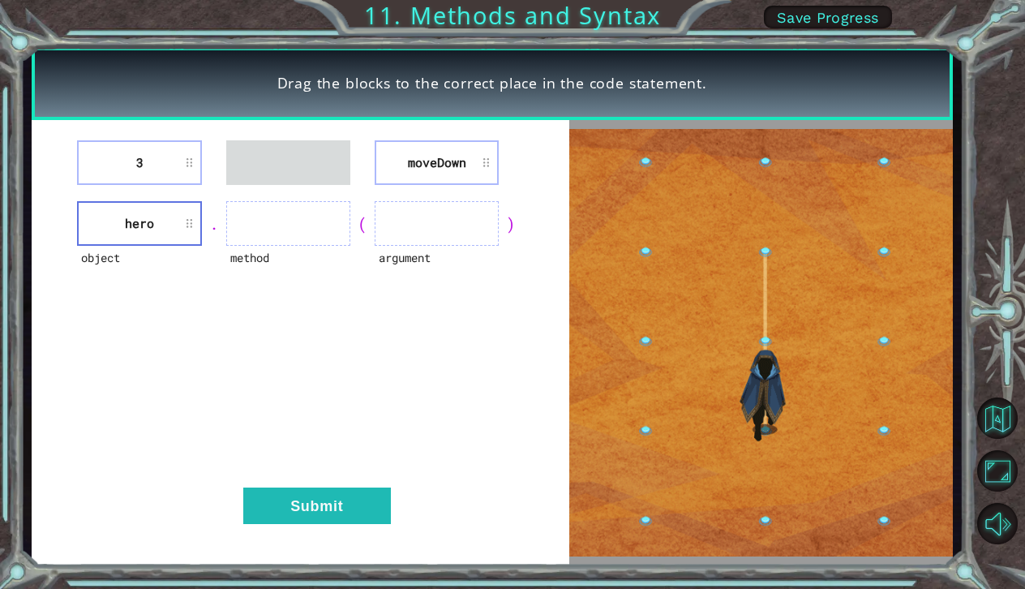
drag, startPoint x: 399, startPoint y: 156, endPoint x: 379, endPoint y: 170, distance: 24.3
click at [378, 171] on li "moveDown" at bounding box center [437, 162] width 124 height 45
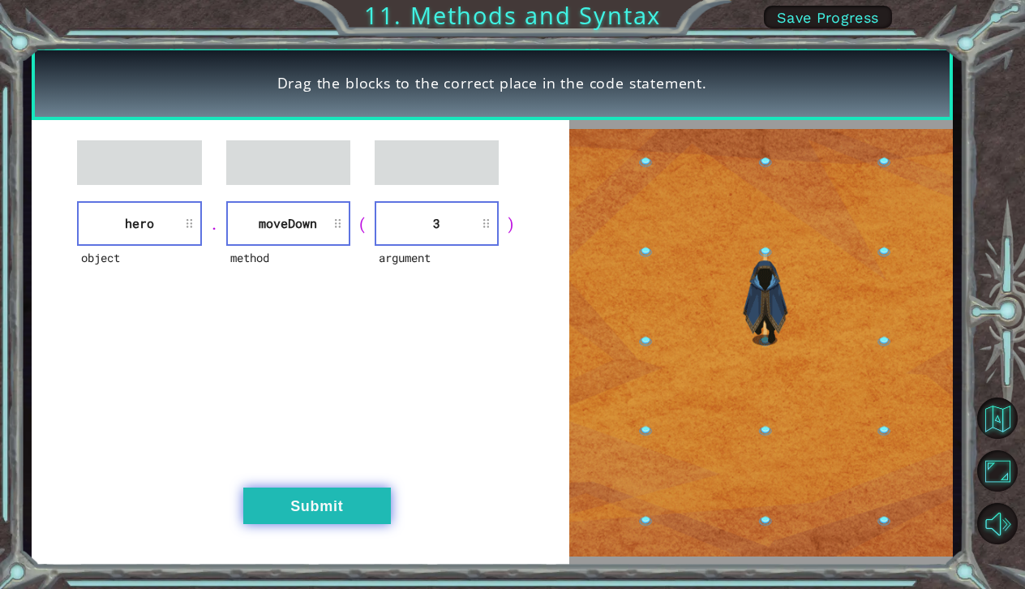
click at [328, 495] on button "Submit" at bounding box center [317, 505] width 148 height 36
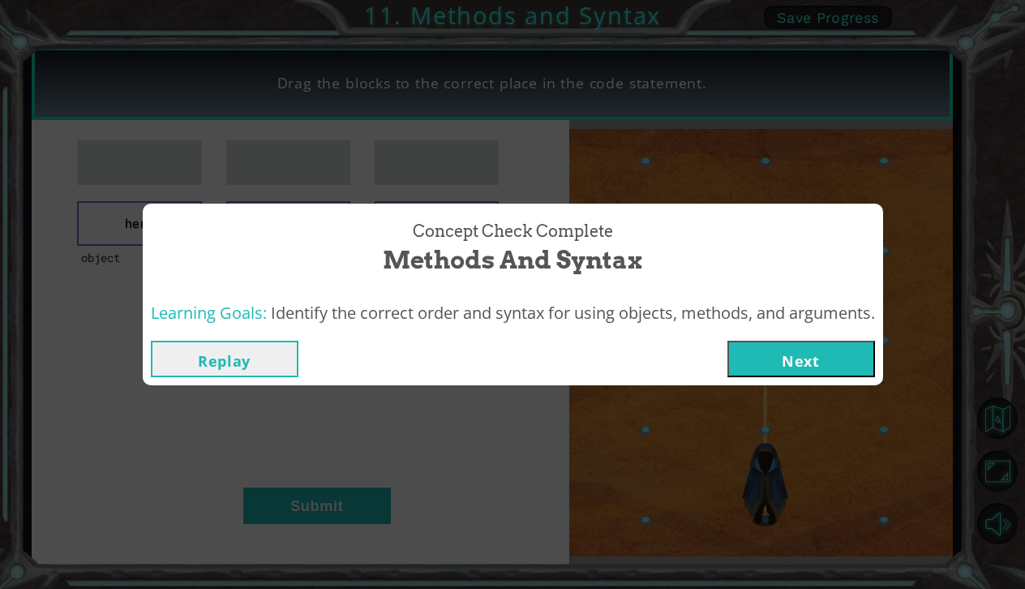
click at [796, 337] on div "Replay Next" at bounding box center [513, 358] width 740 height 53
click at [784, 363] on button "Next" at bounding box center [801, 359] width 148 height 36
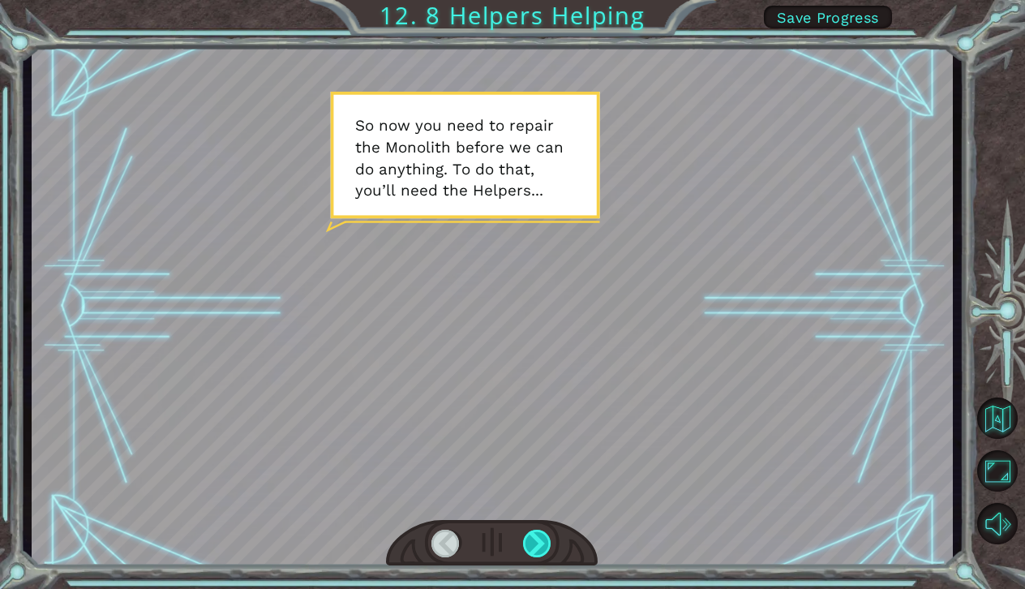
click at [543, 538] on div at bounding box center [537, 544] width 29 height 28
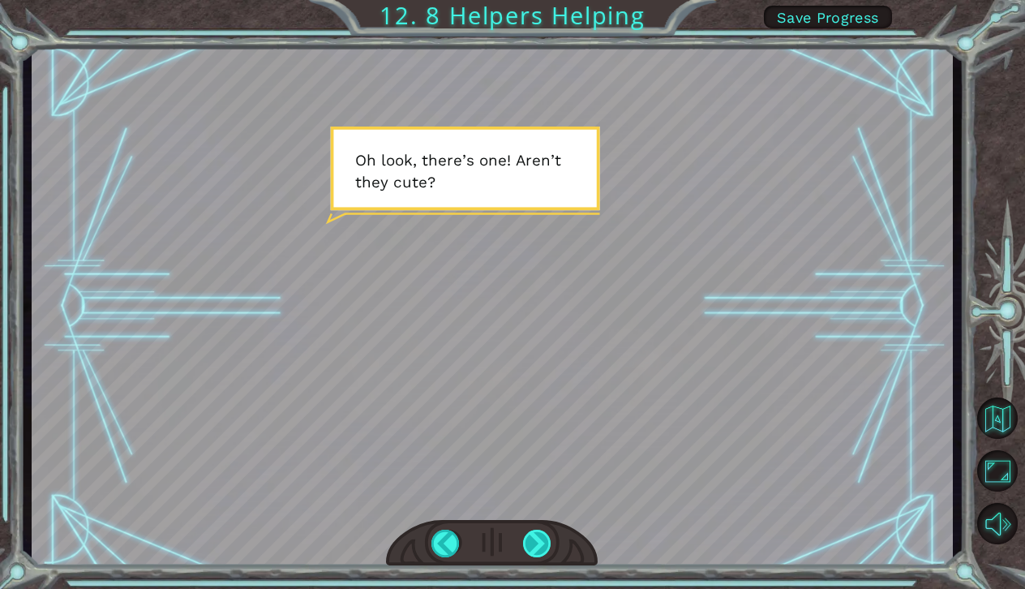
click at [534, 542] on div at bounding box center [537, 544] width 29 height 28
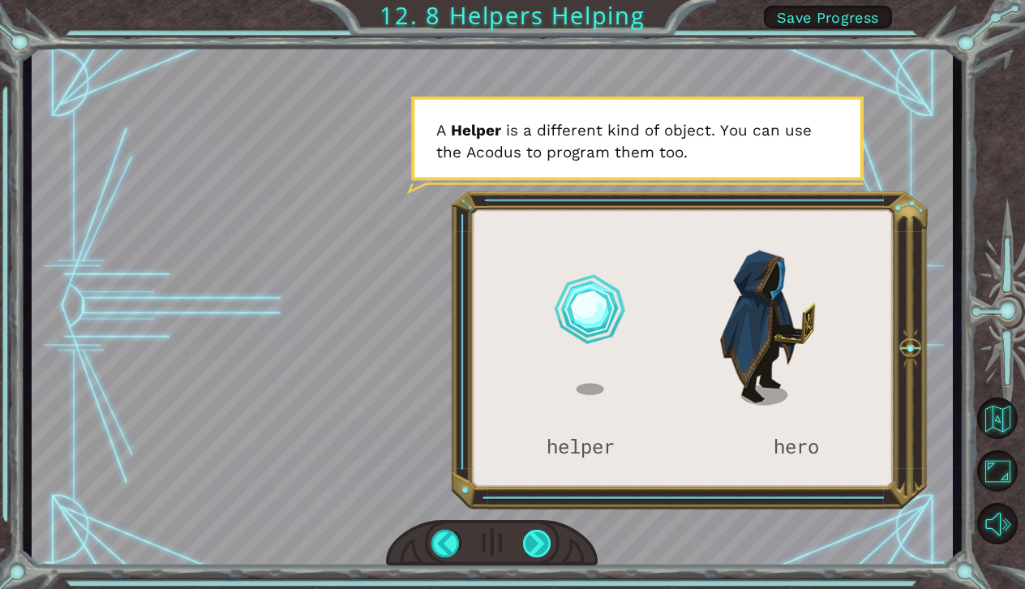
click at [534, 542] on div at bounding box center [537, 544] width 29 height 28
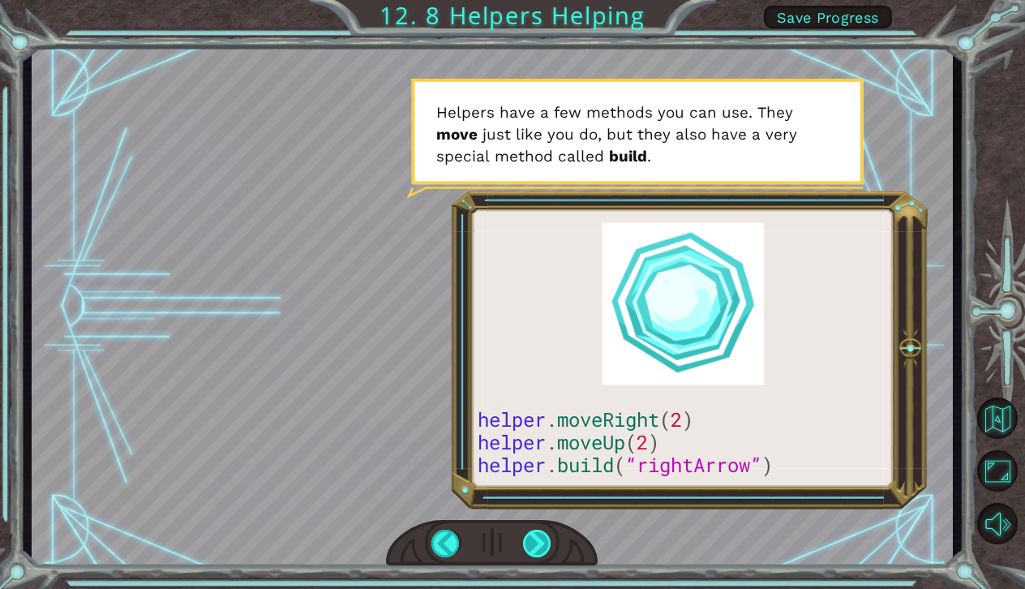
click at [535, 542] on div at bounding box center [537, 544] width 29 height 28
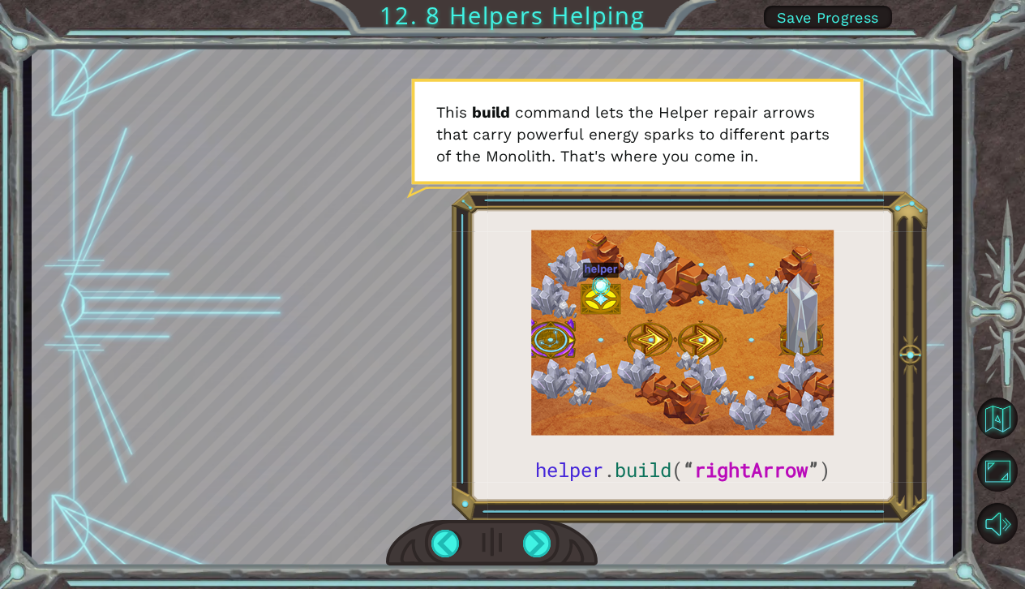
click at [554, 533] on div at bounding box center [492, 543] width 212 height 47
click at [534, 547] on div at bounding box center [537, 544] width 29 height 28
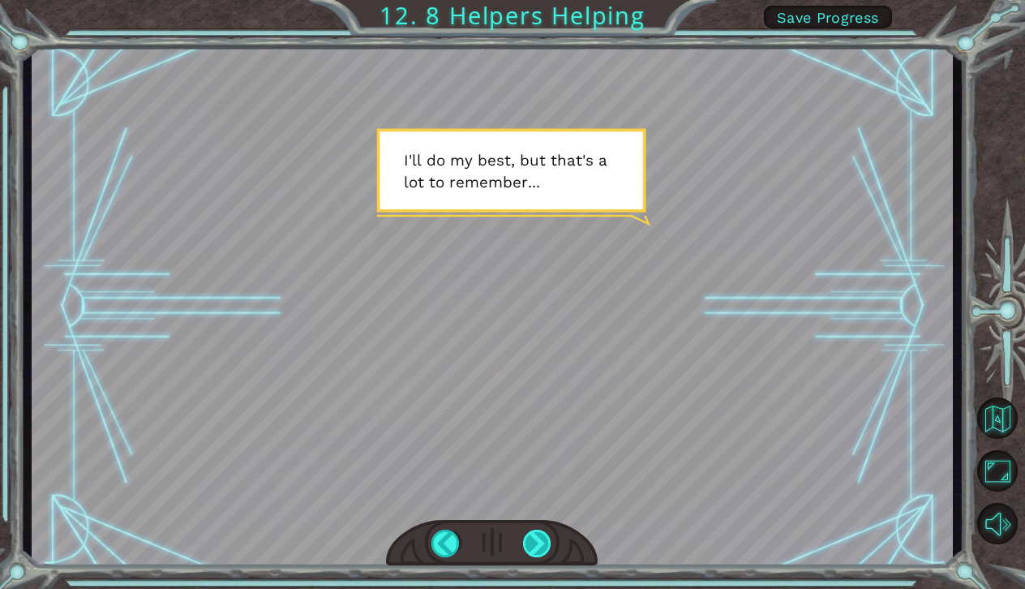
click at [533, 549] on div at bounding box center [537, 544] width 29 height 28
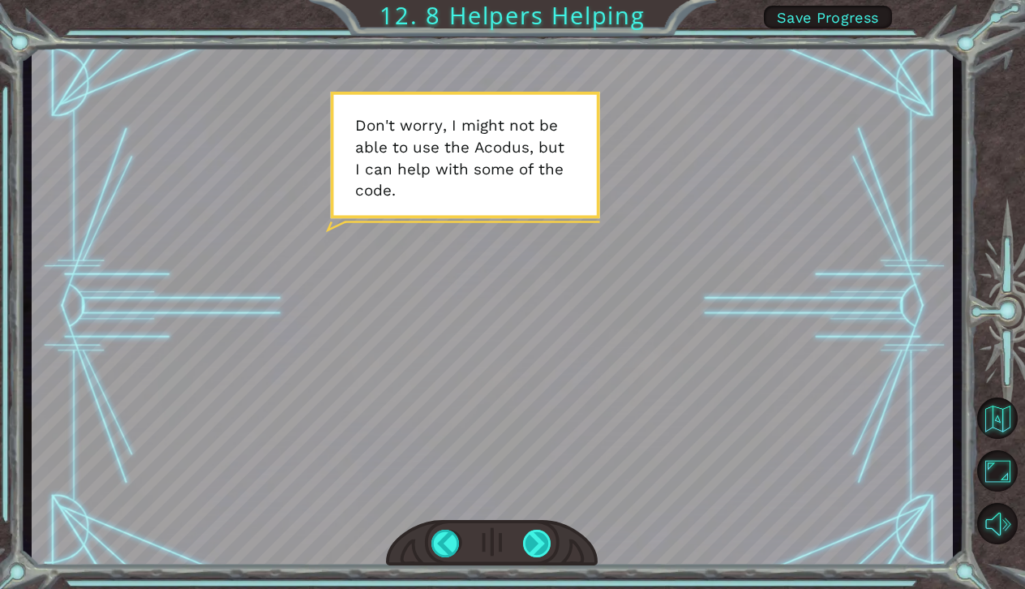
click at [538, 535] on div at bounding box center [537, 544] width 29 height 28
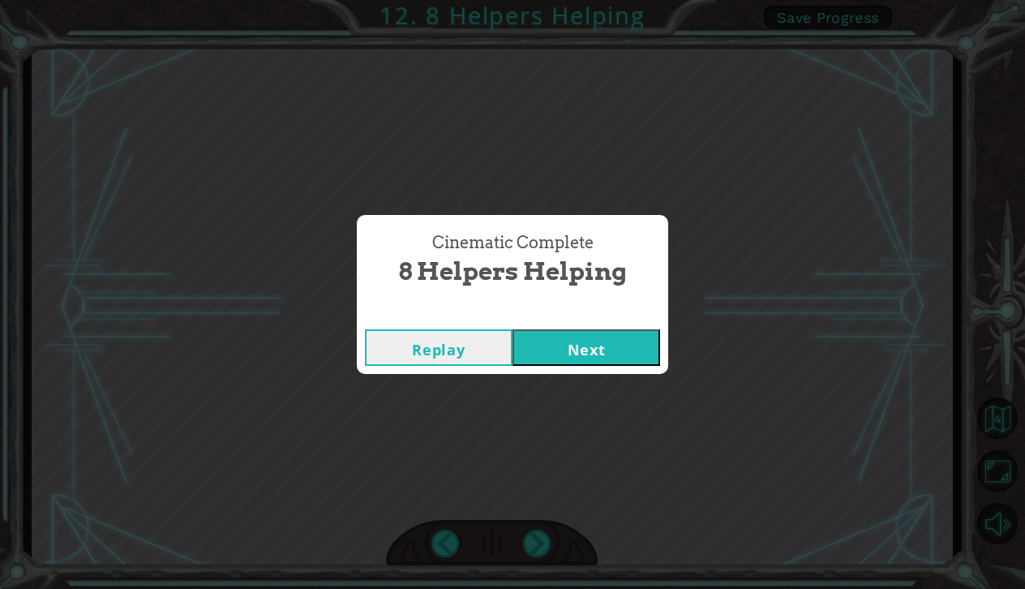
click at [548, 354] on button "Next" at bounding box center [586, 347] width 148 height 36
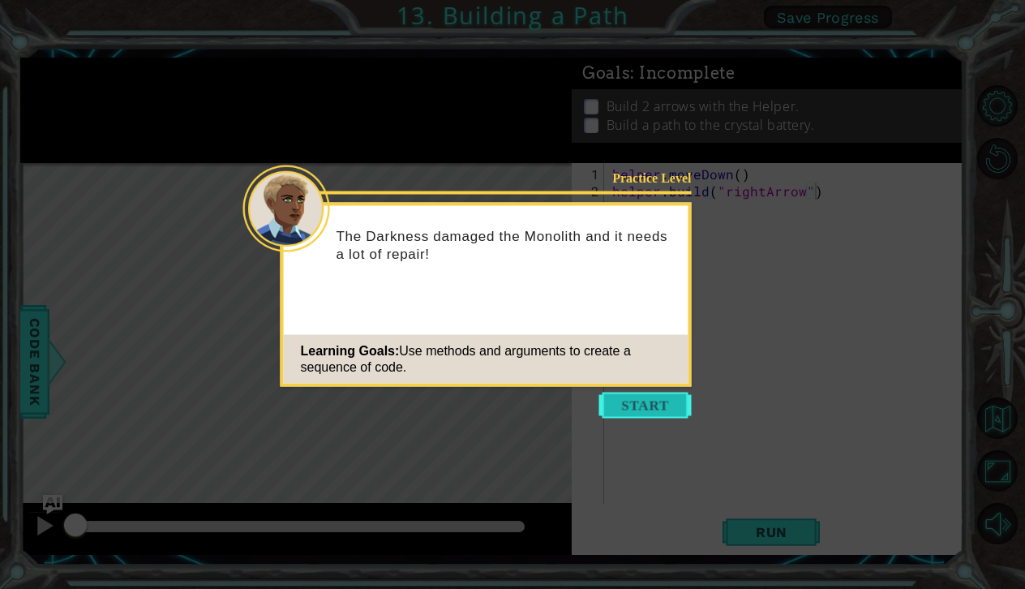
click at [626, 399] on button "Start" at bounding box center [645, 405] width 92 height 26
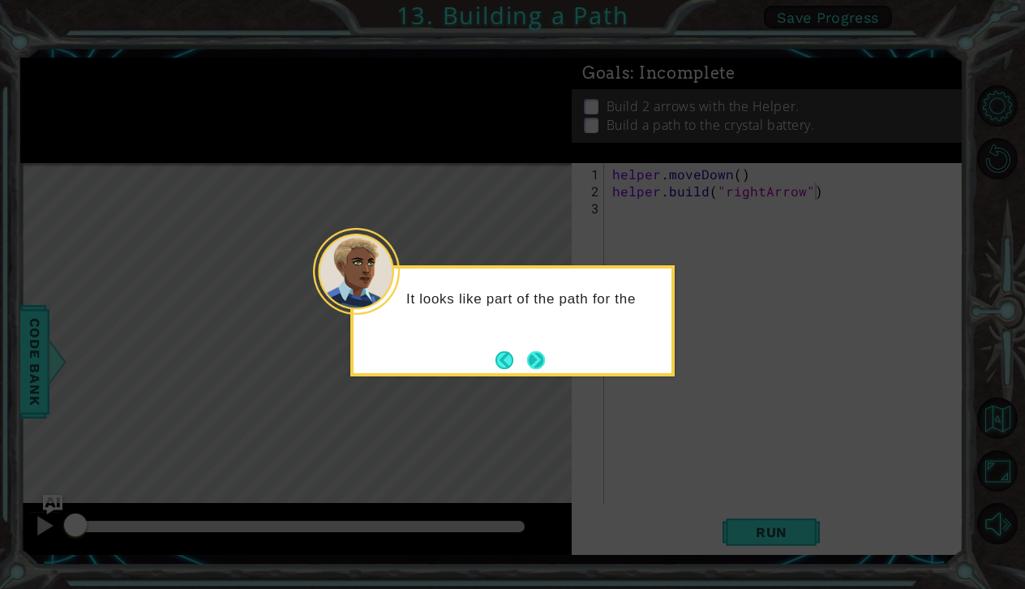
click at [531, 362] on button "Next" at bounding box center [536, 360] width 18 height 18
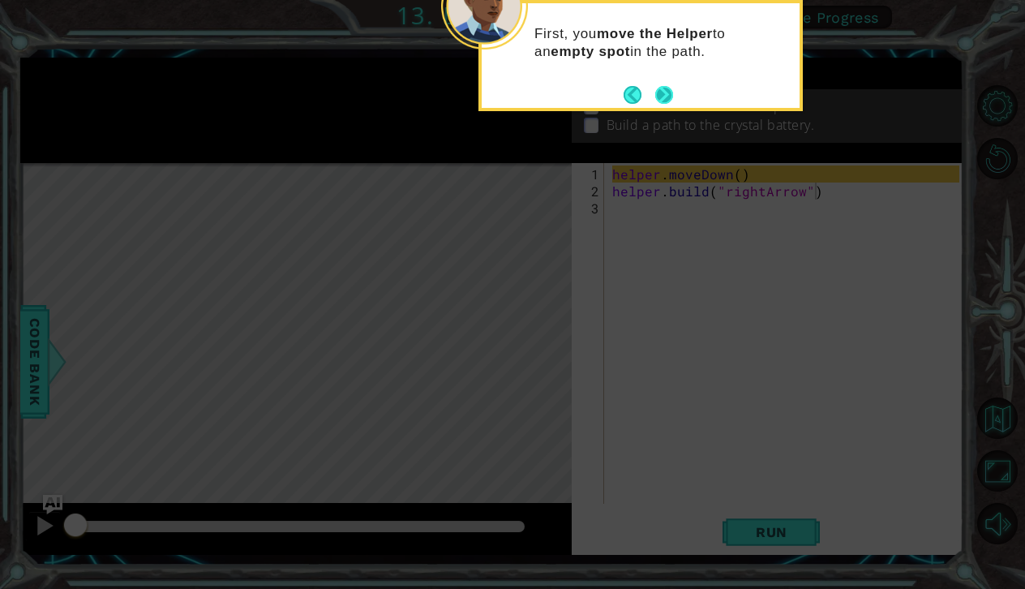
click at [659, 86] on button "Next" at bounding box center [664, 95] width 18 height 18
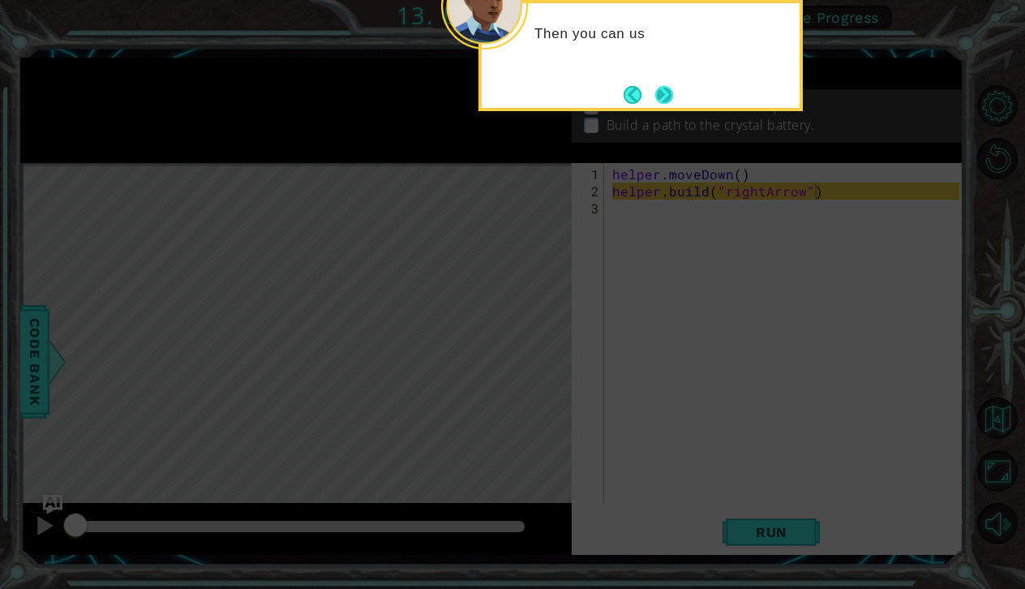
click at [663, 94] on button "Next" at bounding box center [664, 95] width 18 height 18
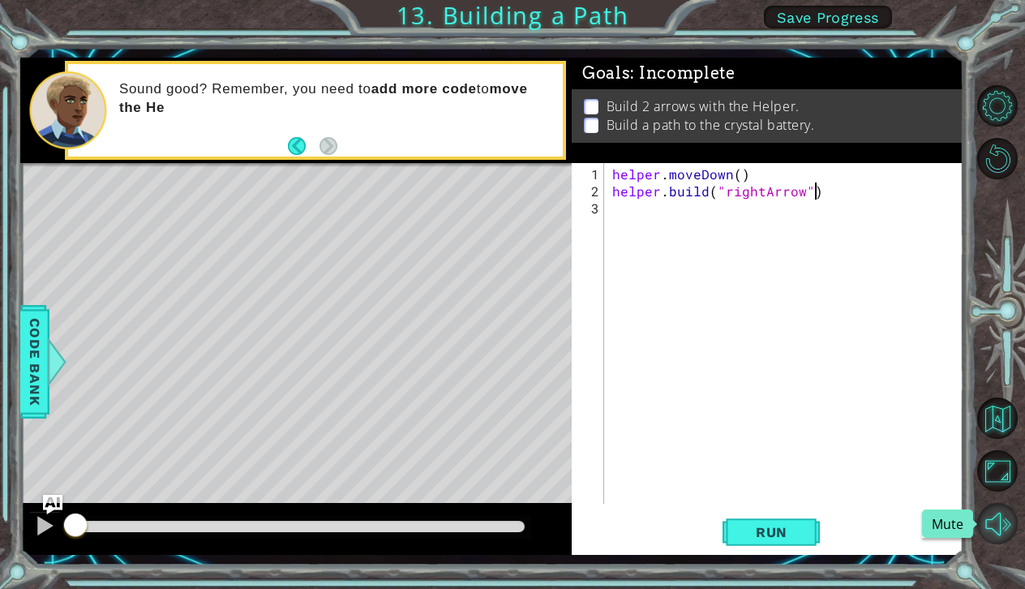
click at [996, 525] on button "Mute" at bounding box center [997, 523] width 41 height 41
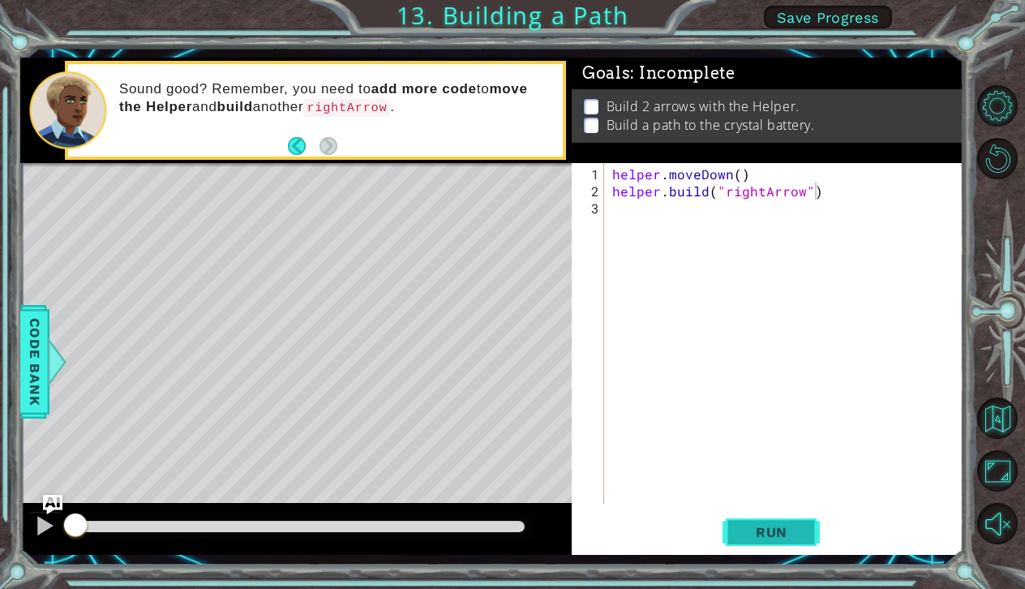
click at [755, 518] on button "Run" at bounding box center [770, 531] width 97 height 39
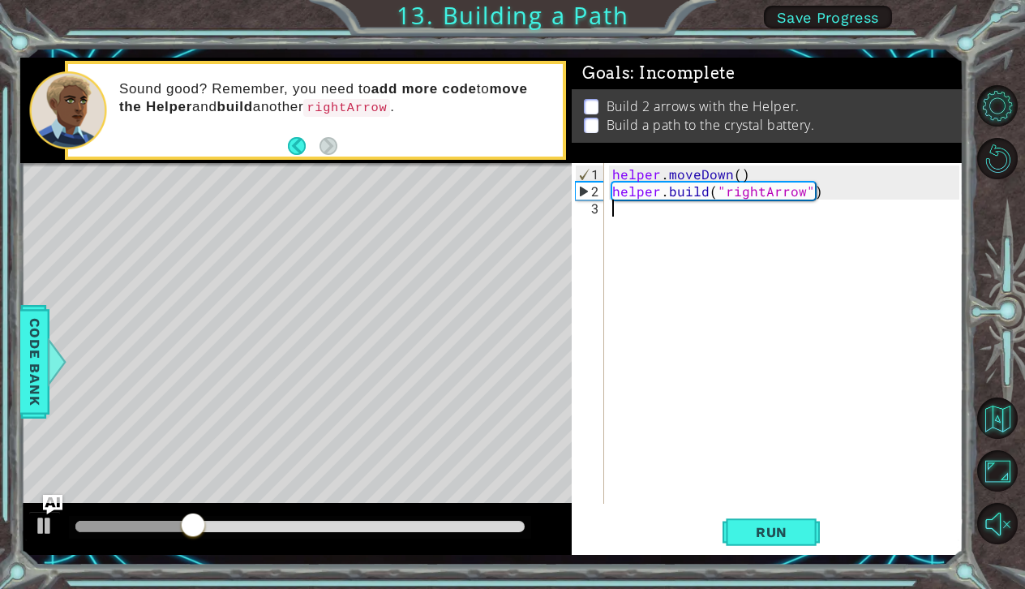
click at [621, 214] on div "helper . moveDown ( ) helper . build ( "rightArrow" )" at bounding box center [788, 352] width 358 height 375
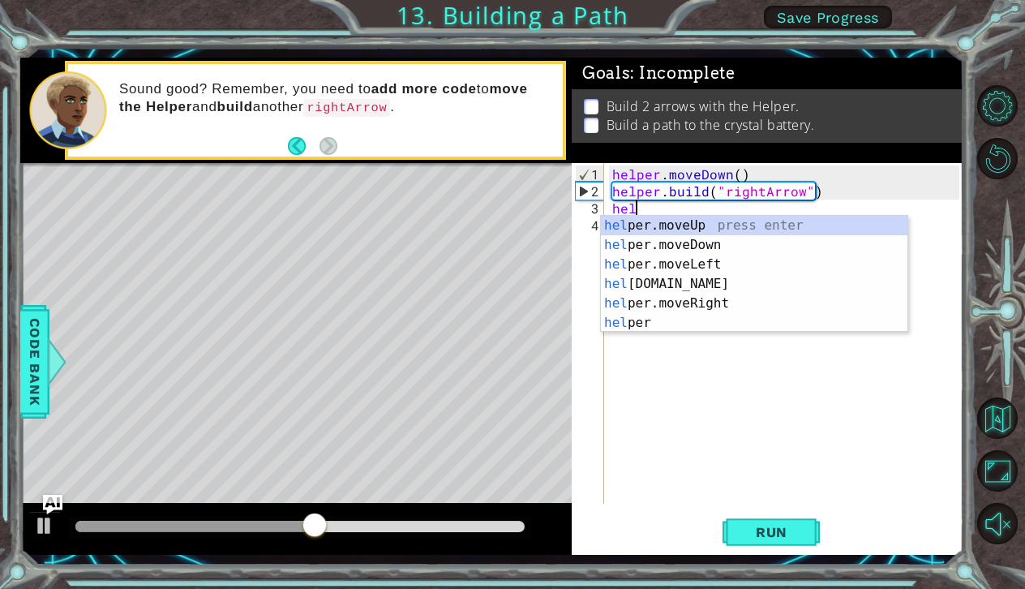
scroll to position [0, 1]
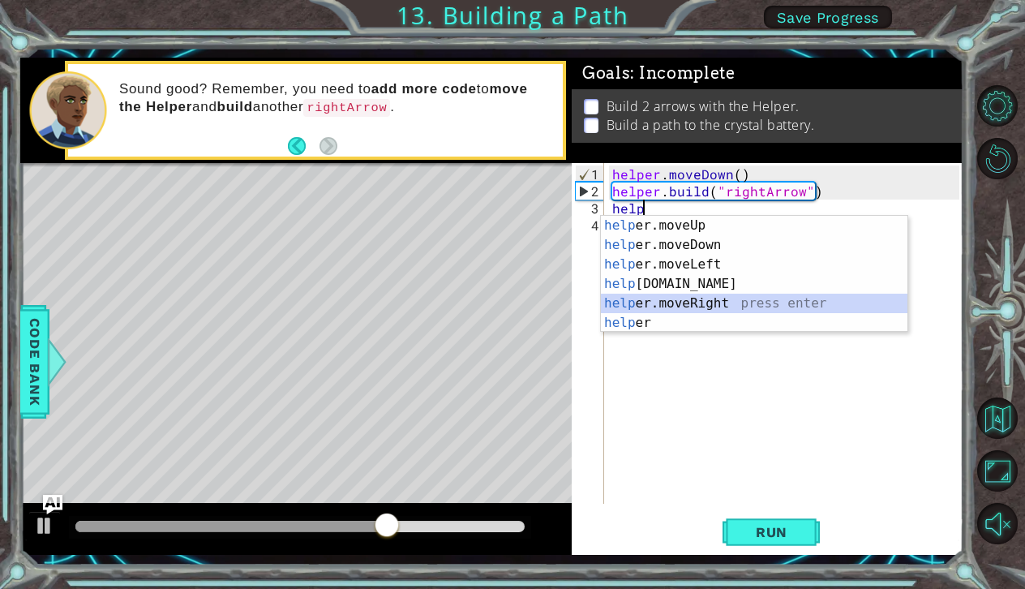
click at [661, 302] on div "help er.moveUp press enter help er.moveDown press enter help er.moveLeft press …" at bounding box center [754, 294] width 307 height 156
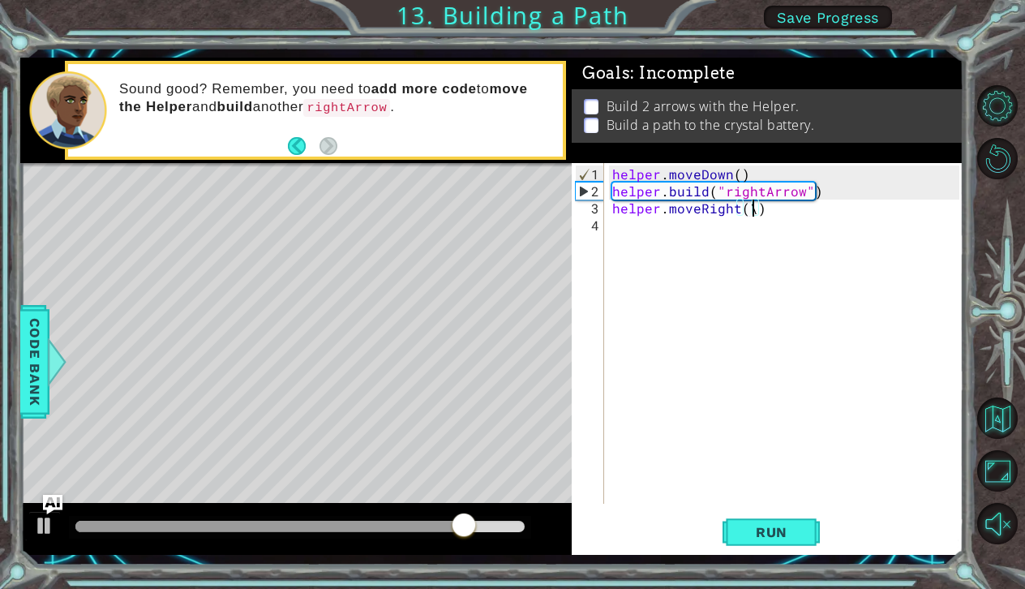
scroll to position [0, 8]
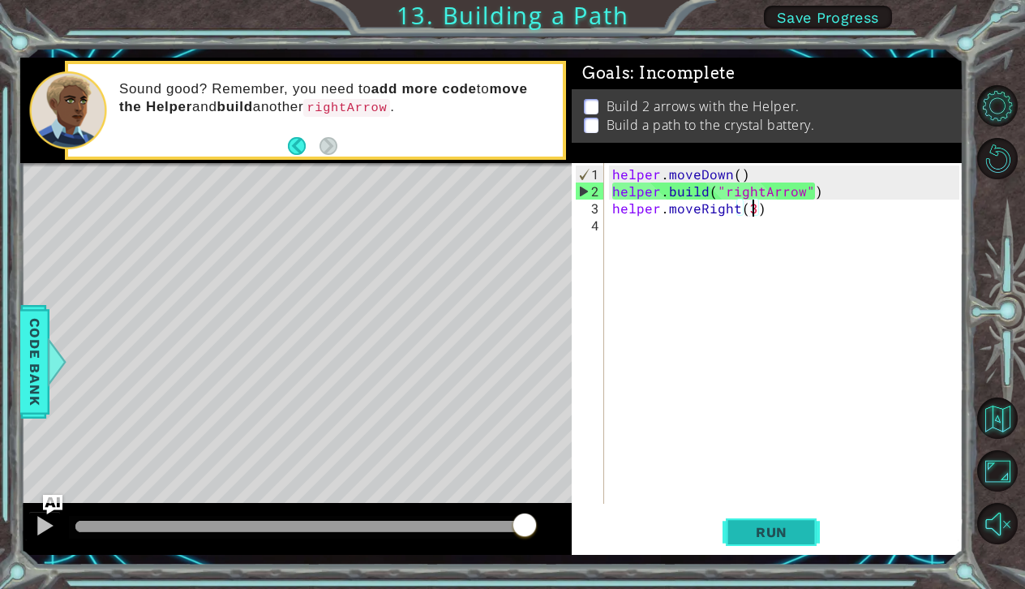
type textarea "helper.moveRight(3)"
click at [734, 533] on button "Run" at bounding box center [770, 531] width 97 height 39
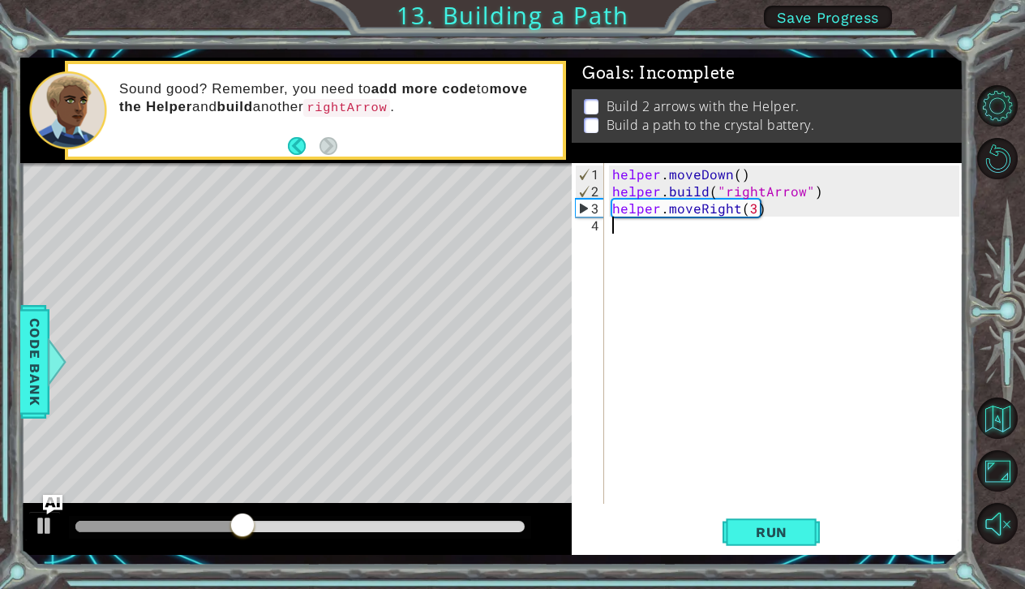
click at [612, 224] on div "helper . moveDown ( ) helper . build ( "rightArrow" ) helper . moveRight ( 3 )" at bounding box center [788, 352] width 358 height 375
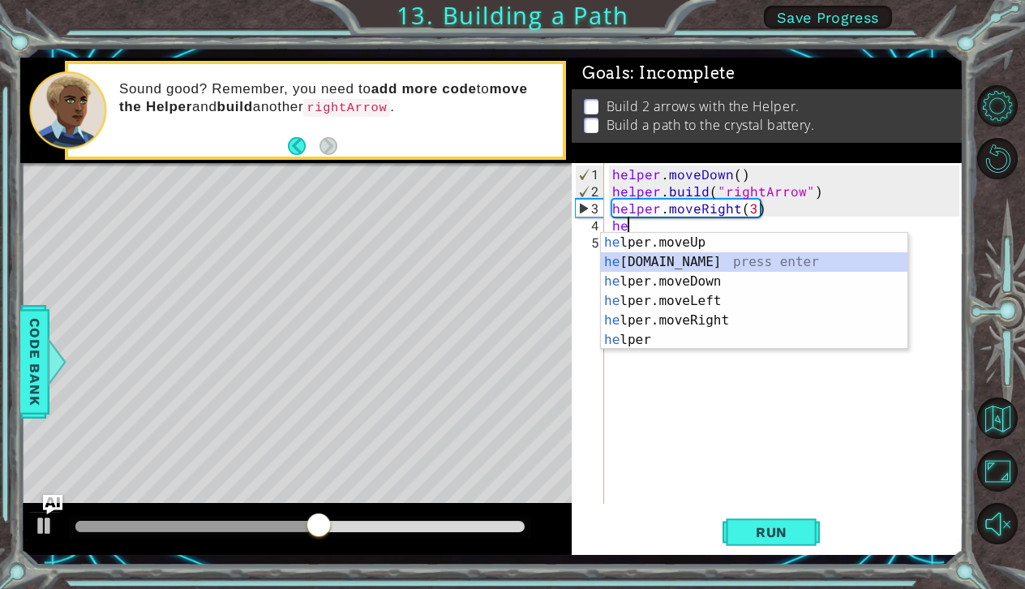
click at [647, 260] on div "he lper.moveUp press enter he [DOMAIN_NAME] press enter he lper.moveDown press …" at bounding box center [754, 311] width 307 height 156
type textarea "[DOMAIN_NAME]("rightArrow")"
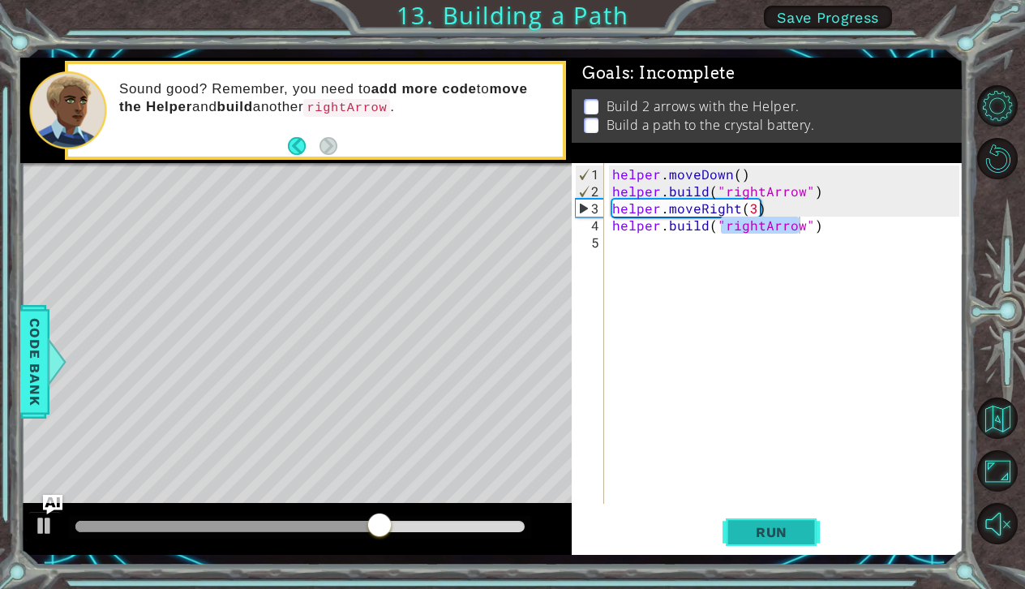
click at [745, 528] on span "Run" at bounding box center [772, 532] width 64 height 16
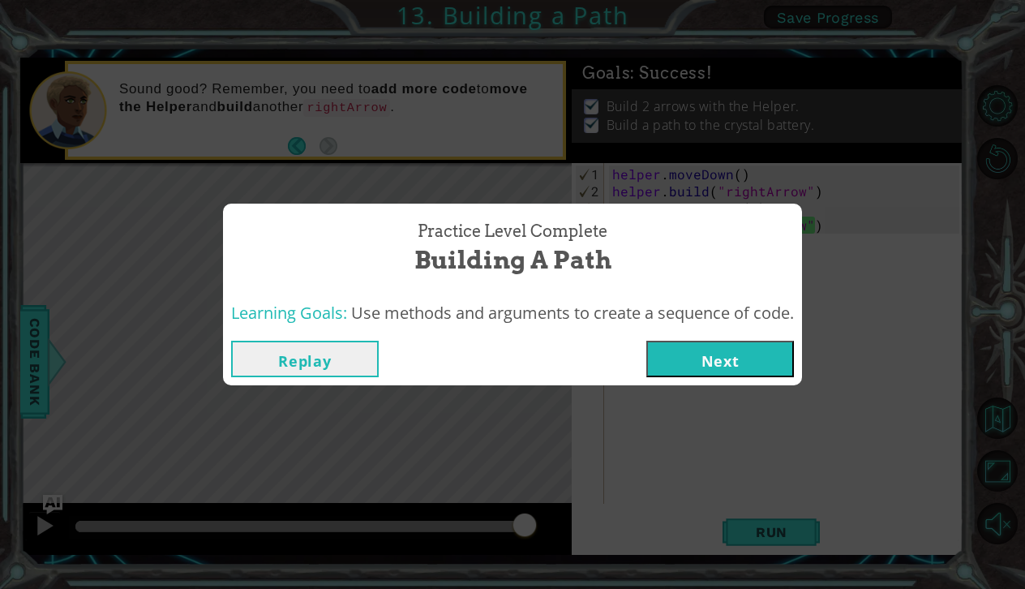
click at [741, 349] on button "Next" at bounding box center [720, 359] width 148 height 36
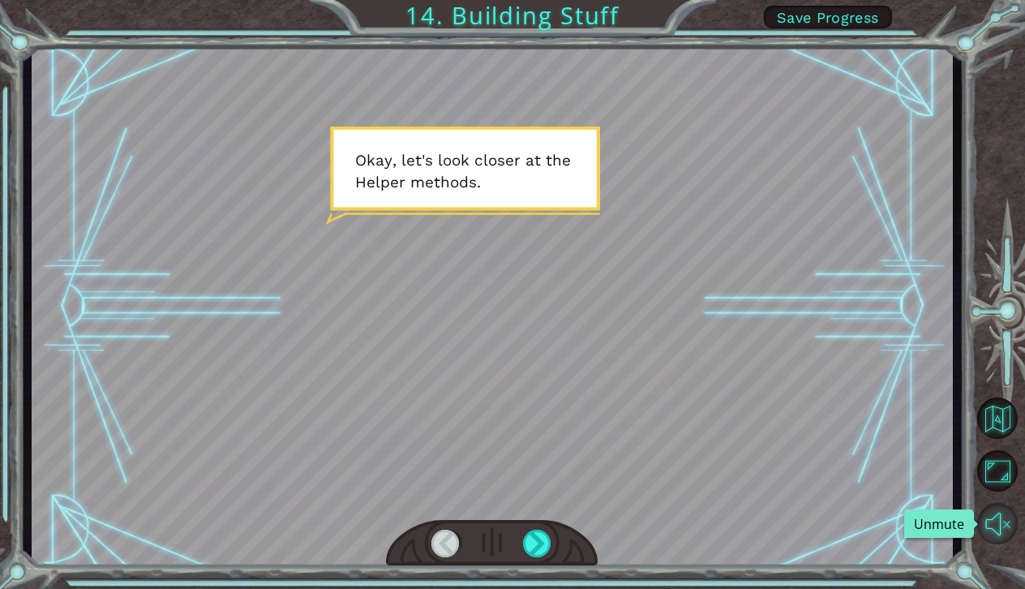
click at [993, 529] on button "Unmute" at bounding box center [997, 523] width 41 height 41
click at [434, 554] on div at bounding box center [445, 544] width 29 height 28
click at [541, 550] on div at bounding box center [537, 544] width 29 height 28
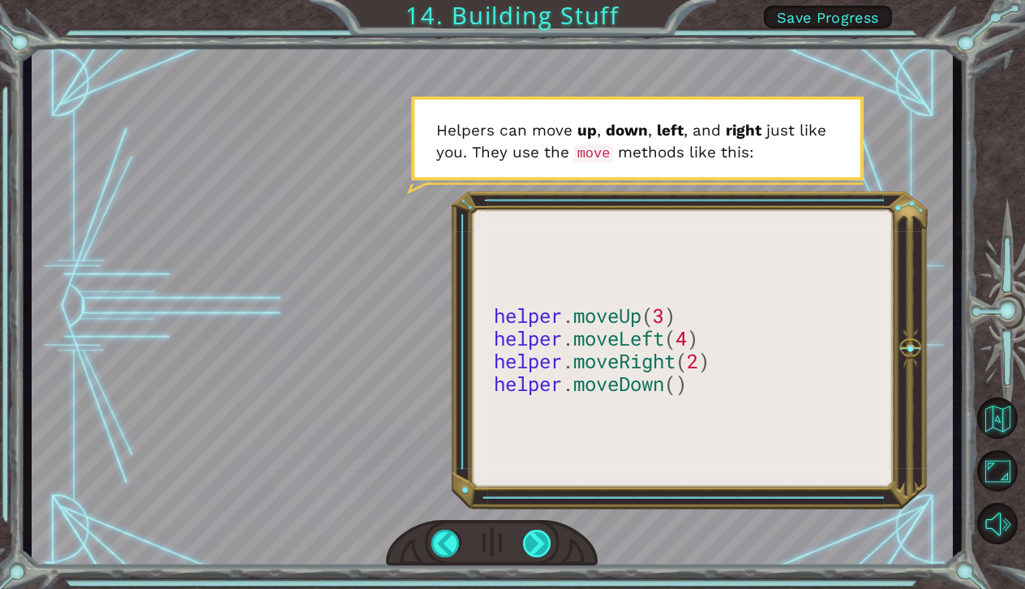
click at [549, 541] on div at bounding box center [537, 544] width 29 height 28
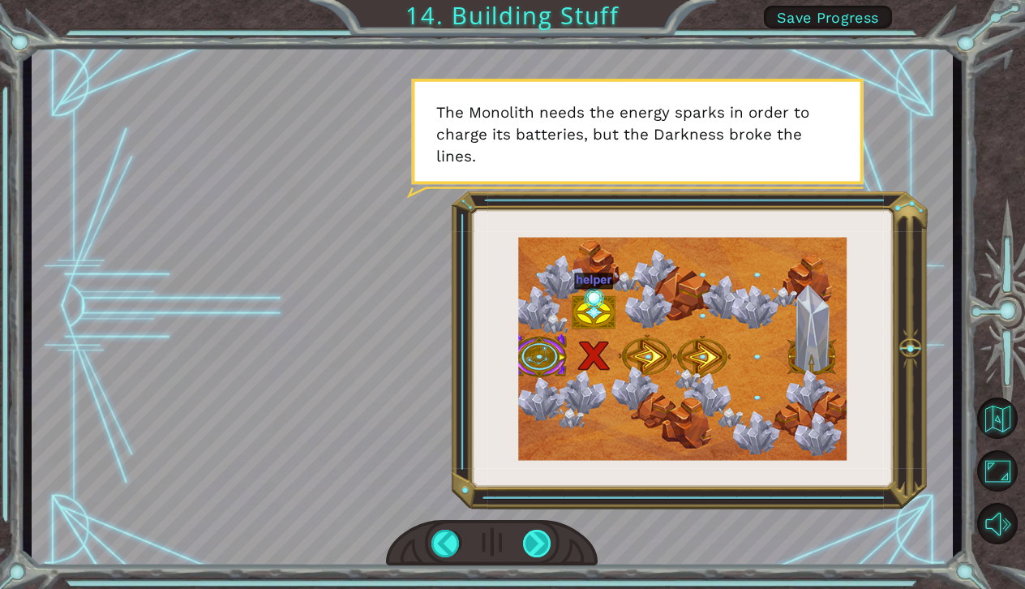
click at [535, 547] on div at bounding box center [537, 544] width 29 height 28
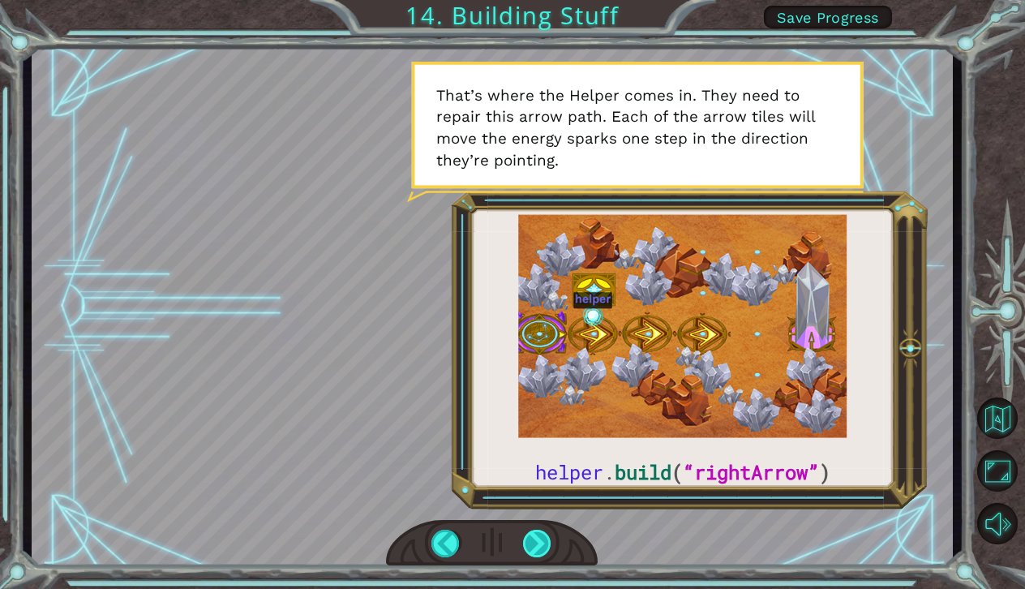
drag, startPoint x: 538, startPoint y: 547, endPoint x: 538, endPoint y: 534, distance: 13.8
click at [538, 546] on div at bounding box center [537, 544] width 29 height 28
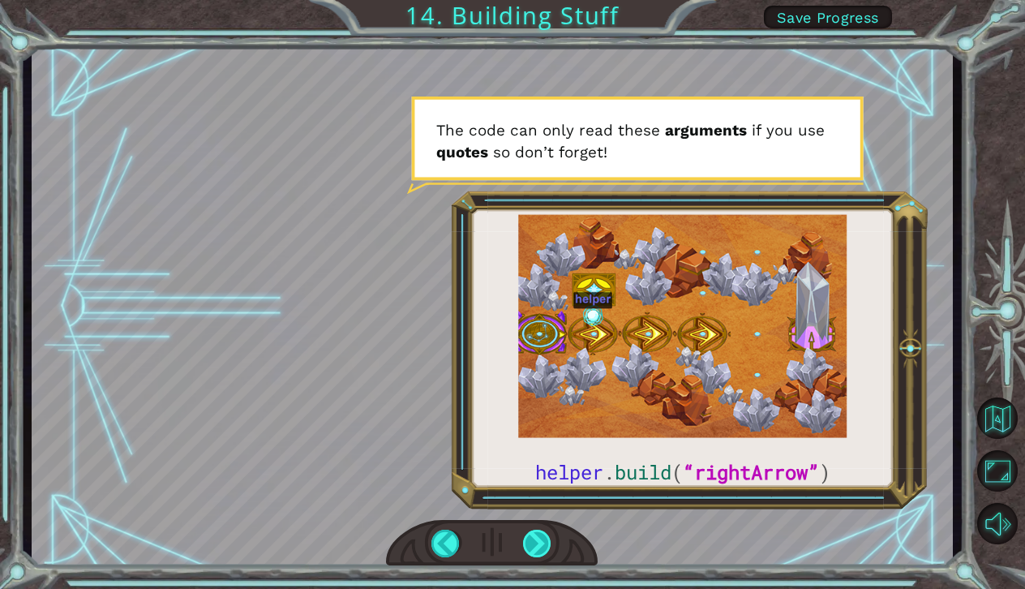
click at [532, 550] on div at bounding box center [537, 544] width 29 height 28
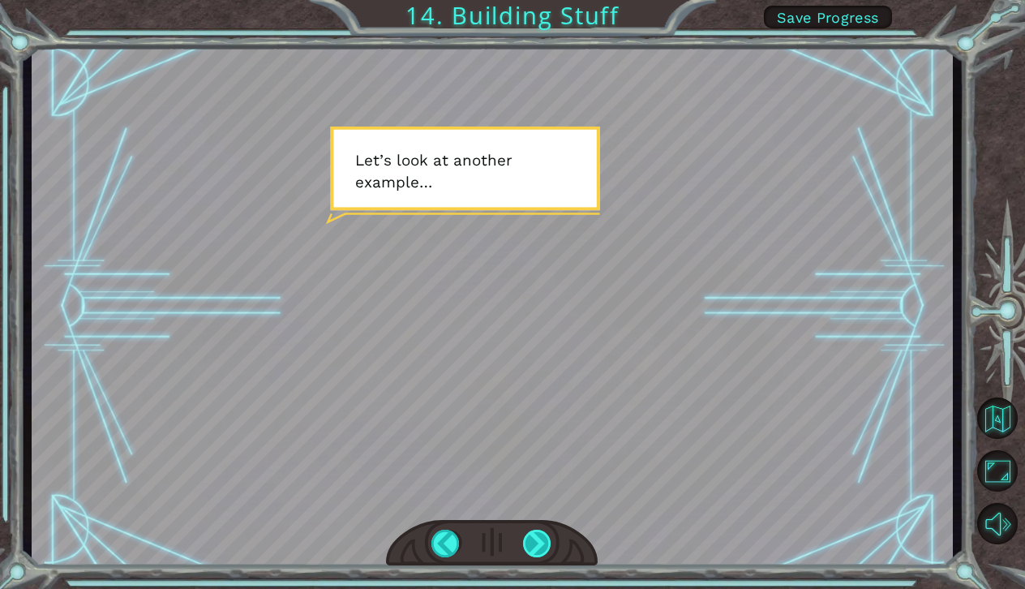
click at [537, 543] on div at bounding box center [537, 544] width 29 height 28
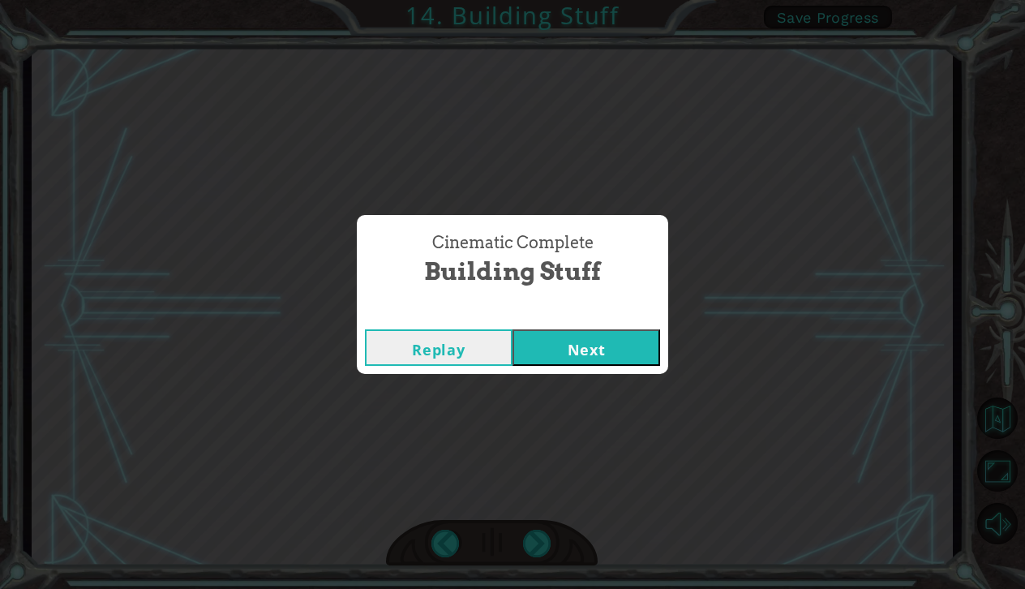
click at [576, 342] on button "Next" at bounding box center [586, 347] width 148 height 36
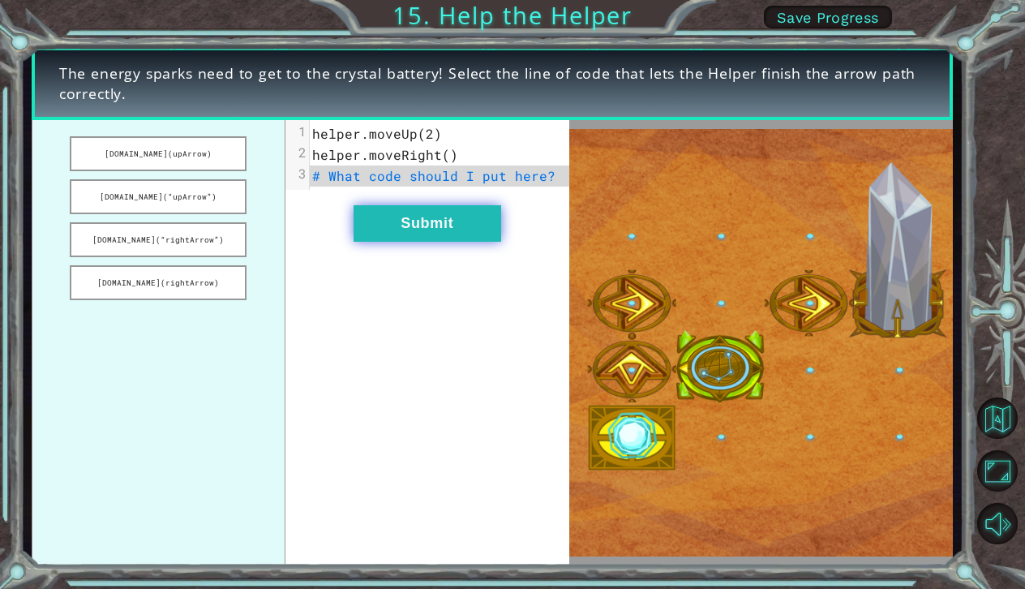
click at [367, 235] on button "Submit" at bounding box center [428, 223] width 148 height 36
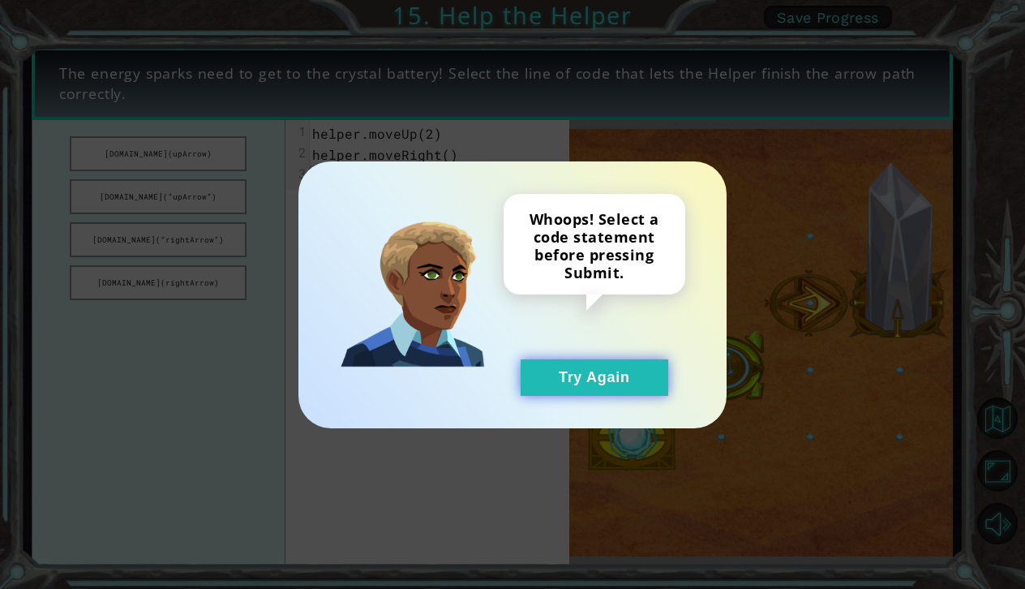
click at [545, 374] on button "Try Again" at bounding box center [595, 377] width 148 height 36
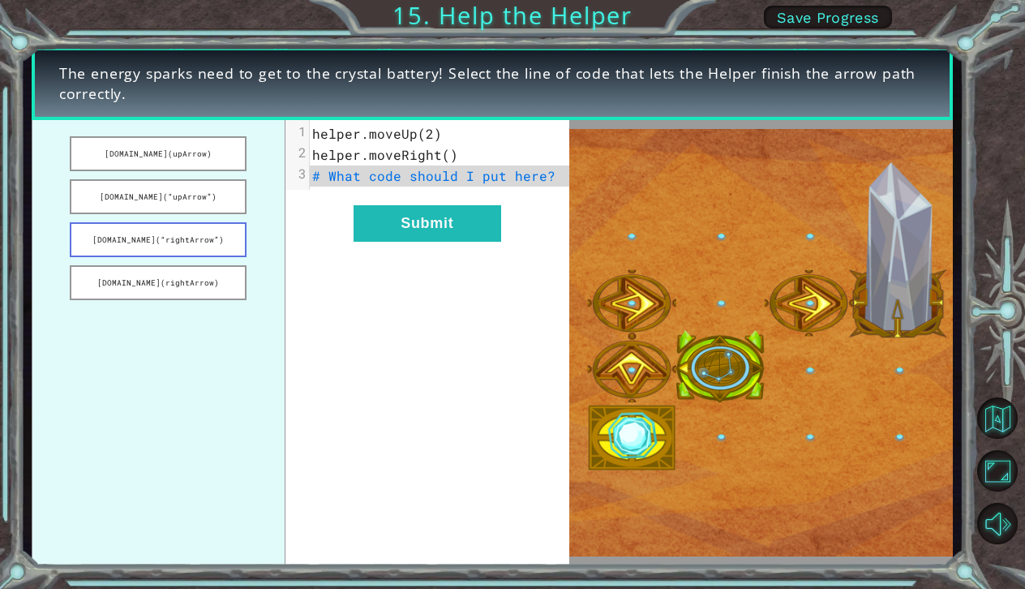
drag, startPoint x: 91, startPoint y: 246, endPoint x: 178, endPoint y: 254, distance: 87.9
click at [179, 254] on button "[DOMAIN_NAME](“rightArrow”)" at bounding box center [158, 239] width 176 height 35
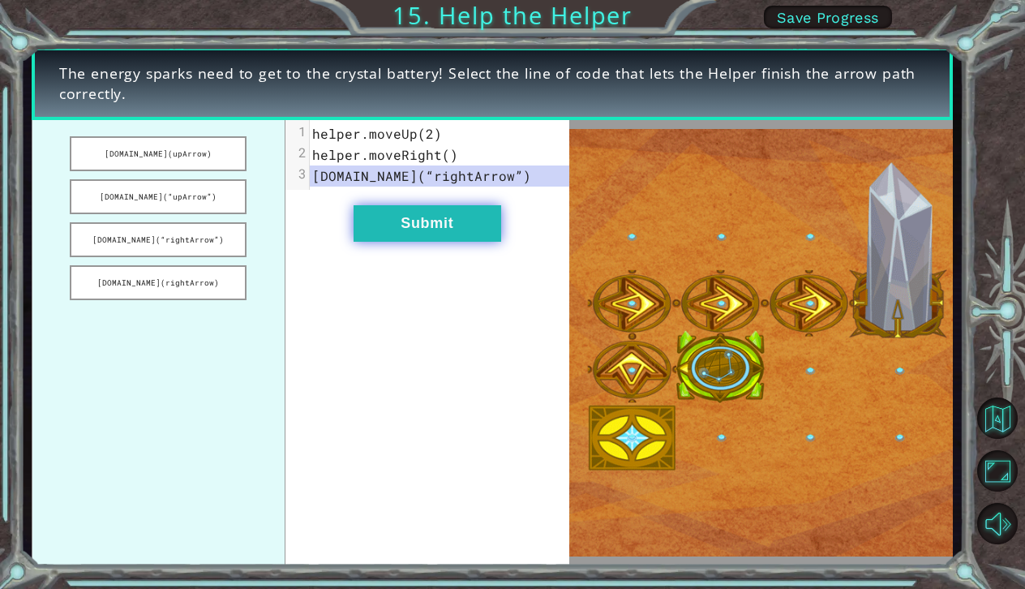
click at [413, 223] on button "Submit" at bounding box center [428, 223] width 148 height 36
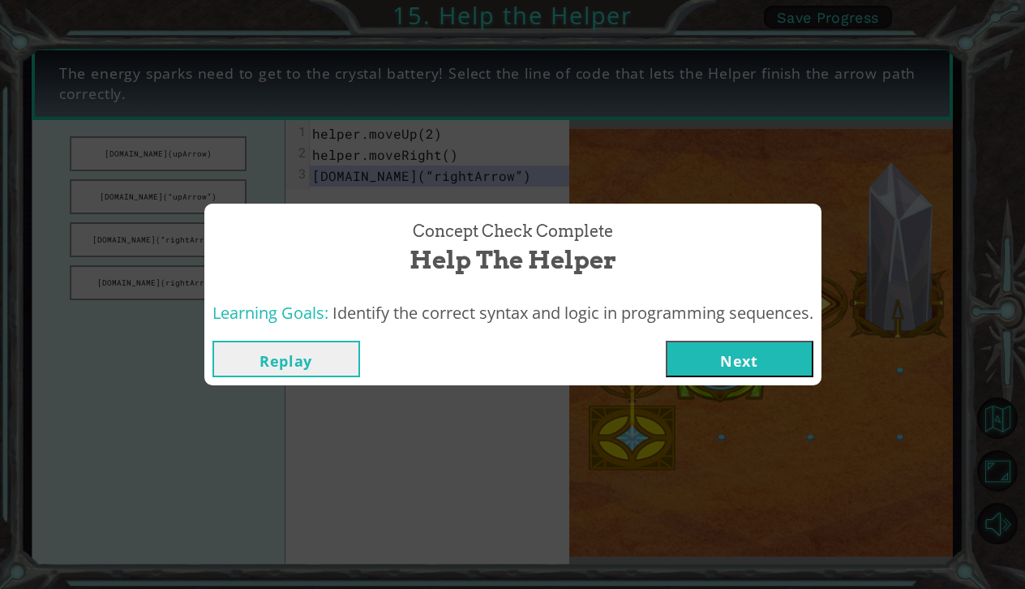
click at [800, 357] on button "Next" at bounding box center [740, 359] width 148 height 36
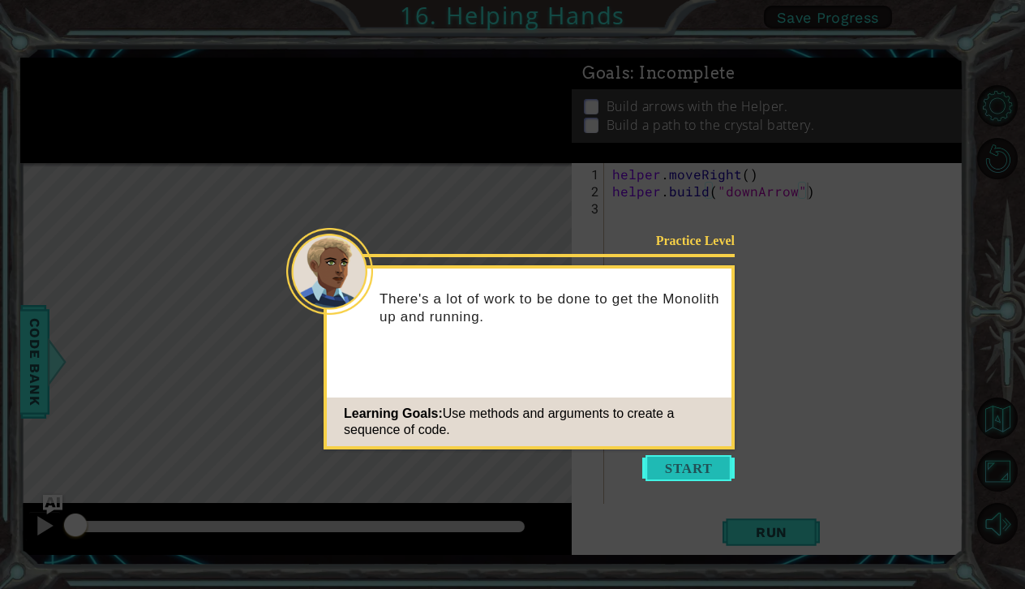
click at [656, 469] on button "Start" at bounding box center [688, 468] width 92 height 26
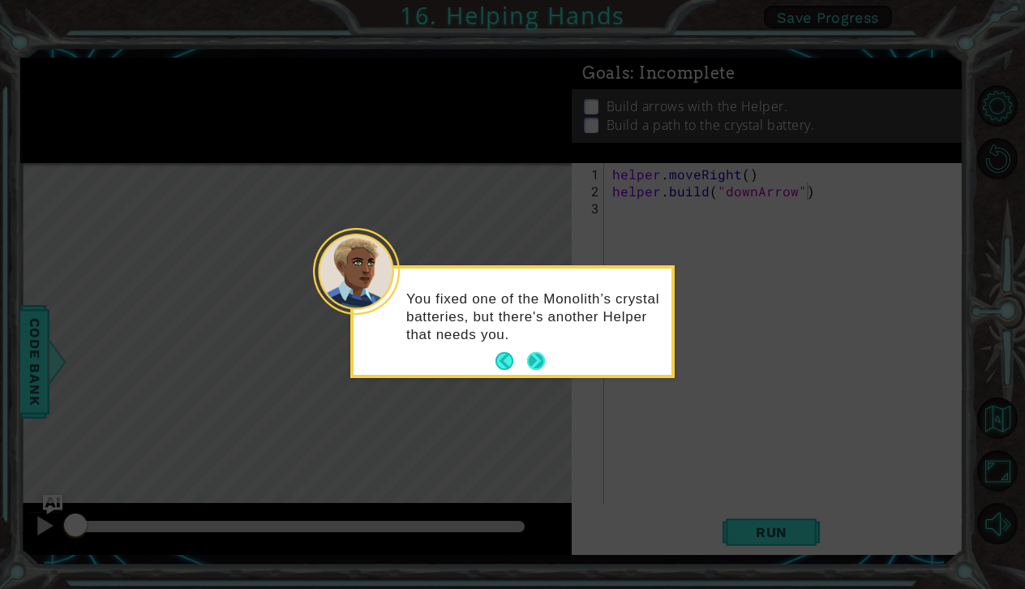
click at [530, 352] on button "Next" at bounding box center [536, 361] width 18 height 18
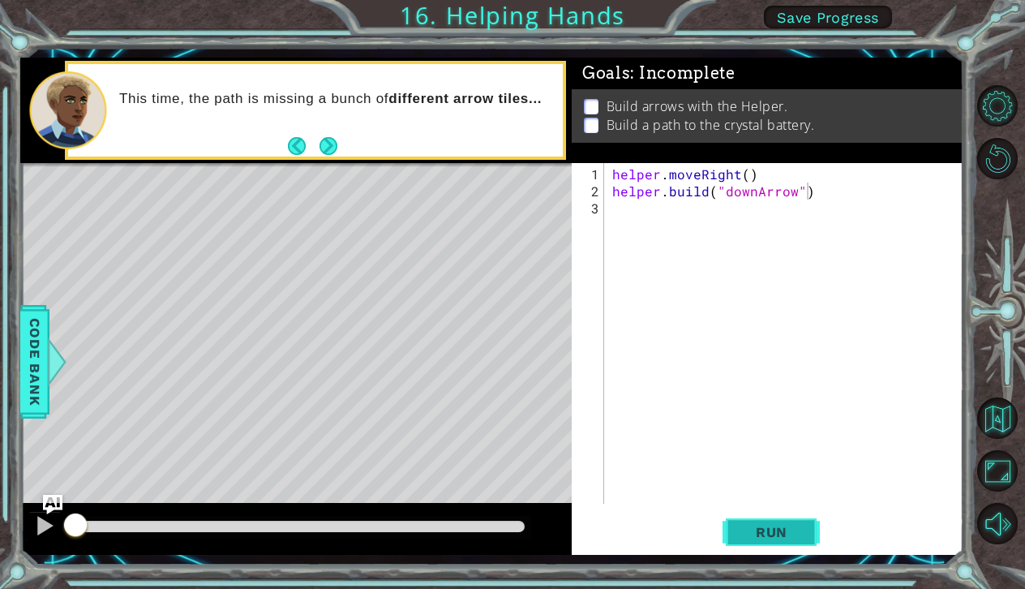
click at [750, 547] on button "Run" at bounding box center [770, 531] width 97 height 39
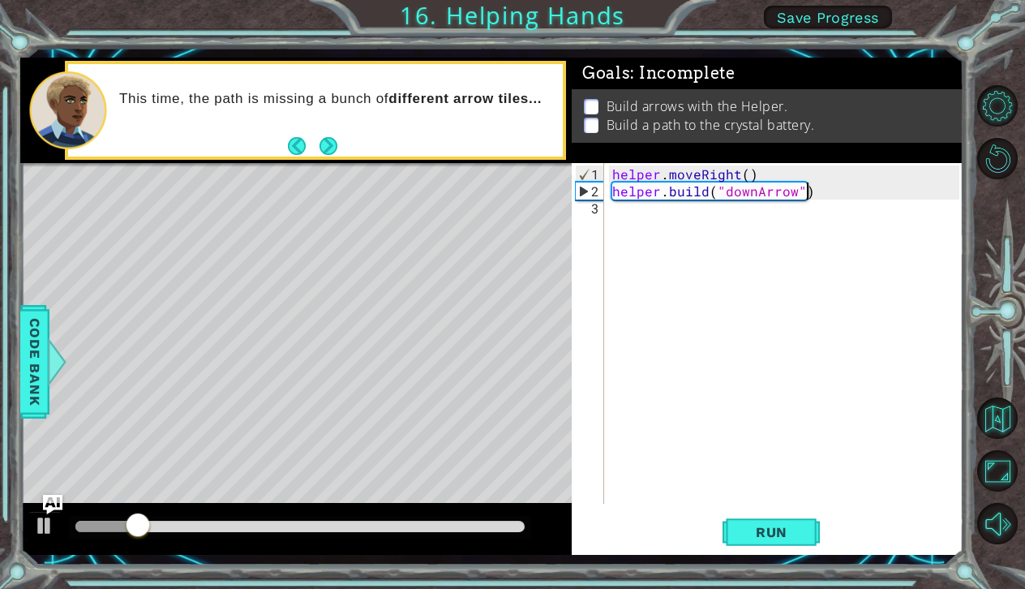
click at [645, 229] on div "helper . moveRight ( ) helper . build ( "downArrow" )" at bounding box center [788, 352] width 358 height 375
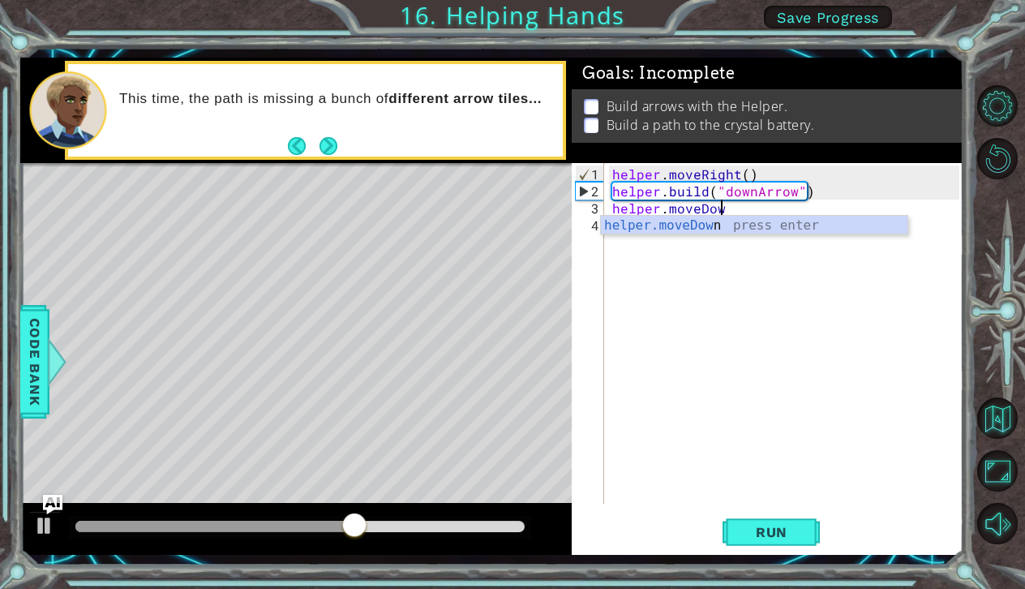
scroll to position [0, 6]
type textarea "helper.moveDown(1)"
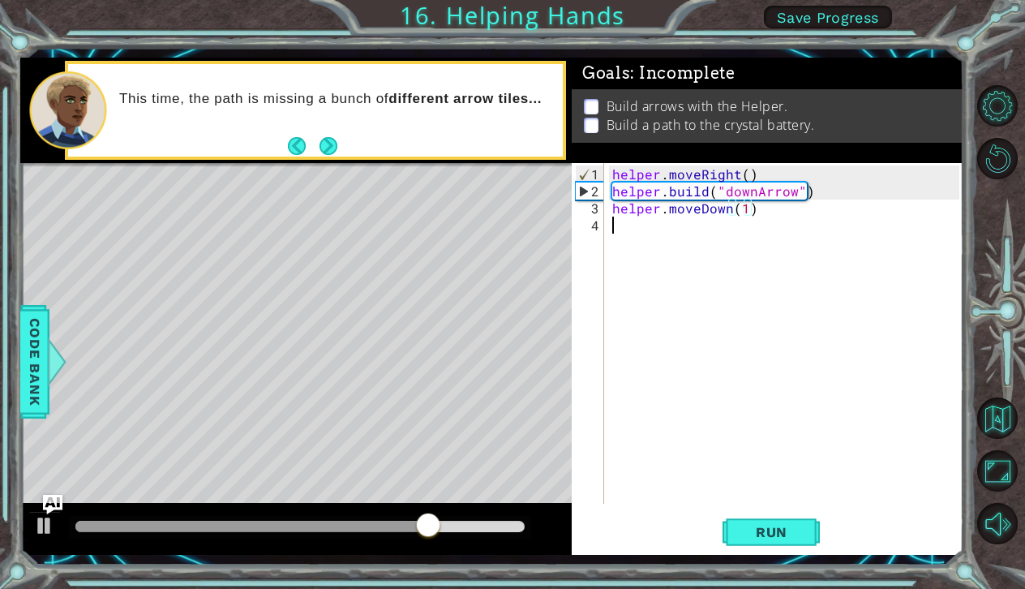
click at [634, 242] on div "helper . moveRight ( ) helper . build ( "downArrow" ) helper . moveDown ( 1 )" at bounding box center [788, 352] width 358 height 375
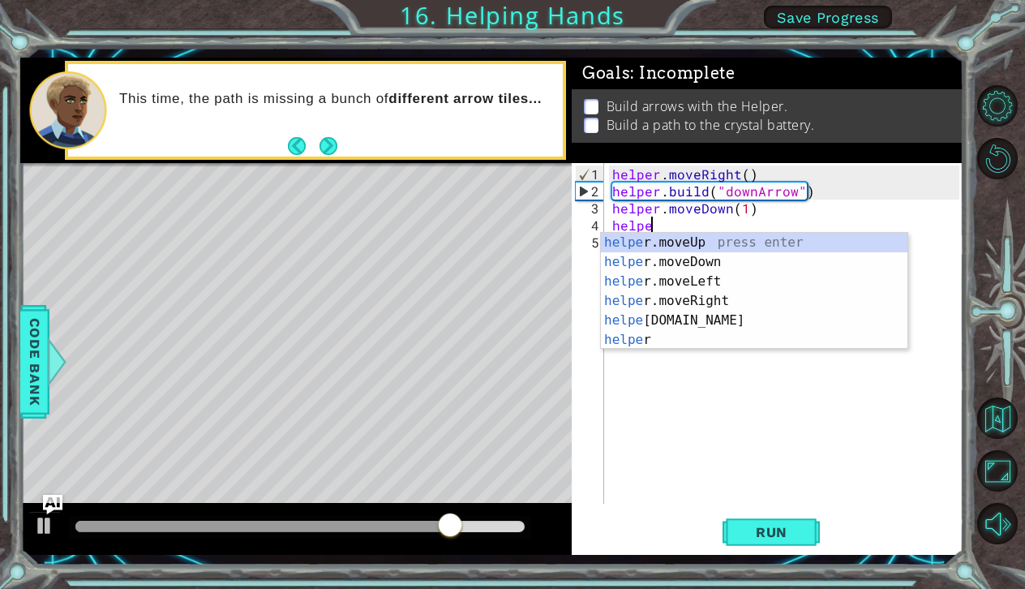
scroll to position [0, 2]
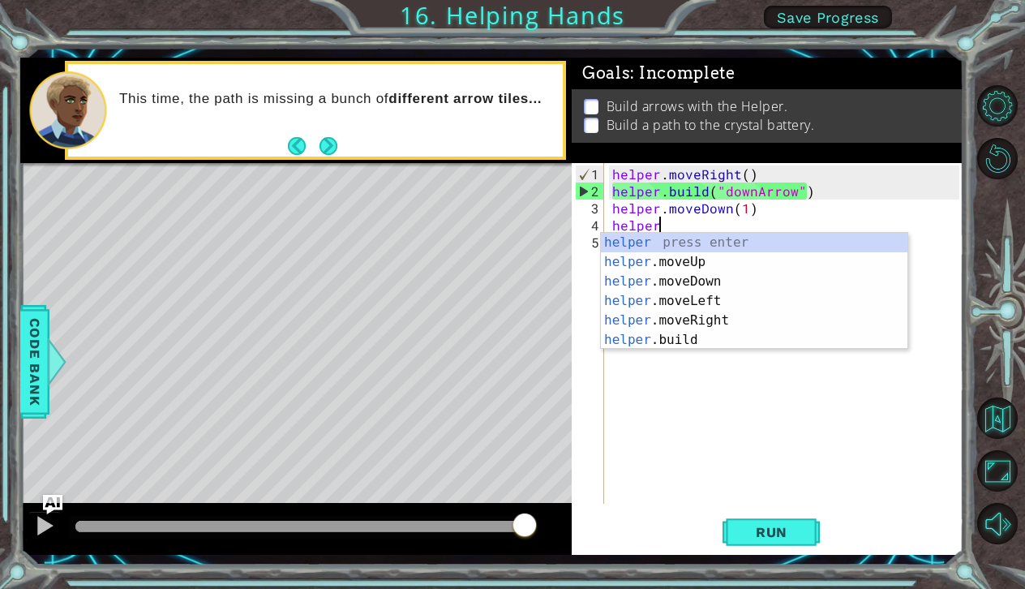
type textarea "helper"
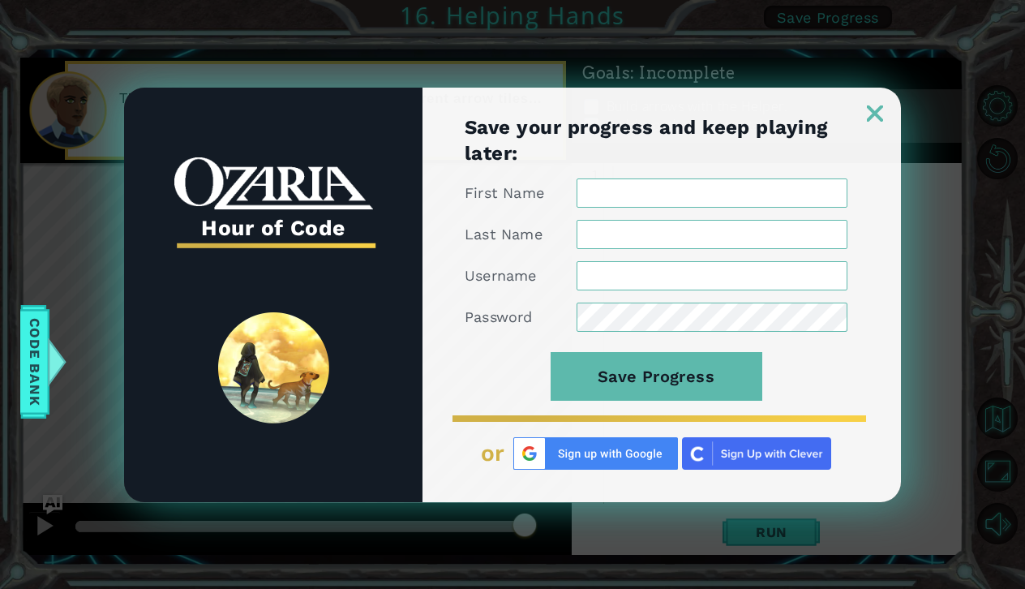
click at [879, 108] on img at bounding box center [875, 113] width 16 height 16
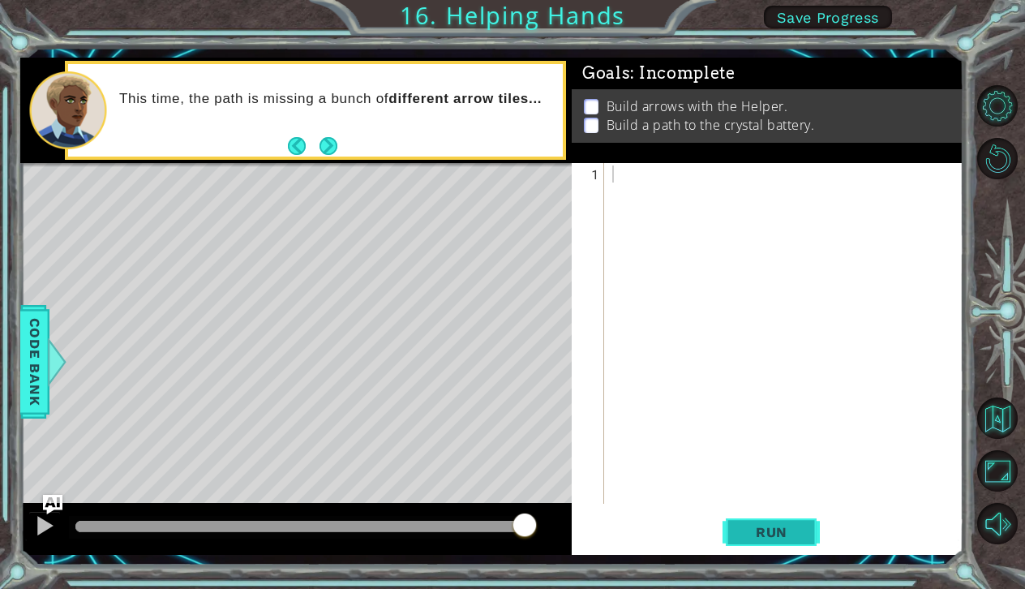
click at [759, 530] on span "Run" at bounding box center [772, 532] width 64 height 16
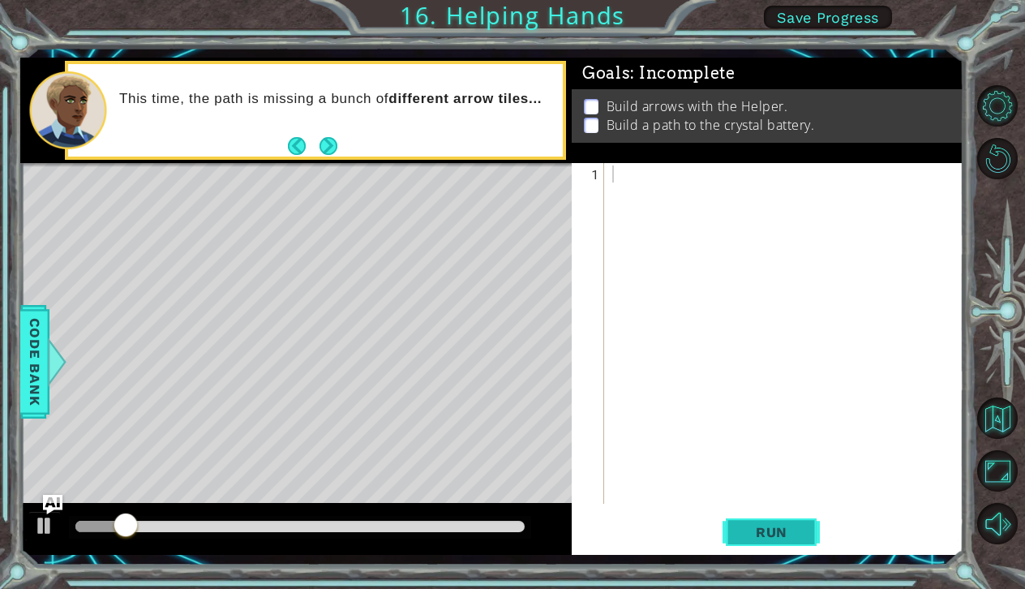
click at [759, 531] on span "Run" at bounding box center [772, 532] width 64 height 16
